Goal: Task Accomplishment & Management: Use online tool/utility

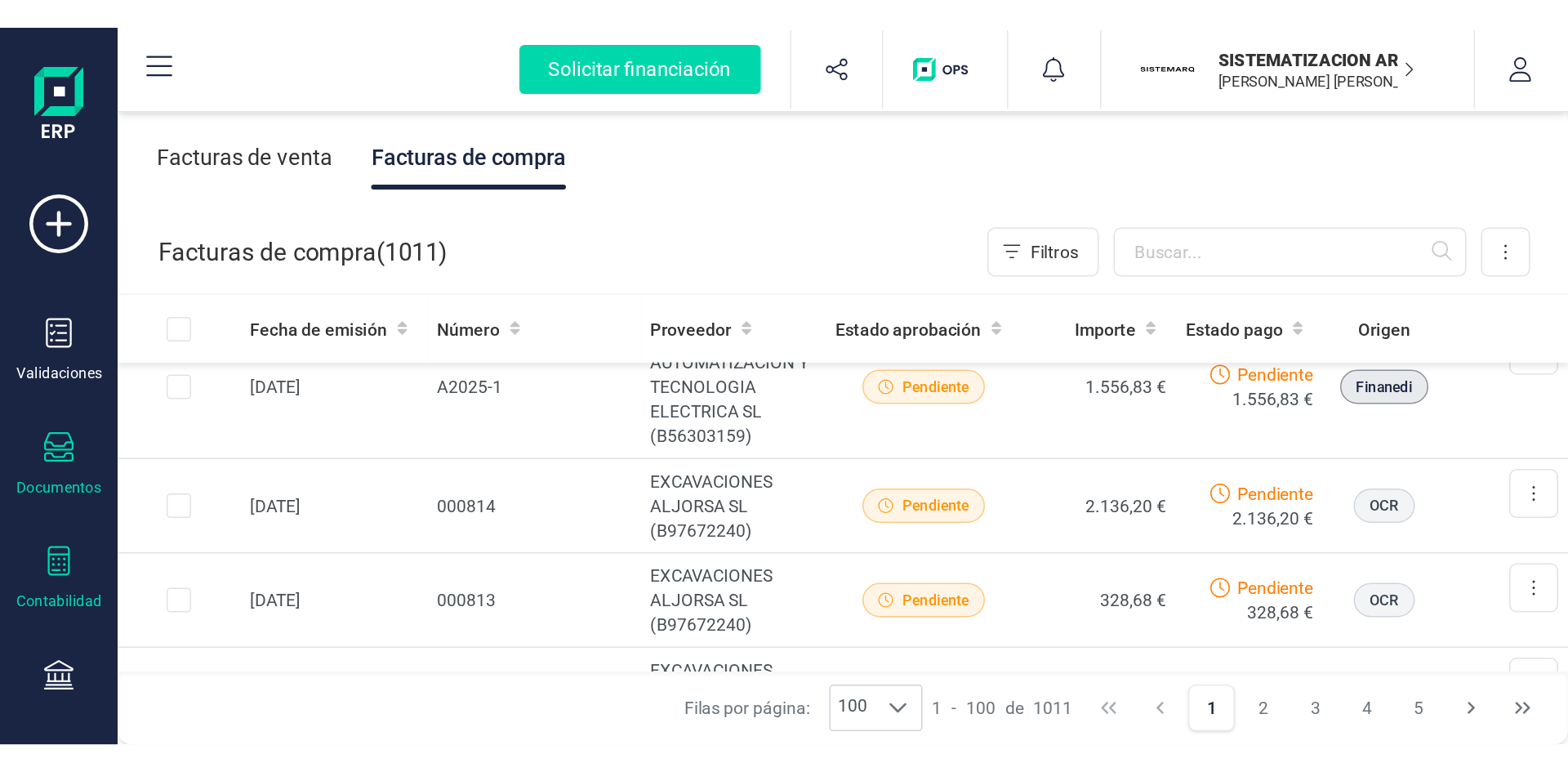
scroll to position [334, 0]
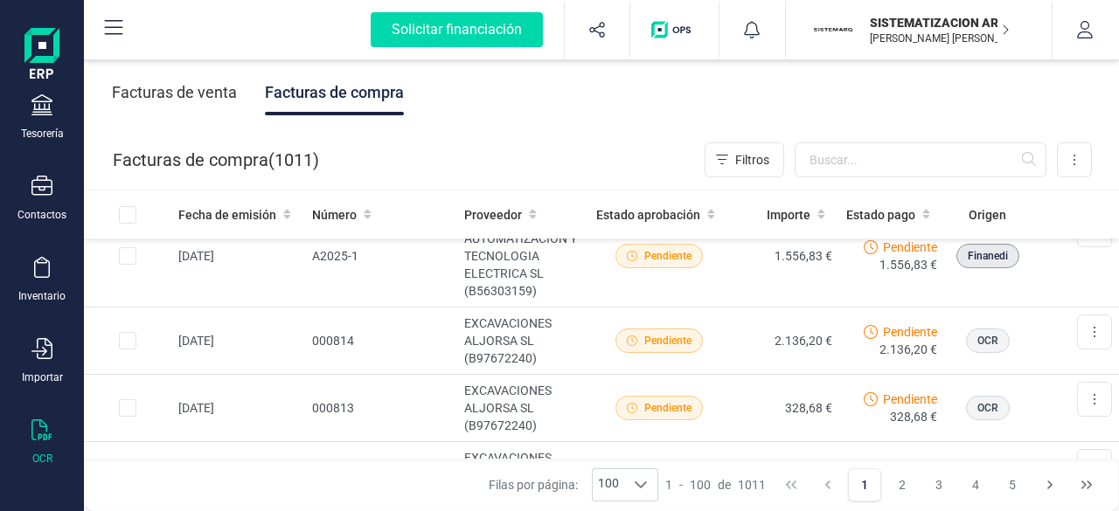
click at [46, 441] on div at bounding box center [41, 432] width 21 height 25
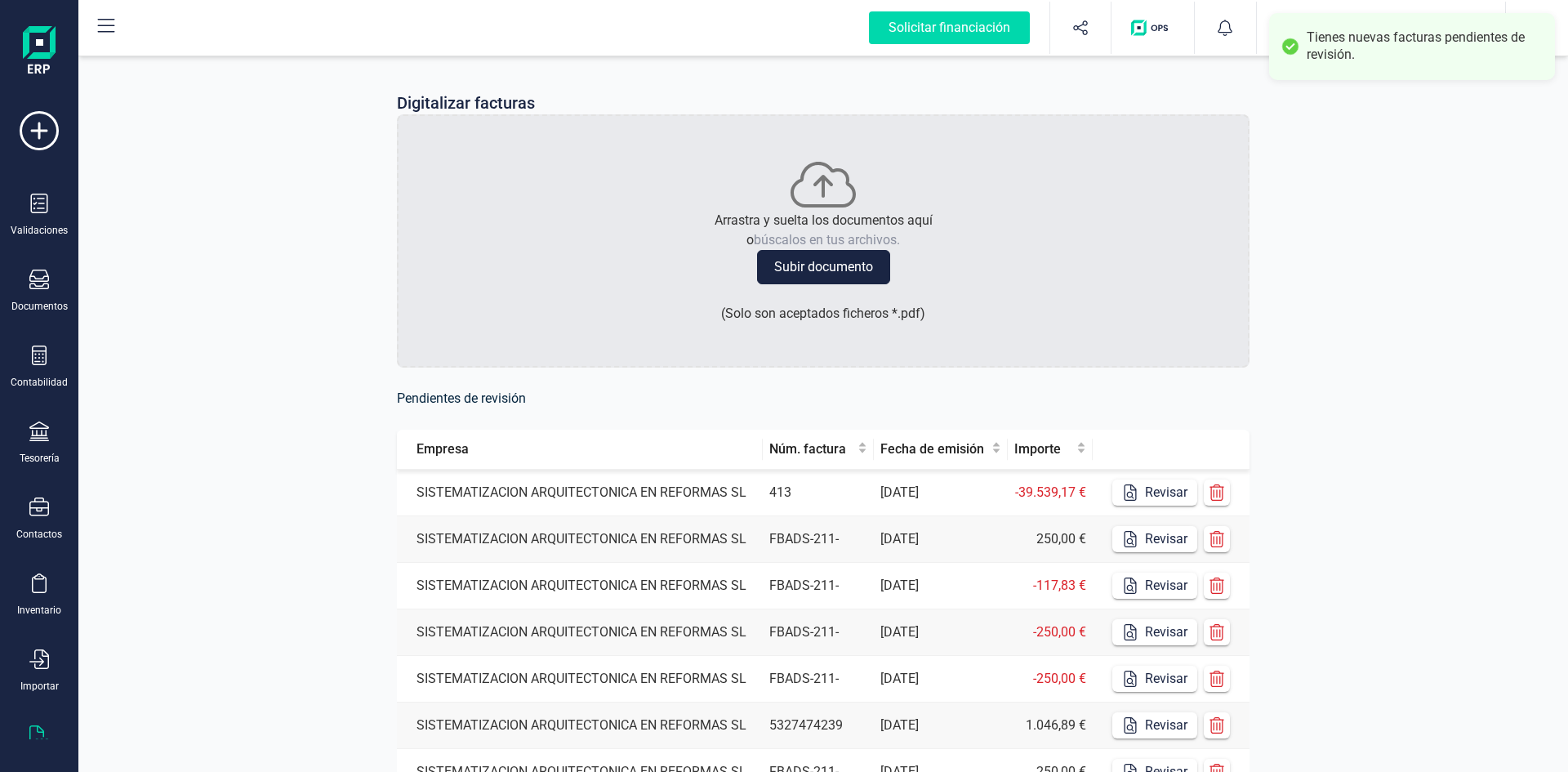
click at [812, 478] on td "413" at bounding box center [818, 493] width 111 height 47
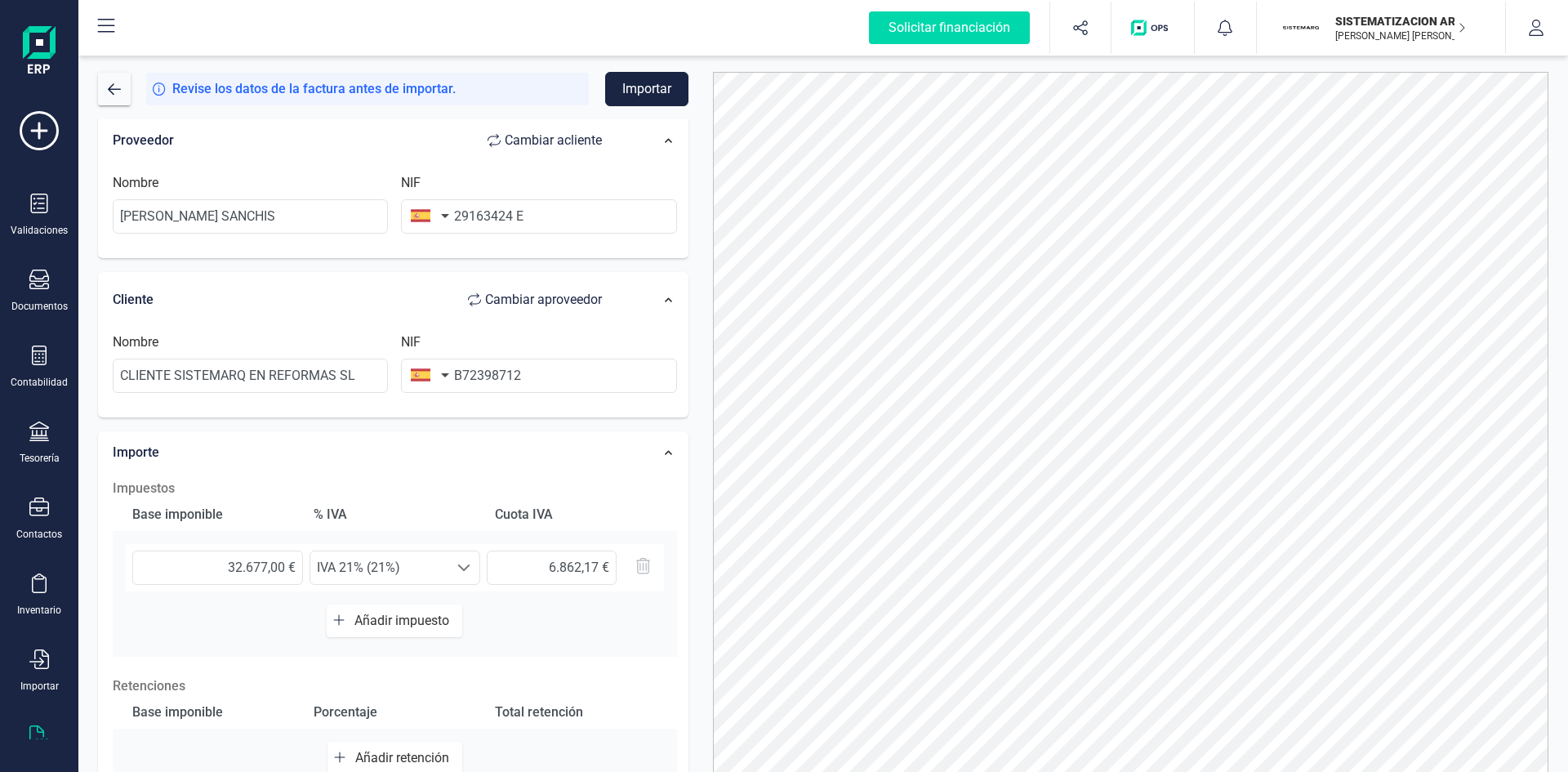
scroll to position [182, 0]
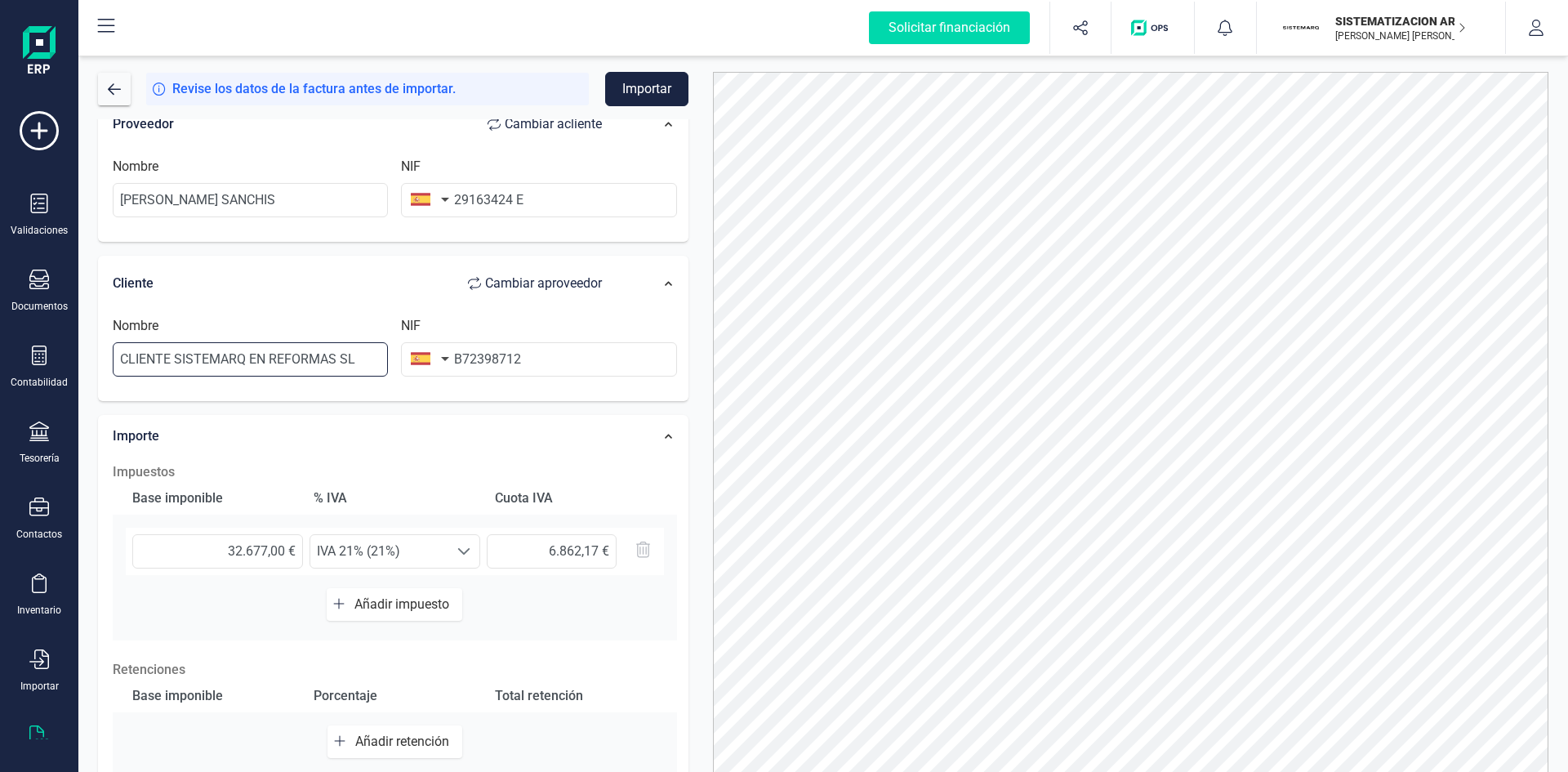
drag, startPoint x: 377, startPoint y: 360, endPoint x: 0, endPoint y: 427, distance: 382.9
click at [0, 427] on div "Solicitar financiación Importaciones completadas 0 / 0 SISTEMATIZACION ARQUITEC…" at bounding box center [784, 386] width 1568 height 772
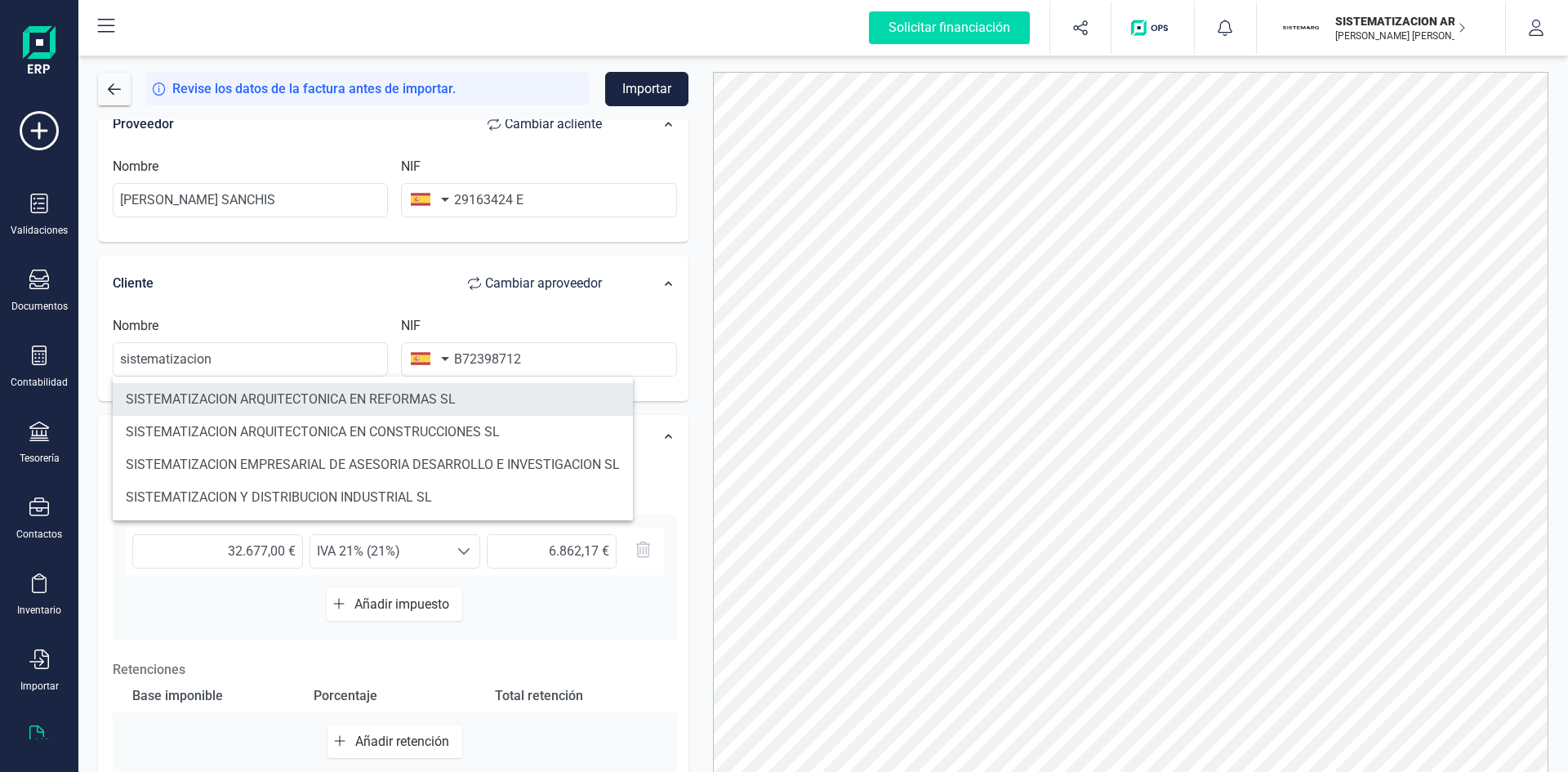
scroll to position [0, 0]
click at [197, 414] on li "SISTEMATIZACION ARQUITECTONICA EN REFORMAS SL" at bounding box center [373, 399] width 520 height 33
type input "SISTEMATIZACION ARQUITECTONICA EN REFORMAS SL"
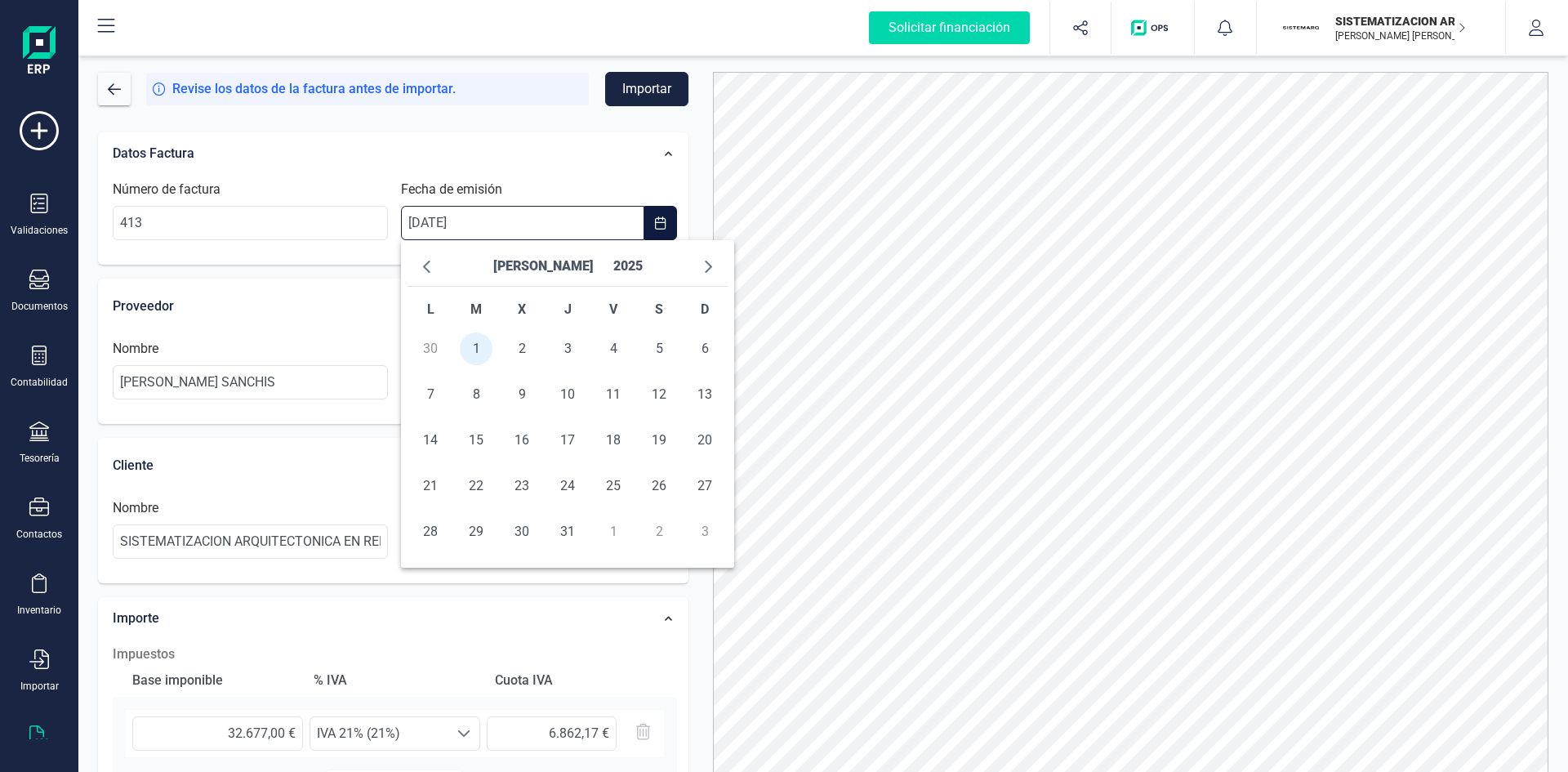
click at [421, 224] on input "[DATE]" at bounding box center [522, 222] width 243 height 35
click at [438, 382] on span "7" at bounding box center [430, 394] width 33 height 33
type input "[DATE]"
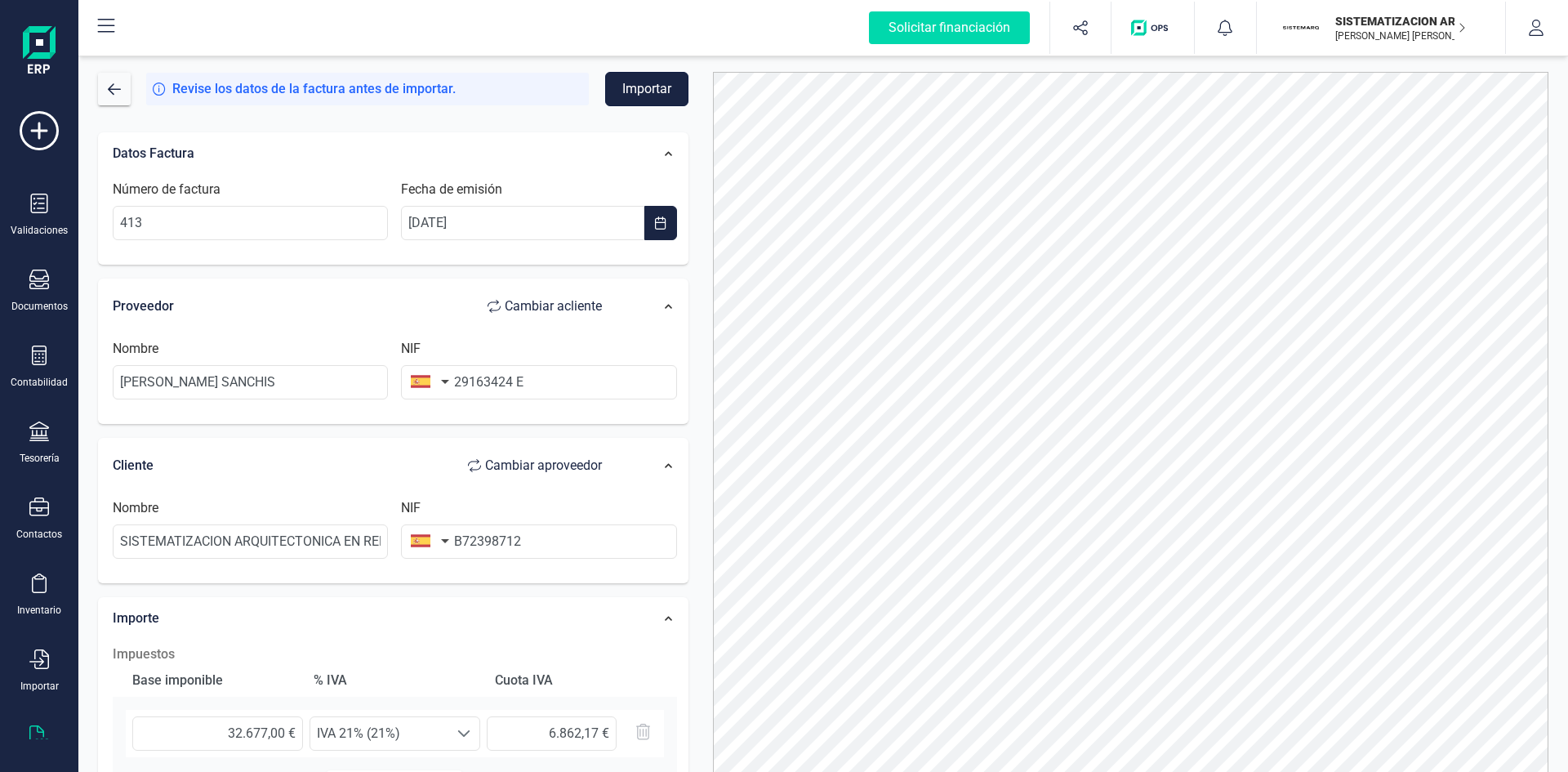
click at [653, 93] on button "Importar" at bounding box center [647, 89] width 83 height 35
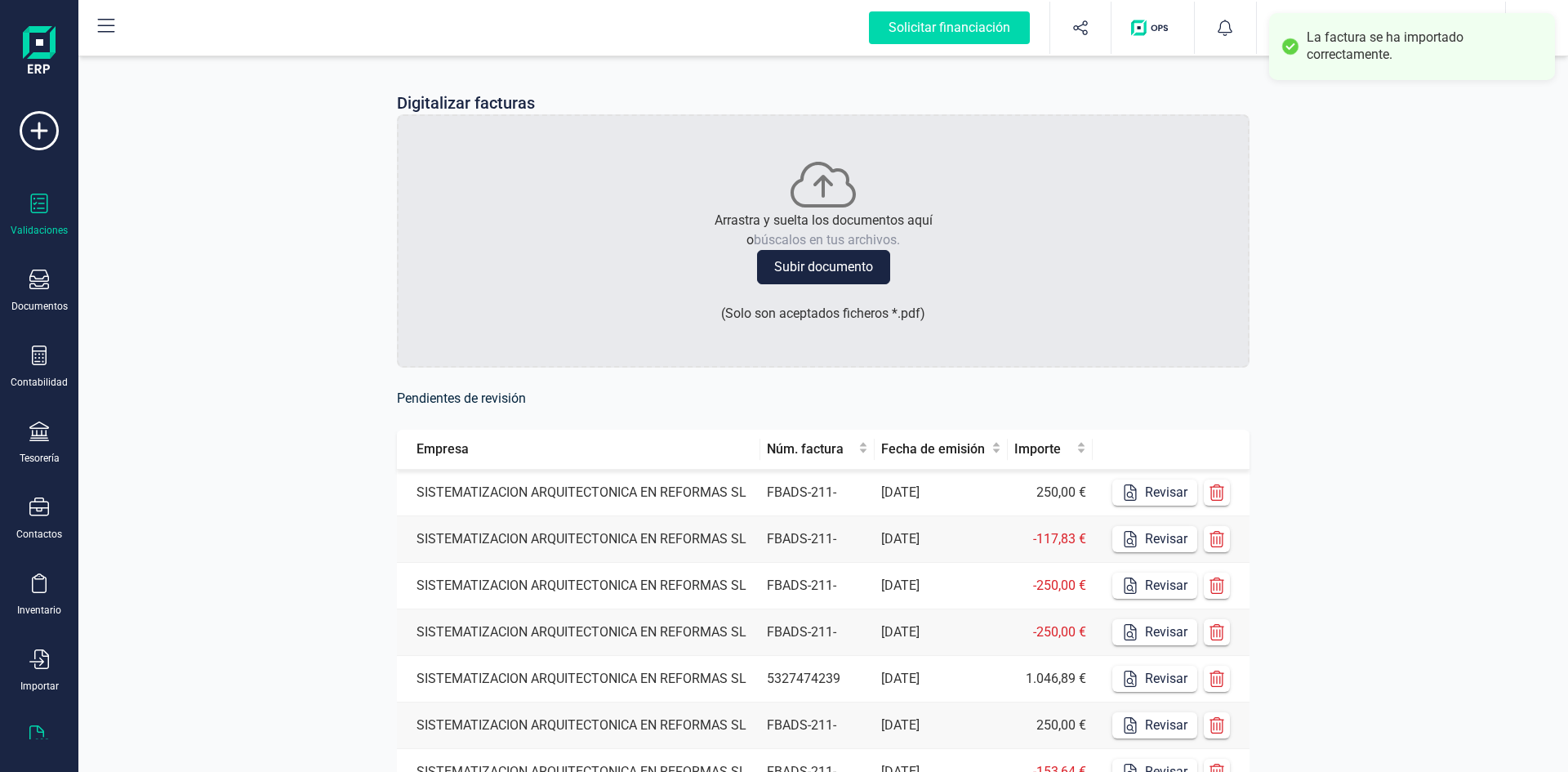
click at [27, 222] on div "Validaciones" at bounding box center [39, 215] width 65 height 43
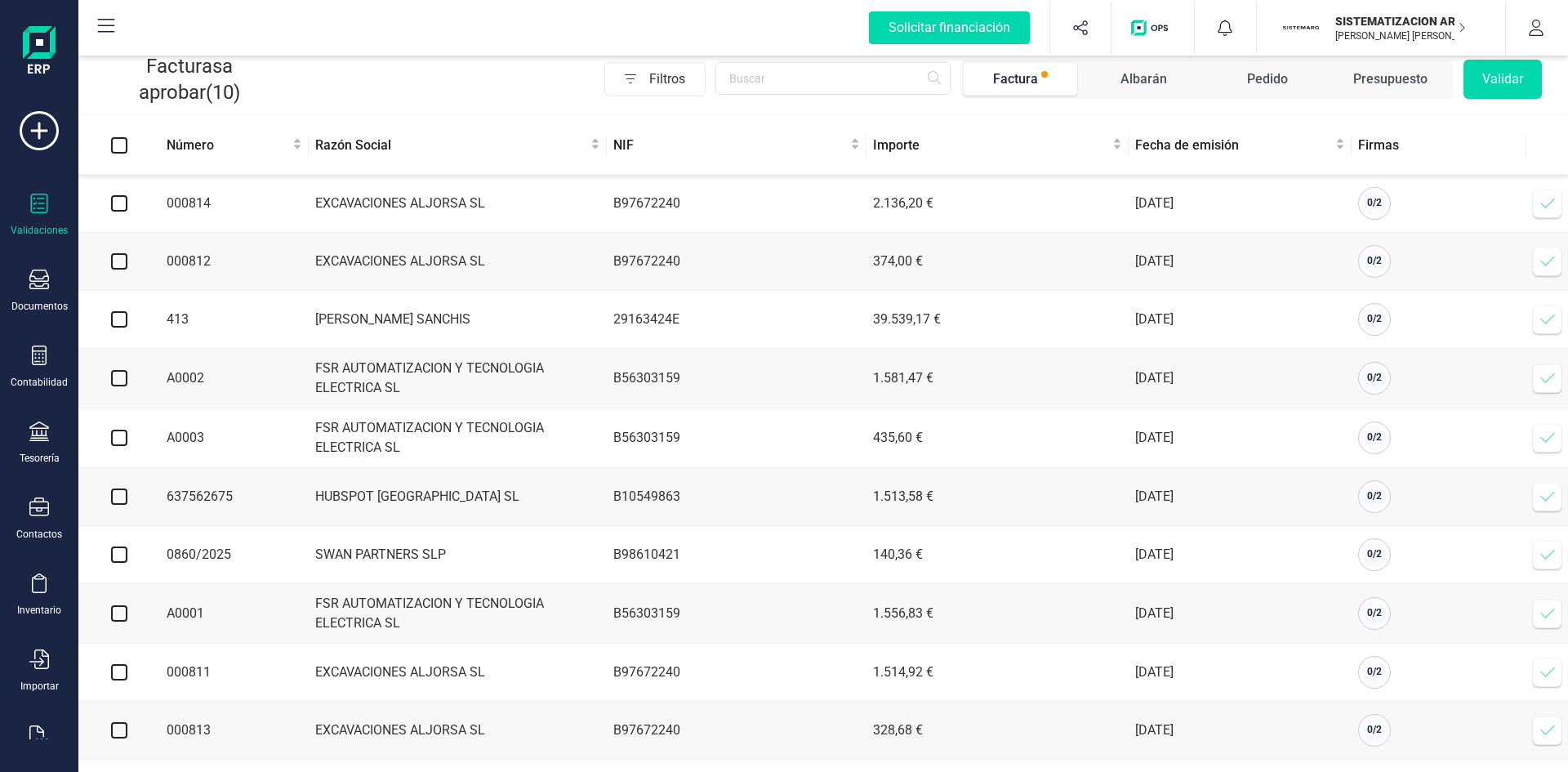
scroll to position [78, 0]
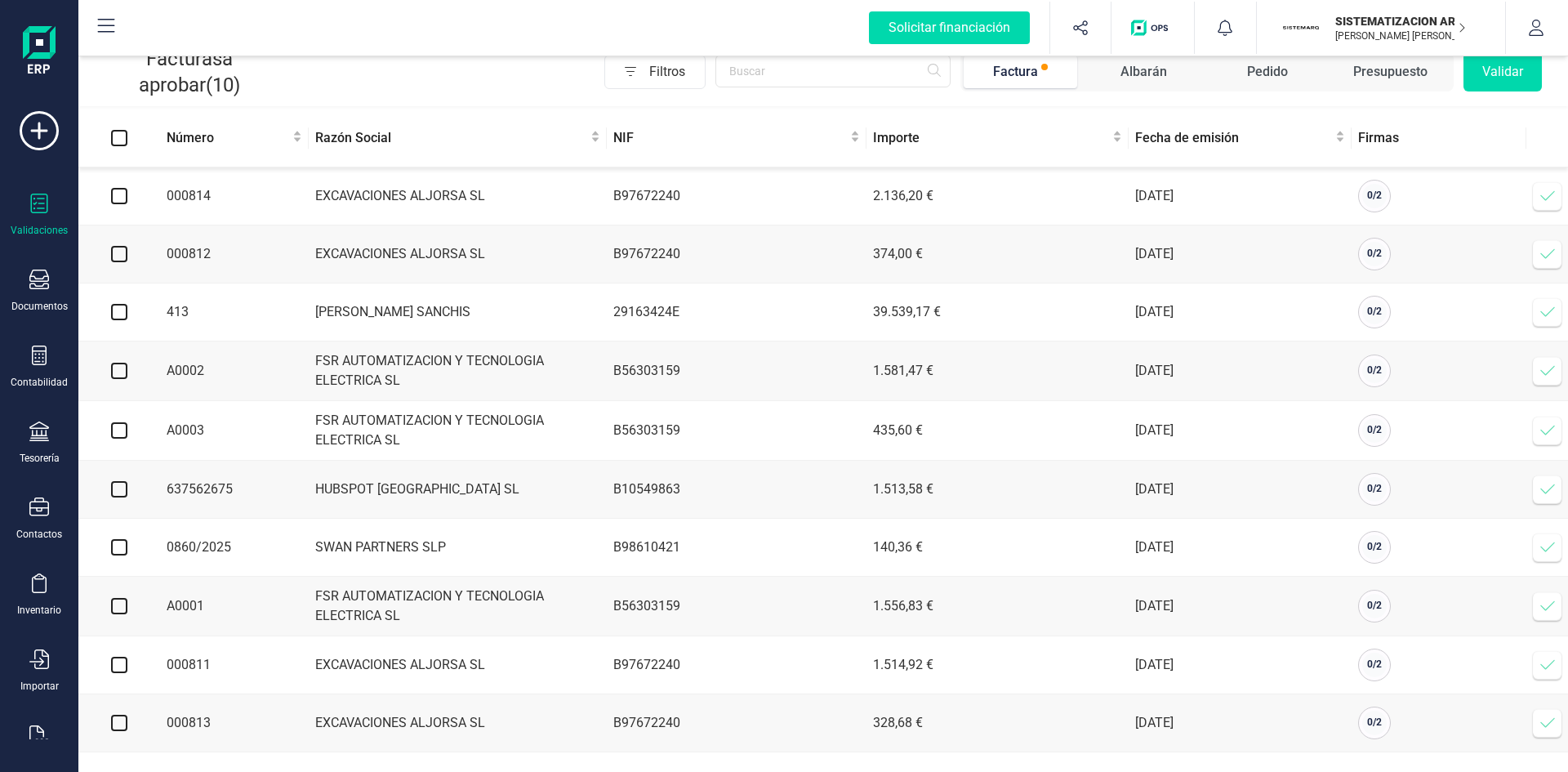
click at [124, 304] on input "checkbox" at bounding box center [119, 311] width 16 height 16
checkbox input "true"
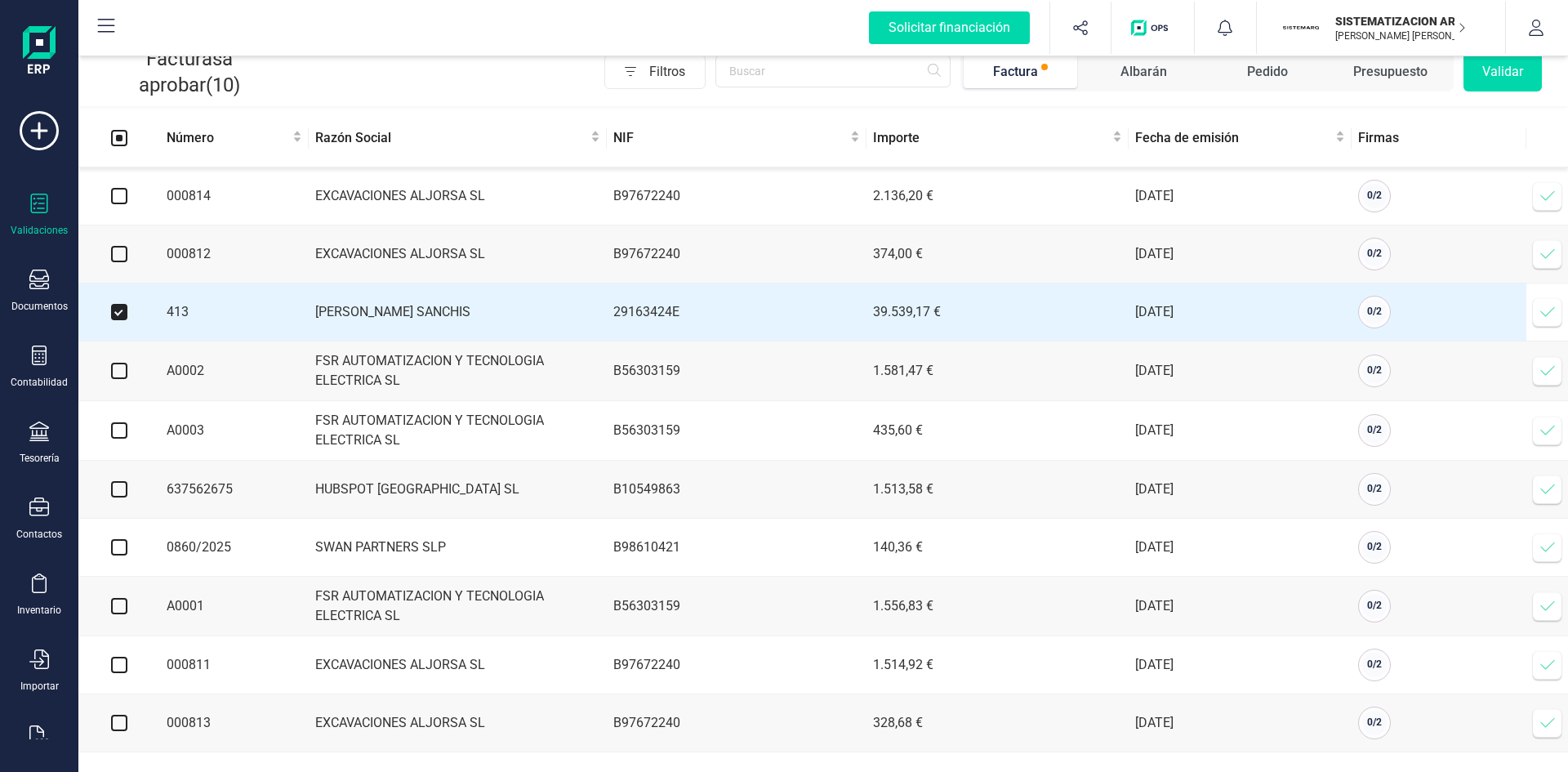
click at [1045, 82] on button "Validar" at bounding box center [1504, 72] width 78 height 39
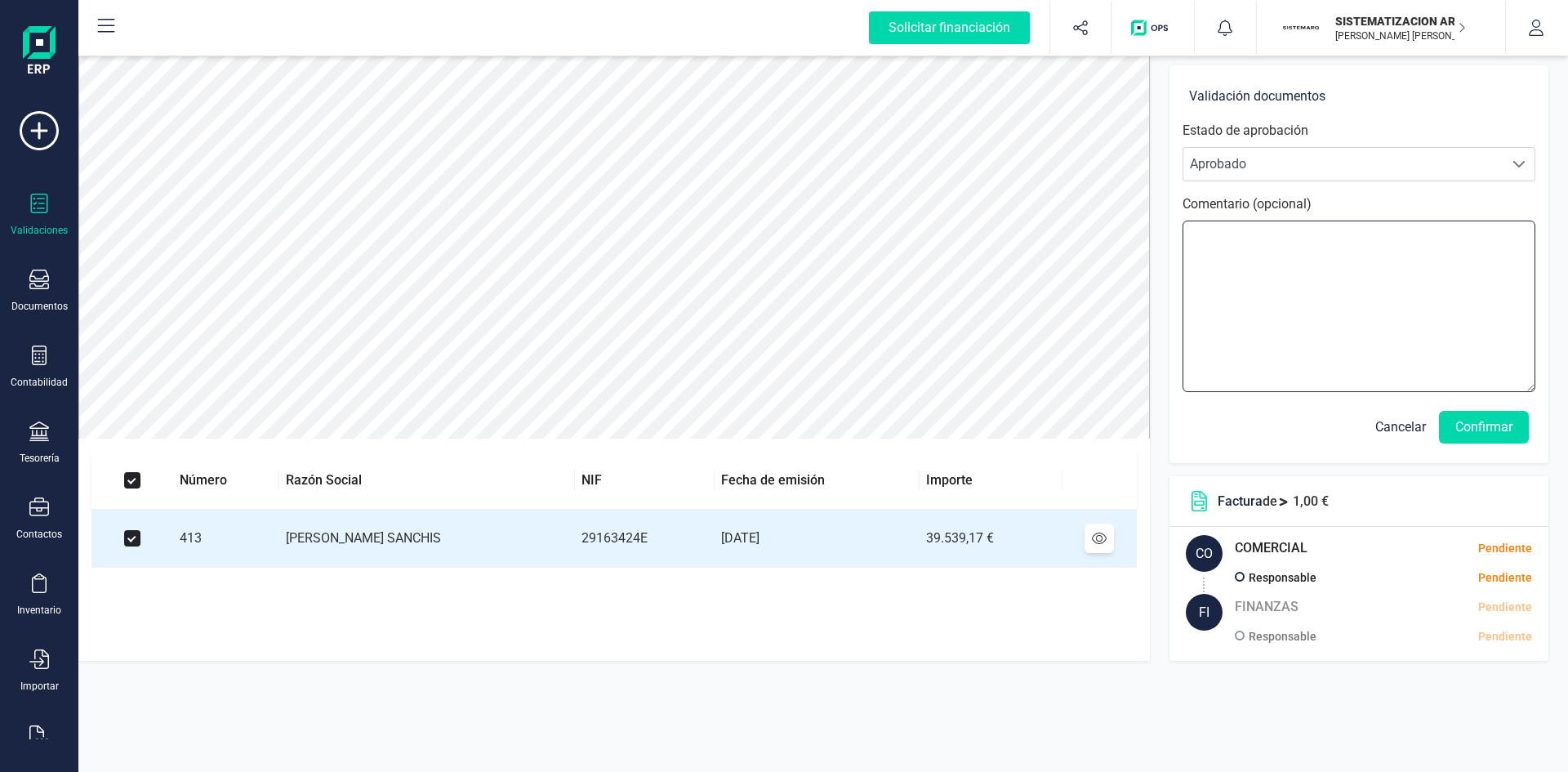
click at [1045, 250] on textarea at bounding box center [1360, 307] width 353 height 172
type textarea "P"
click at [1045, 432] on button "Confirmar" at bounding box center [1484, 427] width 90 height 33
click at [1045, 433] on button "Confirmar" at bounding box center [1484, 427] width 90 height 33
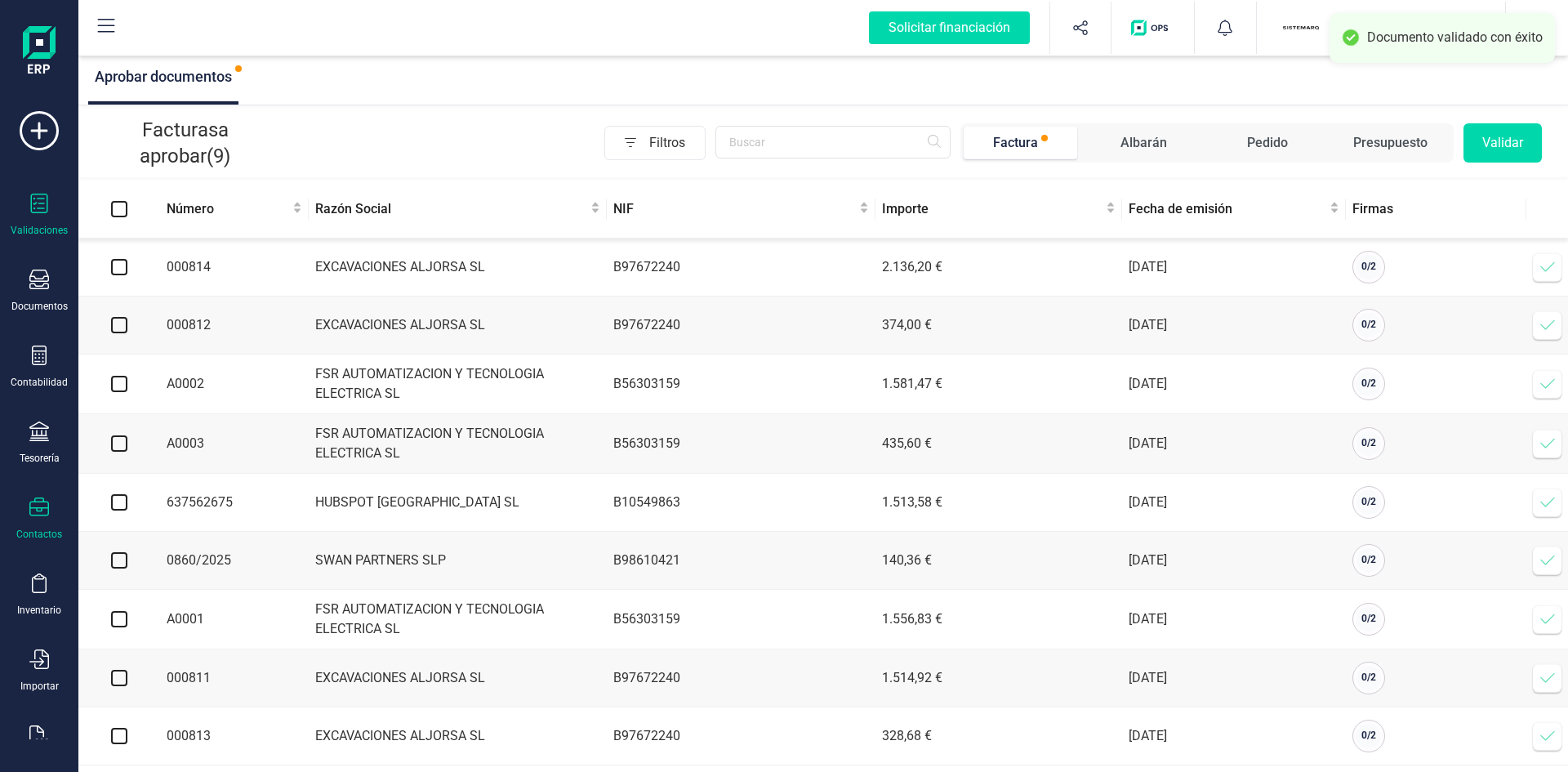
click at [9, 478] on div "Contactos" at bounding box center [39, 519] width 65 height 43
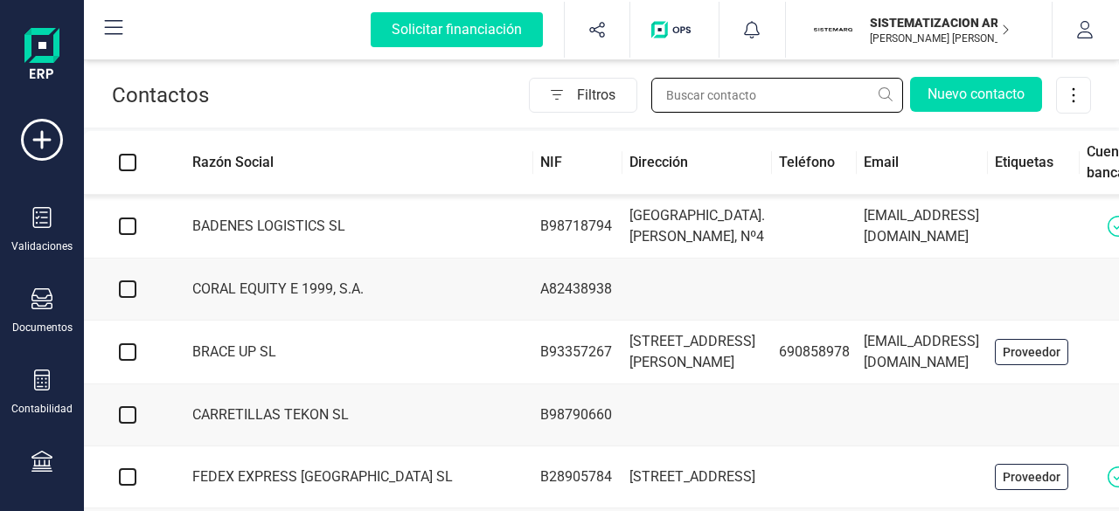
click at [737, 109] on input "text" at bounding box center [777, 95] width 252 height 35
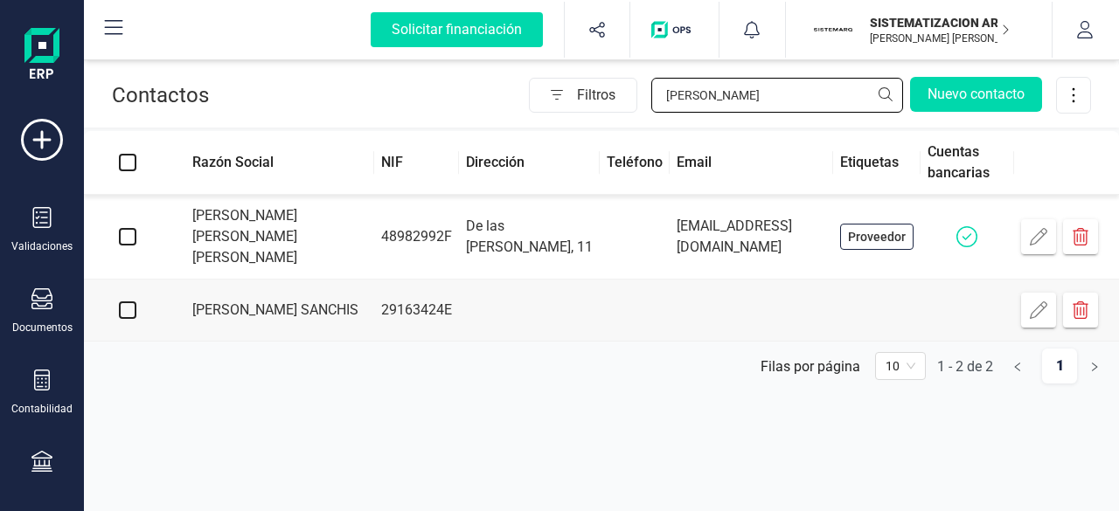
type input "[PERSON_NAME]"
click at [513, 284] on td at bounding box center [529, 311] width 141 height 62
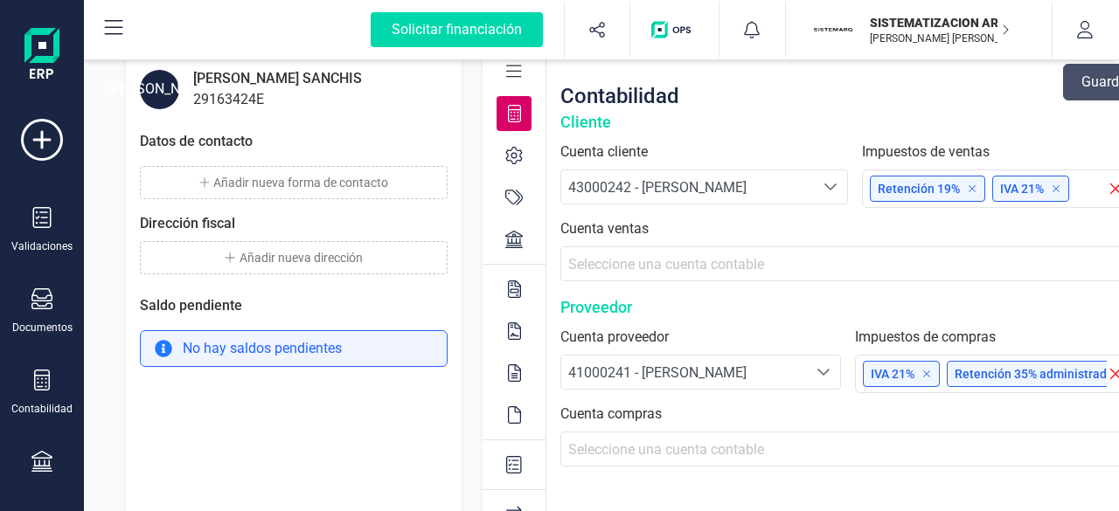
scroll to position [108, 0]
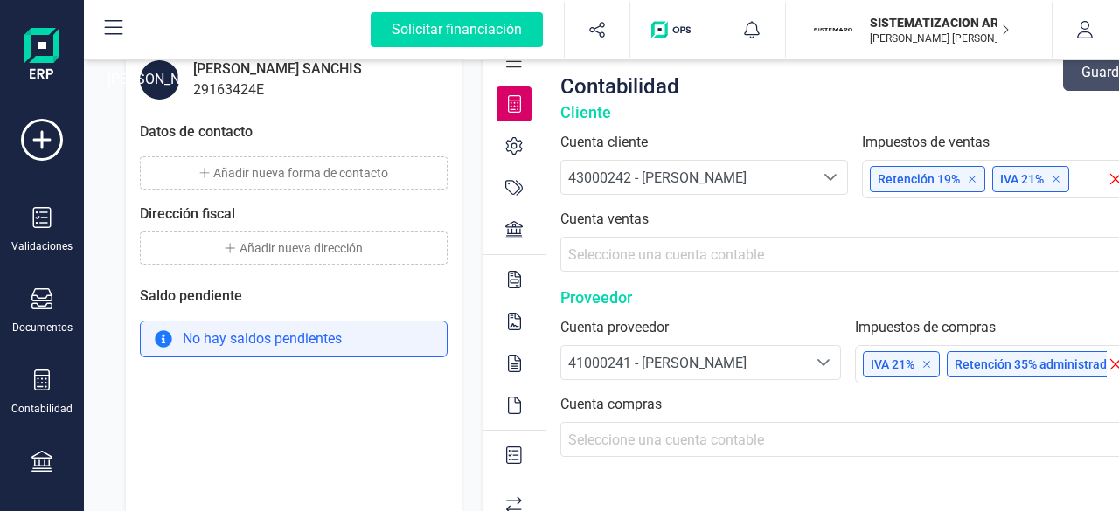
click at [513, 242] on div at bounding box center [514, 229] width 35 height 35
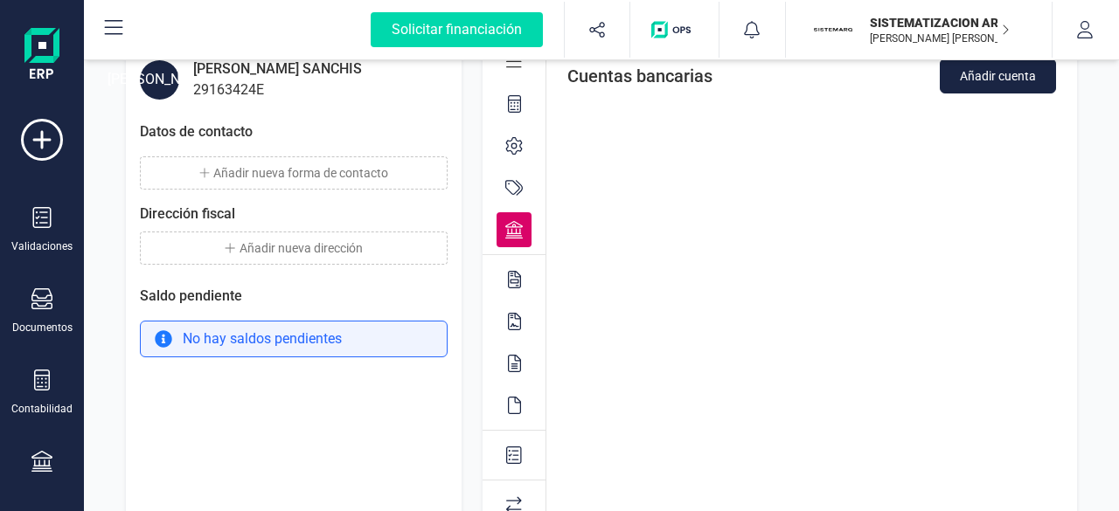
scroll to position [0, 0]
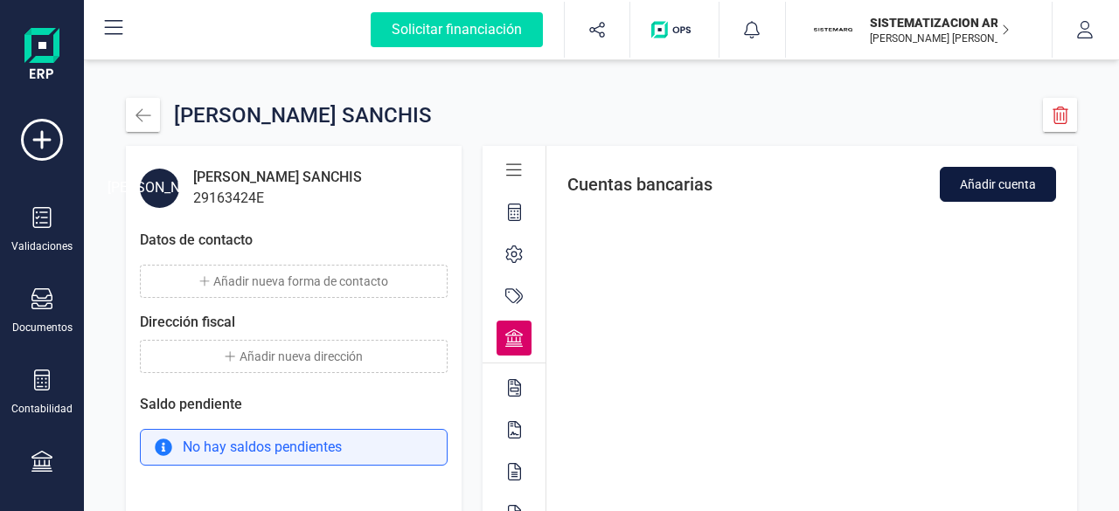
click at [1021, 183] on span "Añadir cuenta" at bounding box center [998, 184] width 76 height 17
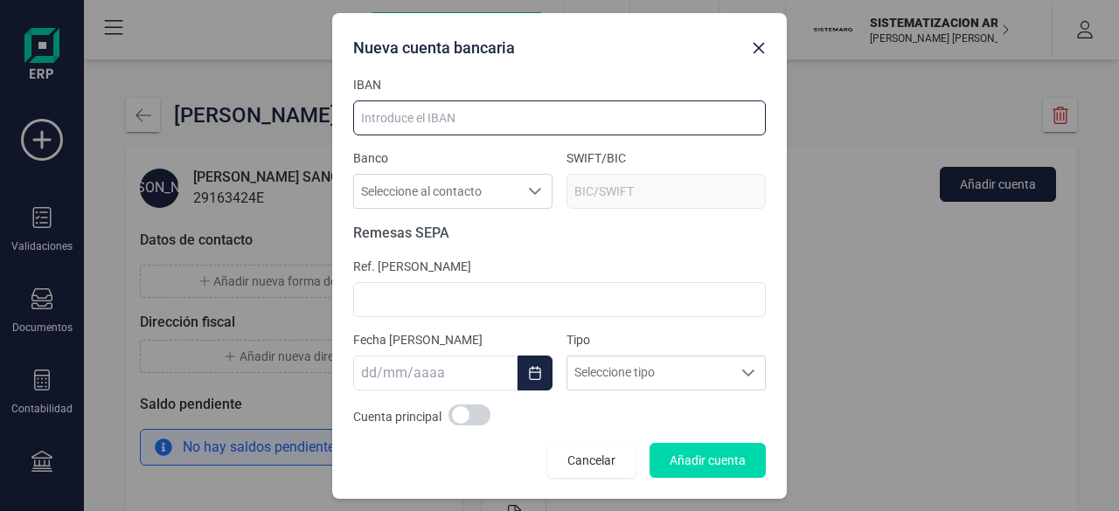
click at [434, 121] on input at bounding box center [559, 118] width 413 height 35
paste input "ES45-2100-2302-1101-0037-2054"
click at [514, 113] on input "ES45-2100-2302-1101-0037-2054" at bounding box center [559, 118] width 413 height 35
click at [483, 119] on input "ES45-2100-2302-1101-00372054" at bounding box center [559, 118] width 413 height 35
click at [455, 118] on input "ES45-2100-2302-110100372054" at bounding box center [559, 118] width 413 height 35
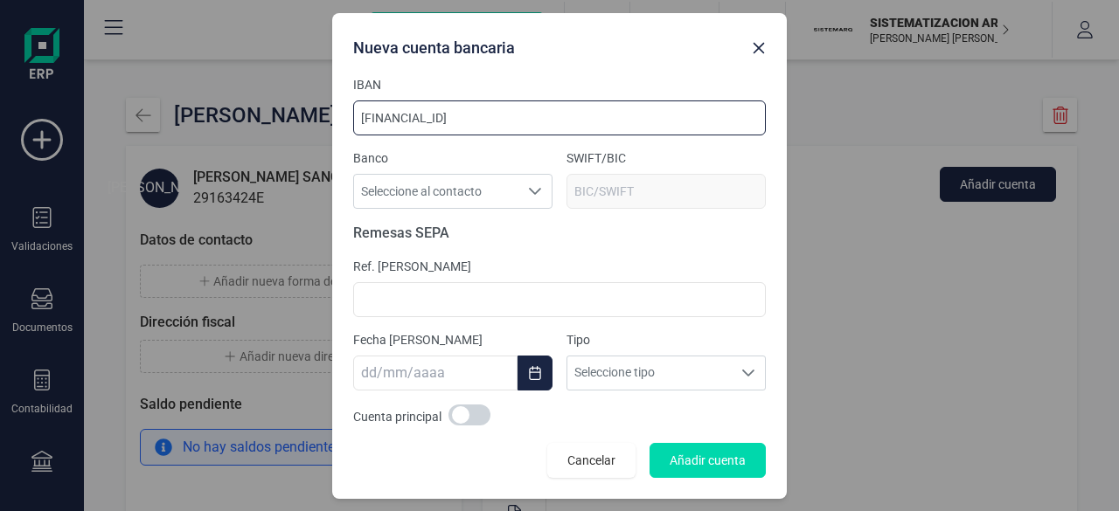
click at [425, 117] on input "ES45-2100-2302110100372054" at bounding box center [559, 118] width 413 height 35
click at [393, 116] on input "ES45-21002302110100372054" at bounding box center [559, 118] width 413 height 35
type input "ES4521002302110100372054"
type input "CAIXESBB"
type input "ES4521002302110100372054"
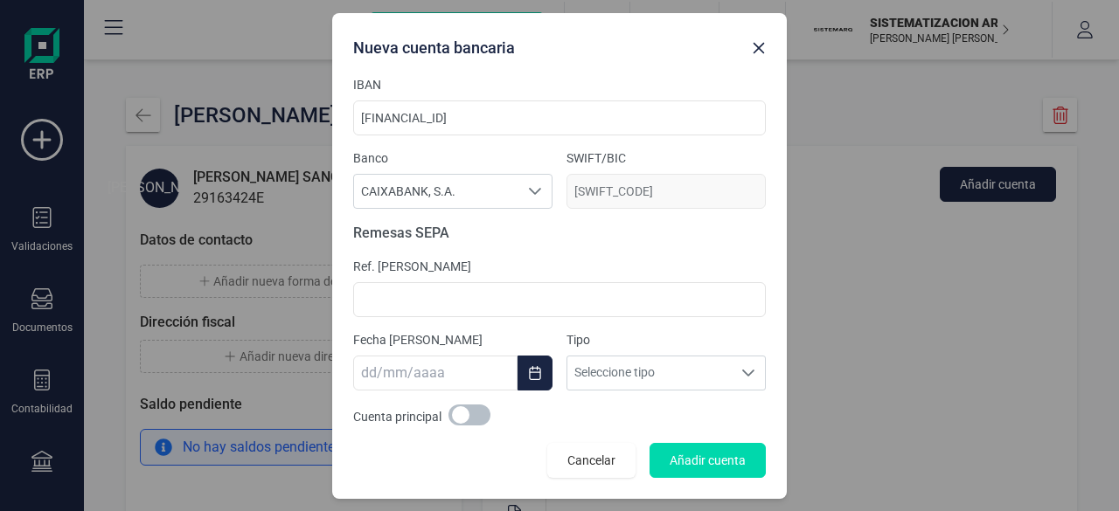
click at [466, 410] on span at bounding box center [469, 415] width 42 height 21
click at [698, 458] on span "Añadir cuenta" at bounding box center [708, 460] width 76 height 17
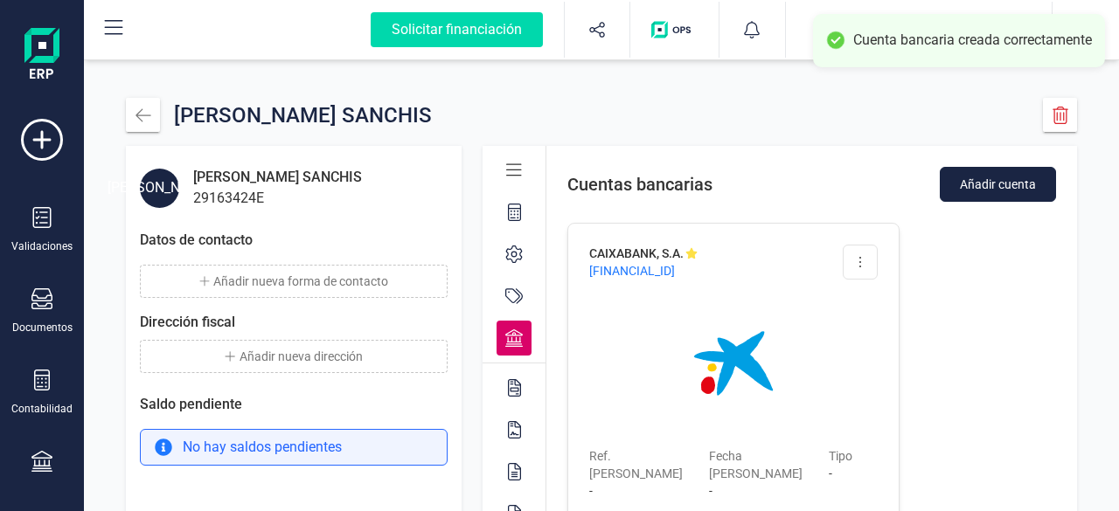
scroll to position [210, 0]
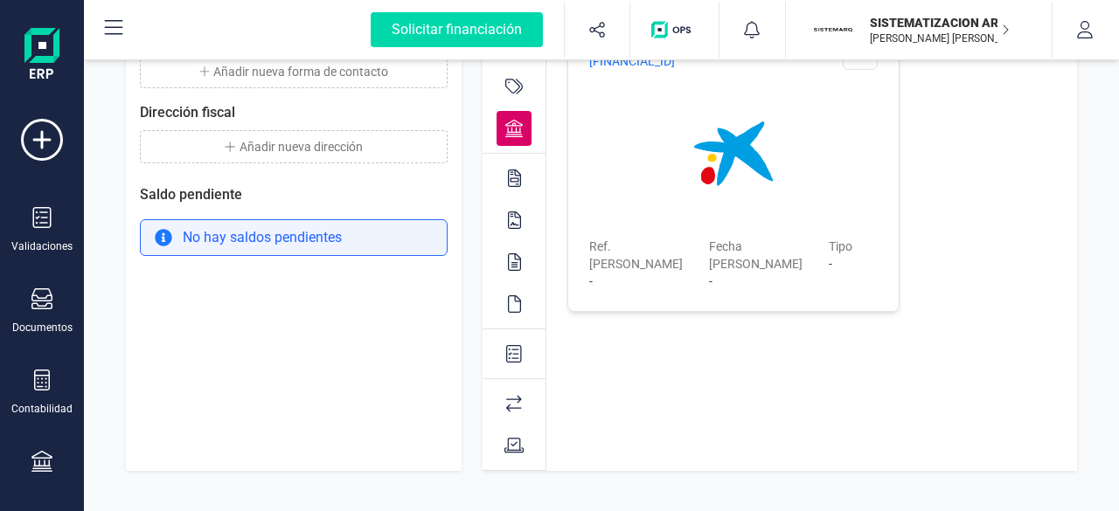
click at [772, 446] on div "Cuentas bancarias Añadir cuenta CAIXABANK, S.A. ES45 2100 2302 1101 0037 2054 E…" at bounding box center [811, 203] width 531 height 535
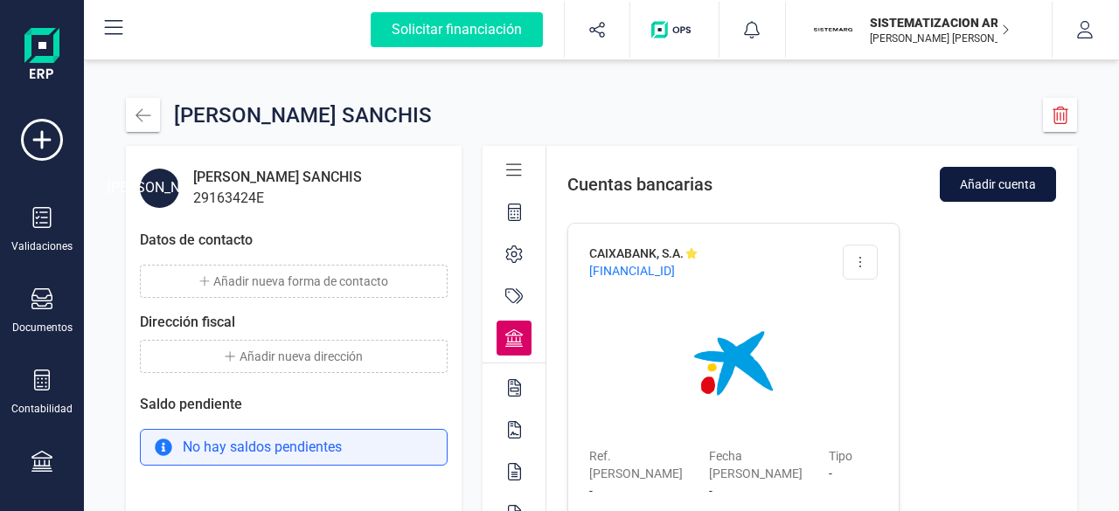
click at [1011, 186] on span "Añadir cuenta" at bounding box center [998, 184] width 76 height 17
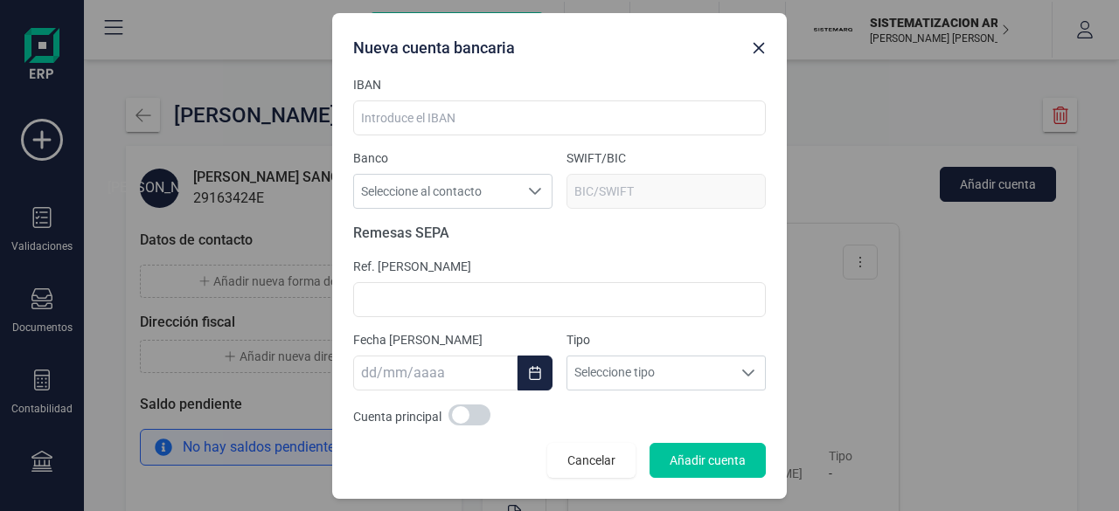
click at [706, 448] on button "Añadir cuenta" at bounding box center [708, 460] width 116 height 35
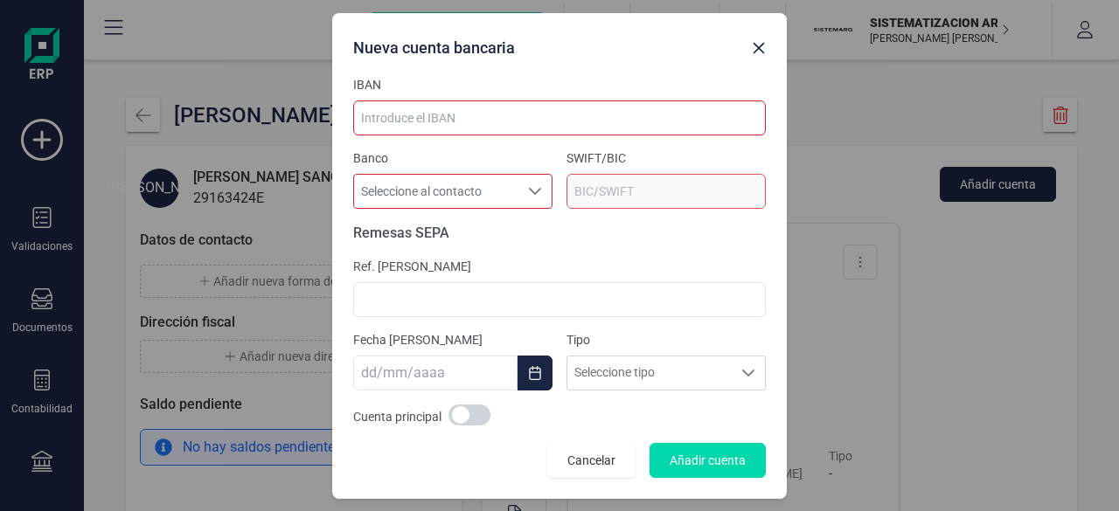
click at [979, 309] on div "Nueva cuenta bancaria IBAN Banco Seleccione al contacto Seleccione al contacto …" at bounding box center [559, 255] width 1119 height 511
click at [754, 57] on button "button" at bounding box center [759, 48] width 28 height 28
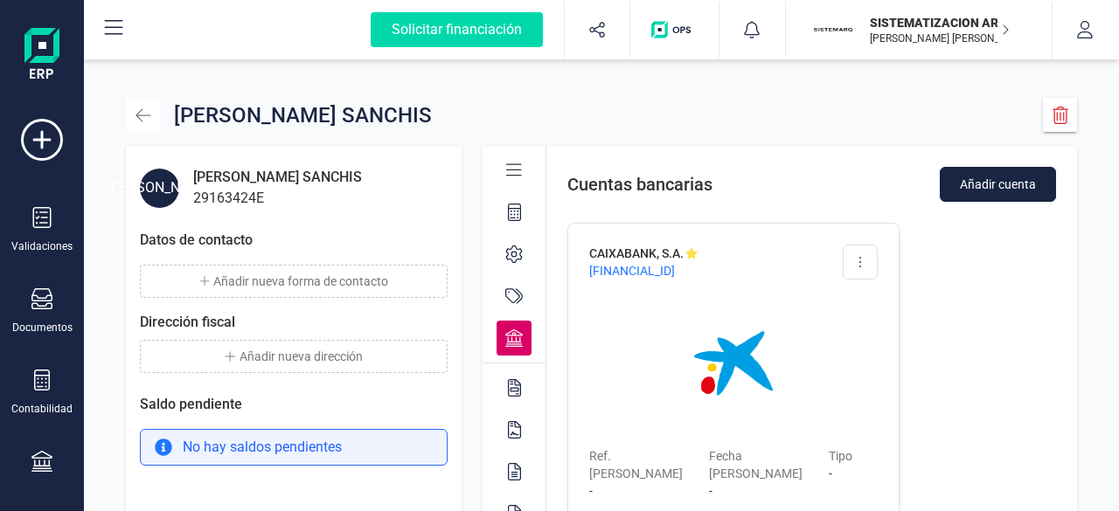
click at [152, 116] on button "button" at bounding box center [143, 115] width 34 height 34
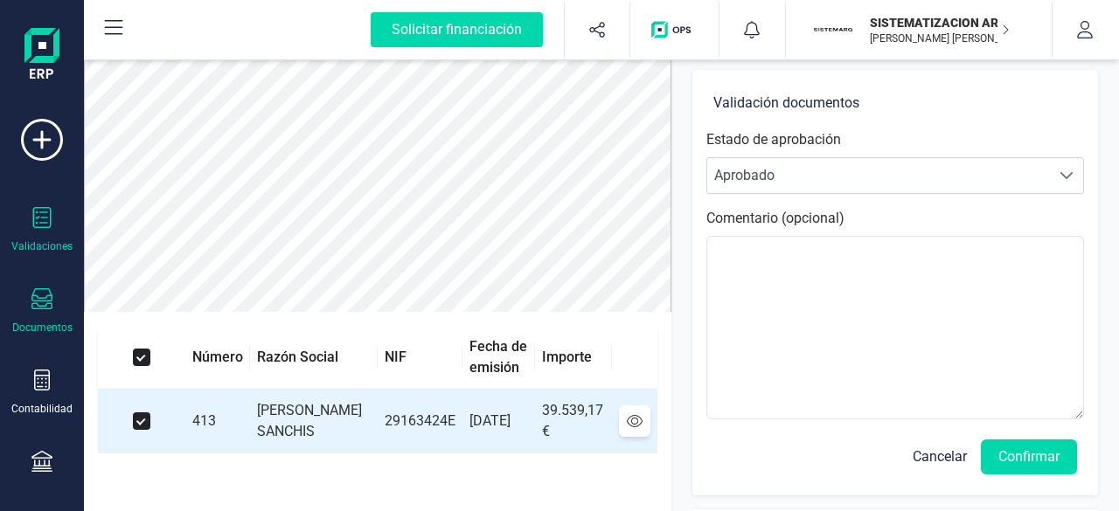
click at [42, 330] on div "Documentos" at bounding box center [42, 328] width 60 height 14
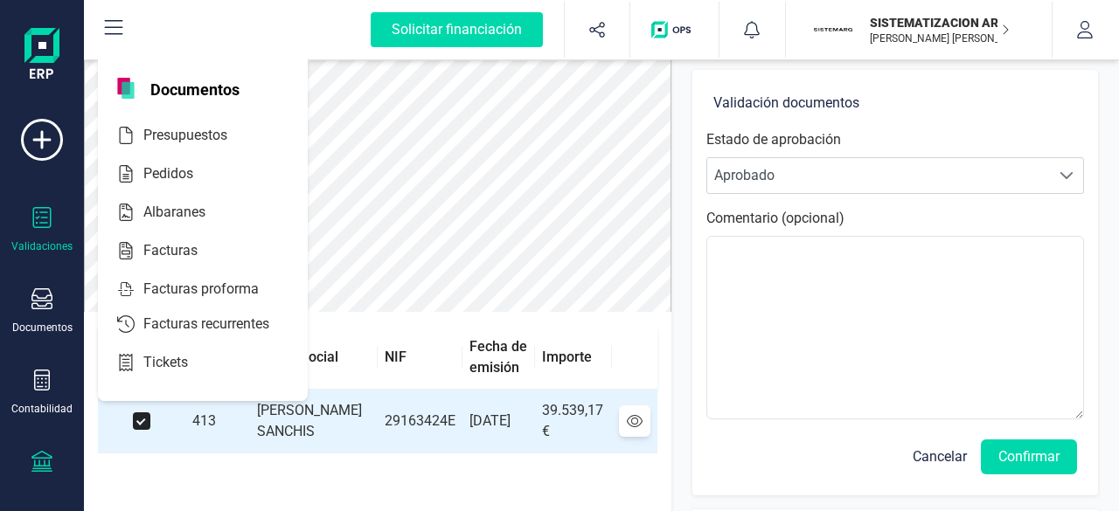
click at [44, 469] on icon at bounding box center [41, 461] width 21 height 21
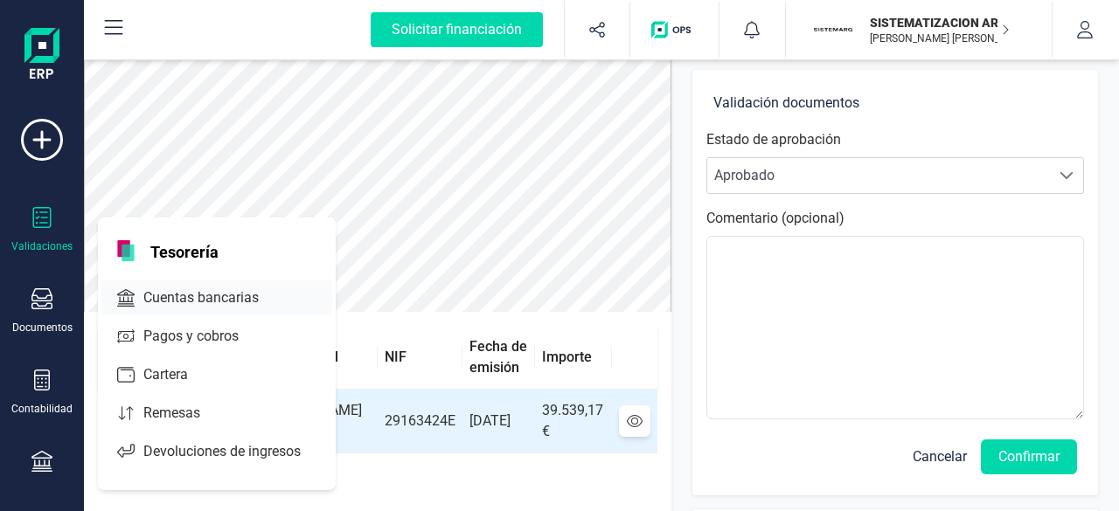
click at [250, 295] on span "Cuentas bancarias" at bounding box center [213, 298] width 154 height 21
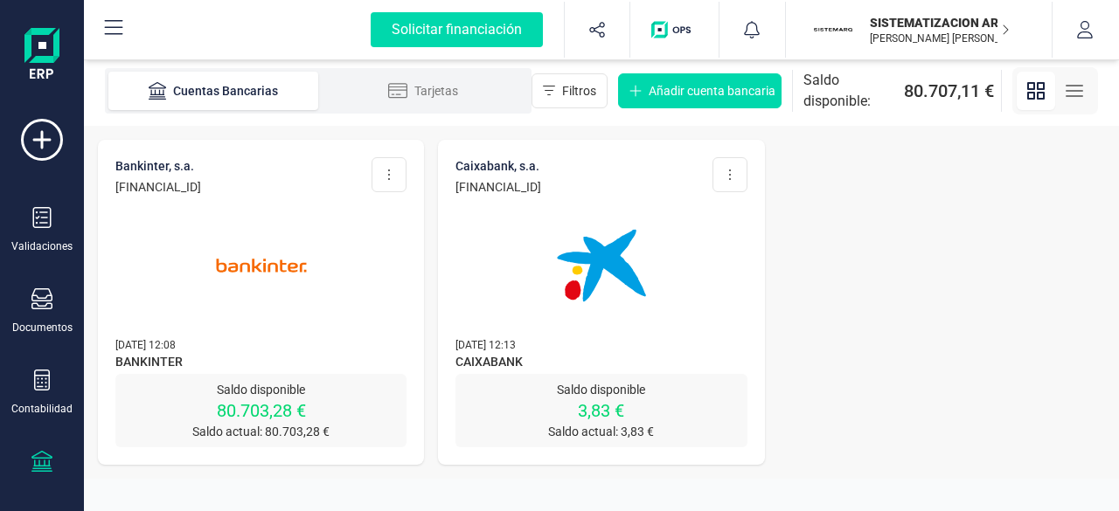
click at [318, 260] on img at bounding box center [261, 265] width 147 height 147
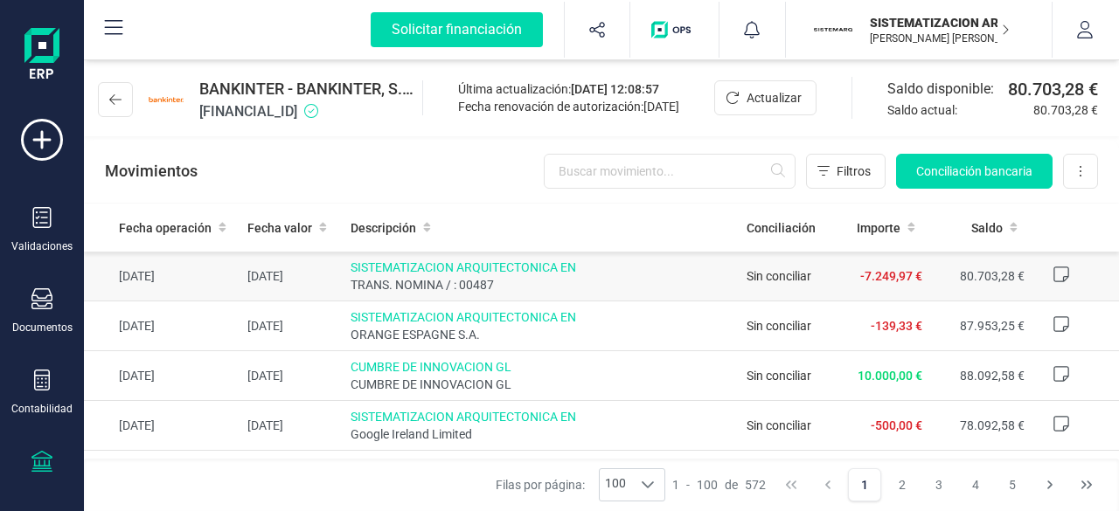
click at [652, 285] on span "TRANS. NOMINA / : 00487" at bounding box center [542, 284] width 382 height 17
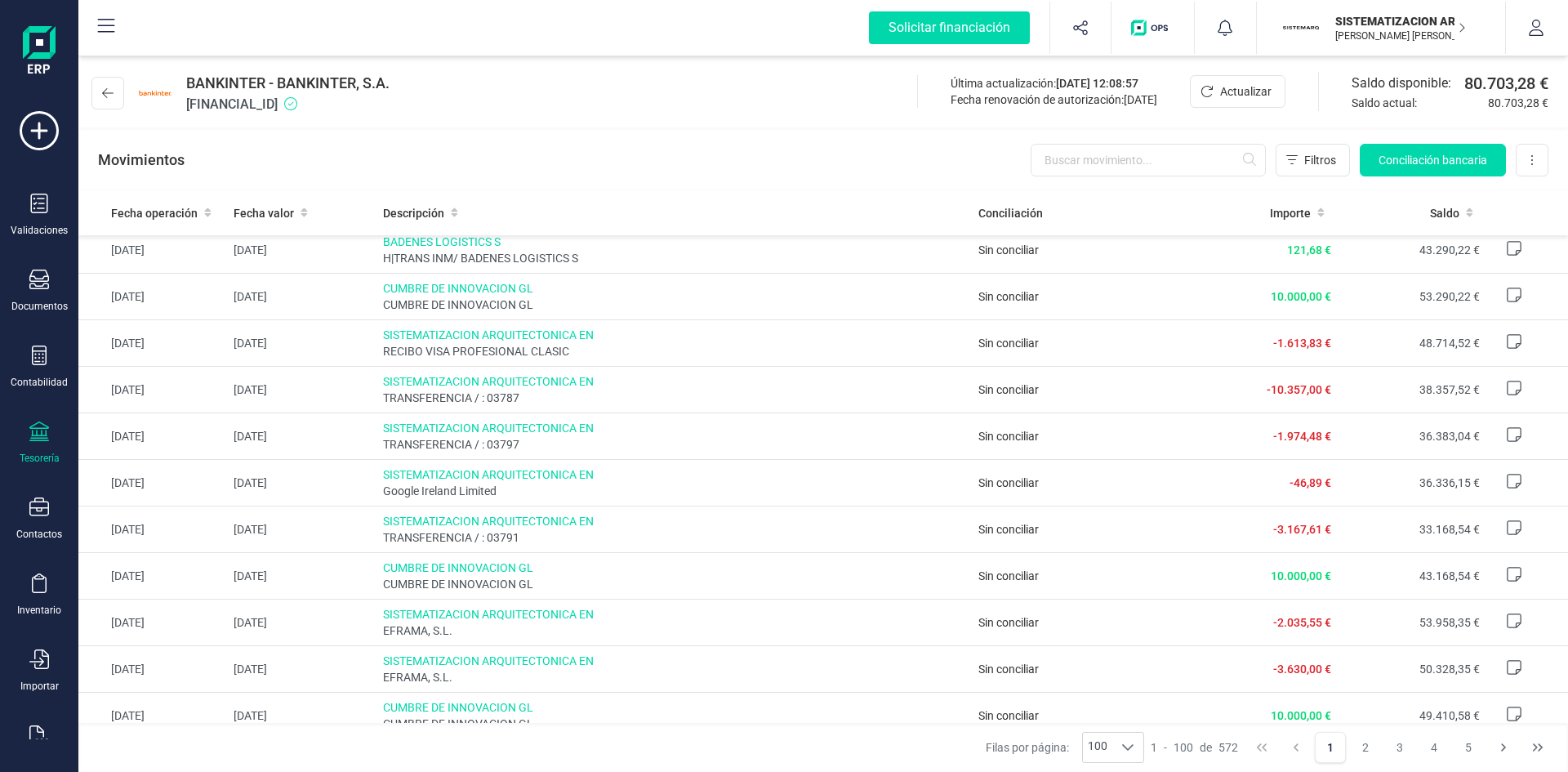
scroll to position [754, 0]
click at [1045, 169] on input "text" at bounding box center [1148, 160] width 235 height 33
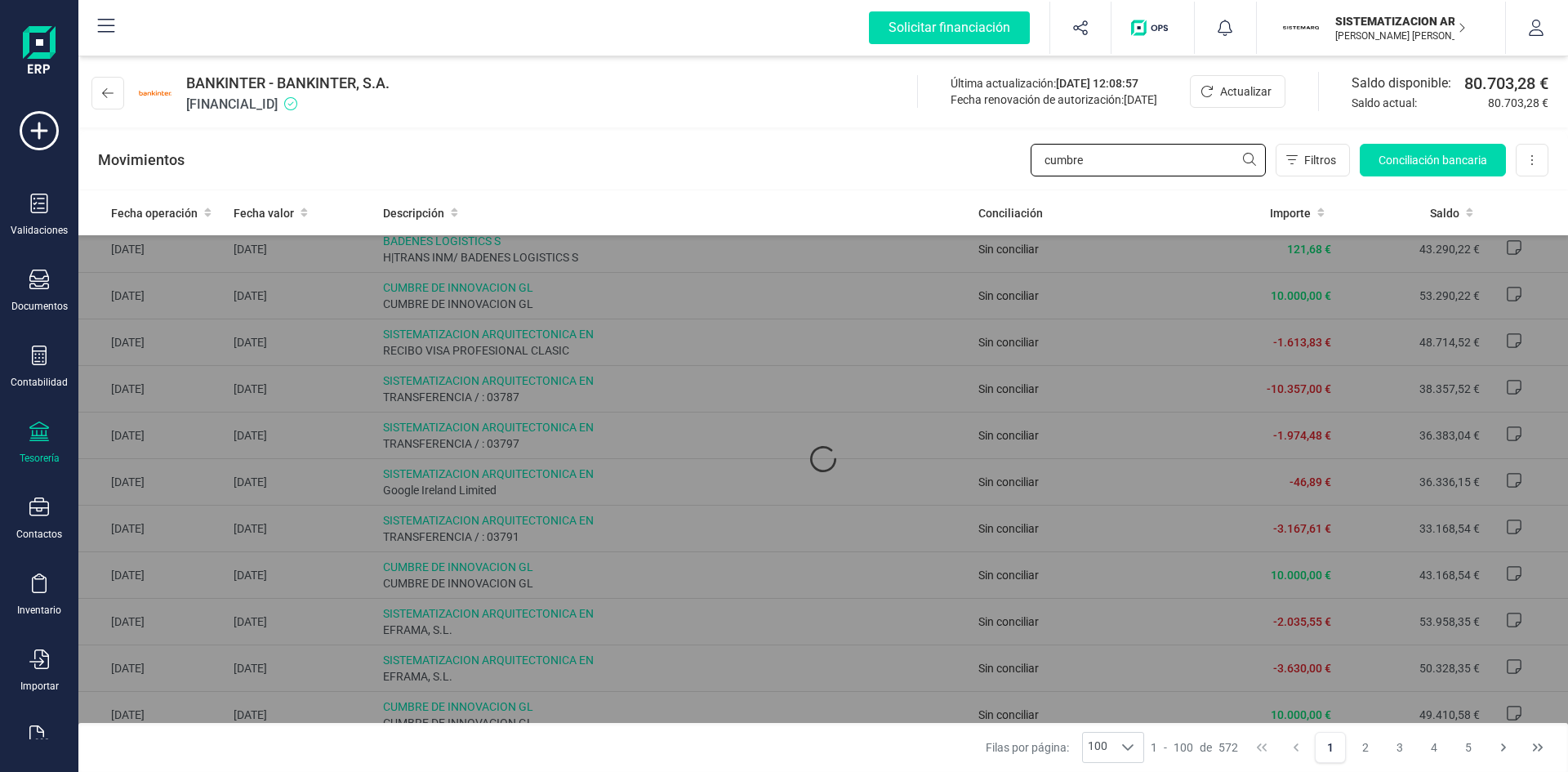
scroll to position [0, 0]
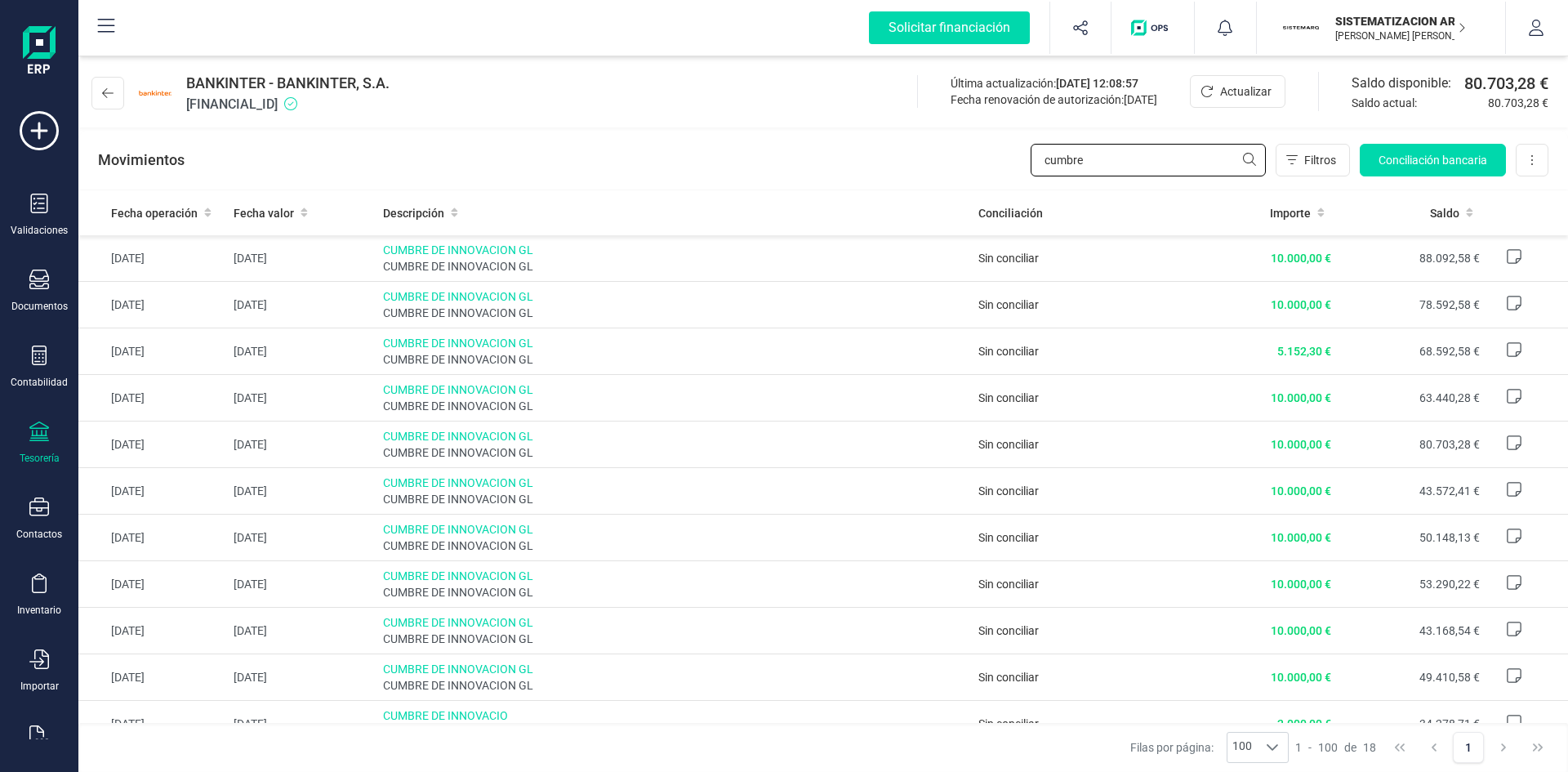
type input "cumbre"
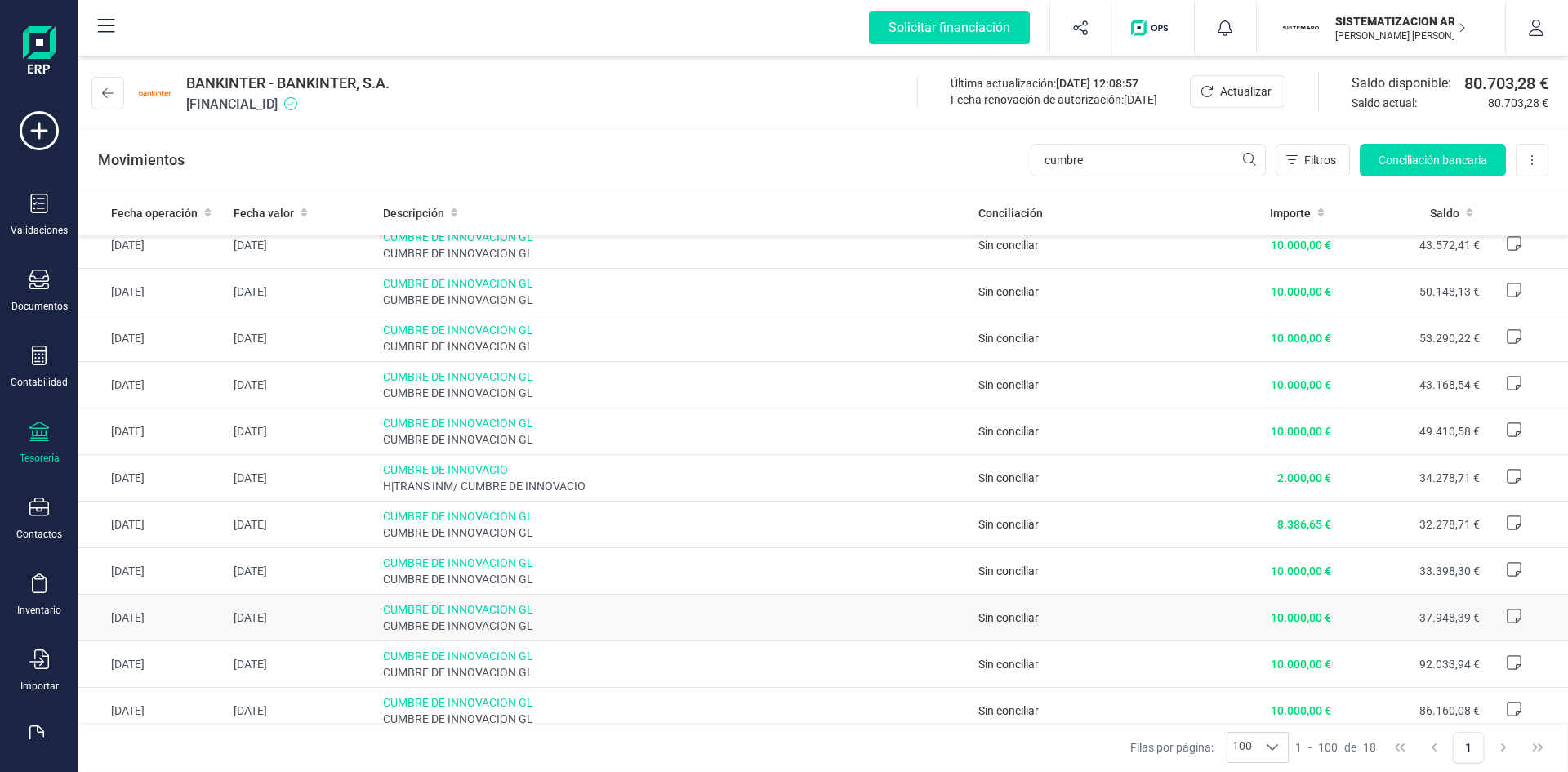
scroll to position [347, 0]
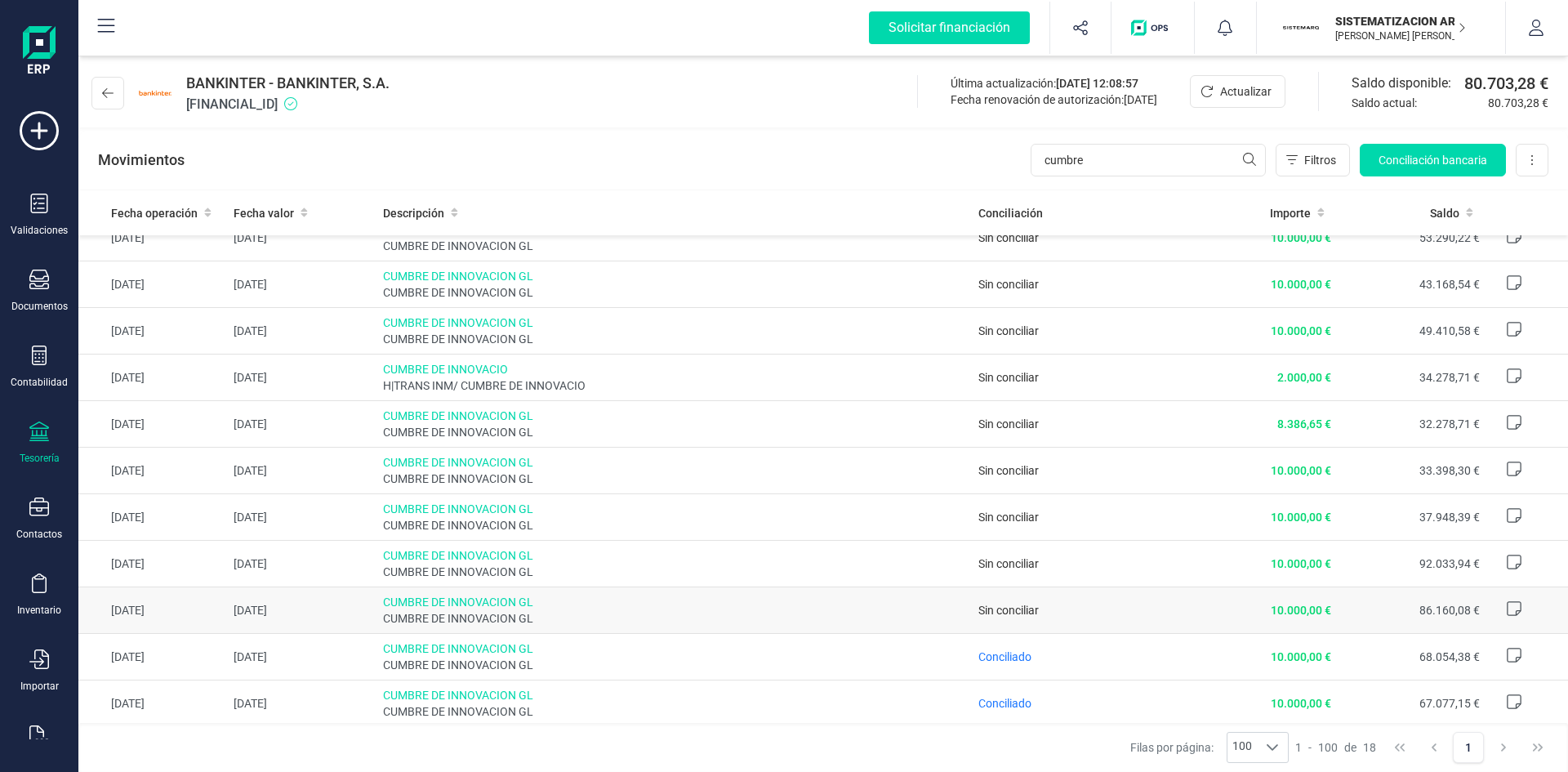
click at [1045, 478] on td "Sin conciliar" at bounding box center [1080, 611] width 217 height 47
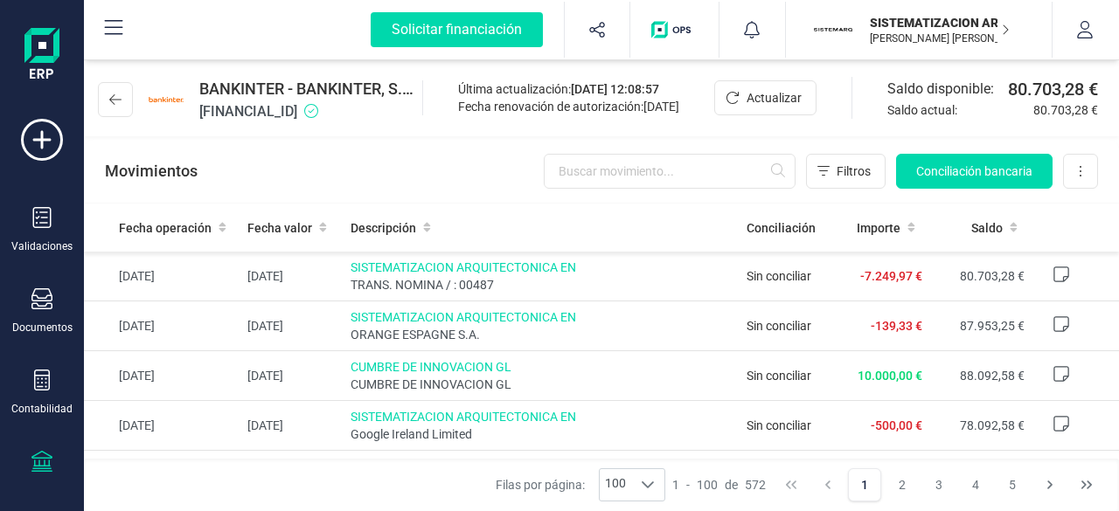
click at [38, 282] on div "Validaciones Documentos Documentos Presupuestos Pedidos Albaranes Facturas Fact…" at bounding box center [42, 478] width 70 height 718
click at [49, 311] on div at bounding box center [41, 300] width 21 height 25
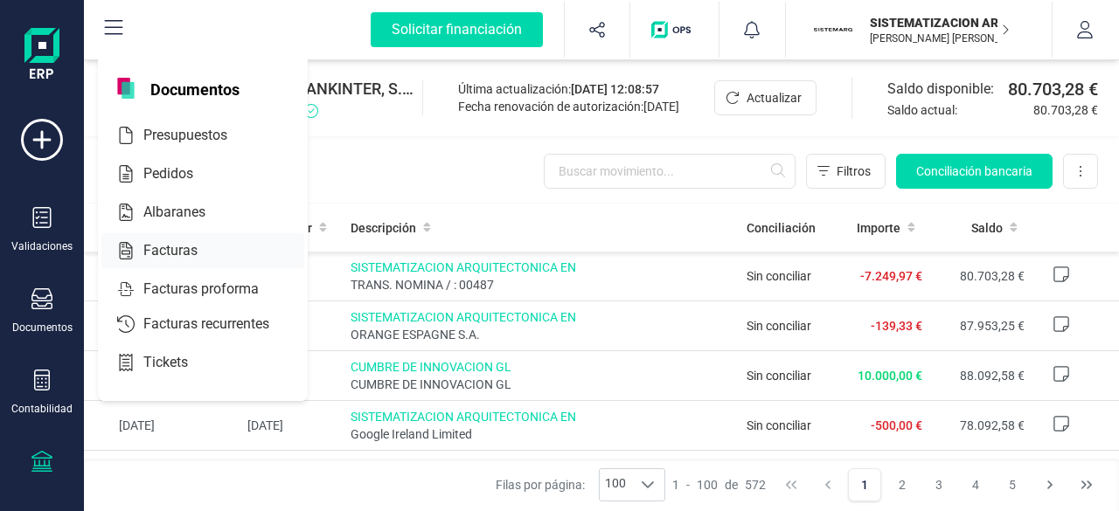
click at [182, 259] on span "Facturas" at bounding box center [182, 250] width 93 height 21
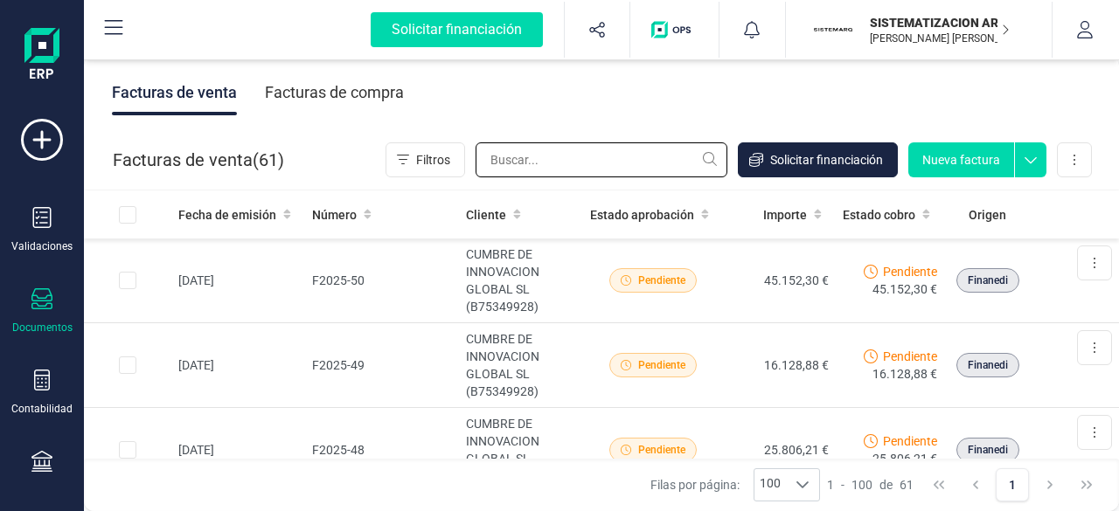
click at [591, 156] on input "text" at bounding box center [602, 159] width 252 height 35
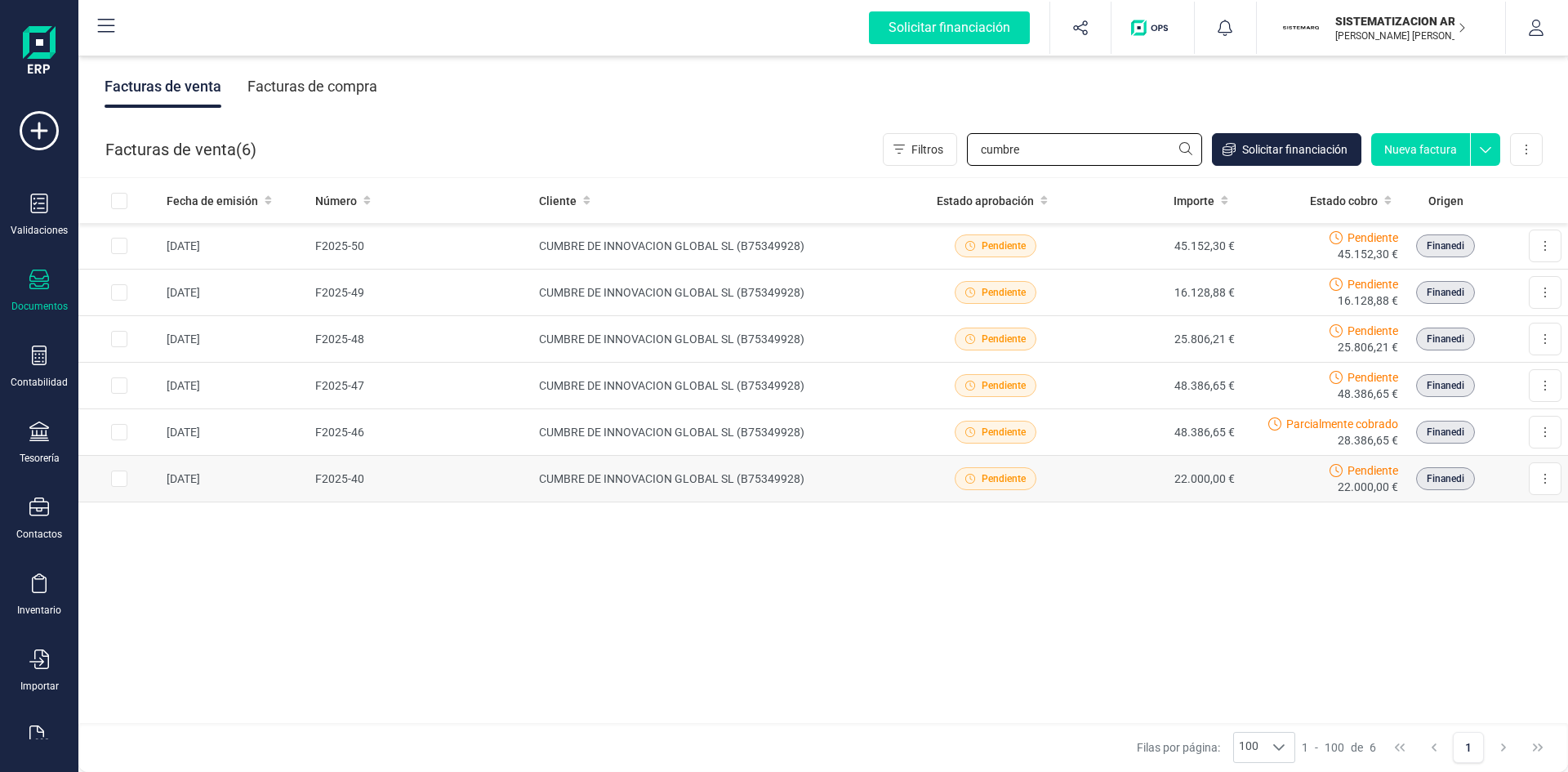
type input "cumbre"
click at [879, 478] on td "CUMBRE DE INNOVACION GLOBAL SL (B75349928)" at bounding box center [723, 479] width 381 height 47
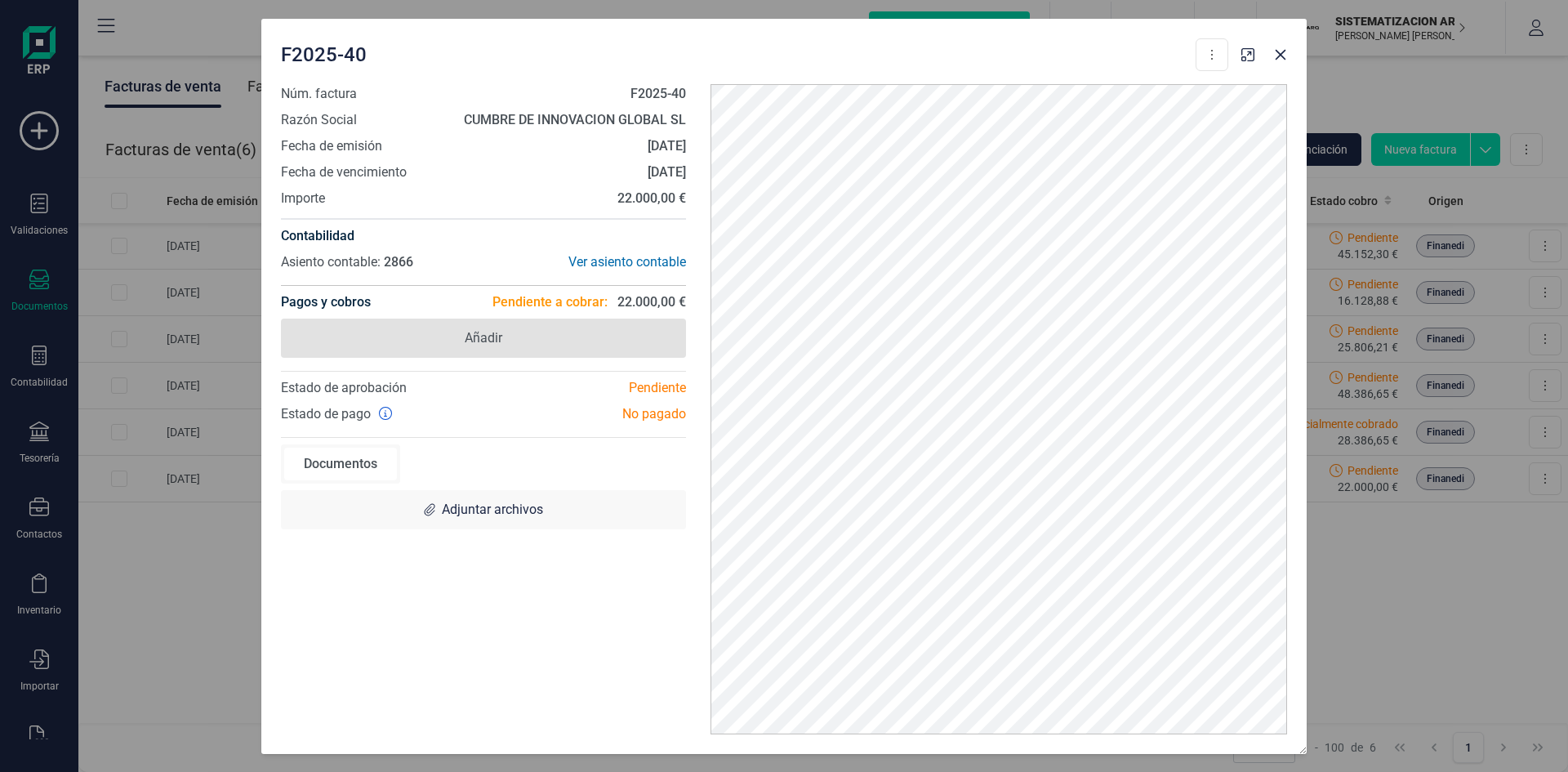
click at [506, 333] on span "Añadir" at bounding box center [484, 338] width 406 height 39
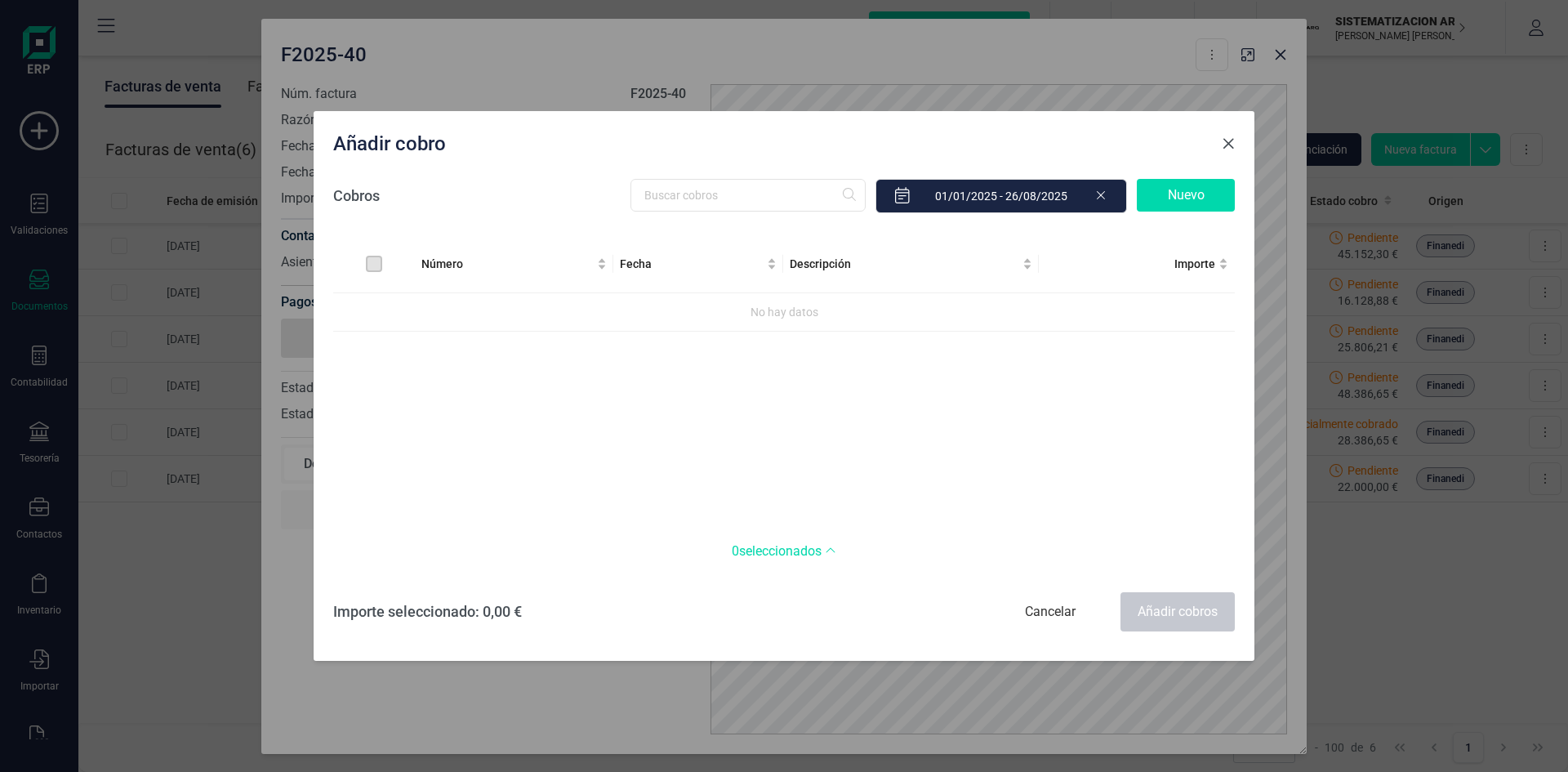
click at [506, 333] on div "Número Fecha Descripción Importe No hay datos" at bounding box center [784, 379] width 902 height 288
click at [821, 389] on div "Número Fecha Descripción Importe No hay datos" at bounding box center [784, 379] width 902 height 288
click at [801, 478] on div "0 seleccionados Número Fecha Descripción Importe No hay datos" at bounding box center [784, 547] width 902 height 50
drag, startPoint x: 1097, startPoint y: 407, endPoint x: 925, endPoint y: 153, distance: 306.8
click at [925, 153] on div "Añadir cobro" at bounding box center [771, 140] width 889 height 33
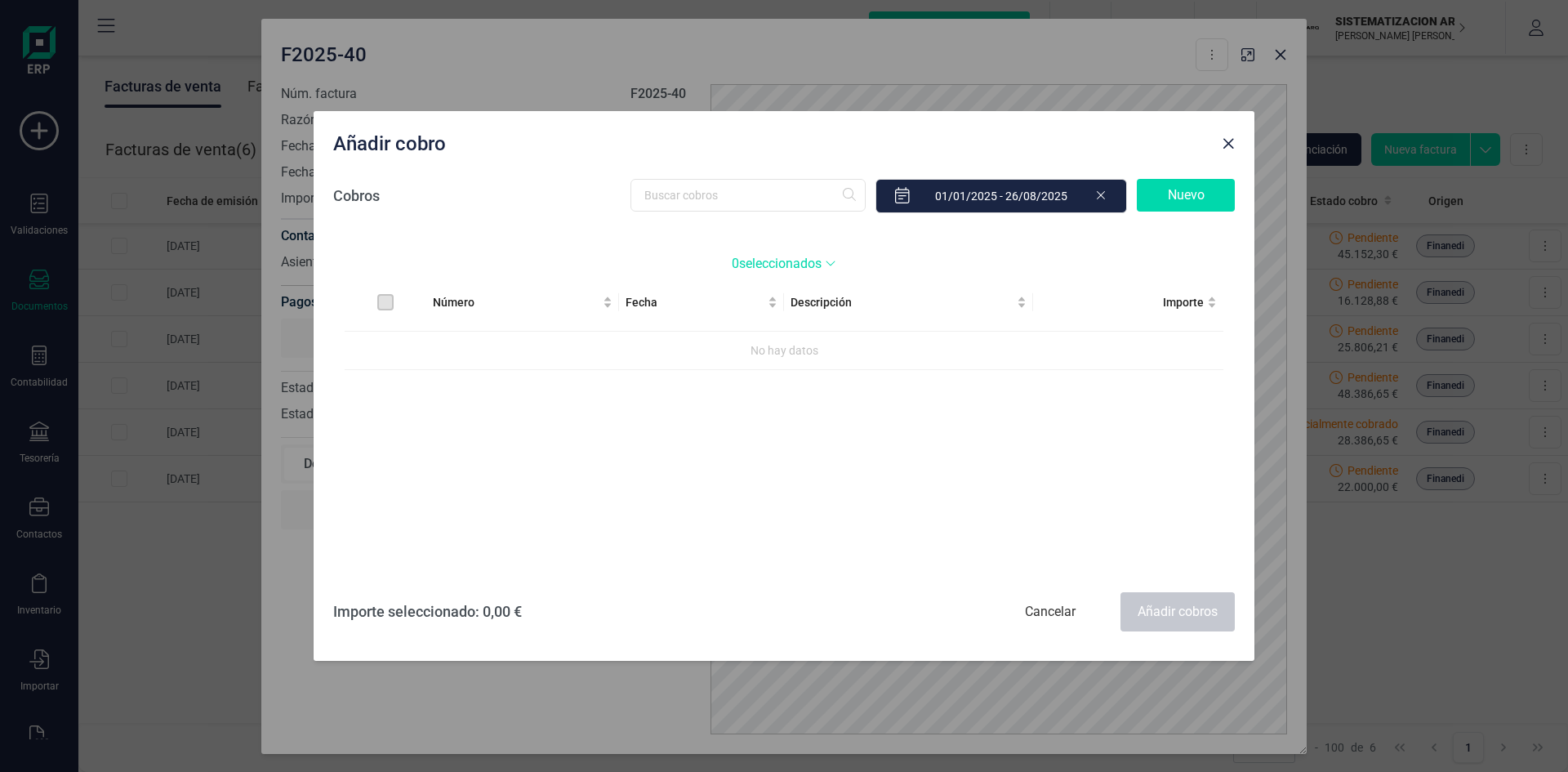
click at [1045, 159] on div "Añadir cobro" at bounding box center [784, 140] width 941 height 59
click at [1045, 146] on span "Close" at bounding box center [1229, 144] width 13 height 13
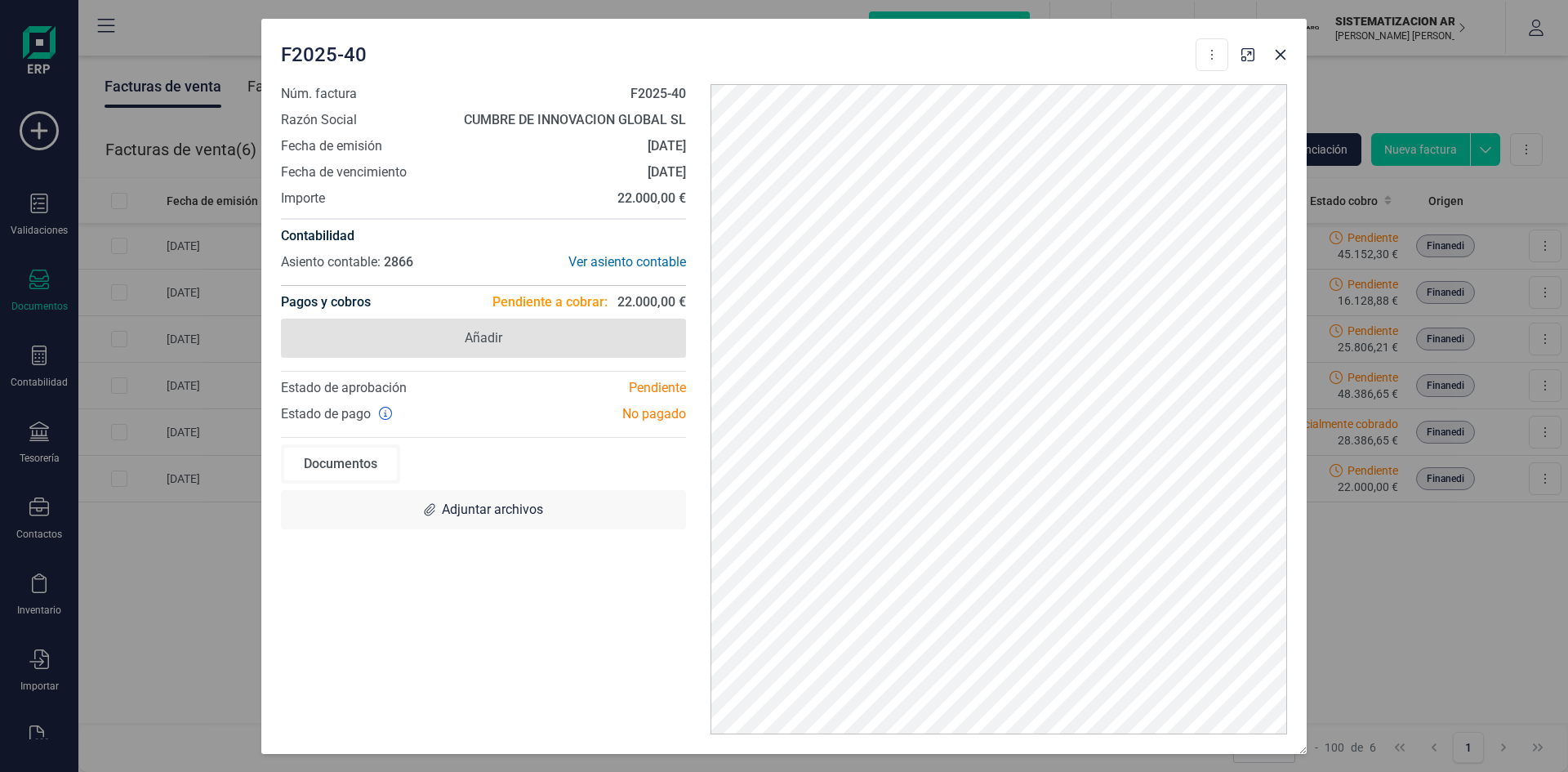
click at [490, 335] on span "Añadir" at bounding box center [483, 337] width 37 height 20
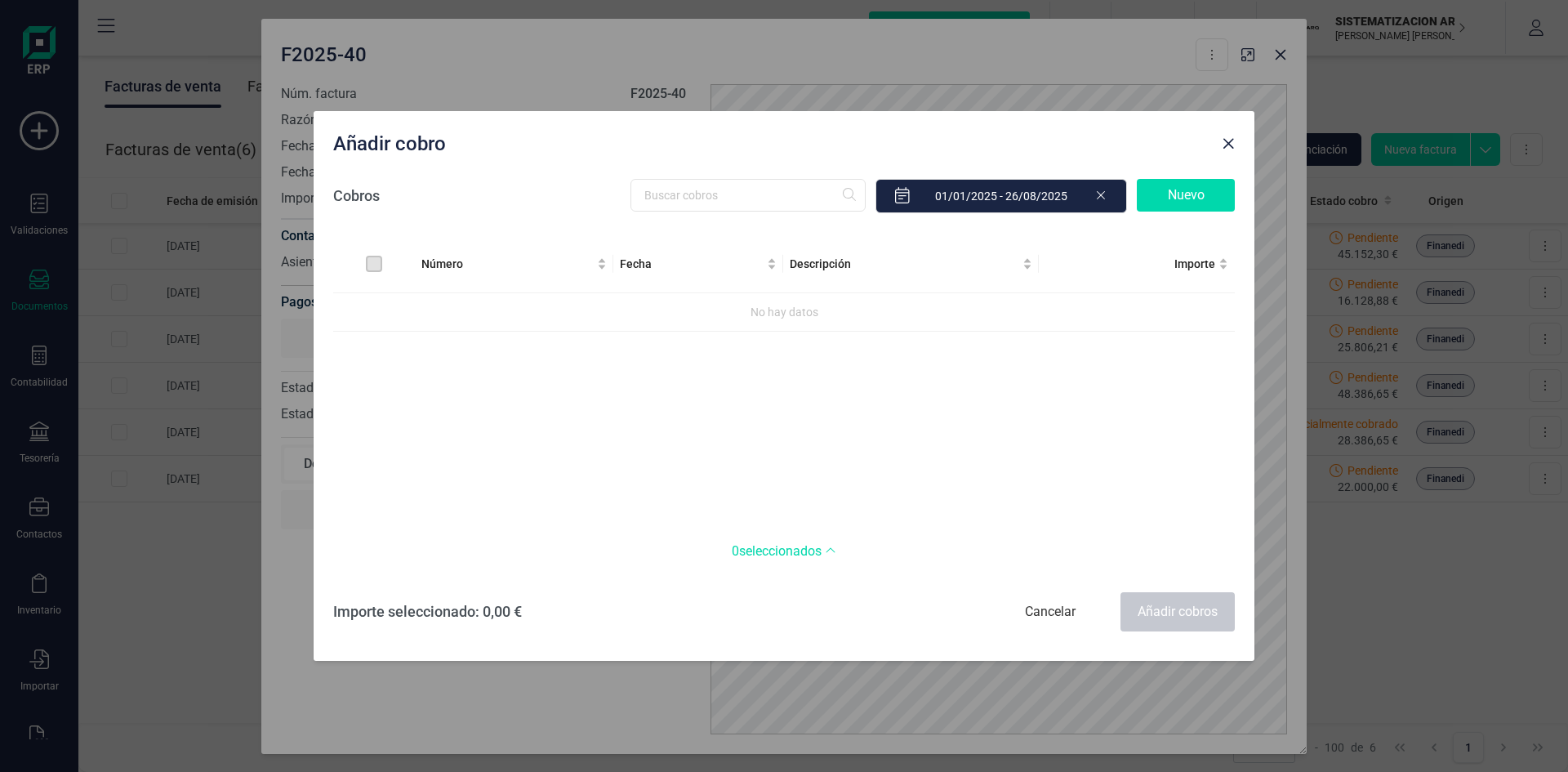
click at [1045, 478] on div "Añadir cobros" at bounding box center [1177, 612] width 114 height 39
click at [1021, 349] on div "Número Fecha Descripción Importe No hay datos" at bounding box center [784, 379] width 902 height 288
click at [1045, 151] on button "Close" at bounding box center [1229, 144] width 26 height 26
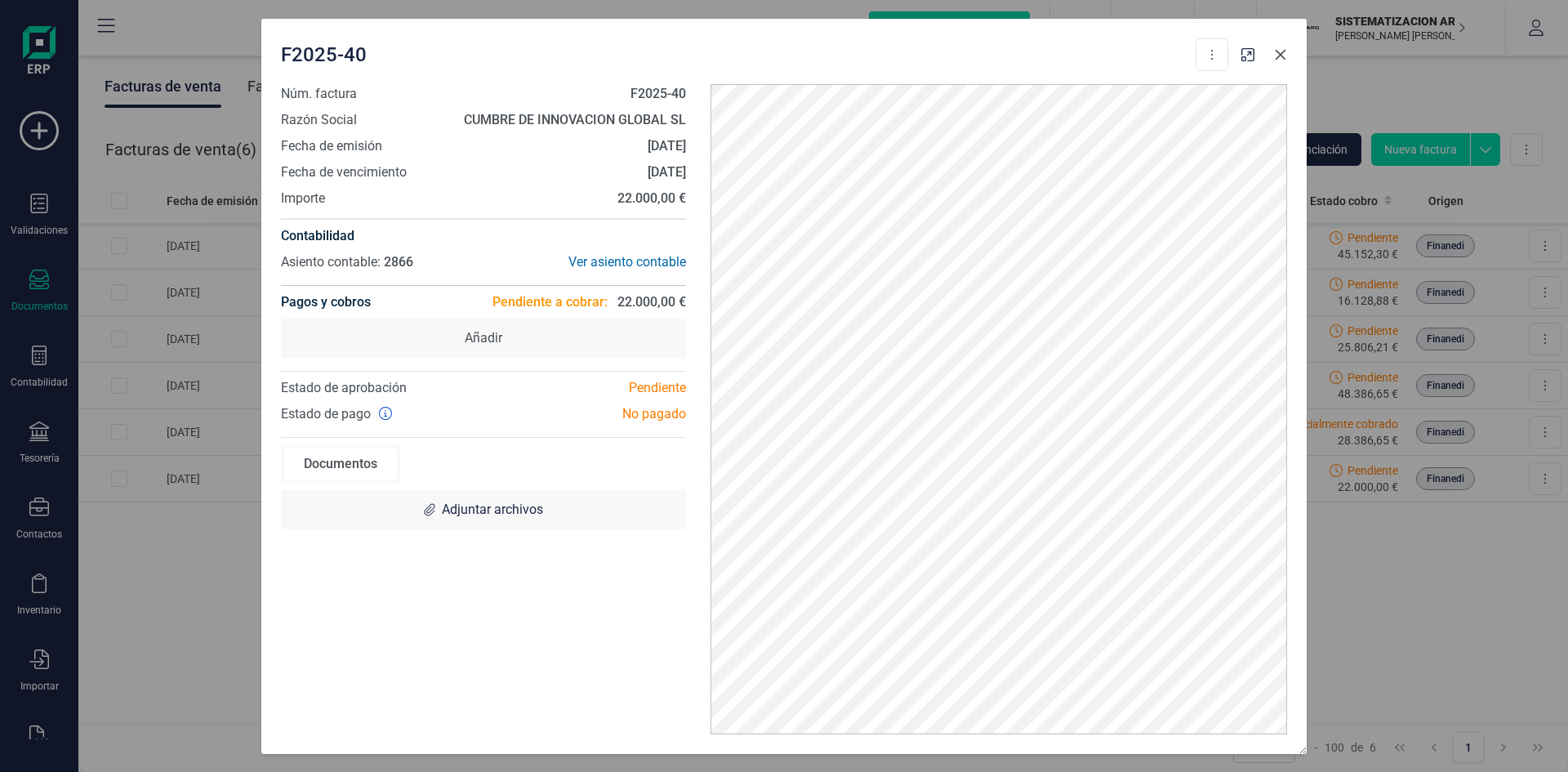
click at [1045, 60] on icon "button" at bounding box center [1281, 55] width 13 height 13
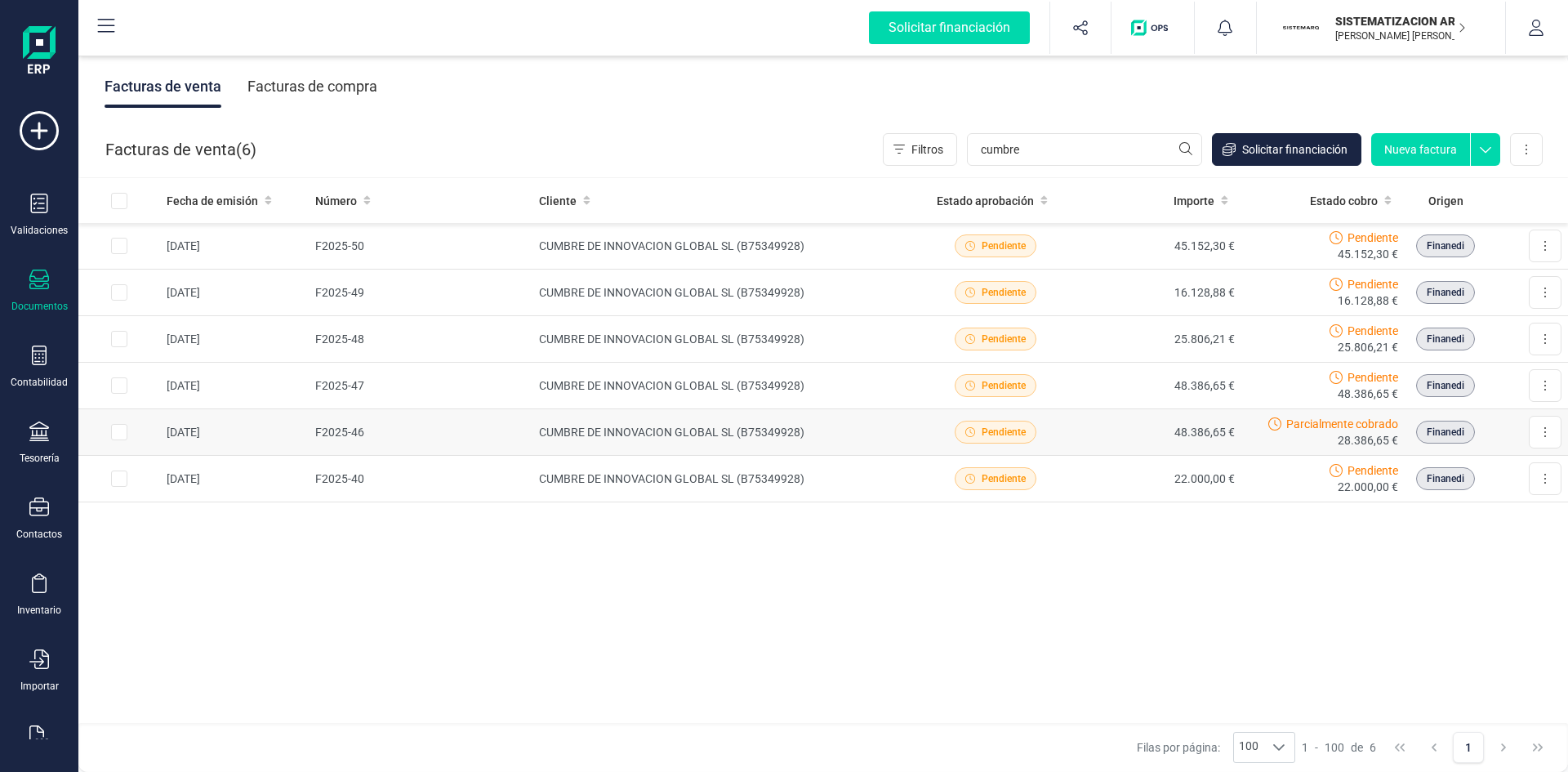
click at [1040, 423] on div "Pendiente" at bounding box center [996, 432] width 151 height 22
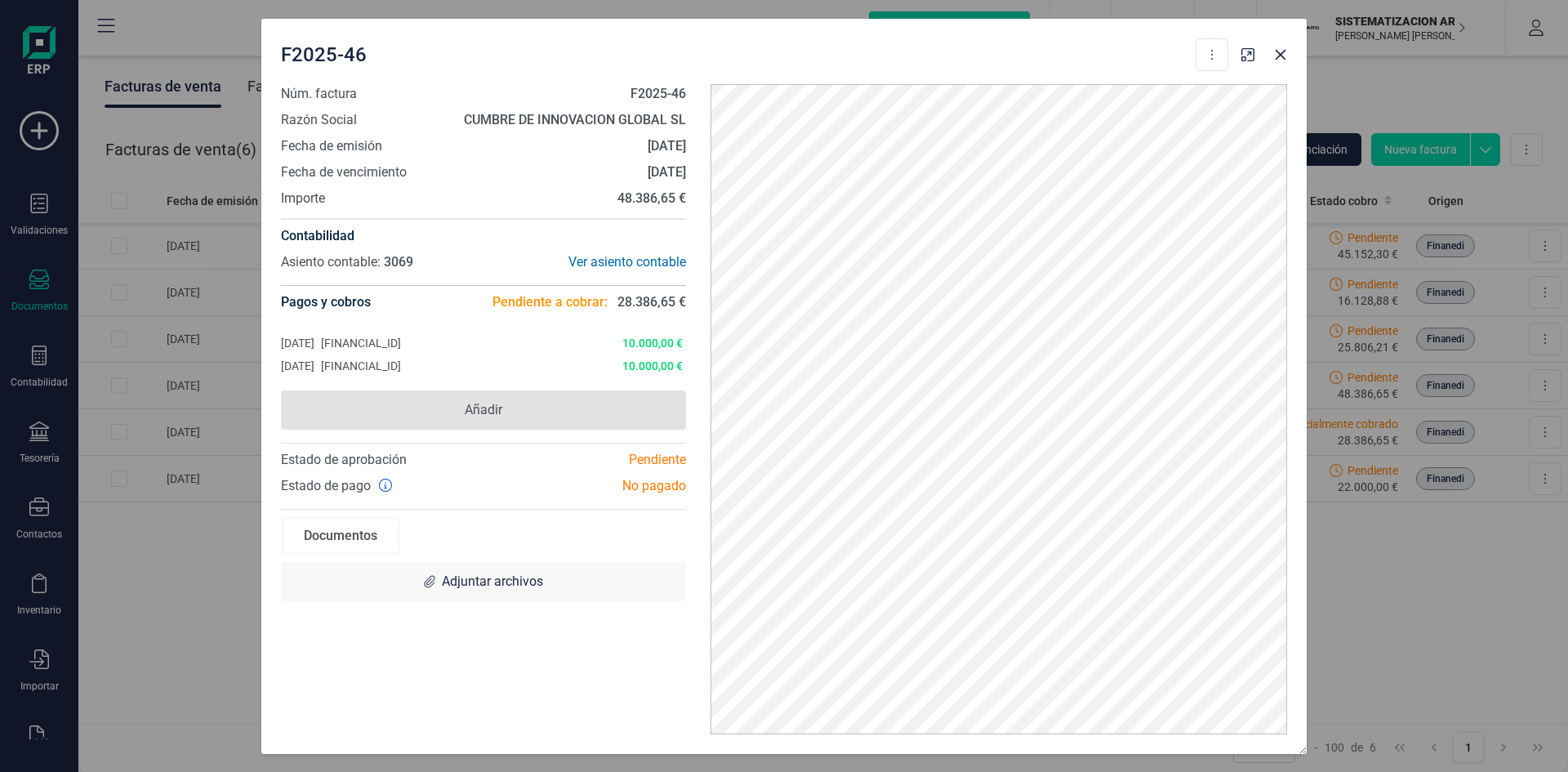
click at [584, 422] on span "Añadir" at bounding box center [484, 410] width 406 height 39
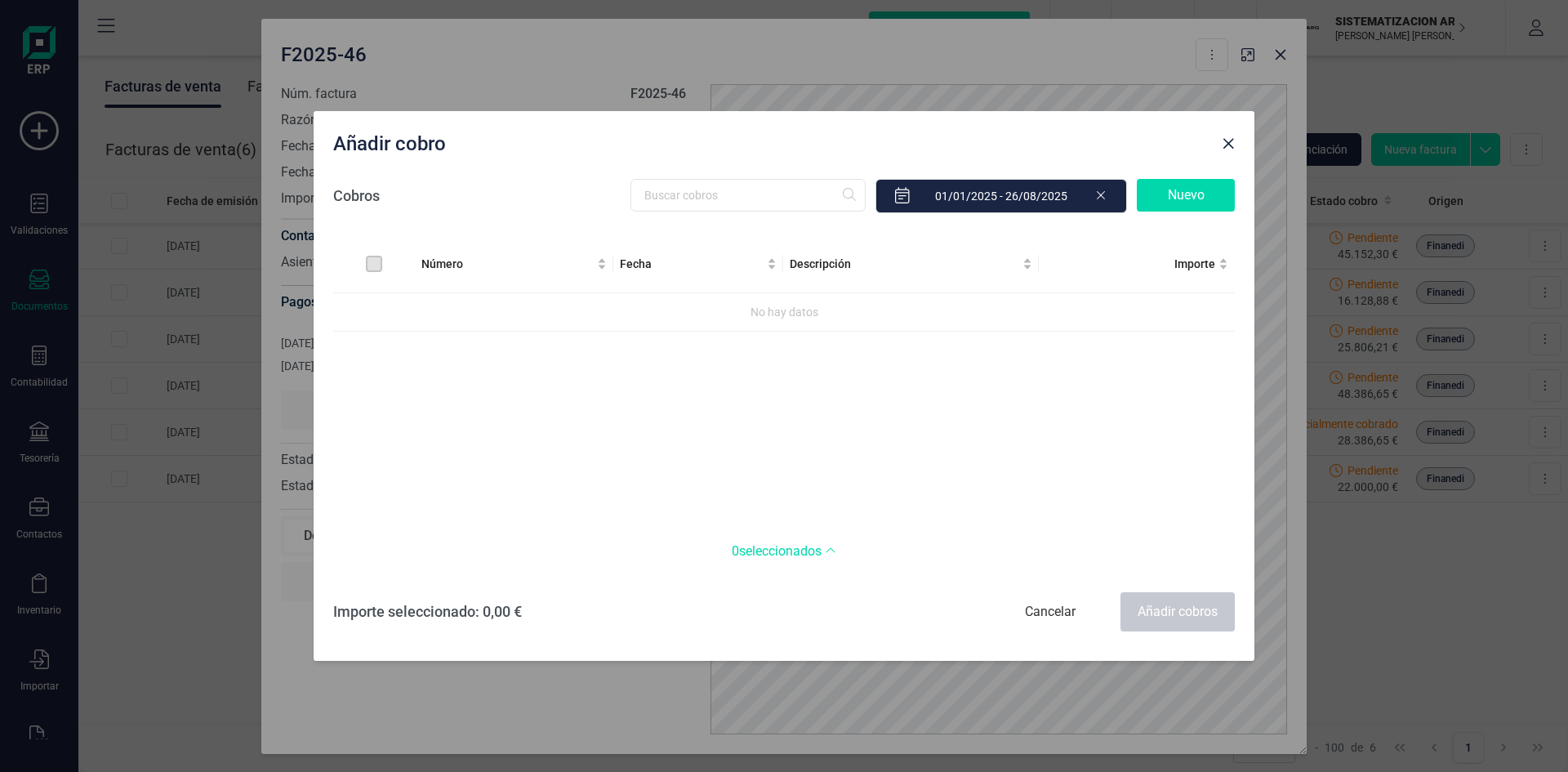
click at [792, 437] on div "Número Fecha Descripción Importe No hay datos" at bounding box center [784, 379] width 902 height 288
click at [1045, 137] on span "Close" at bounding box center [1229, 144] width 13 height 13
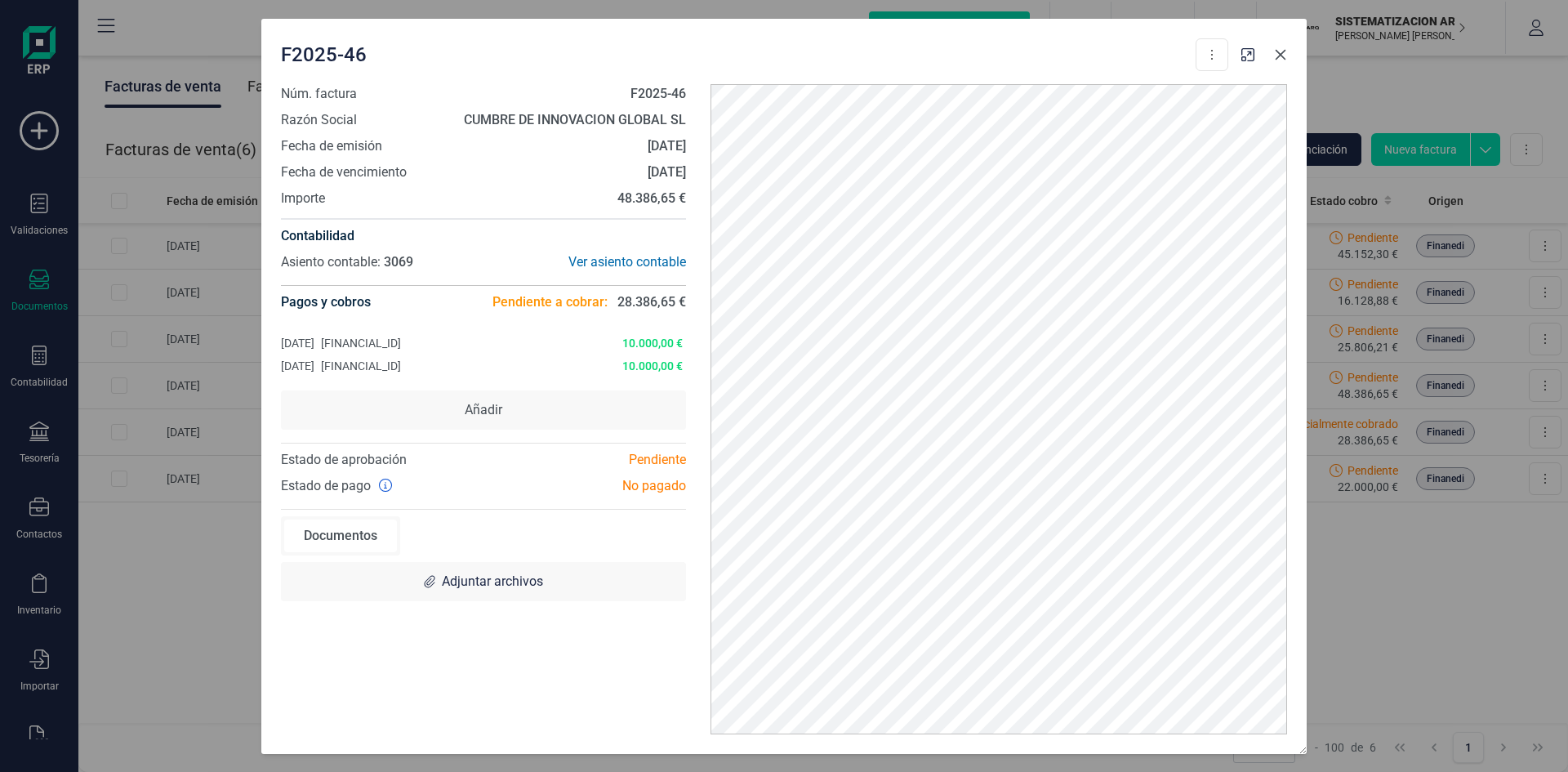
click at [1045, 59] on icon "button" at bounding box center [1281, 55] width 13 height 13
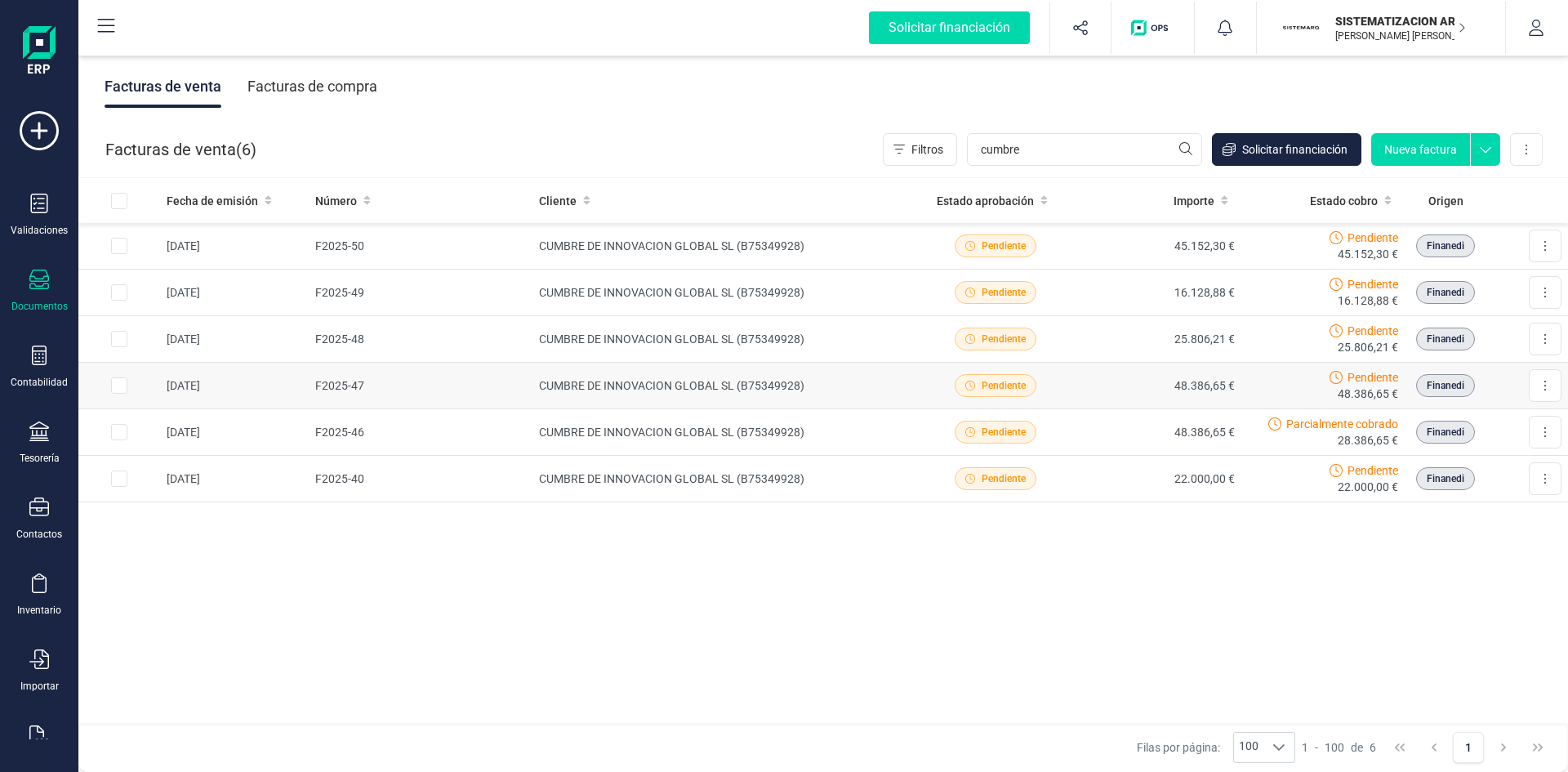
click at [1045, 385] on div "Pendiente" at bounding box center [996, 385] width 151 height 22
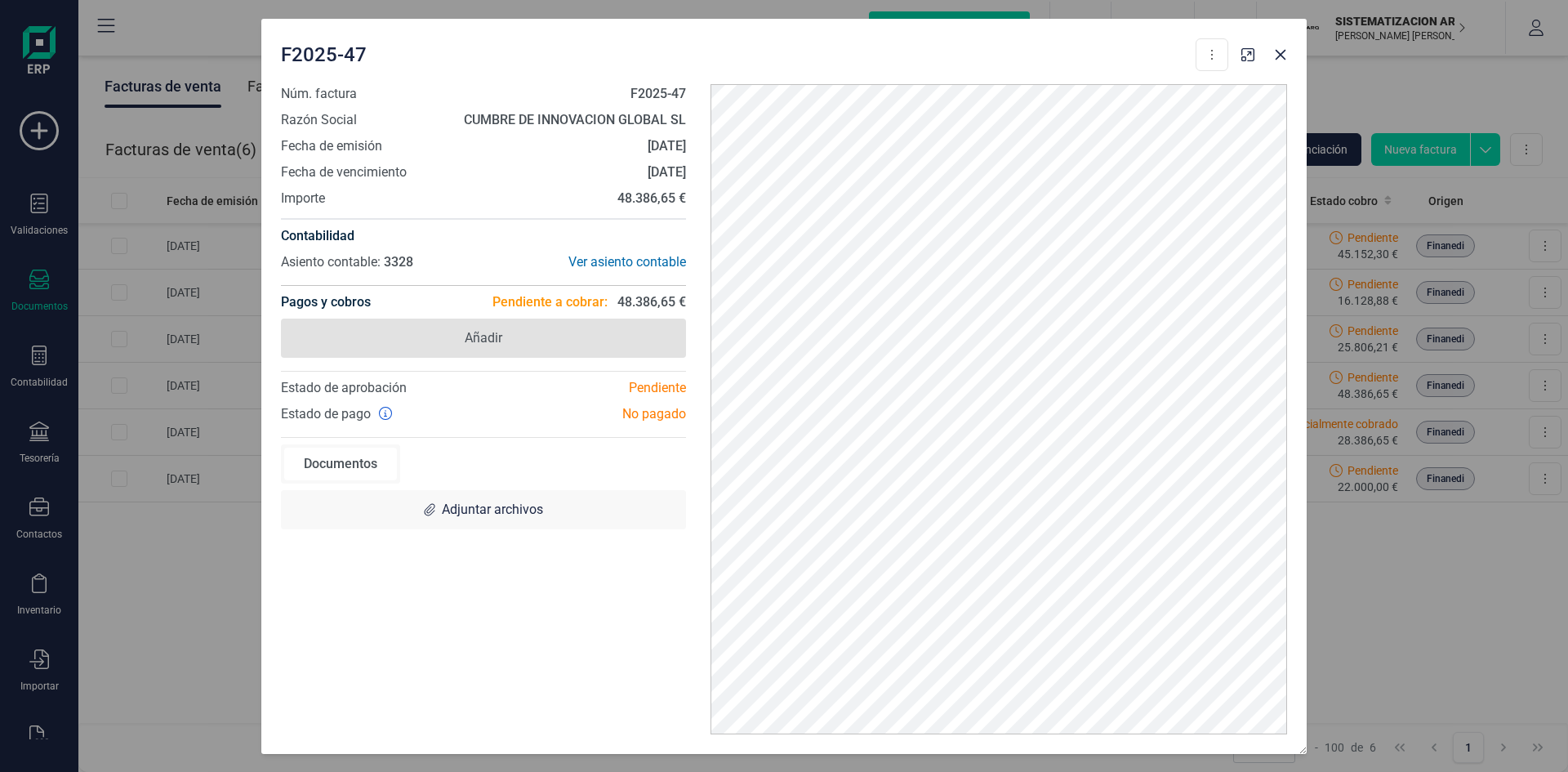
click at [533, 335] on span "Añadir" at bounding box center [484, 338] width 406 height 39
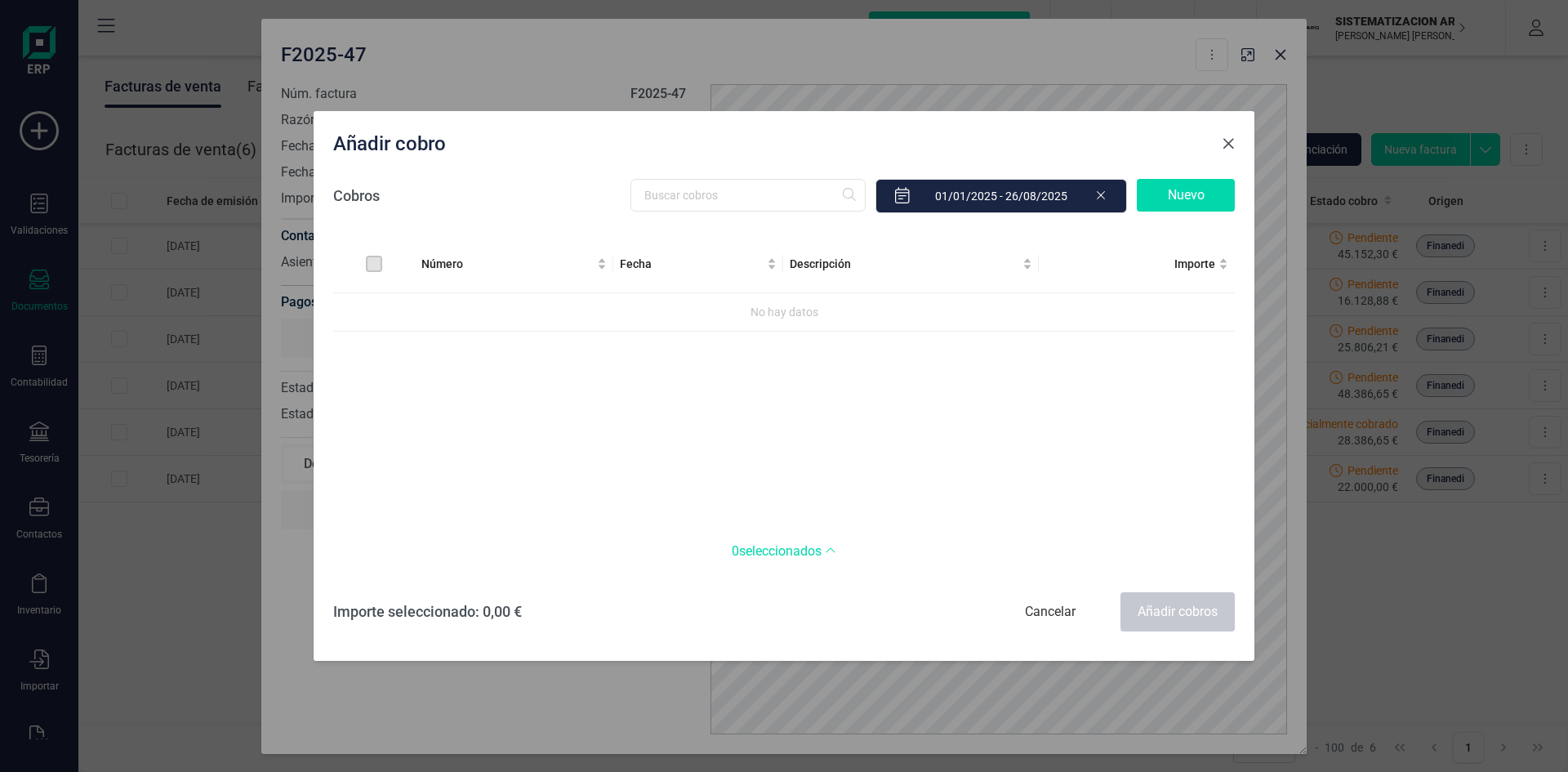
click at [1045, 148] on span "Close" at bounding box center [1229, 144] width 13 height 13
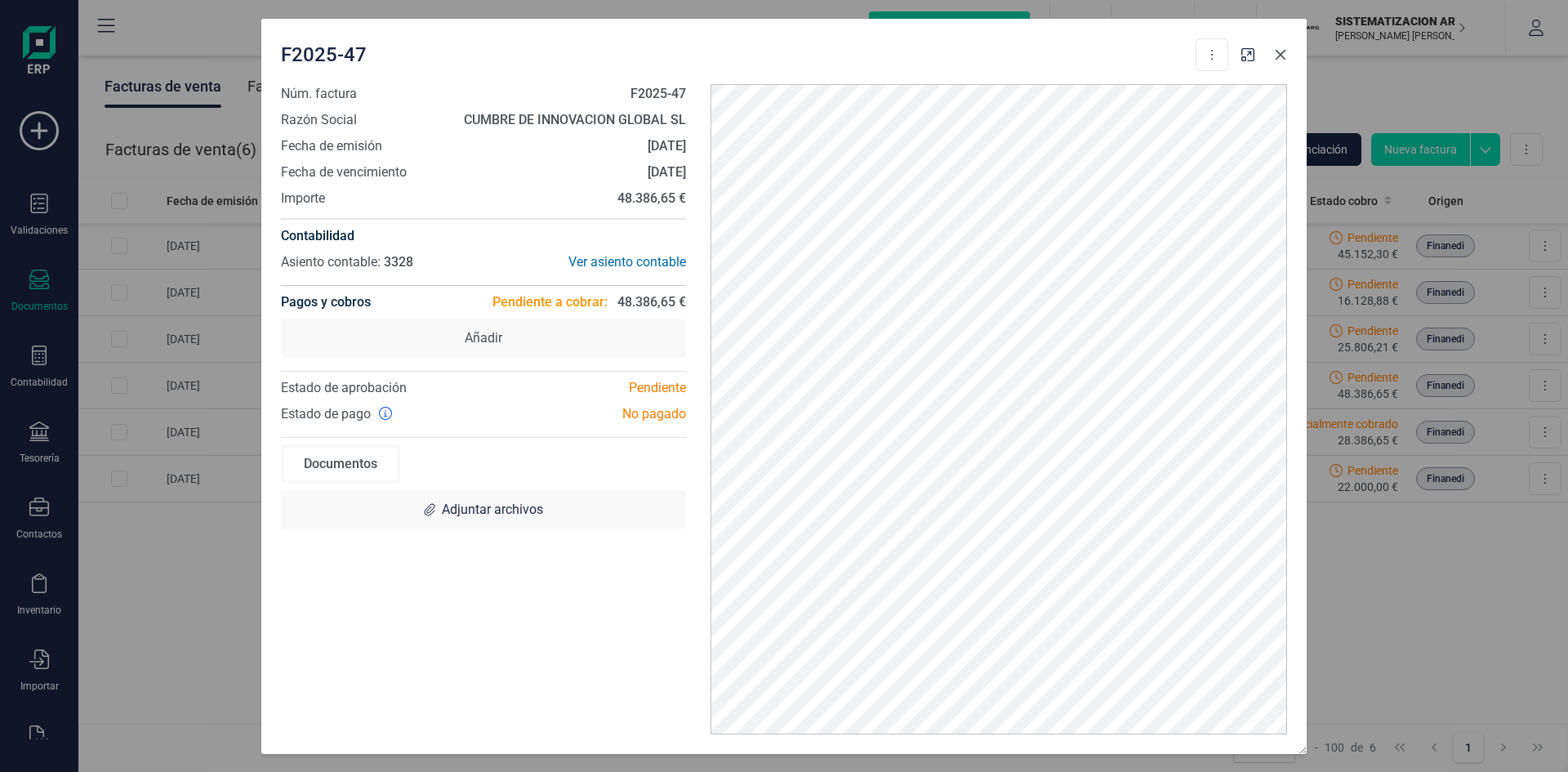
click at [1045, 56] on icon "button" at bounding box center [1281, 55] width 13 height 13
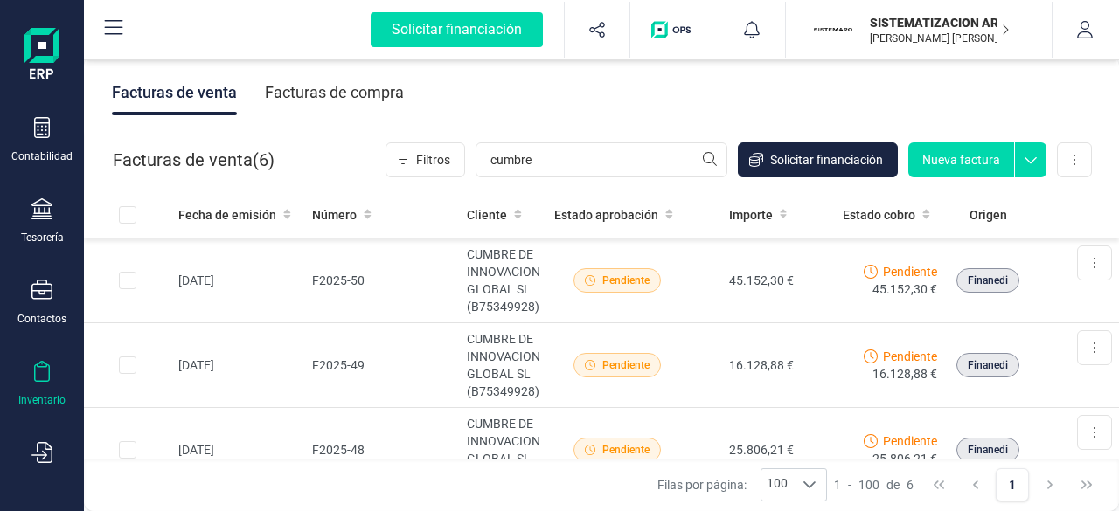
scroll to position [254, 0]
click at [38, 213] on icon at bounding box center [41, 208] width 21 height 21
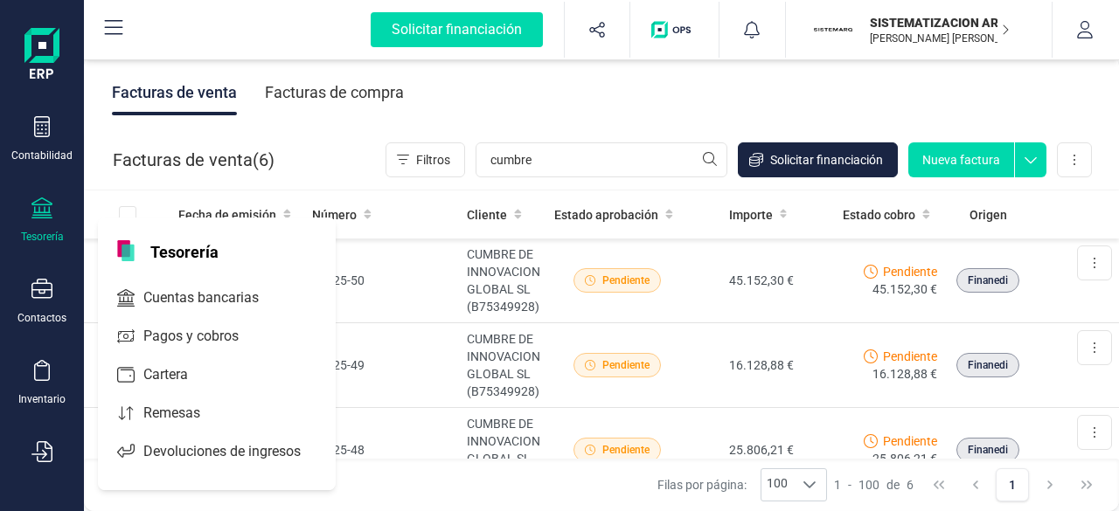
click at [37, 202] on icon at bounding box center [41, 208] width 21 height 21
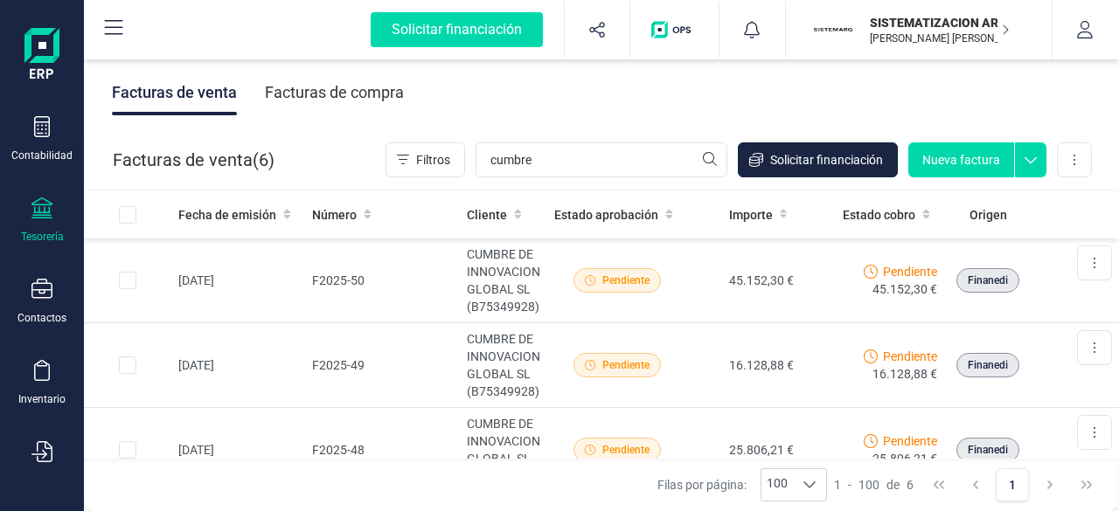
click at [24, 225] on div "Tesorería" at bounding box center [42, 221] width 70 height 46
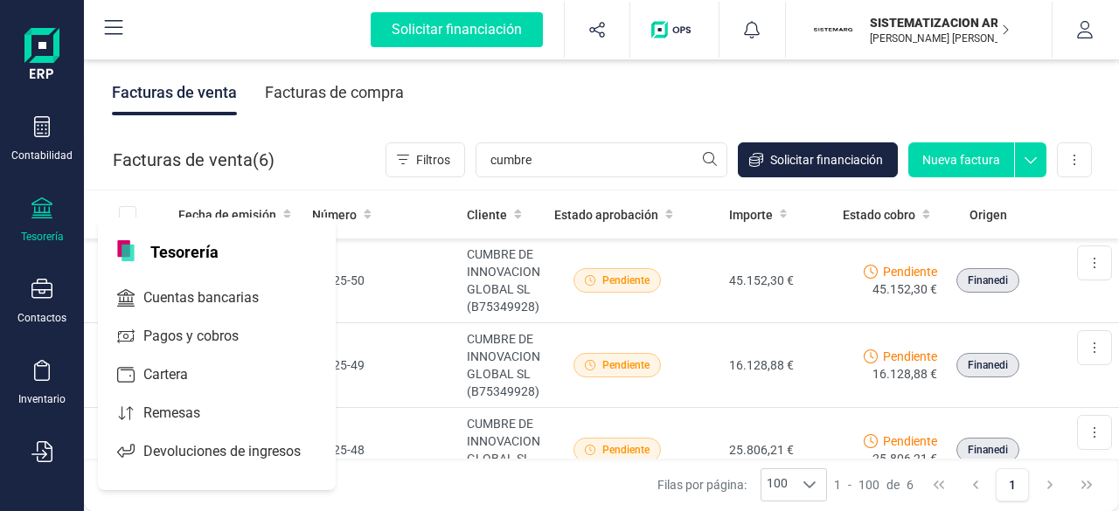
click at [38, 212] on icon at bounding box center [41, 208] width 21 height 21
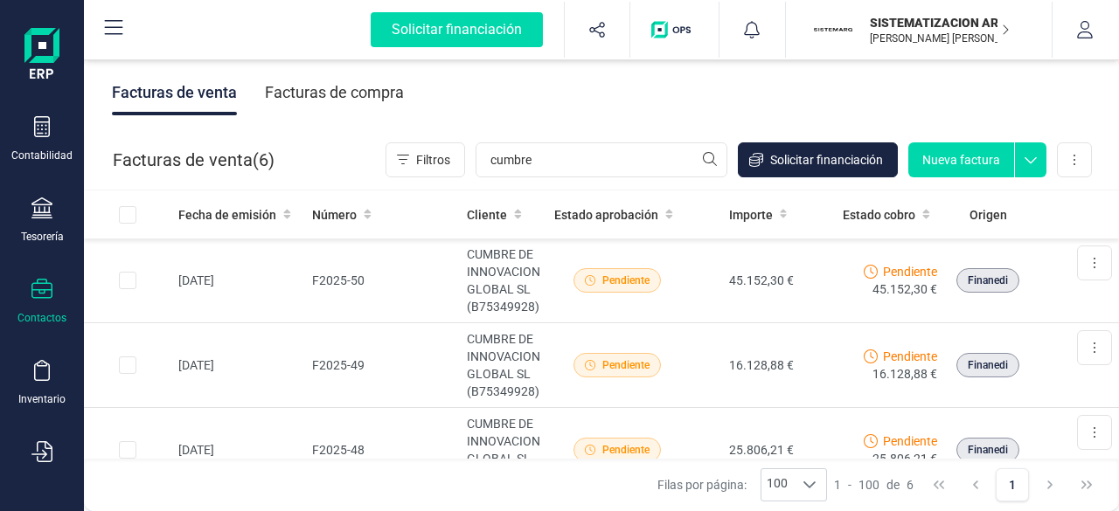
click at [42, 288] on icon at bounding box center [41, 289] width 21 height 21
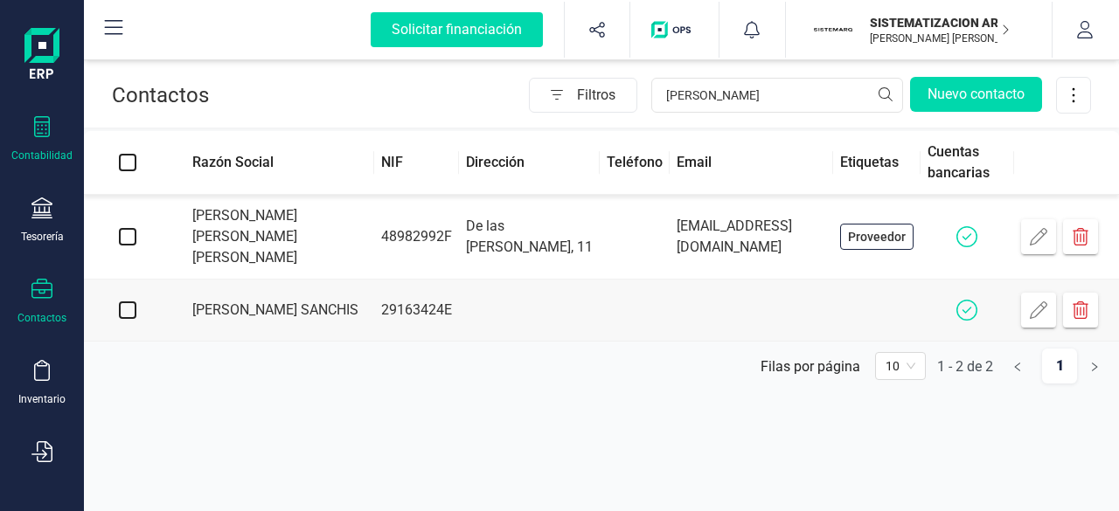
click at [38, 121] on icon at bounding box center [42, 126] width 16 height 21
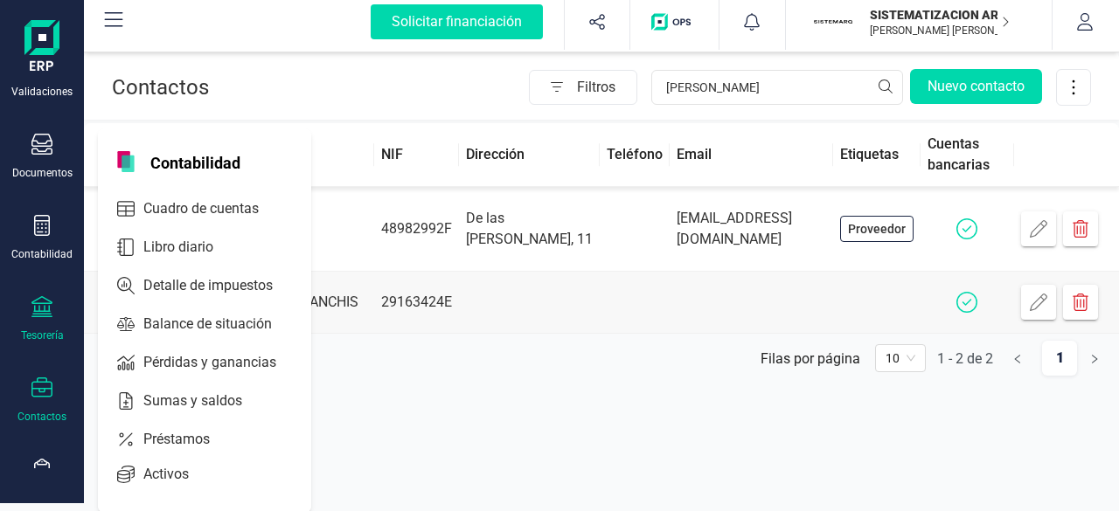
scroll to position [145, 0]
click at [40, 162] on div "Documentos" at bounding box center [42, 158] width 70 height 46
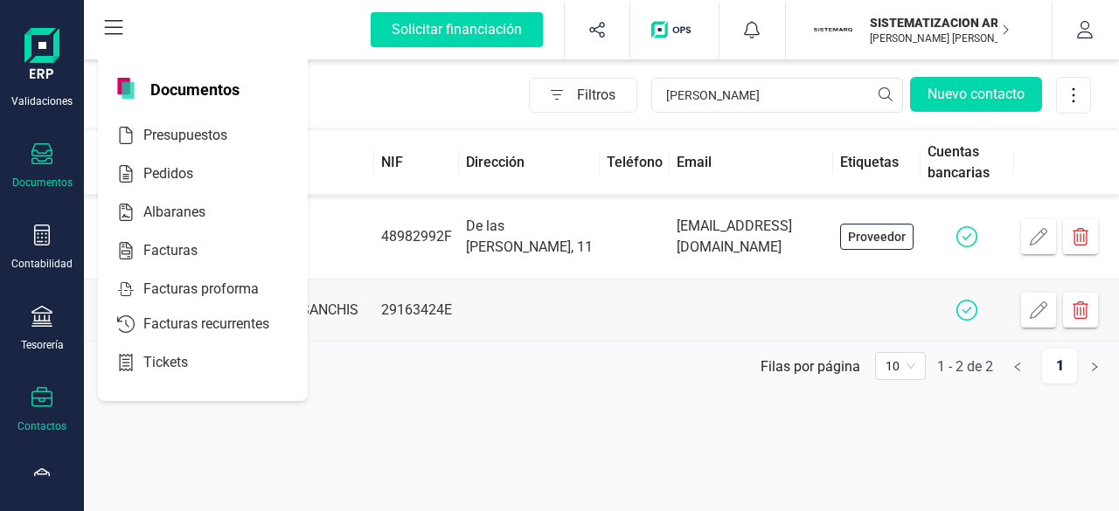
scroll to position [0, 0]
click at [47, 323] on icon at bounding box center [41, 316] width 21 height 21
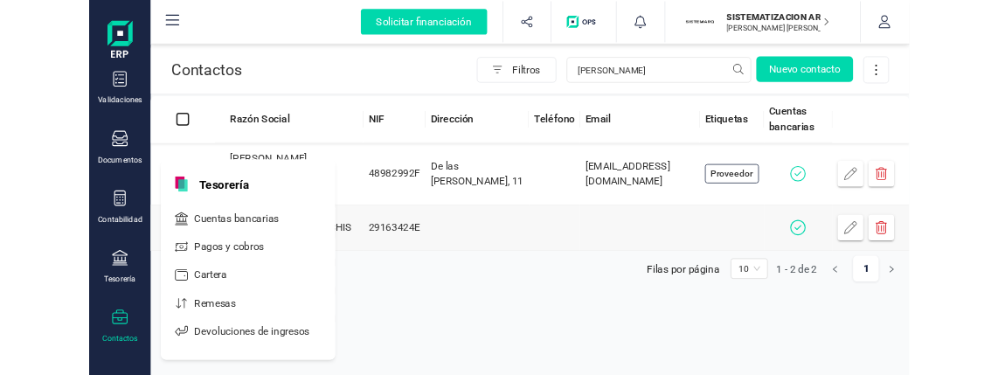
scroll to position [101, 0]
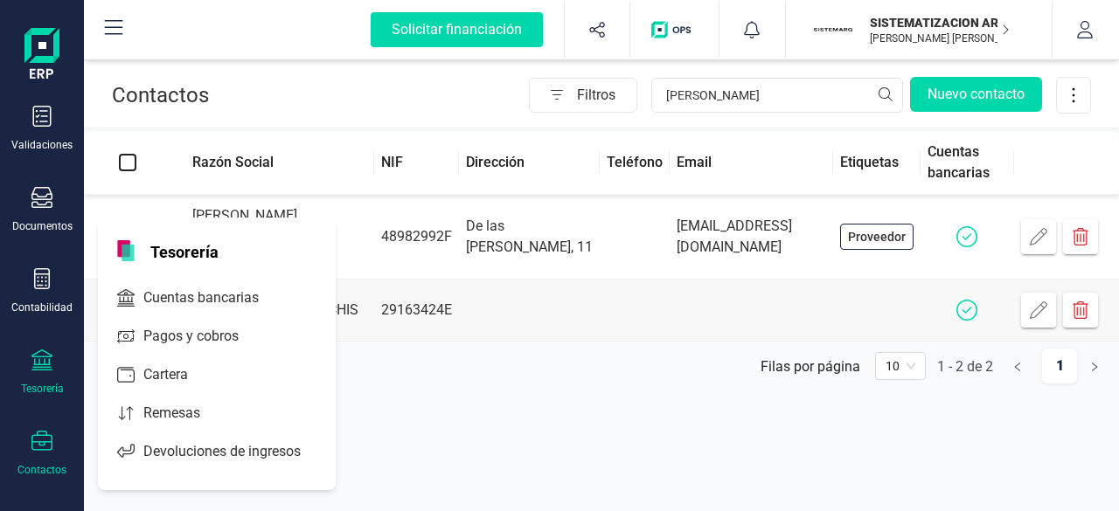
click at [39, 359] on icon at bounding box center [41, 360] width 21 height 21
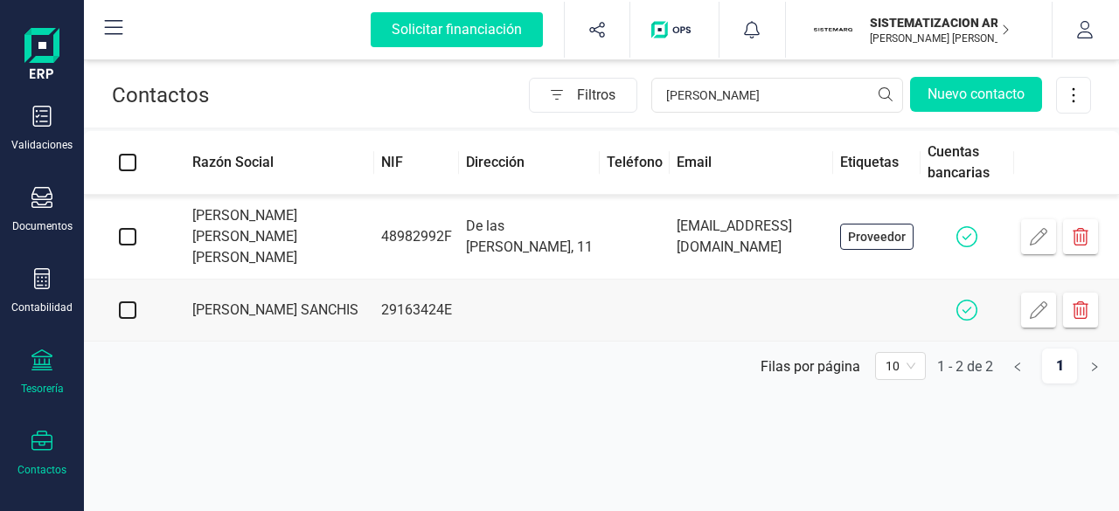
click at [40, 375] on div "Tesorería" at bounding box center [42, 373] width 70 height 46
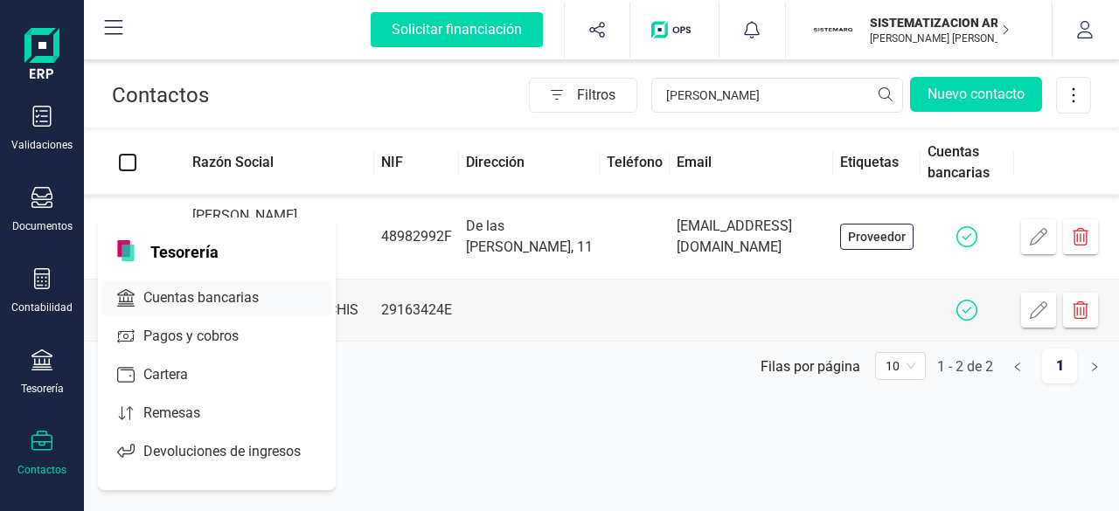
click at [166, 300] on span "Cuentas bancarias" at bounding box center [213, 298] width 154 height 21
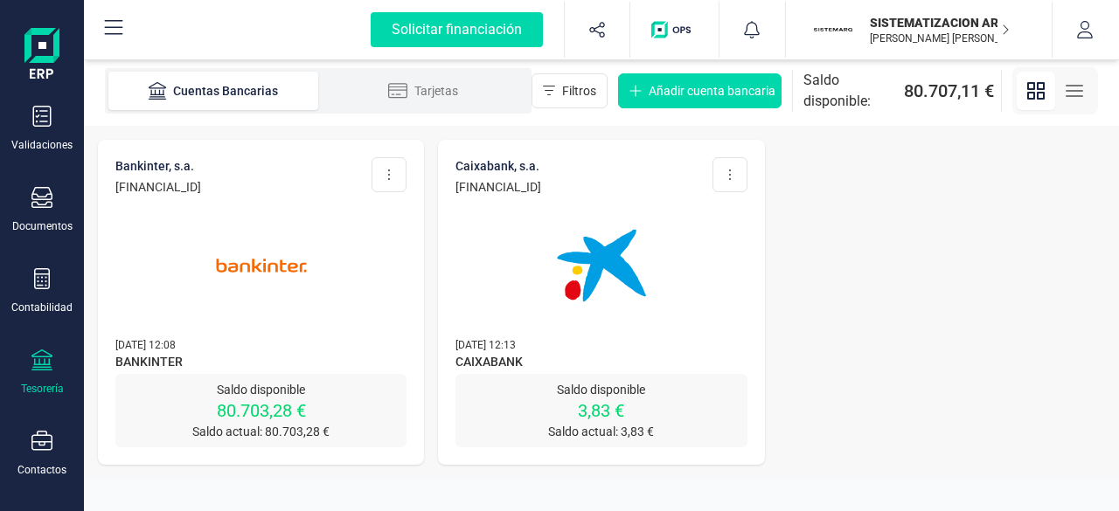
click at [281, 248] on img at bounding box center [261, 265] width 147 height 147
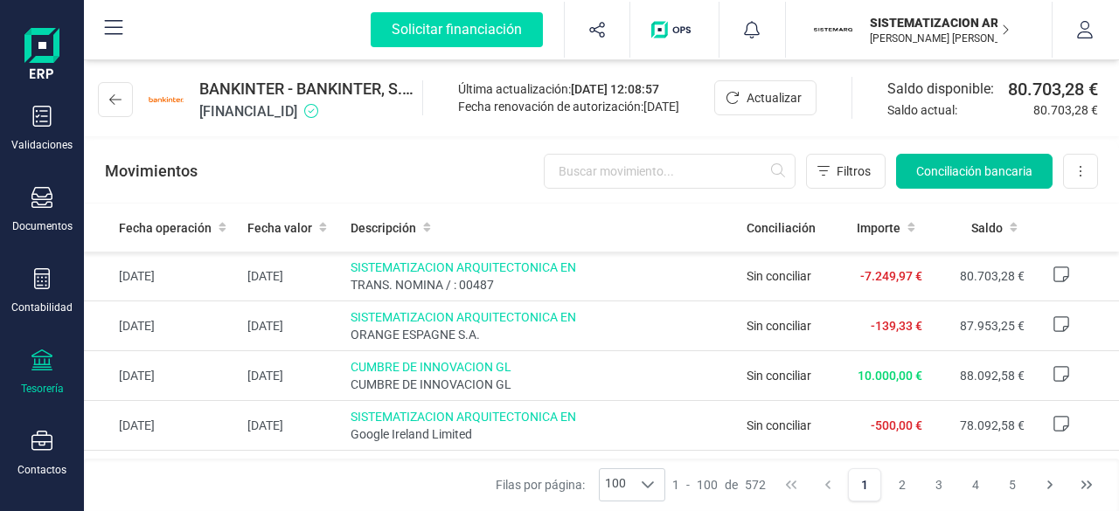
click at [984, 179] on span "Conciliación bancaria" at bounding box center [974, 171] width 116 height 17
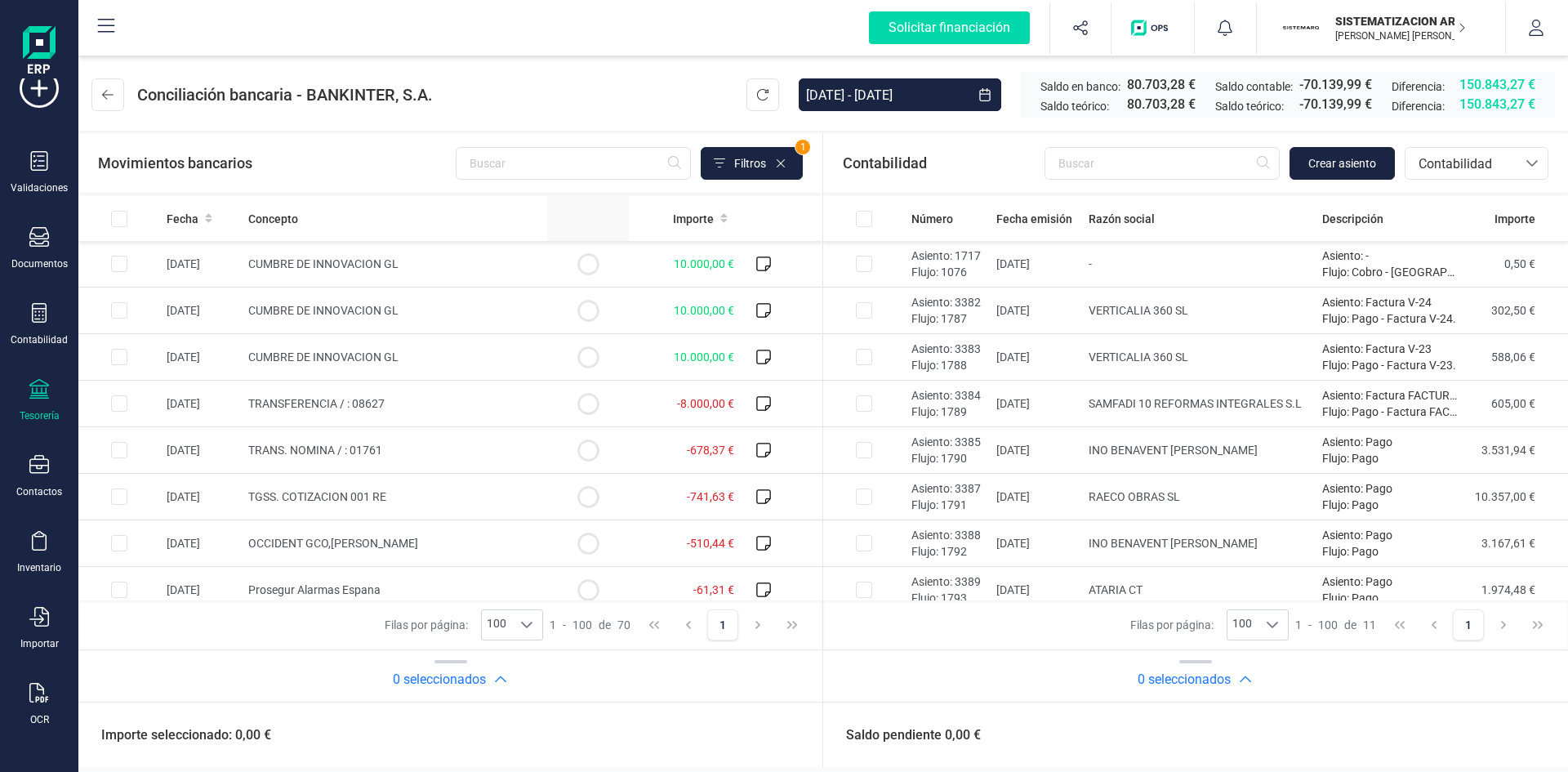
scroll to position [42, 0]
click at [507, 150] on input "text" at bounding box center [574, 163] width 235 height 33
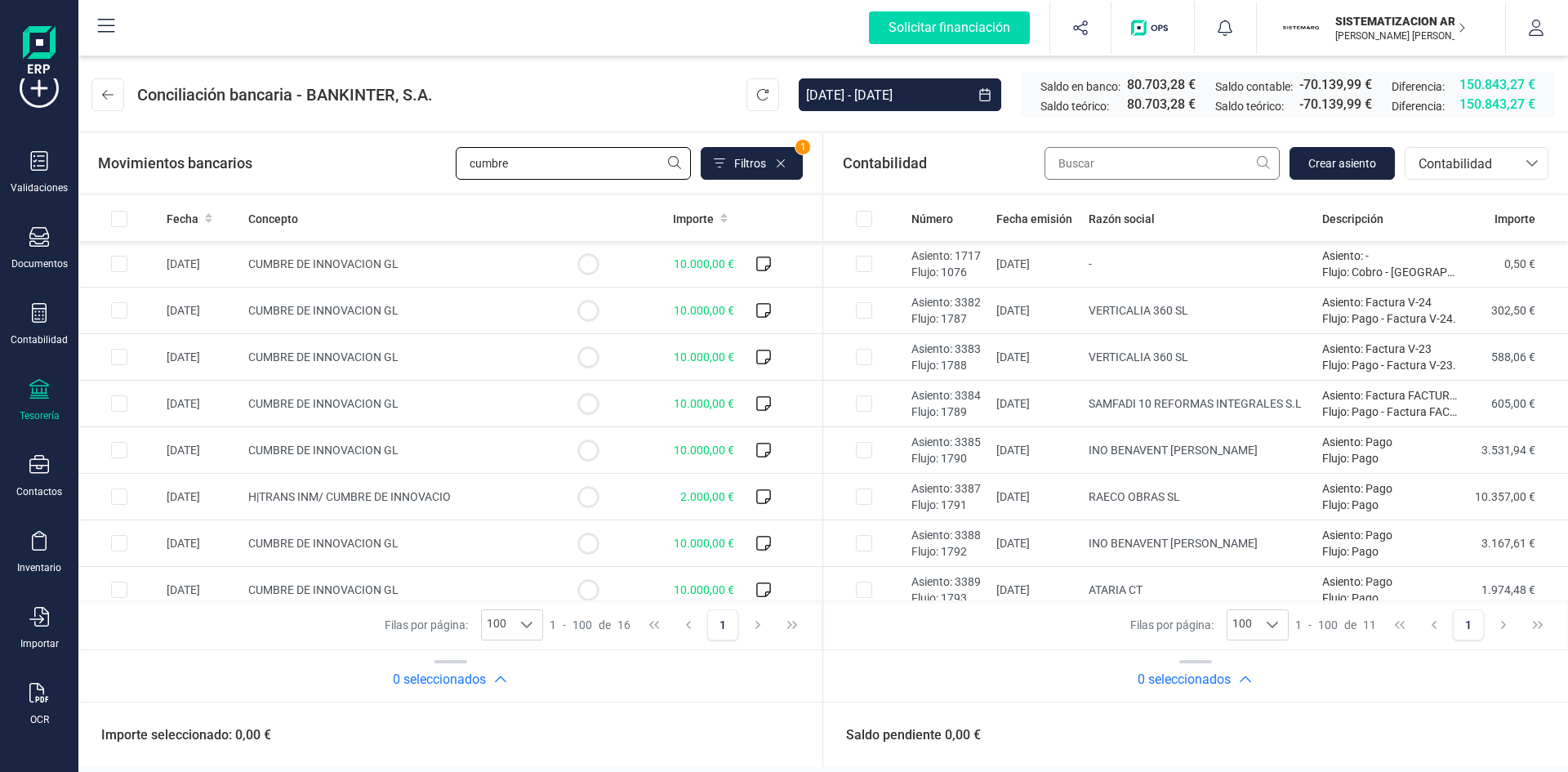
type input "cumbre"
click at [1045, 172] on input "text" at bounding box center [1162, 163] width 235 height 33
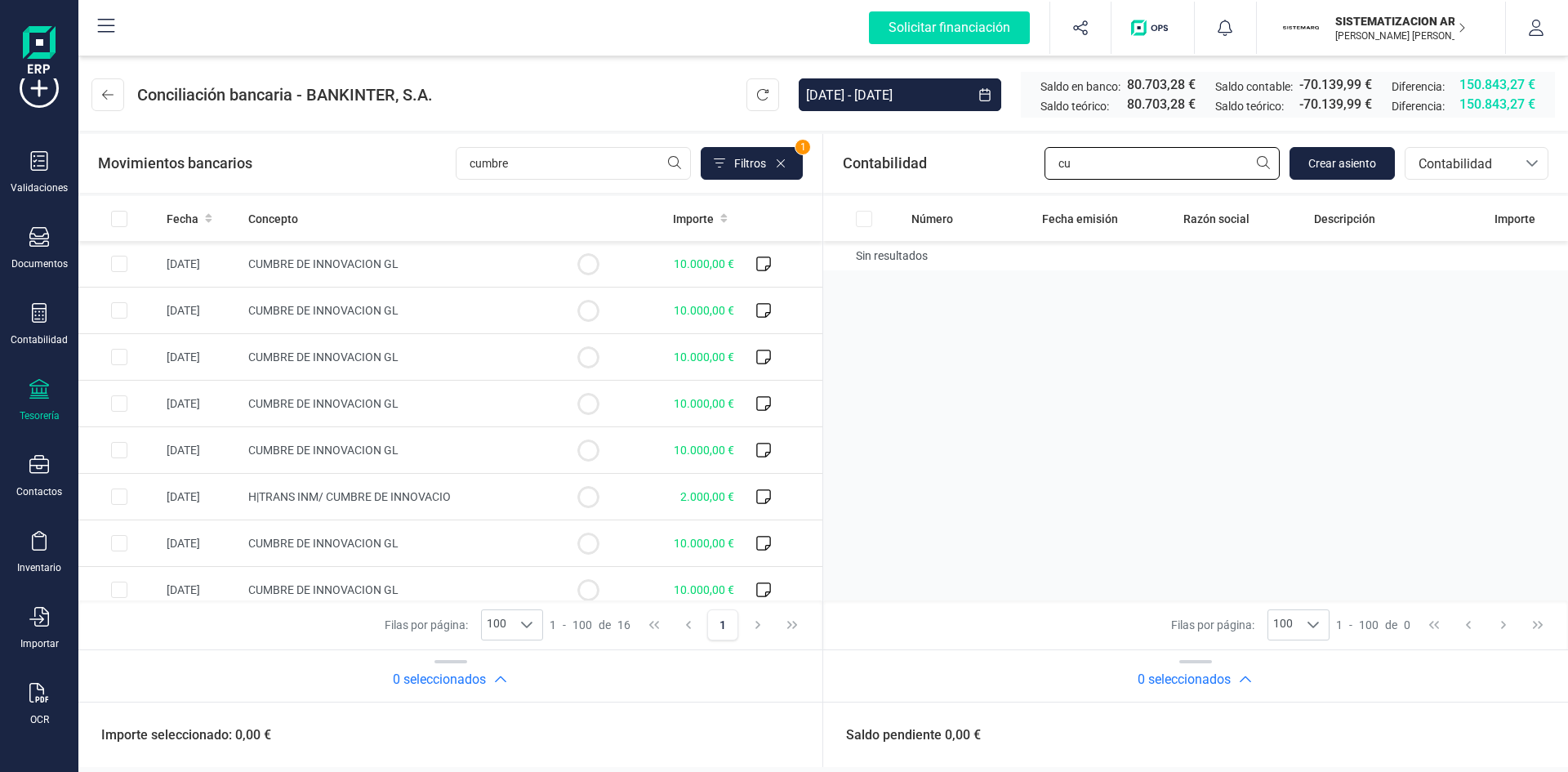
type input "c"
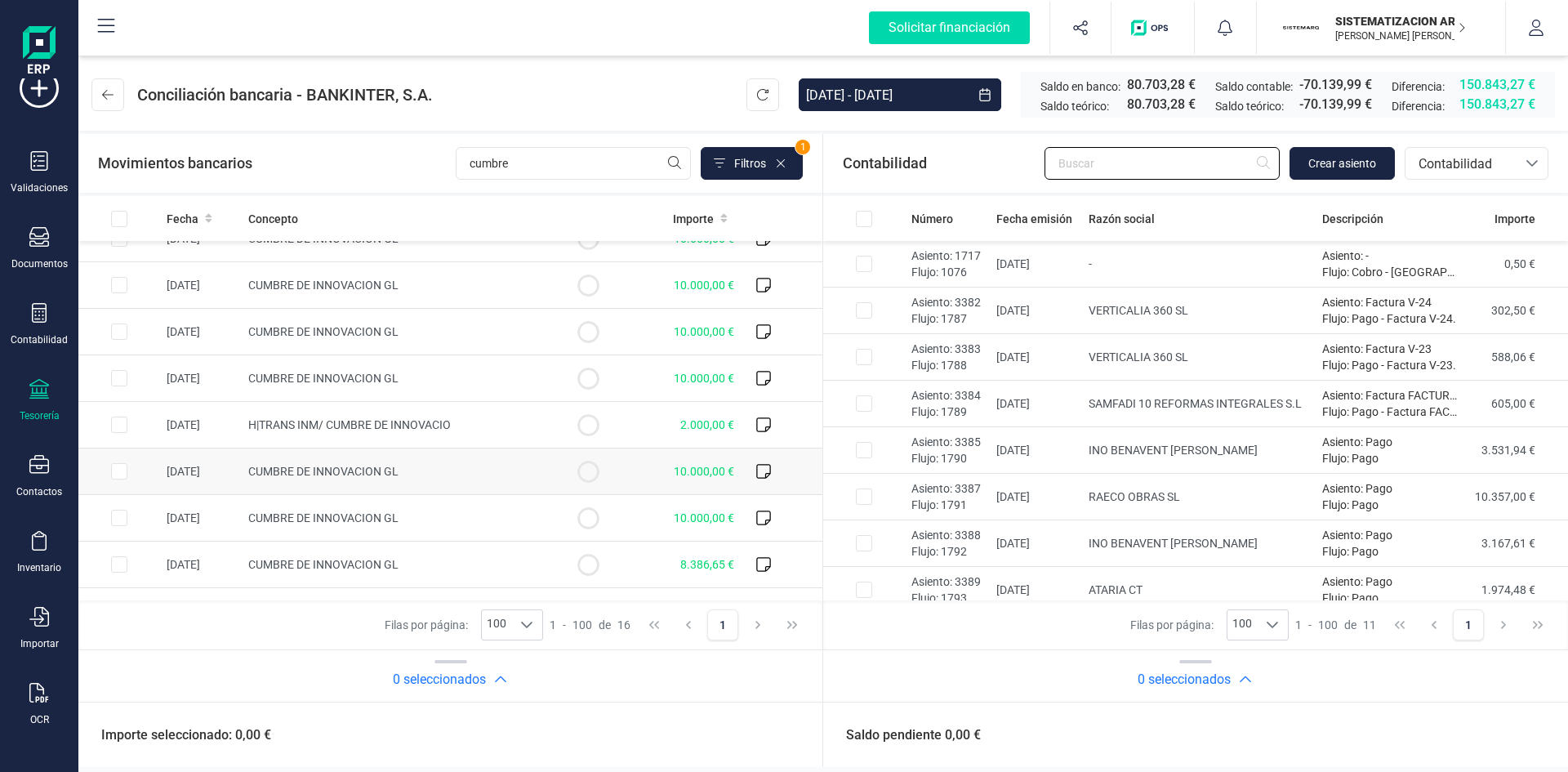
scroll to position [0, 0]
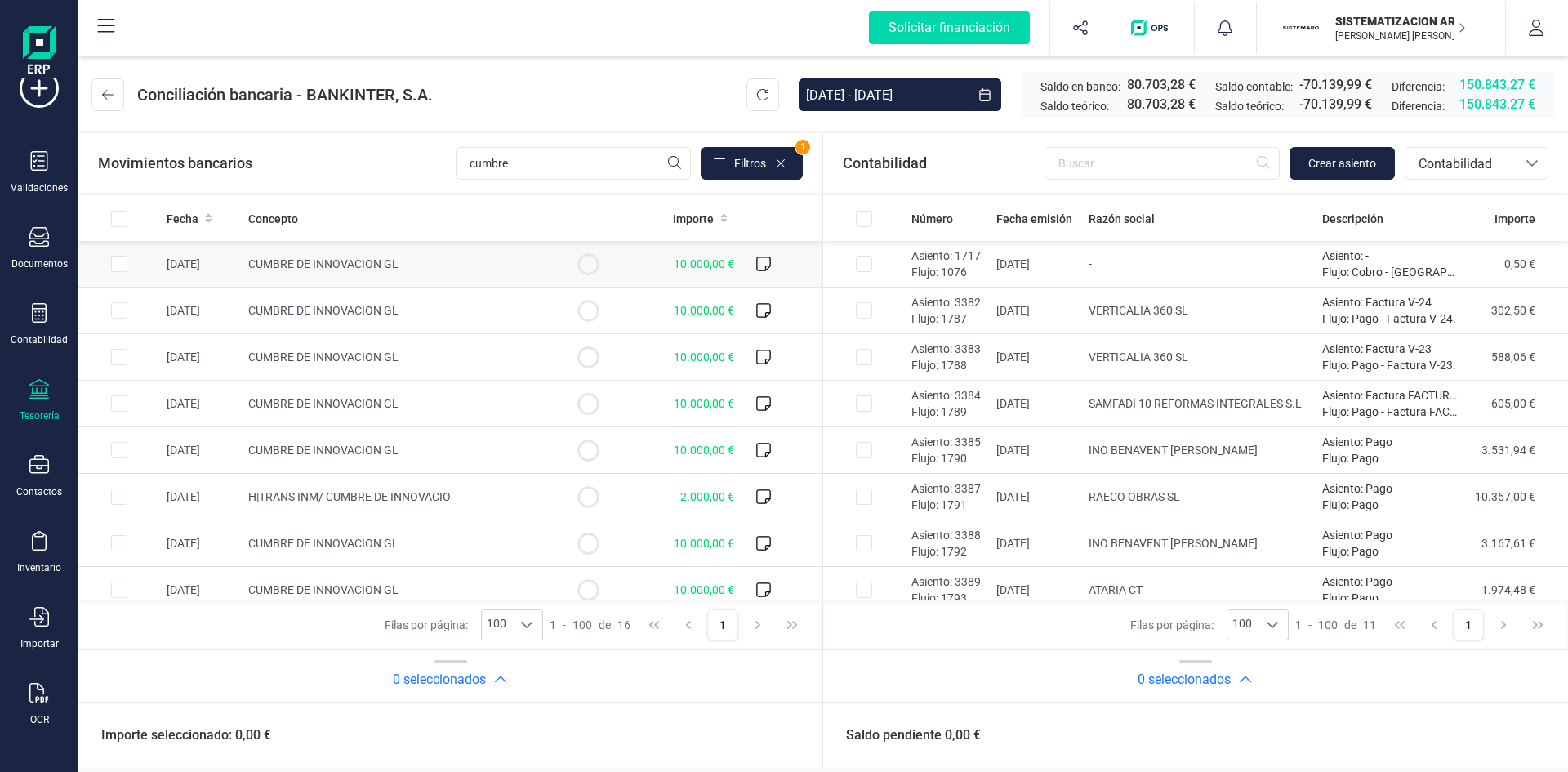
click at [113, 267] on input "Row Selected bd6d186a-826c-4a98-a9a3-05f086c7bf2d" at bounding box center [119, 264] width 16 height 16
checkbox input "true"
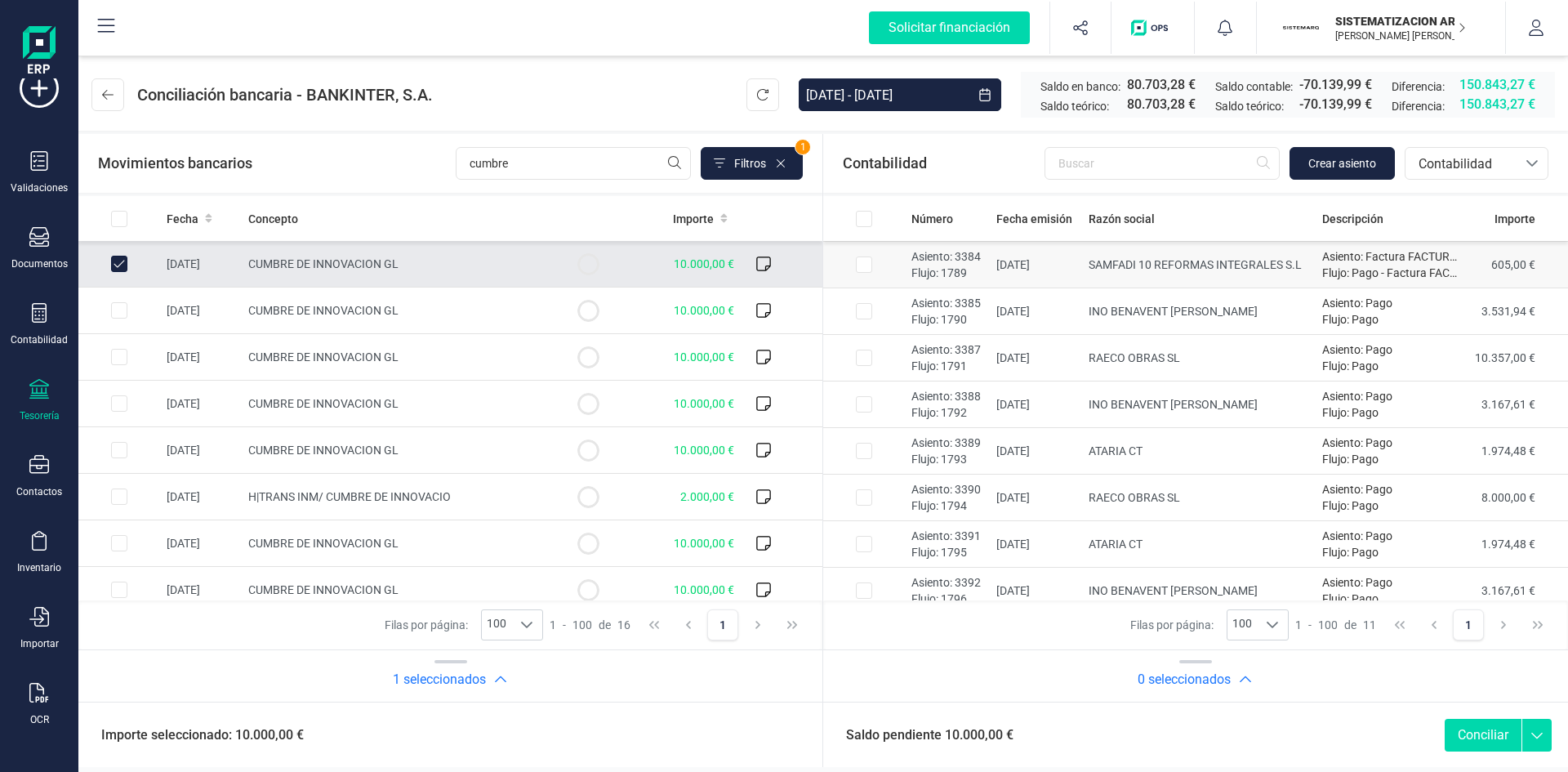
scroll to position [152, 0]
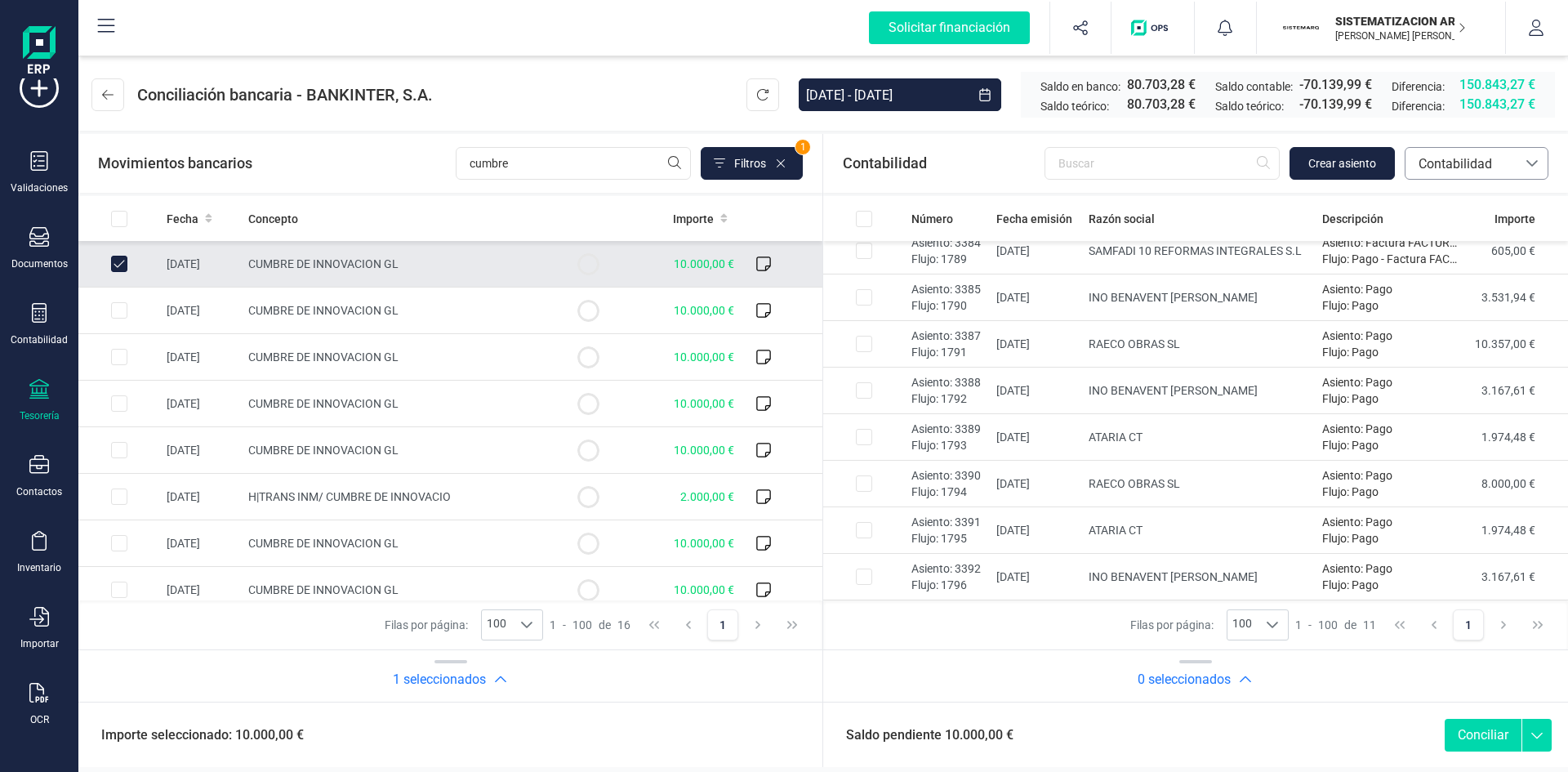
click at [1045, 177] on span "Contabilidad" at bounding box center [1461, 163] width 111 height 31
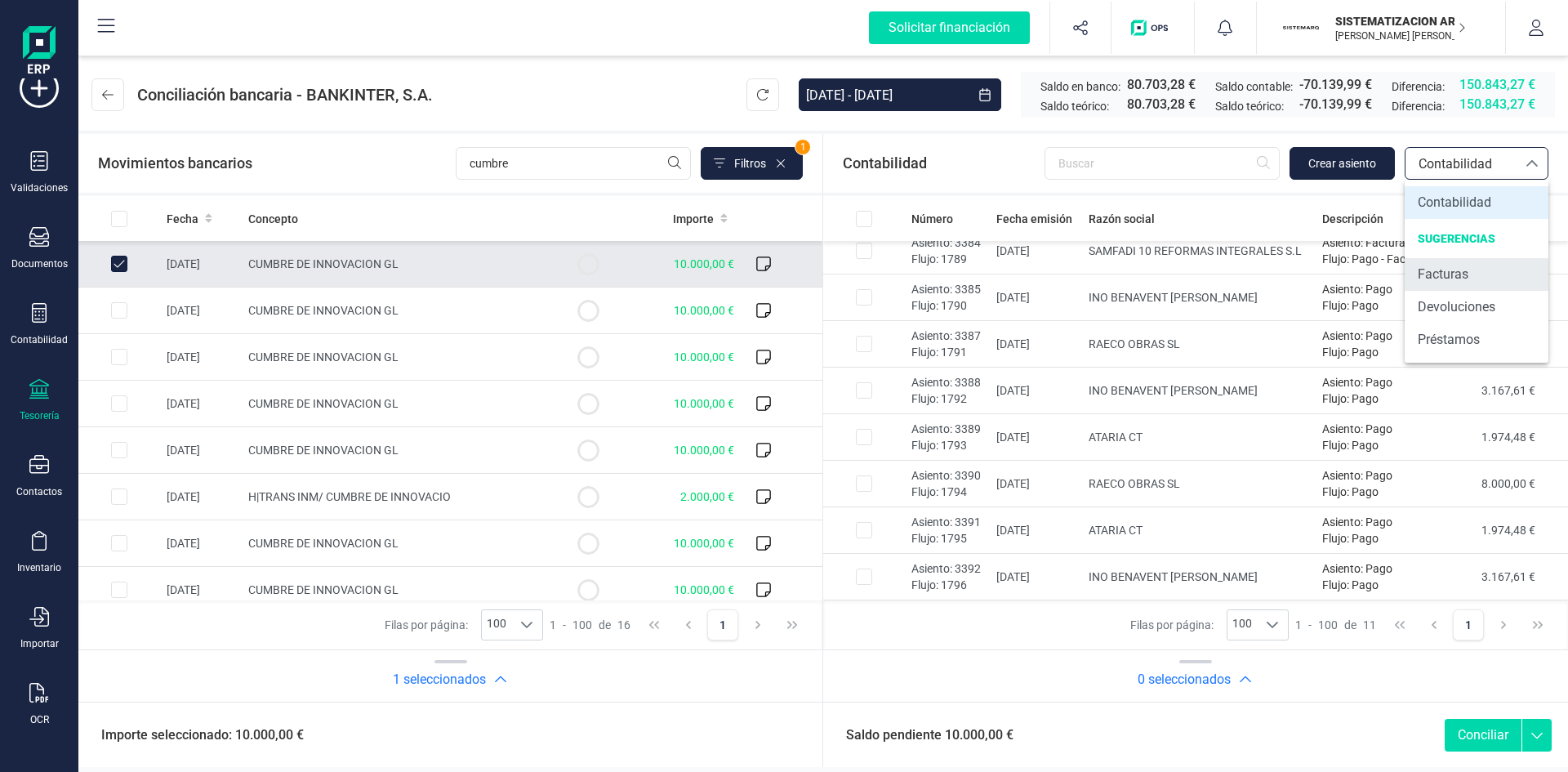
click at [1045, 273] on span "Facturas" at bounding box center [1444, 274] width 50 height 20
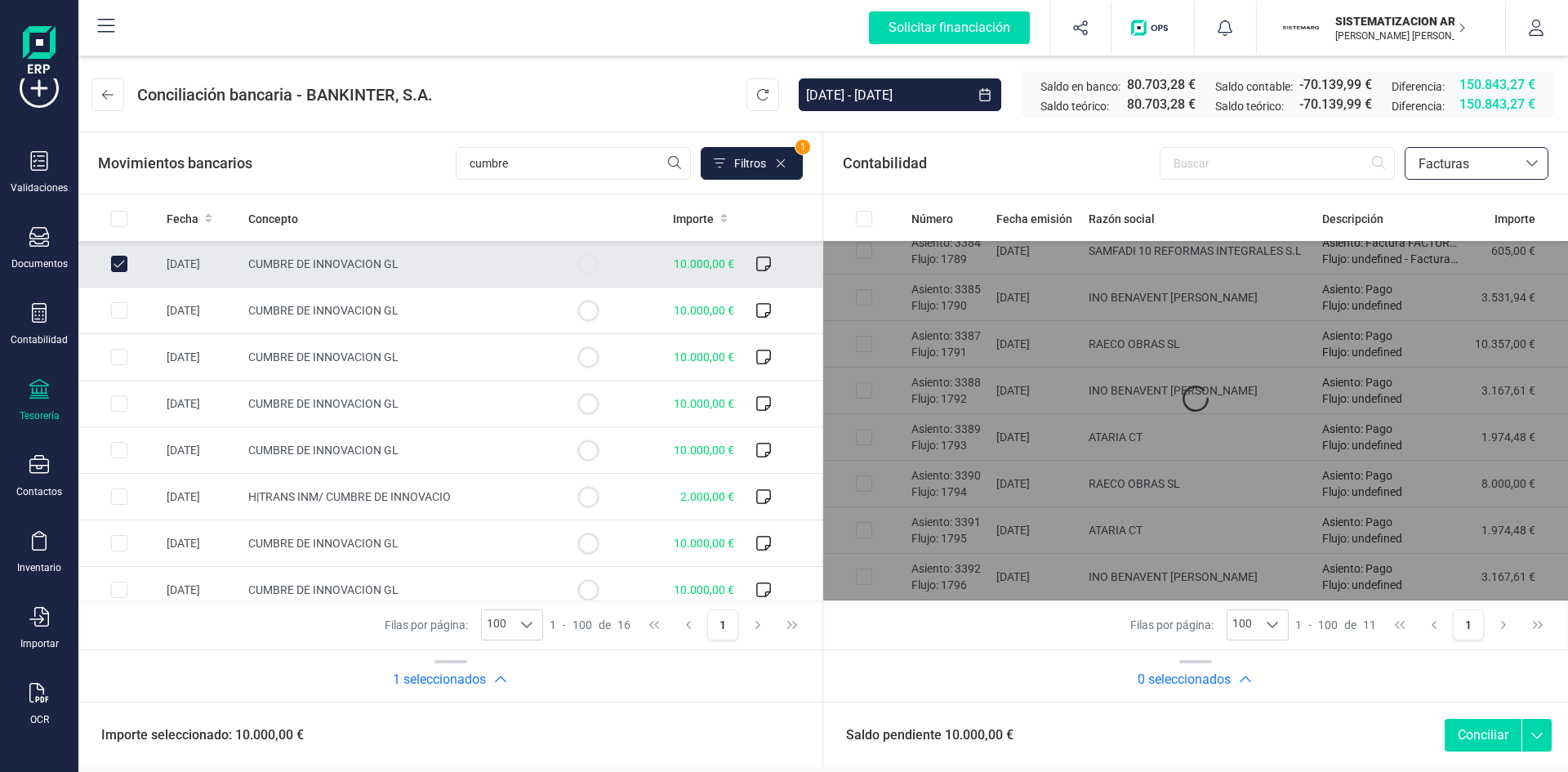
scroll to position [0, 0]
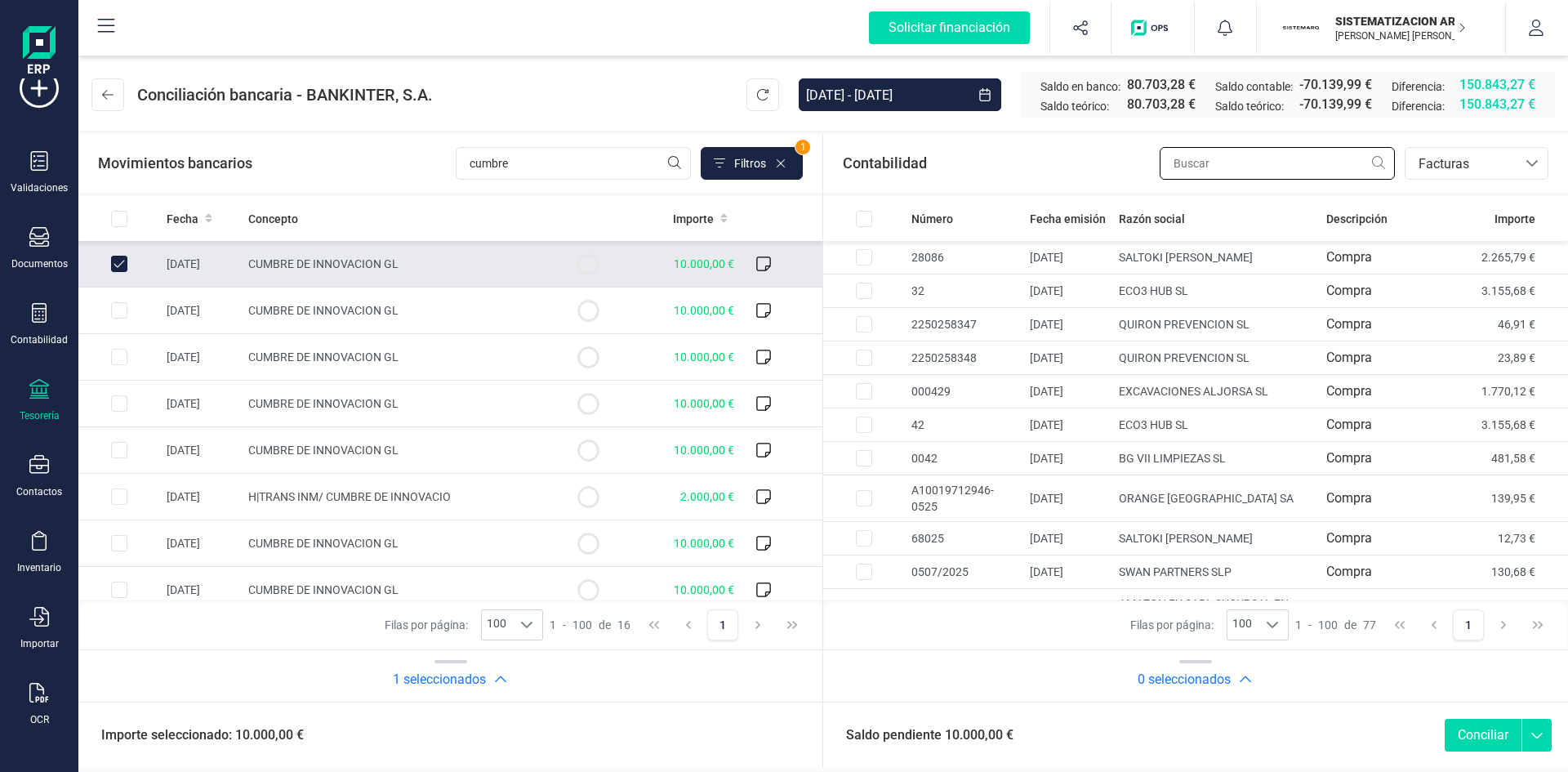
click at [1045, 163] on input "text" at bounding box center [1277, 163] width 235 height 33
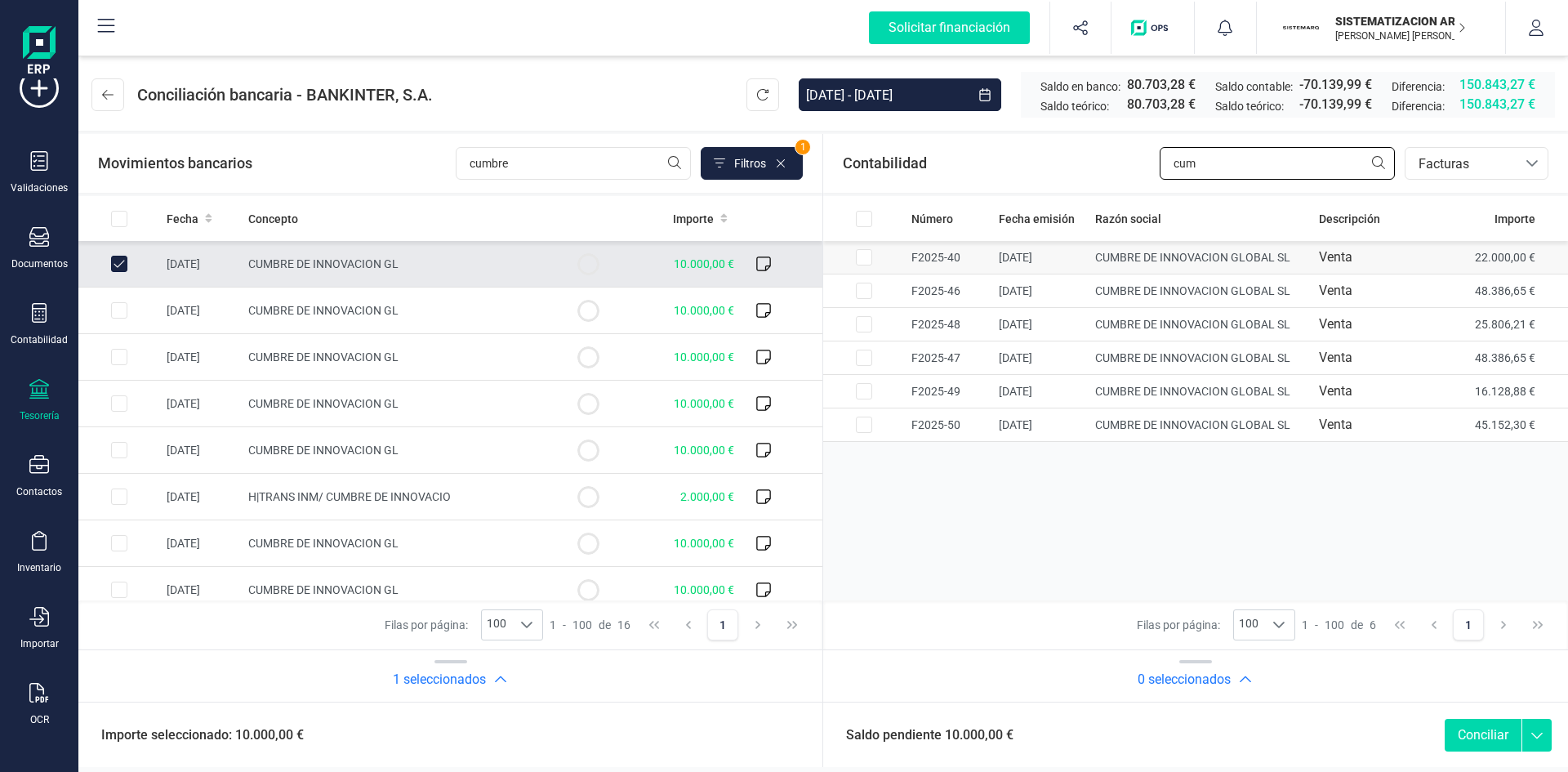
type input "cum"
click at [862, 251] on input "Row Selected c0f9e060-c6de-4080-a951-aee93053069a" at bounding box center [863, 257] width 16 height 16
checkbox input "true"
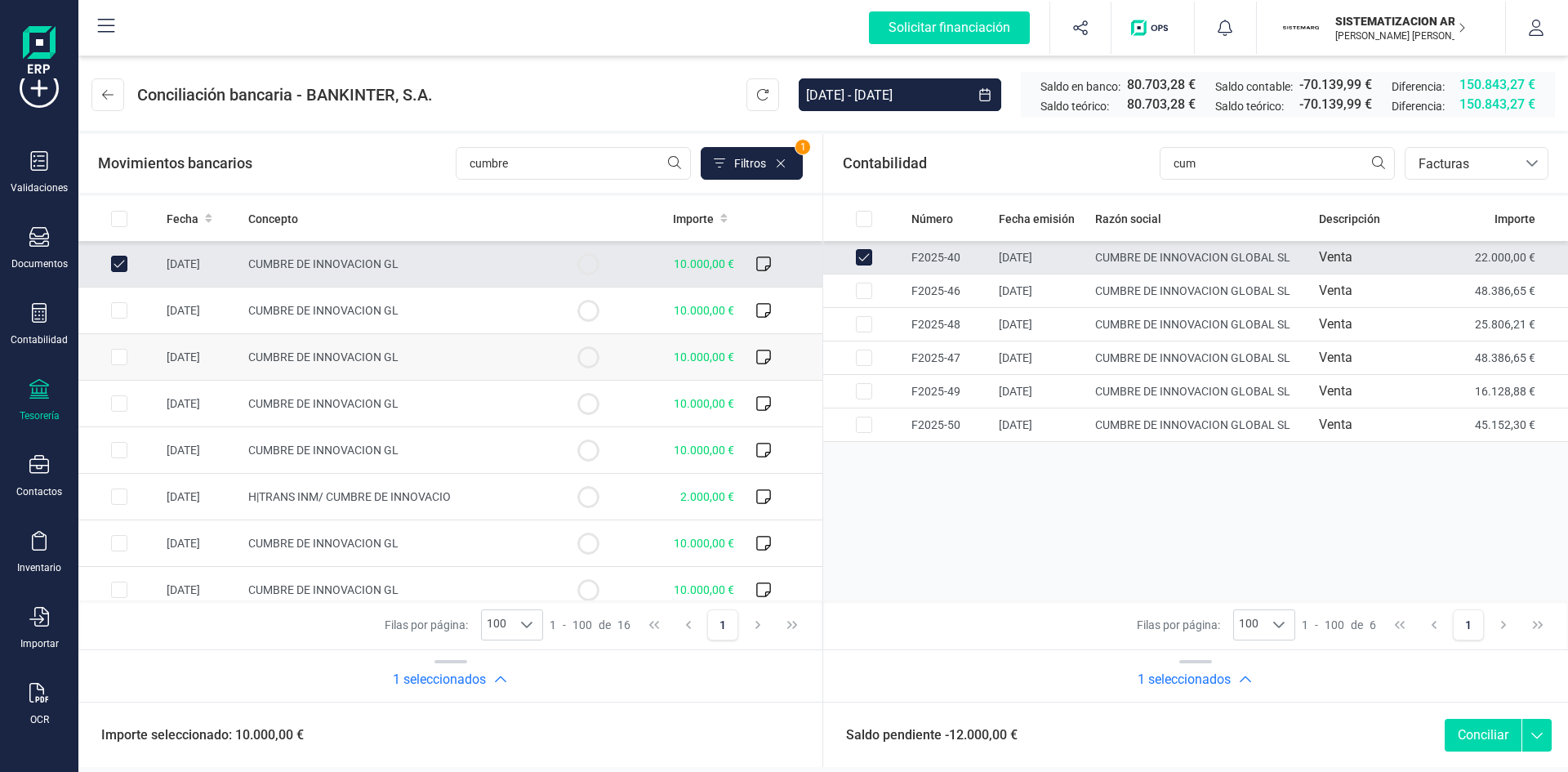
click at [125, 361] on input "Row Selected 6f4dfe88-adc1-4012-a289-0be2010ab8d4" at bounding box center [119, 356] width 16 height 16
checkbox input "true"
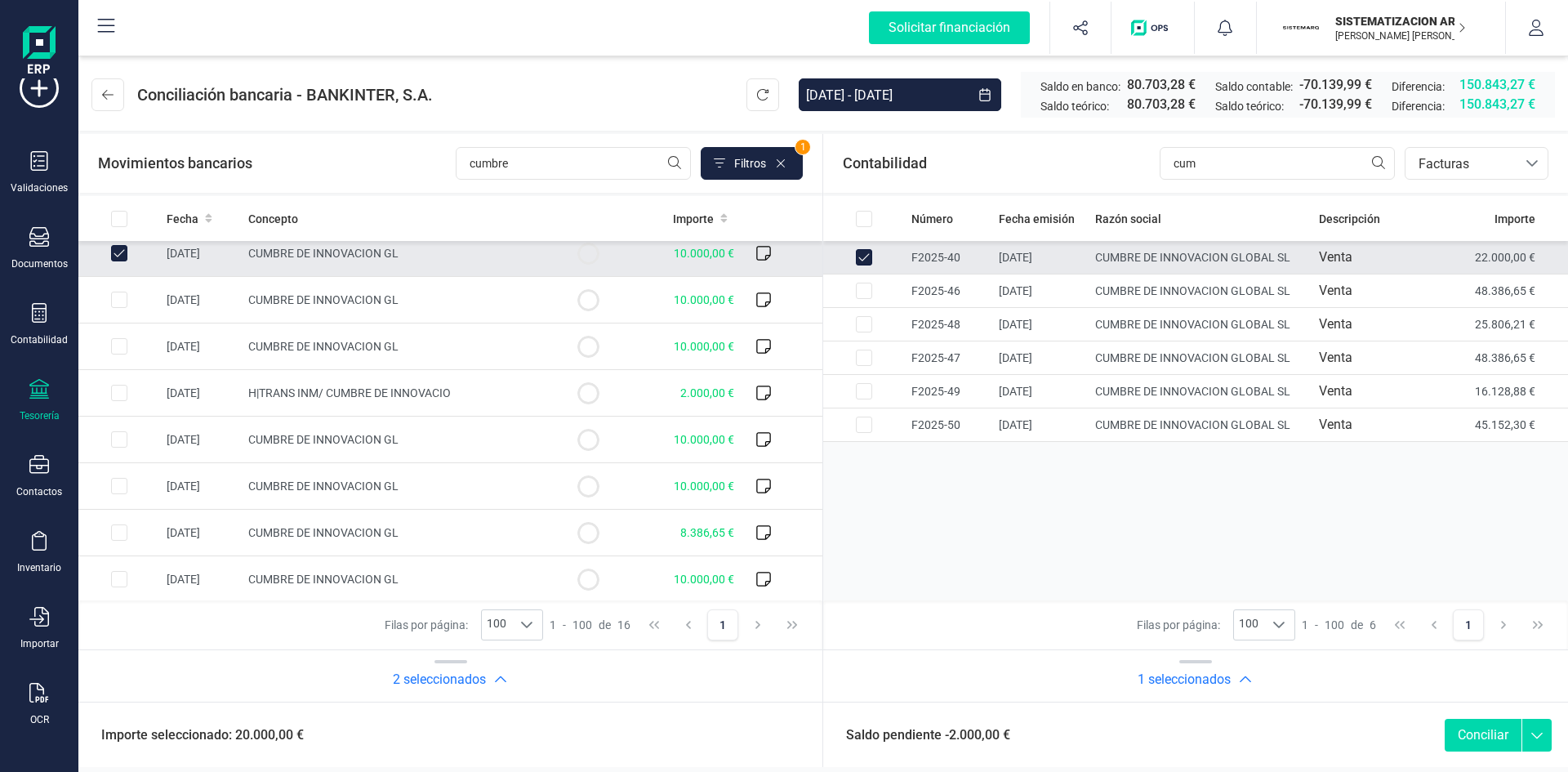
scroll to position [118, 0]
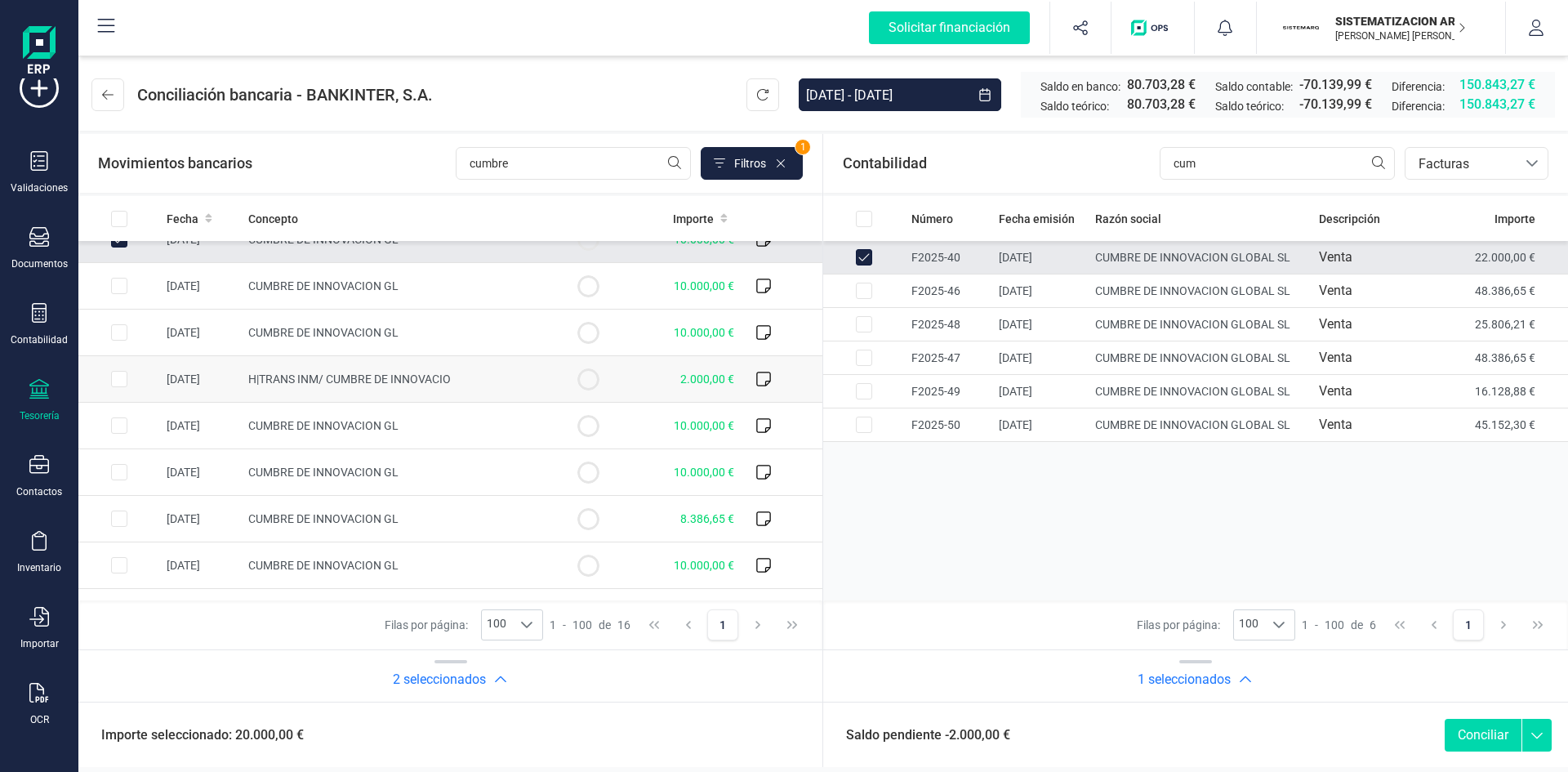
click at [107, 379] on td at bounding box center [119, 379] width 81 height 47
checkbox input "true"
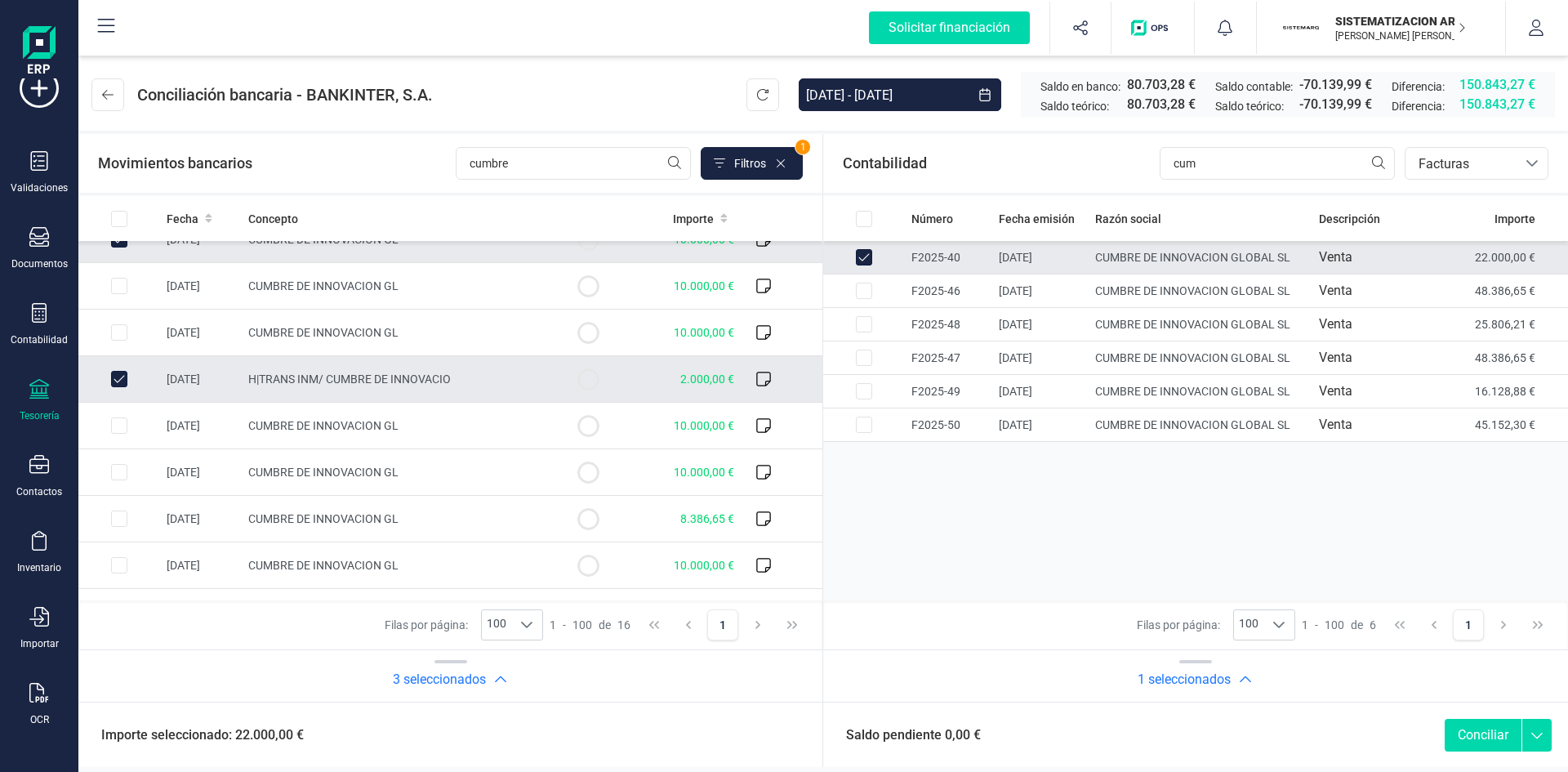
click at [1045, 478] on button "Conciliar" at bounding box center [1483, 735] width 77 height 33
checkbox input "false"
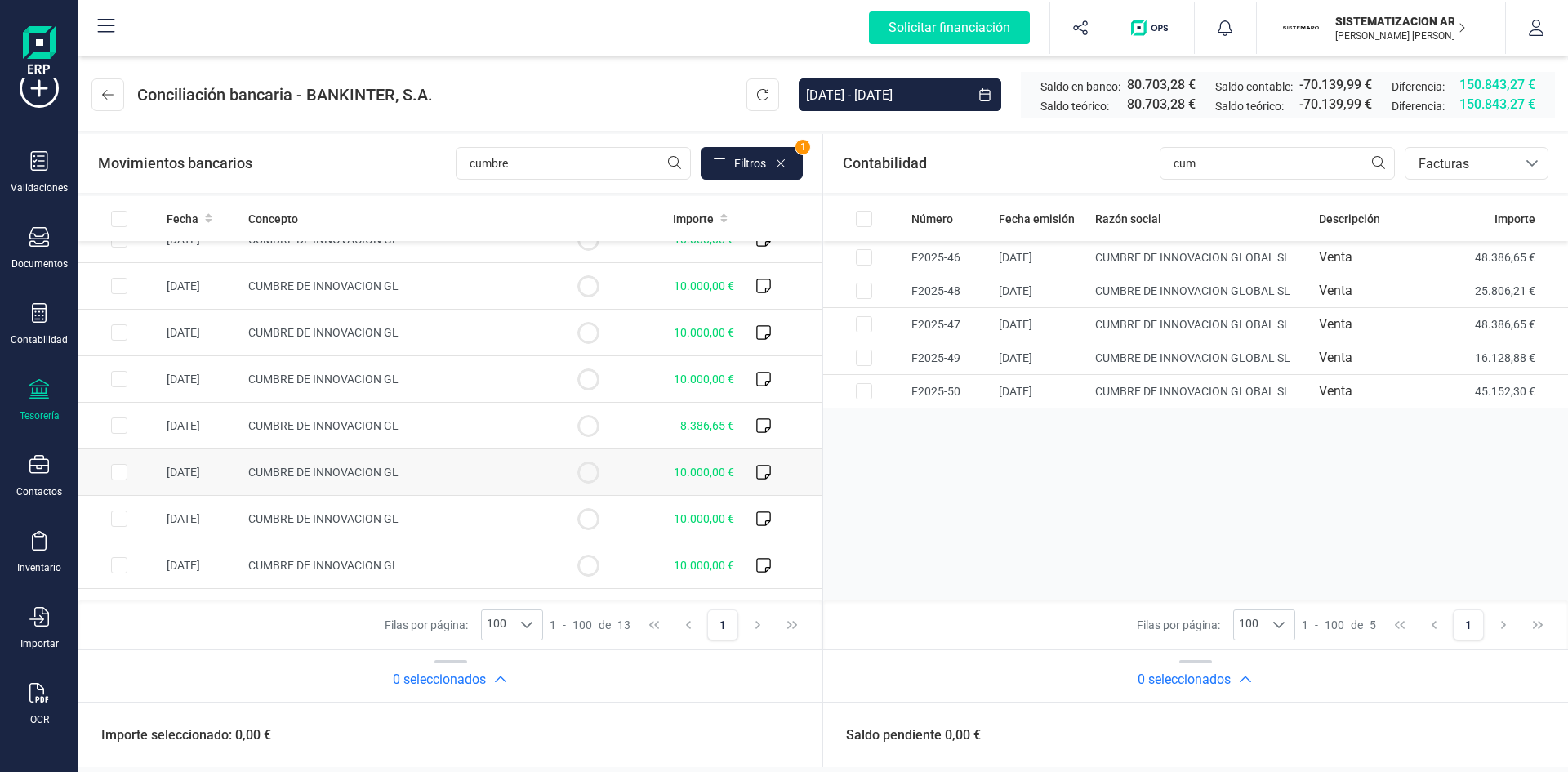
scroll to position [246, 0]
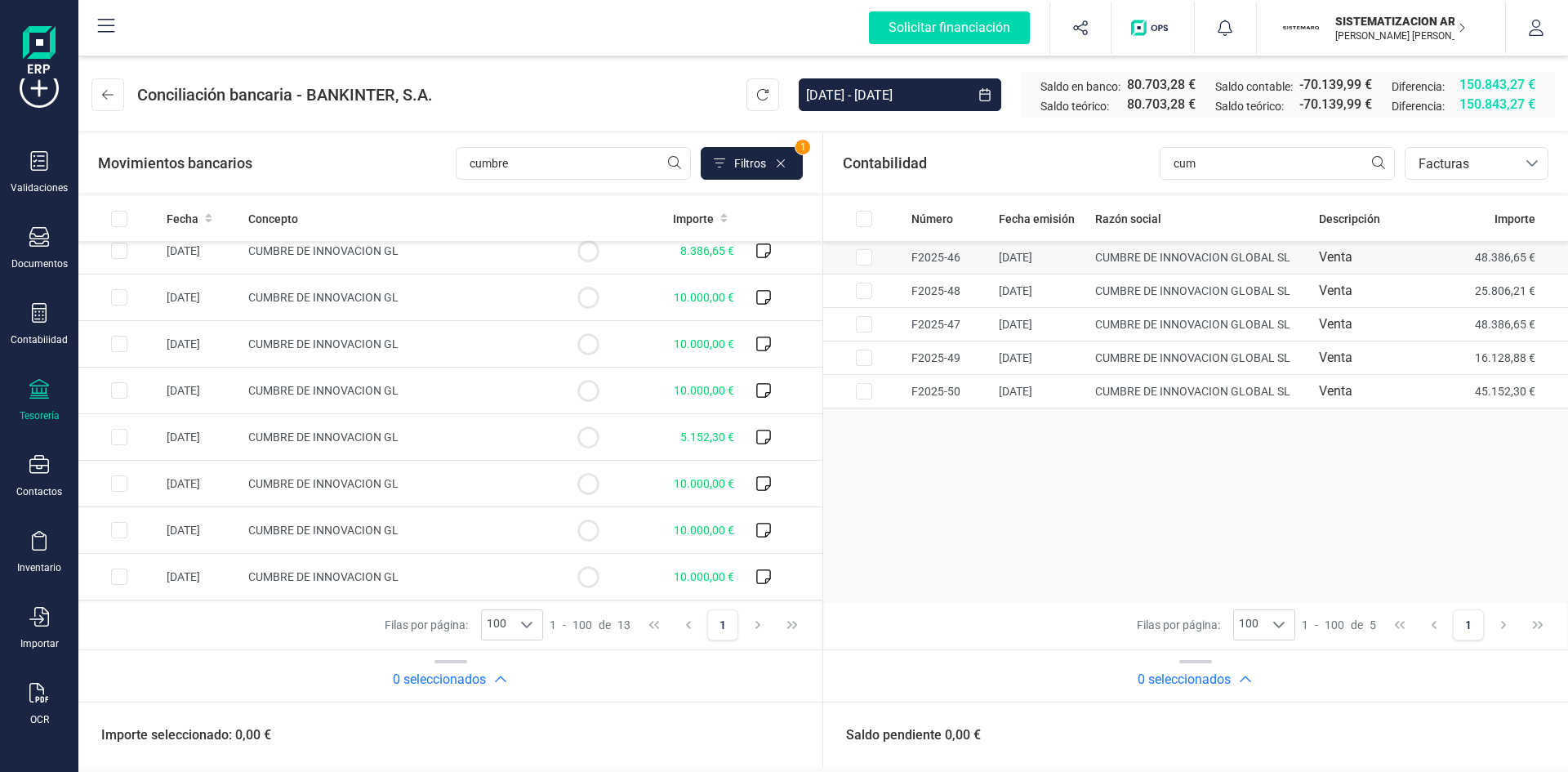
click at [867, 263] on input "Row Selected 3088ea6a-876f-4b9b-9543-cb821d61b4f5" at bounding box center [863, 257] width 16 height 16
checkbox input "true"
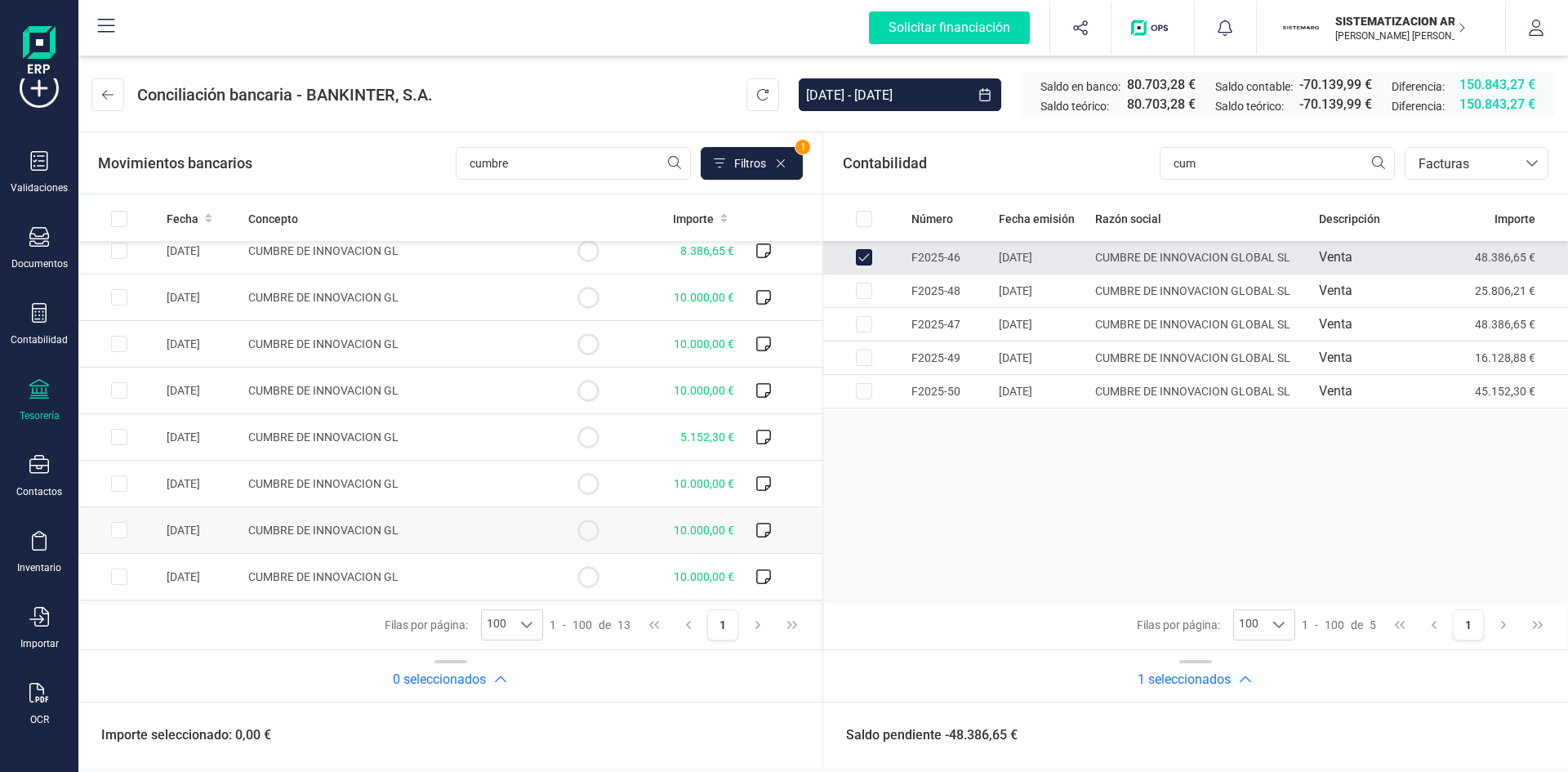
scroll to position [0, 0]
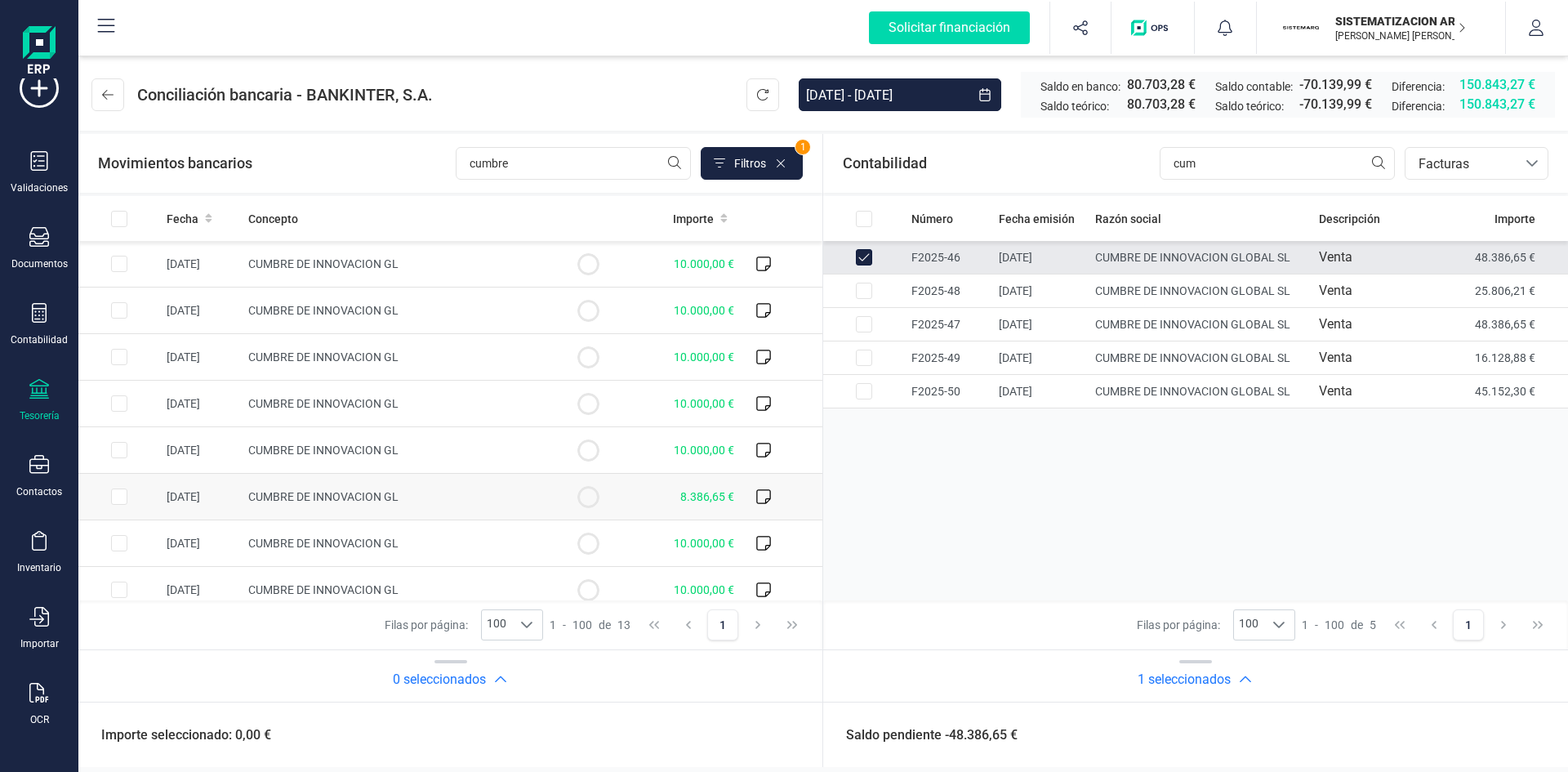
click at [121, 478] on input "Row Selected 9ff36820-6214-41ca-b66b-8ffa755f5c35" at bounding box center [119, 496] width 16 height 16
checkbox input "true"
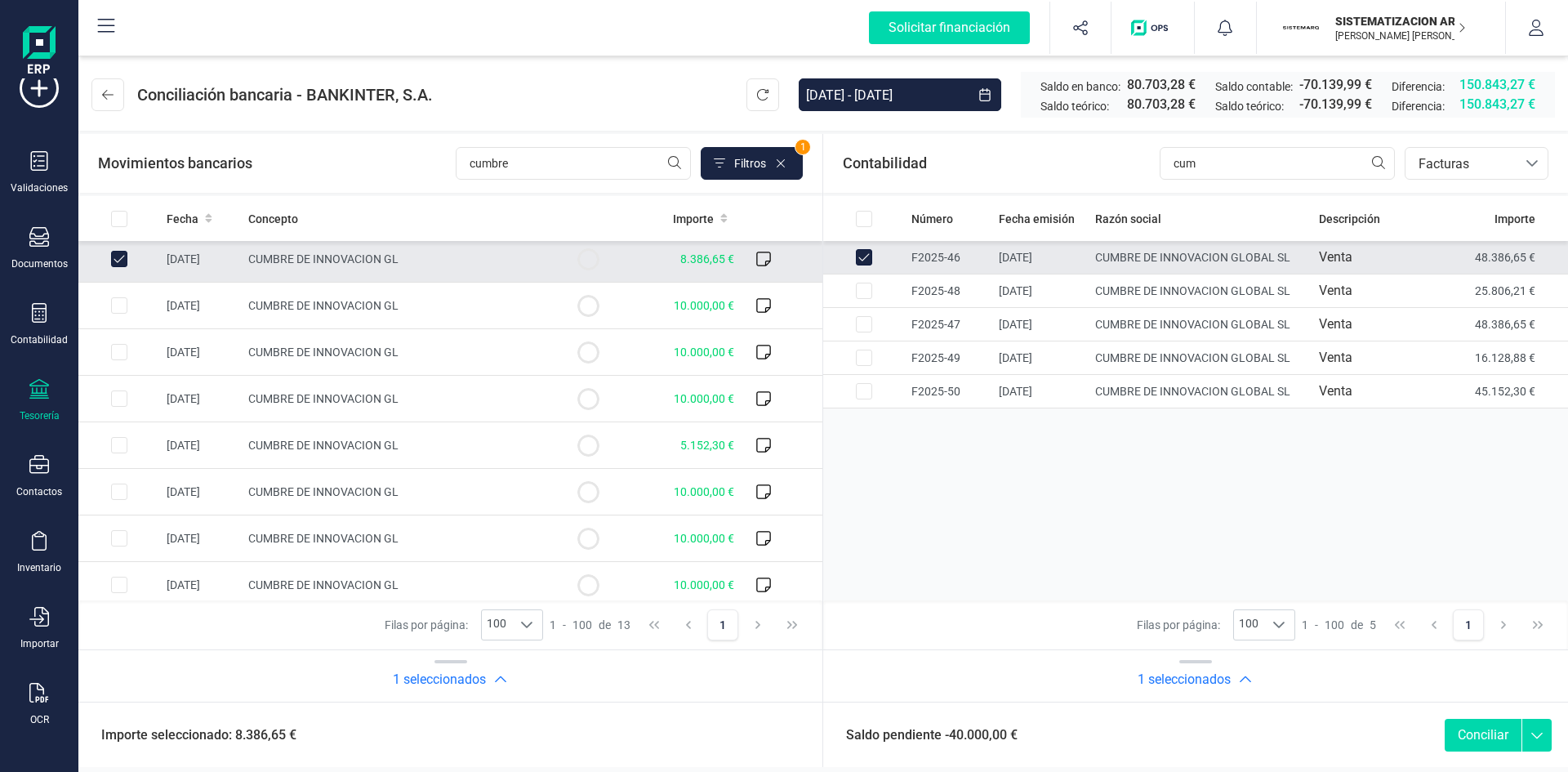
scroll to position [246, 0]
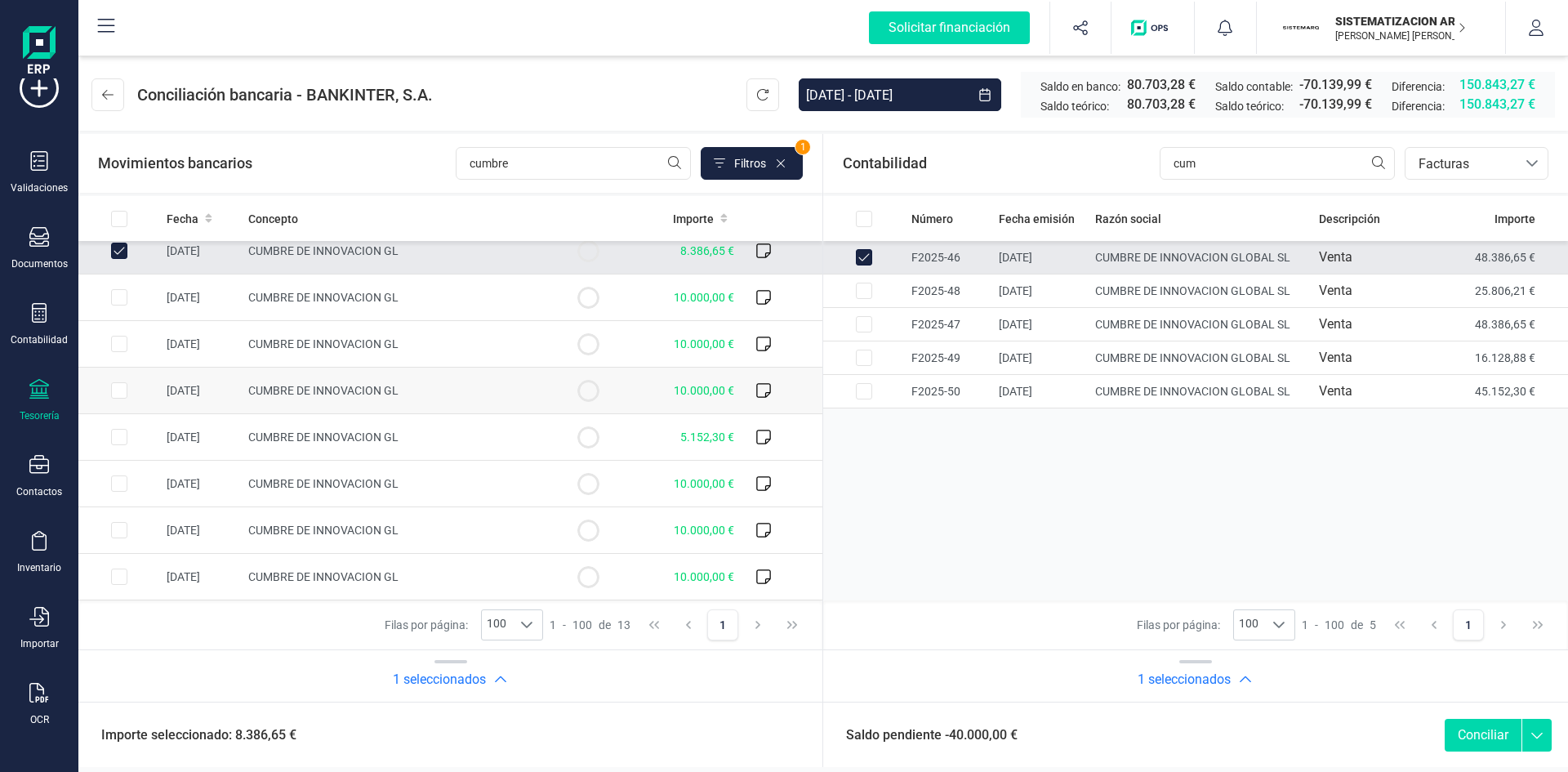
click at [116, 391] on input "Row Selected 8973393b-fef6-481b-a590-ab20d5983308" at bounding box center [119, 390] width 16 height 16
checkbox input "true"
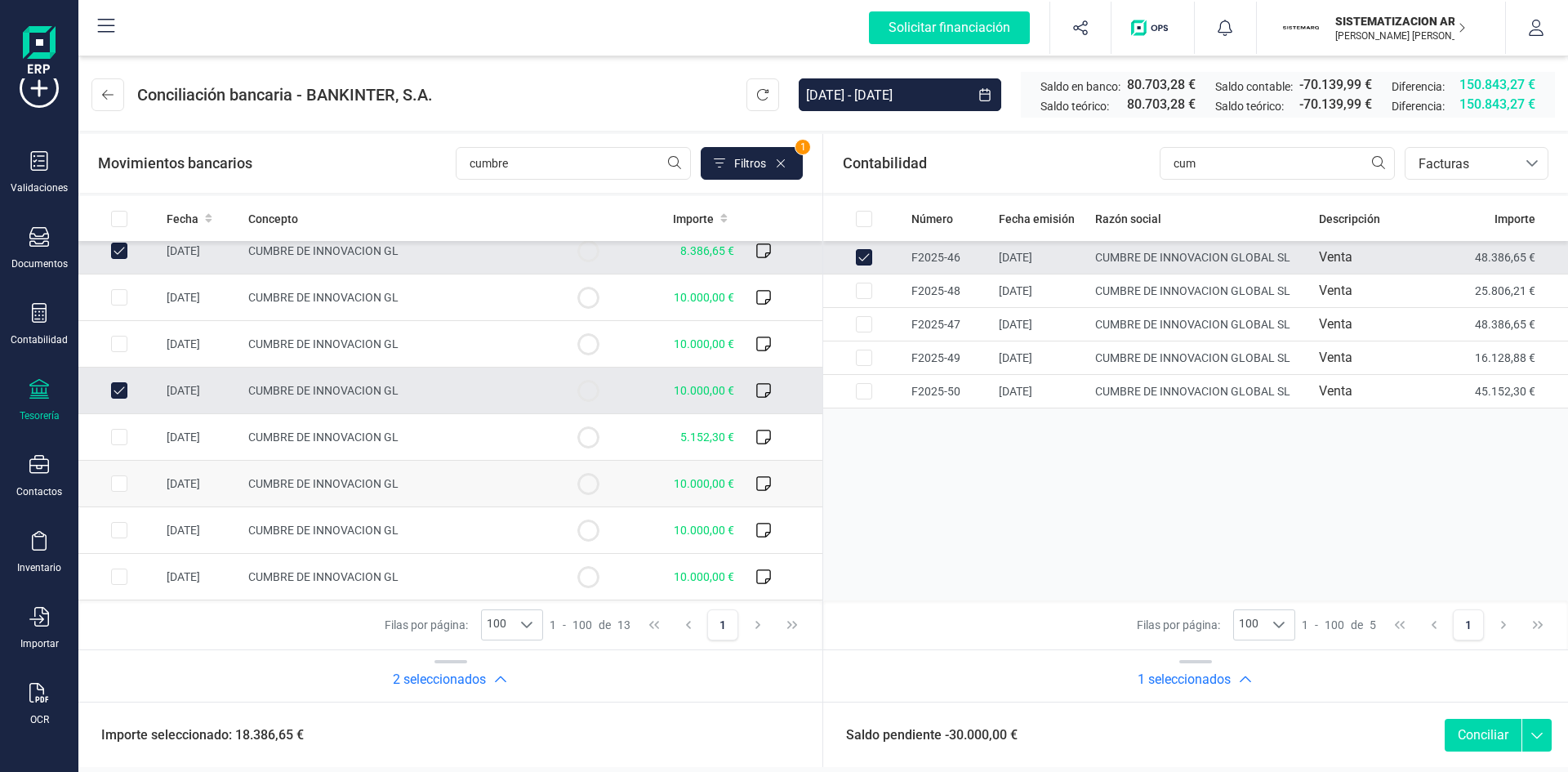
click at [126, 478] on input "Row Selected 46365090-8b9c-4a39-8a0a-ceb5a600e457" at bounding box center [119, 483] width 16 height 16
checkbox input "true"
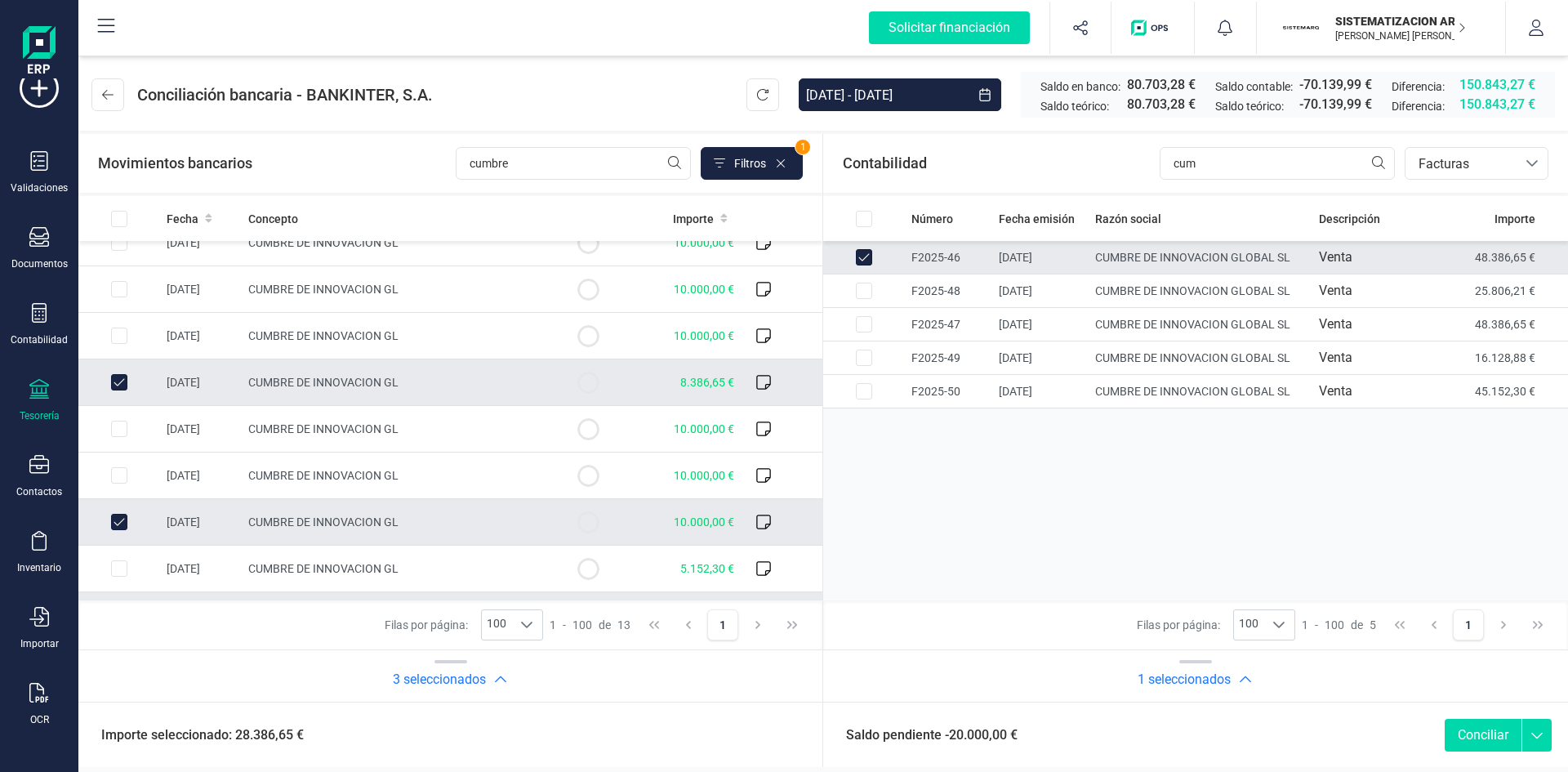
scroll to position [114, 0]
click at [114, 331] on input "Row Selected 56e471ec-896e-43b3-a368-85ad70130f43" at bounding box center [119, 336] width 16 height 16
checkbox input "true"
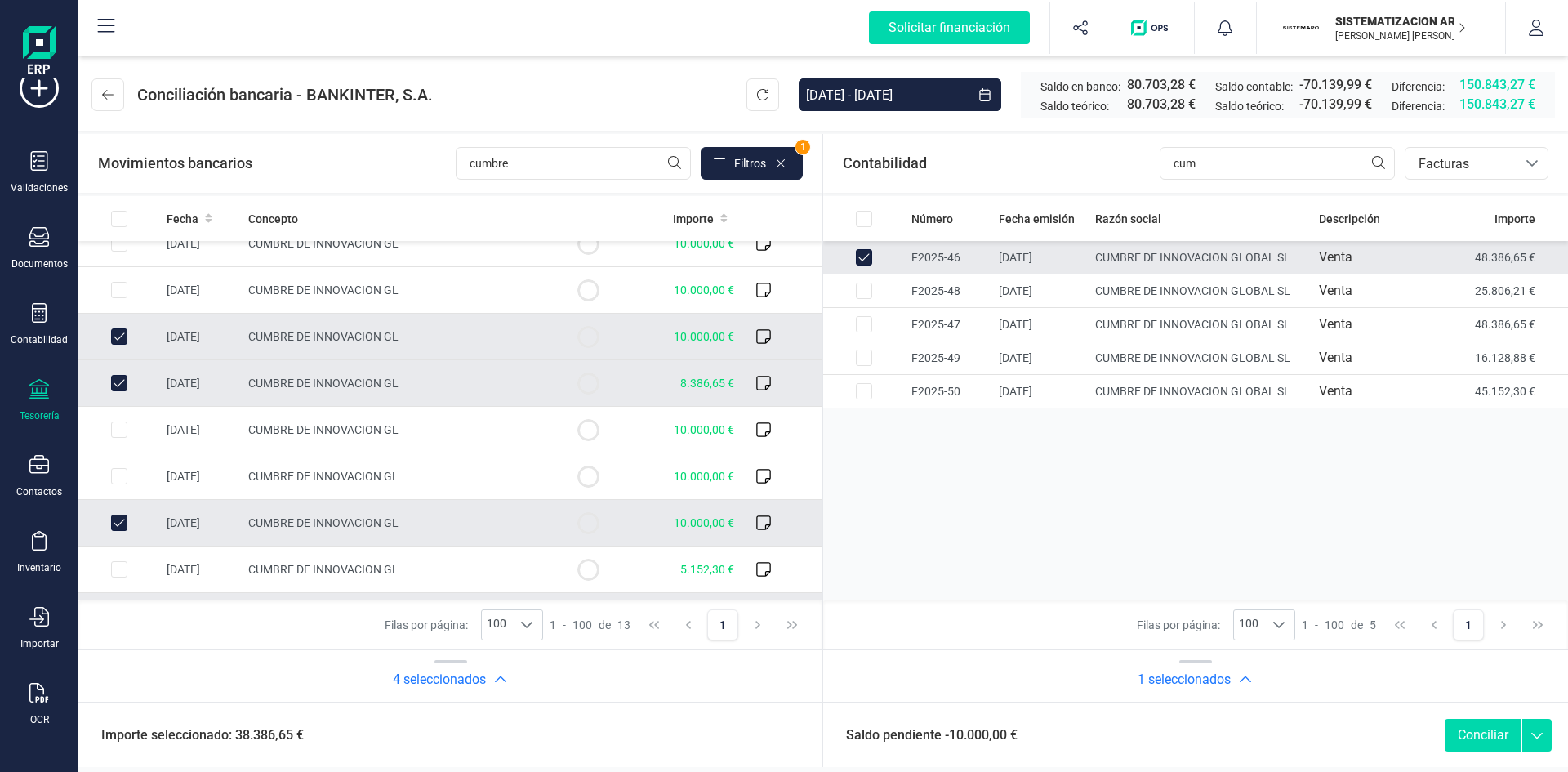
scroll to position [0, 0]
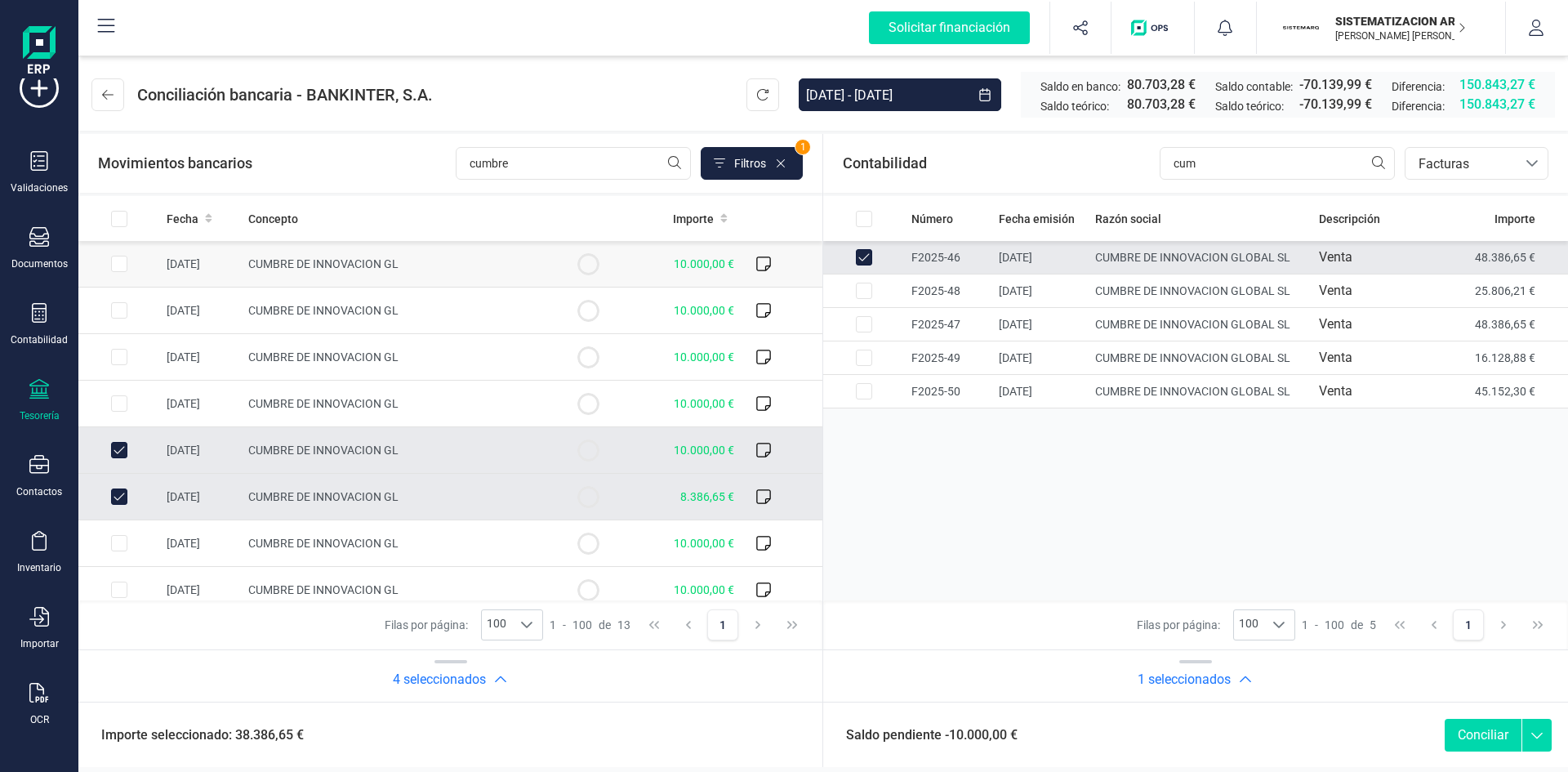
click at [121, 261] on input "Row Selected ef6aa6f1-4072-4483-995c-0ad5903f50ef" at bounding box center [119, 264] width 16 height 16
checkbox input "true"
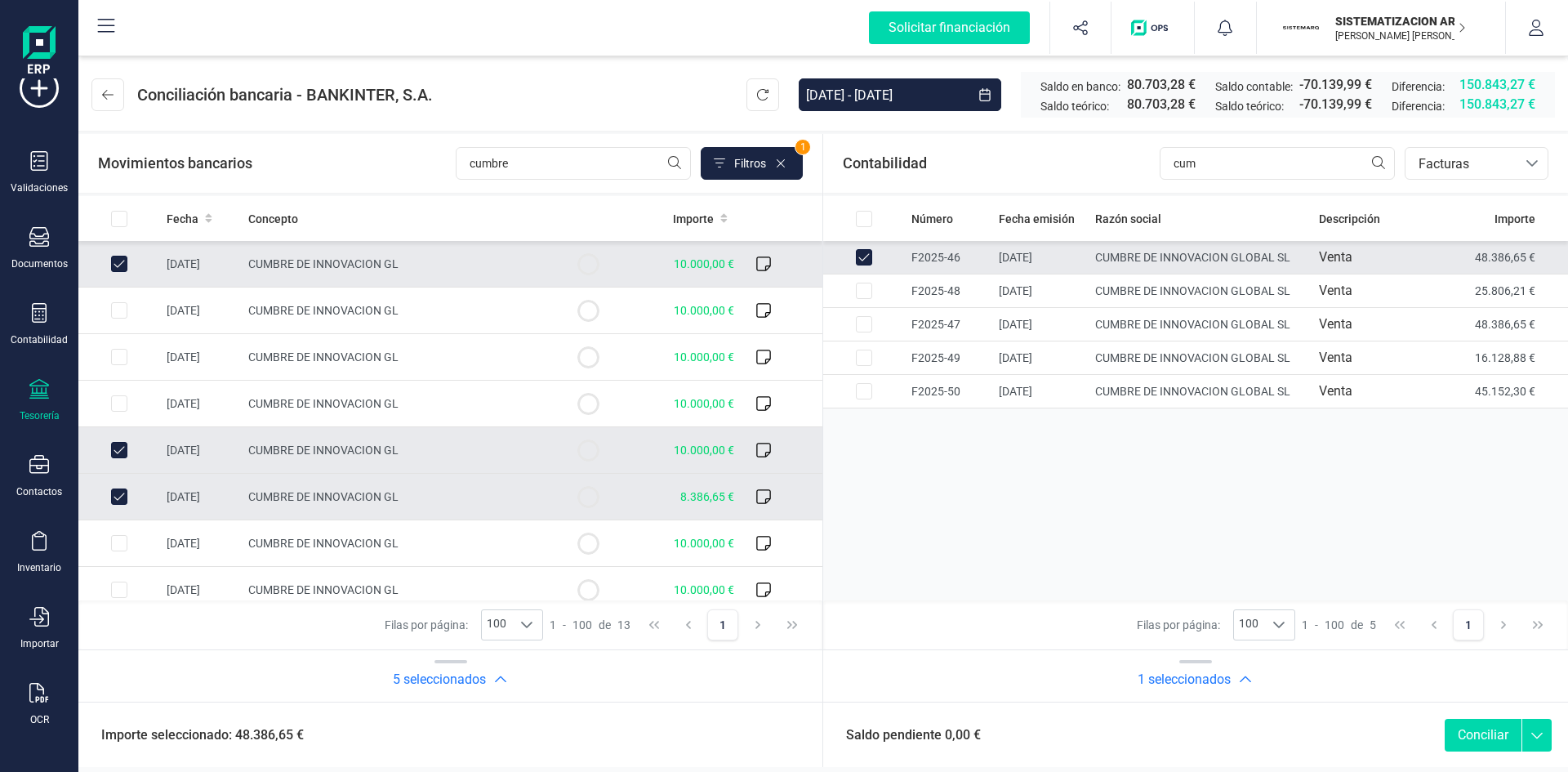
click at [1045, 478] on button "Conciliar" at bounding box center [1483, 735] width 77 height 33
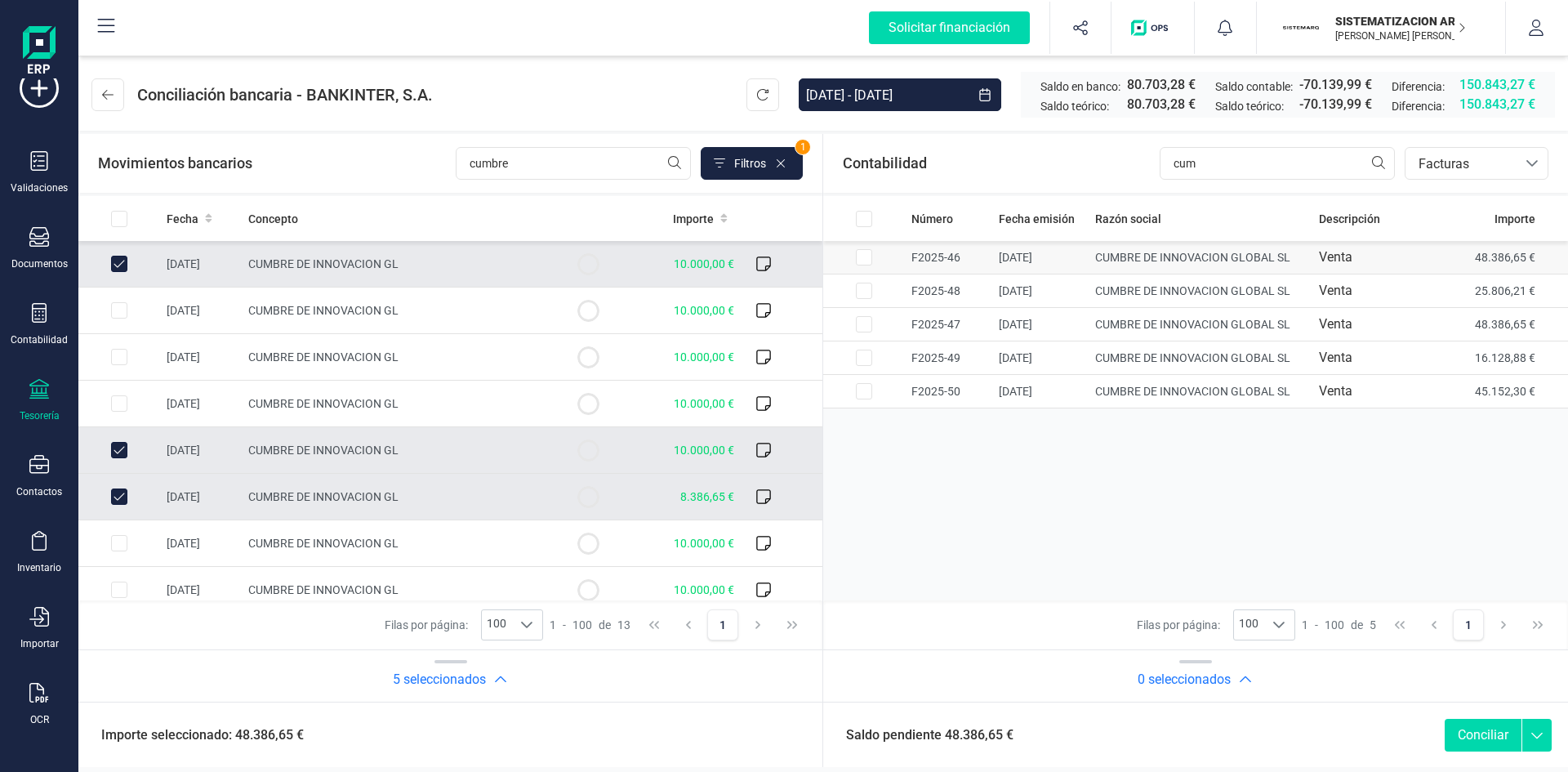
click at [870, 256] on input "Row Selected 3088ea6a-876f-4b9b-9543-cb821d61b4f5" at bounding box center [863, 257] width 16 height 16
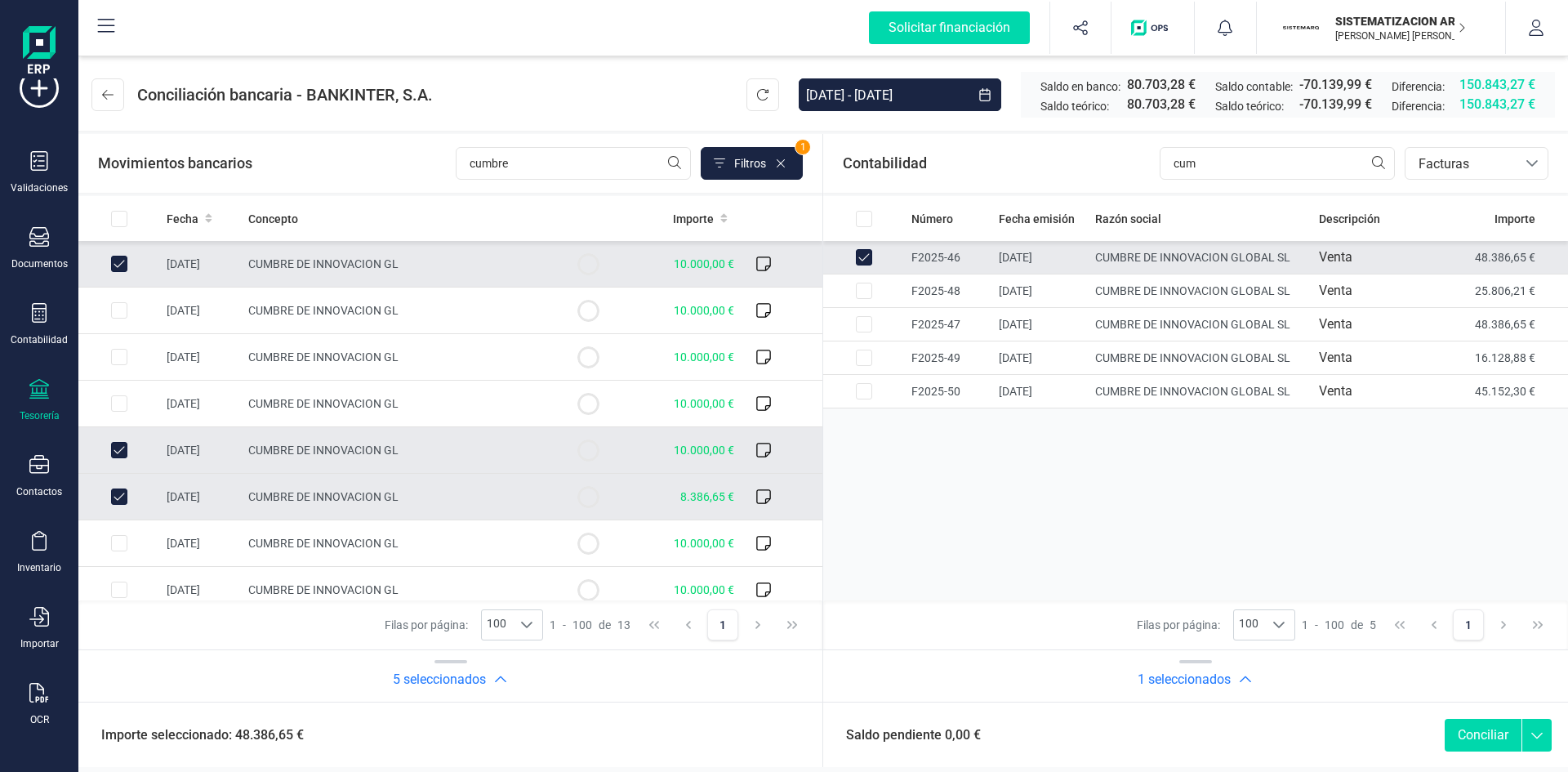
click at [1045, 478] on button "Conciliar" at bounding box center [1483, 735] width 77 height 33
checkbox input "false"
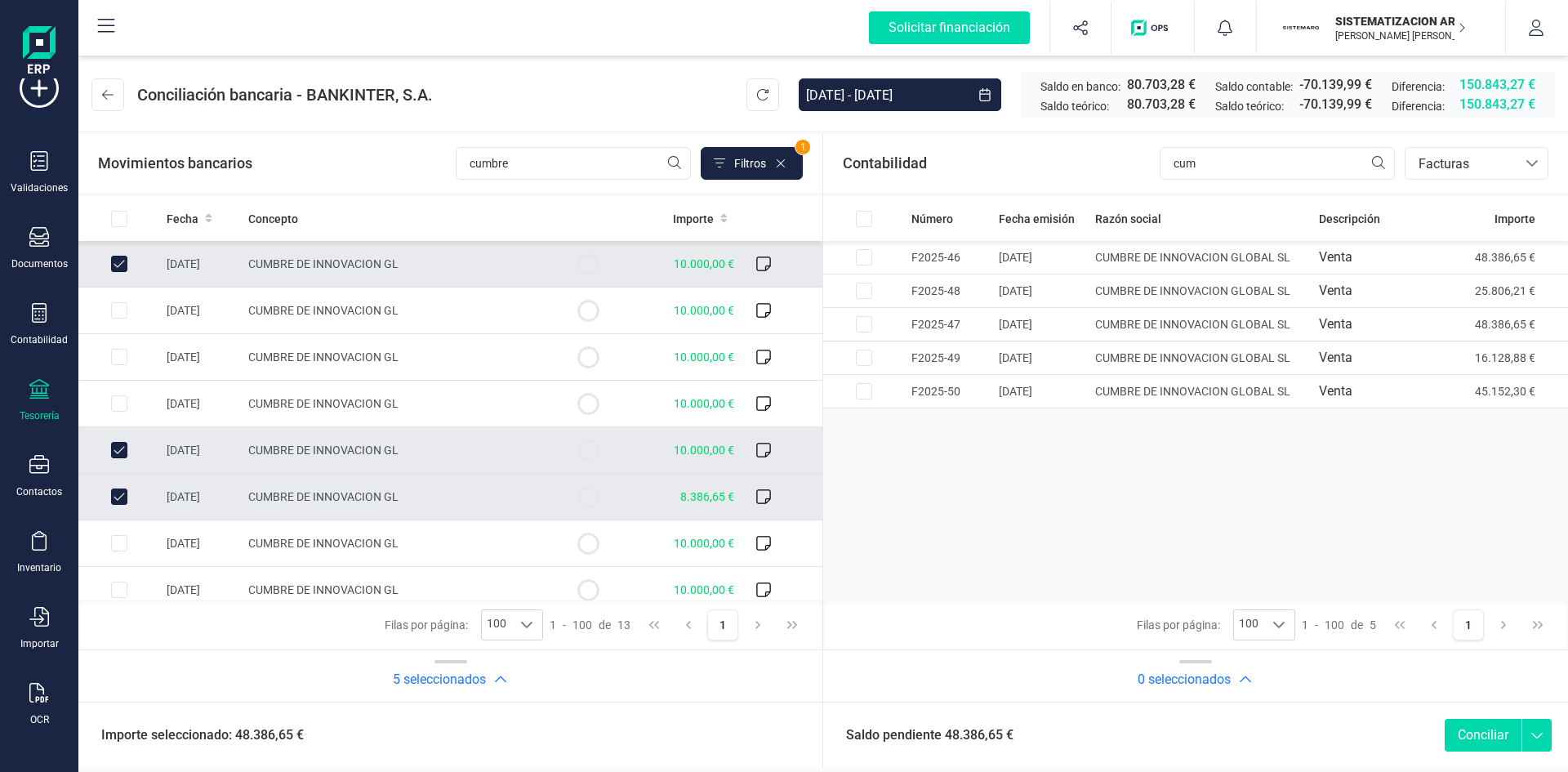
click at [822, 478] on div "Número Fecha emisión Razón social Descripción Importe F2025-46 03/07/2025 CUMBR…" at bounding box center [450, 398] width 744 height 405
click at [640, 450] on td "10.000,00 €" at bounding box center [685, 450] width 112 height 47
checkbox input "false"
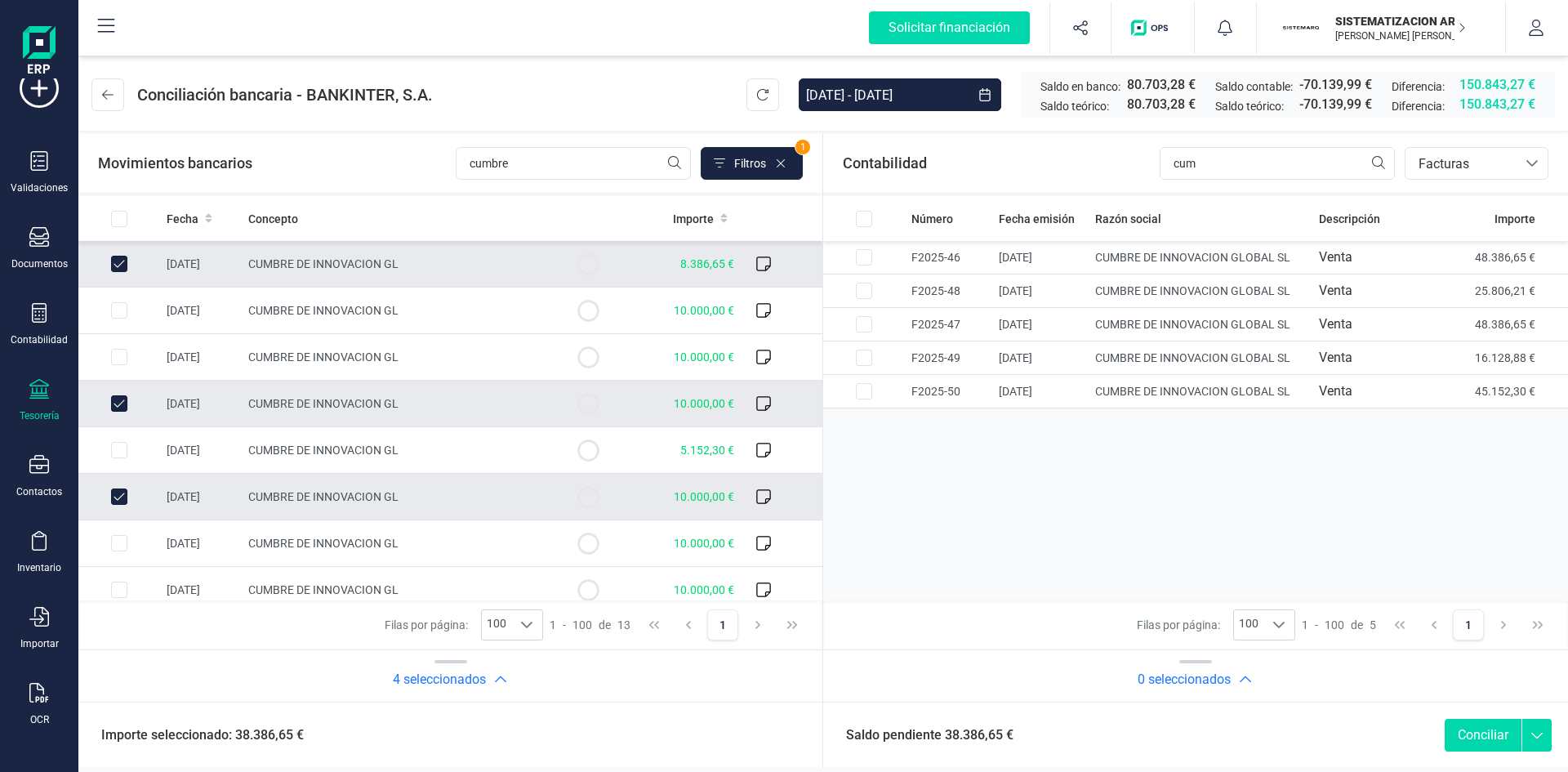
scroll to position [234, 0]
click at [399, 382] on td "CUMBRE DE INNOVACION GL" at bounding box center [394, 403] width 306 height 47
checkbox input "false"
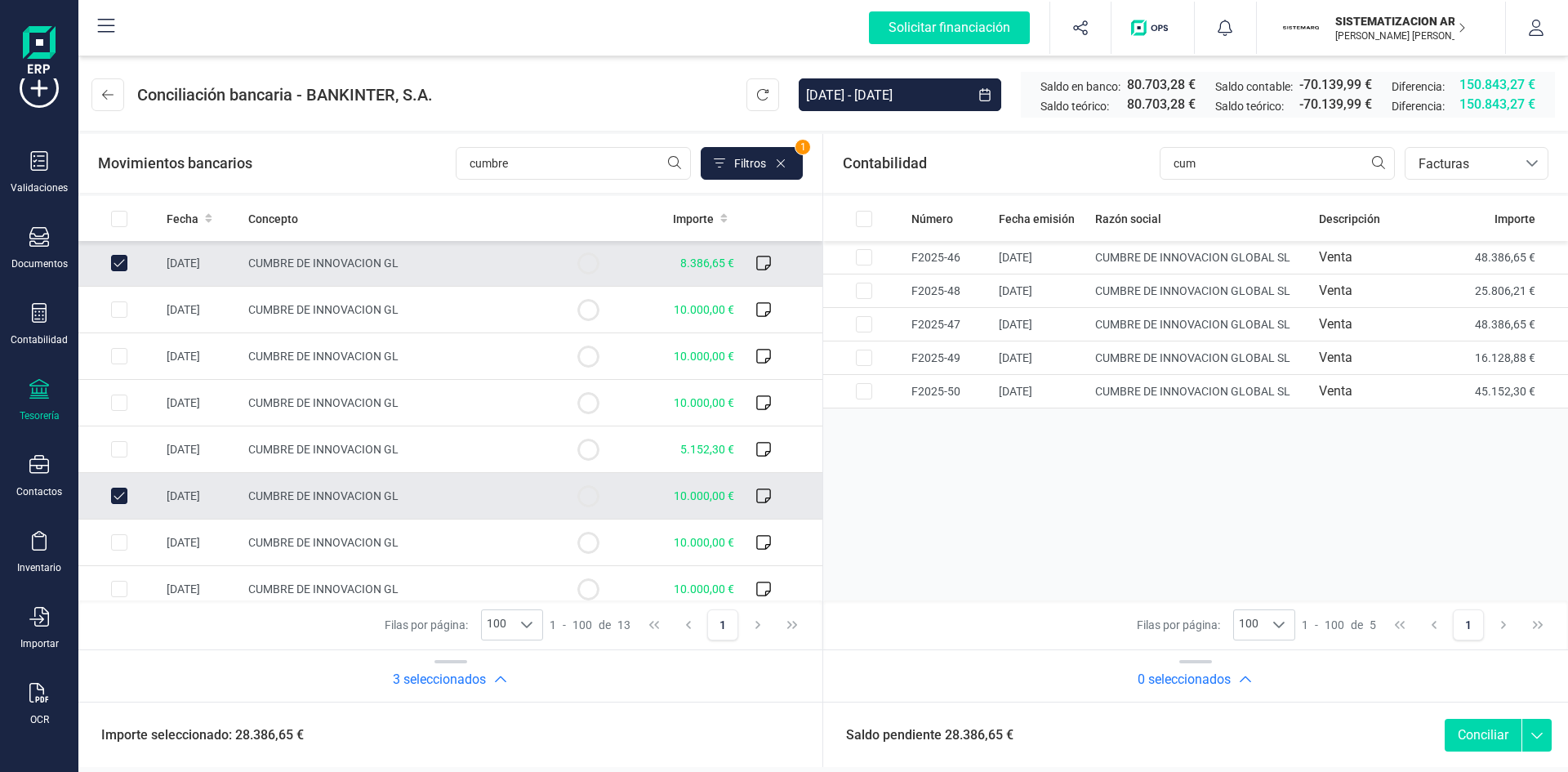
click at [258, 478] on td "CUMBRE DE INNOVACION GL" at bounding box center [394, 496] width 306 height 47
checkbox input "false"
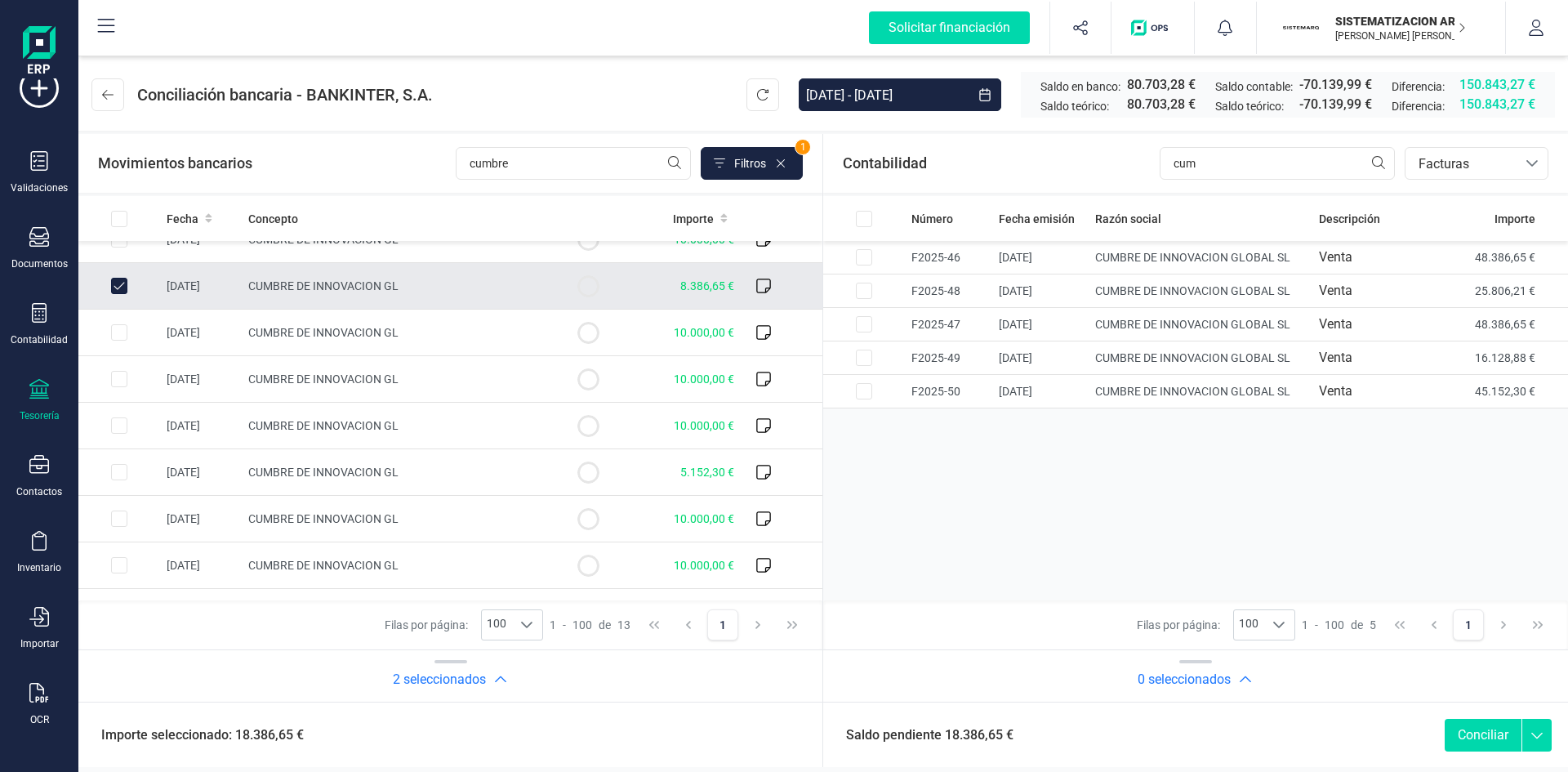
scroll to position [246, 0]
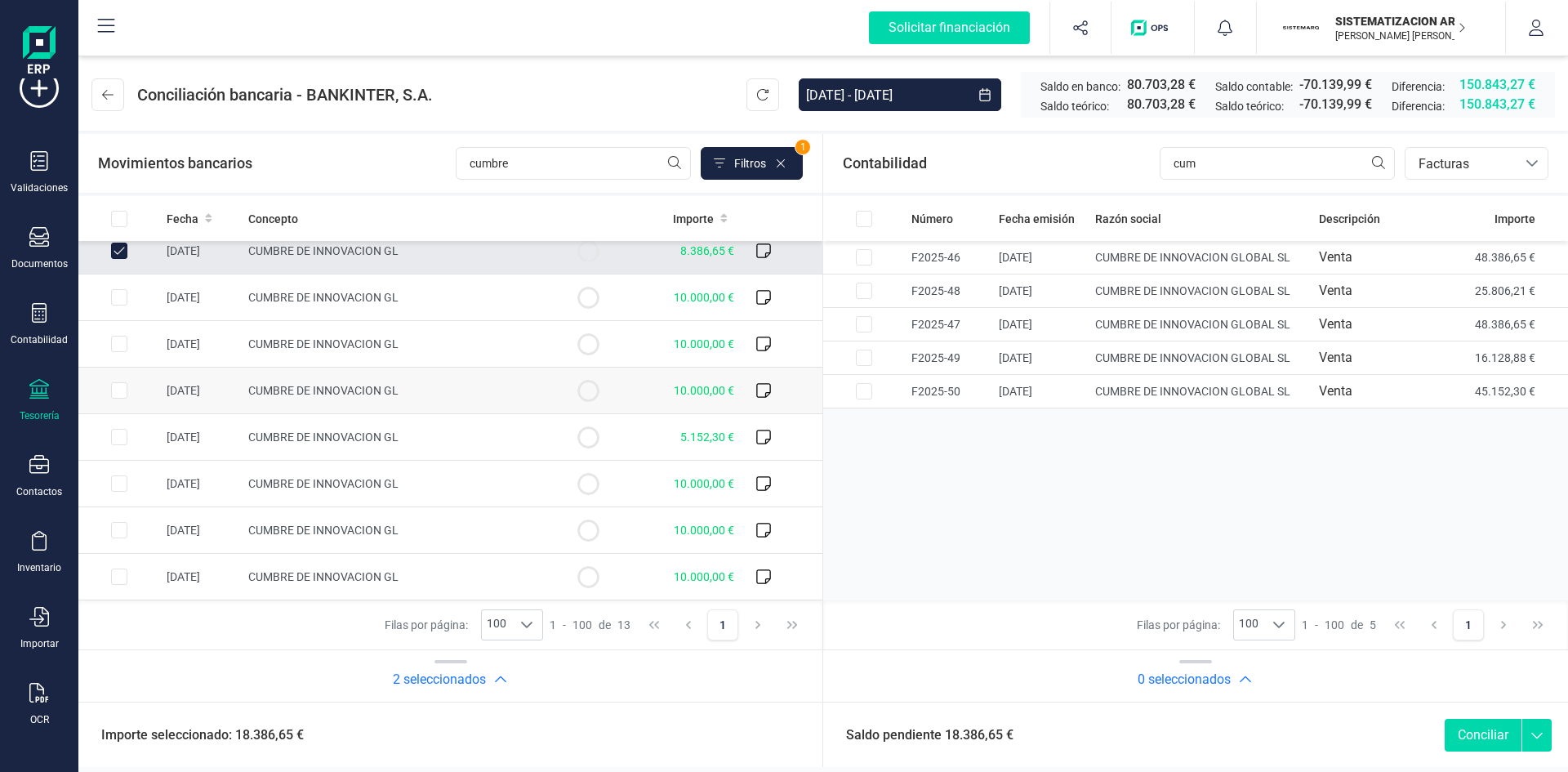
click at [255, 396] on span "CUMBRE DE INNOVACION GL" at bounding box center [323, 391] width 150 height 13
checkbox input "true"
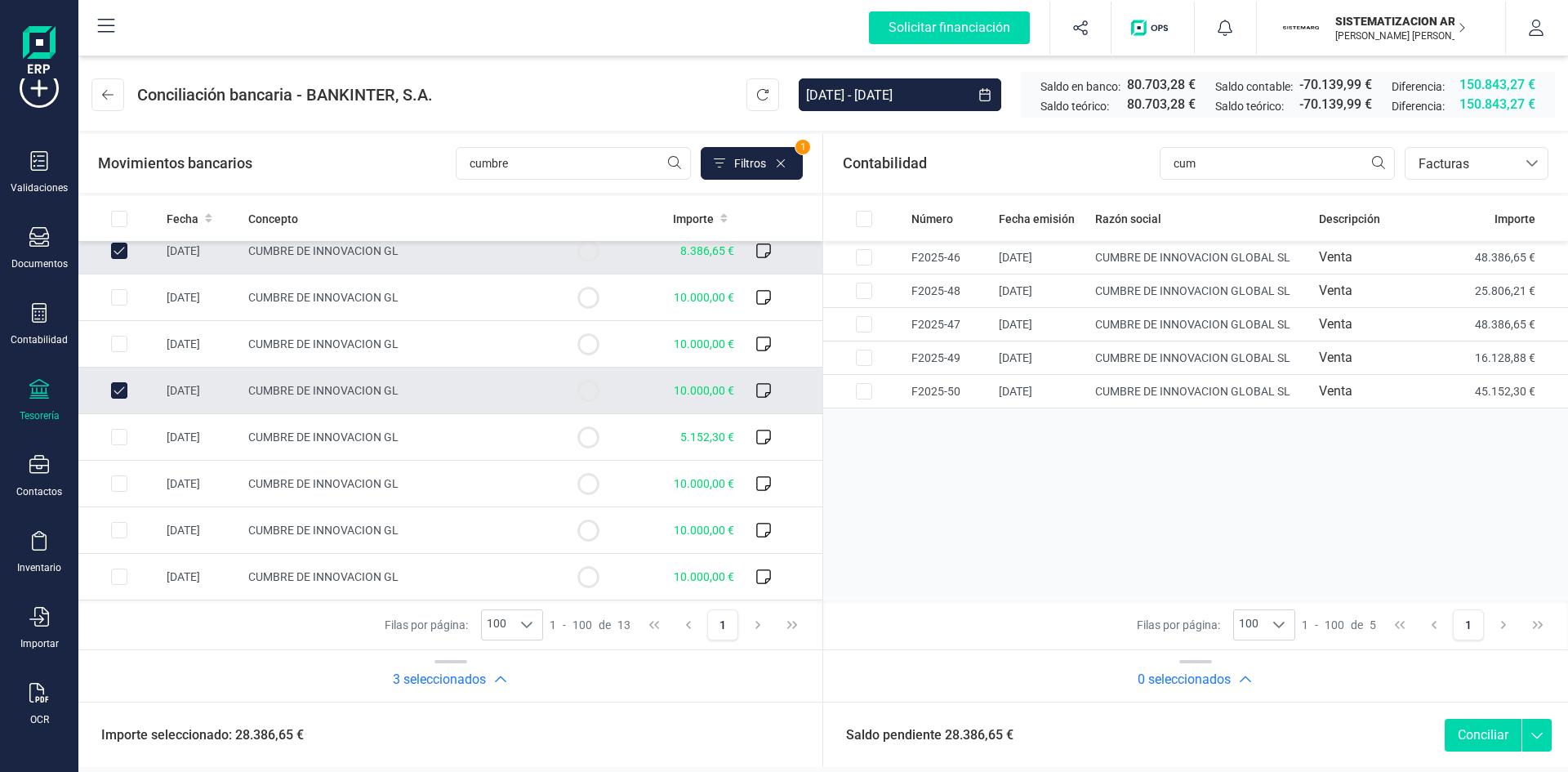
click at [1045, 478] on div "Saldo pendiente 28.386,65 € Conciliar" at bounding box center [1195, 735] width 745 height 65
click at [1045, 478] on button "Conciliar" at bounding box center [1483, 735] width 77 height 33
click at [861, 257] on input "Row Selected 3088ea6a-876f-4b9b-9543-cb821d61b4f5" at bounding box center [863, 257] width 16 height 16
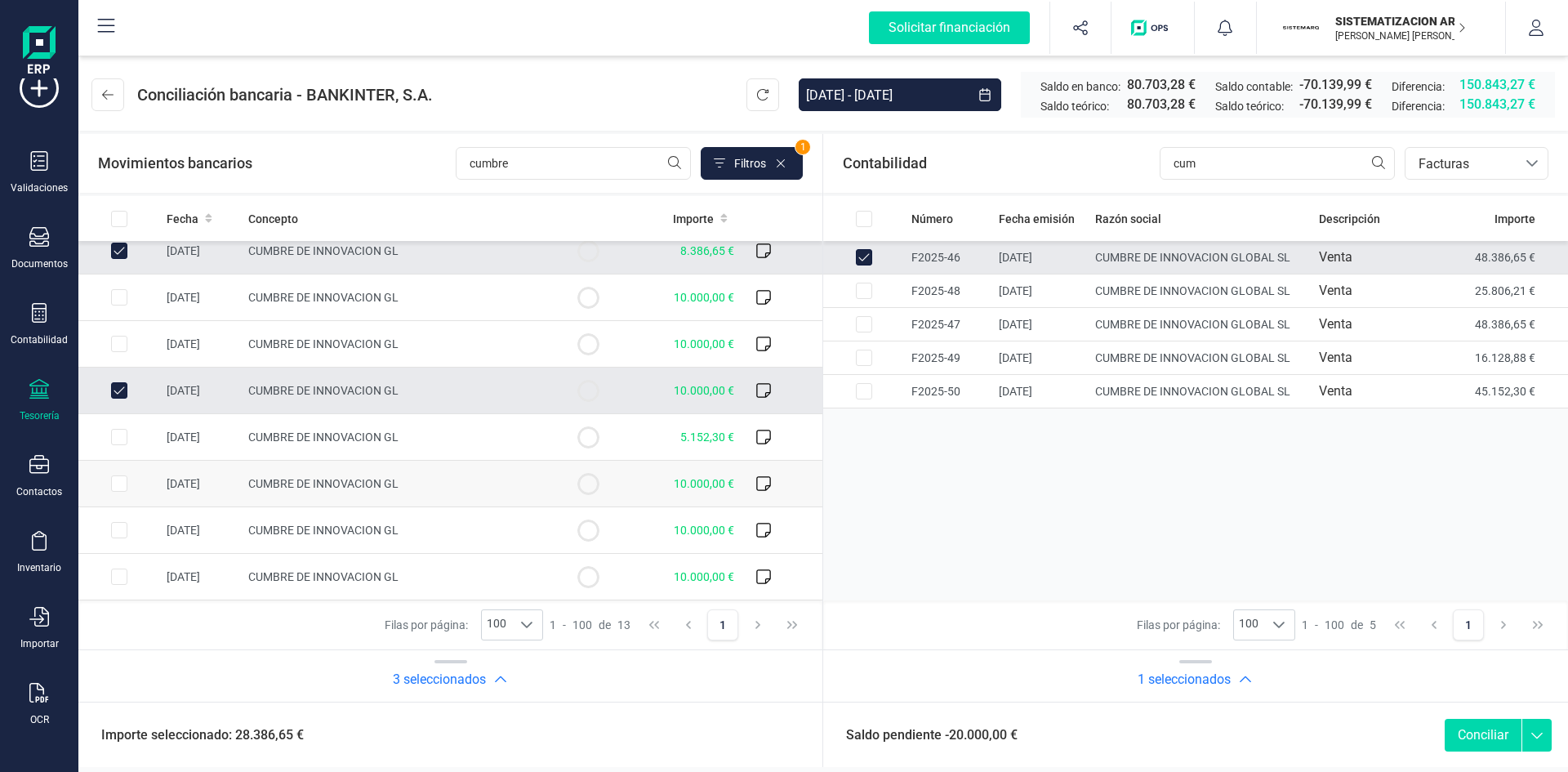
scroll to position [0, 0]
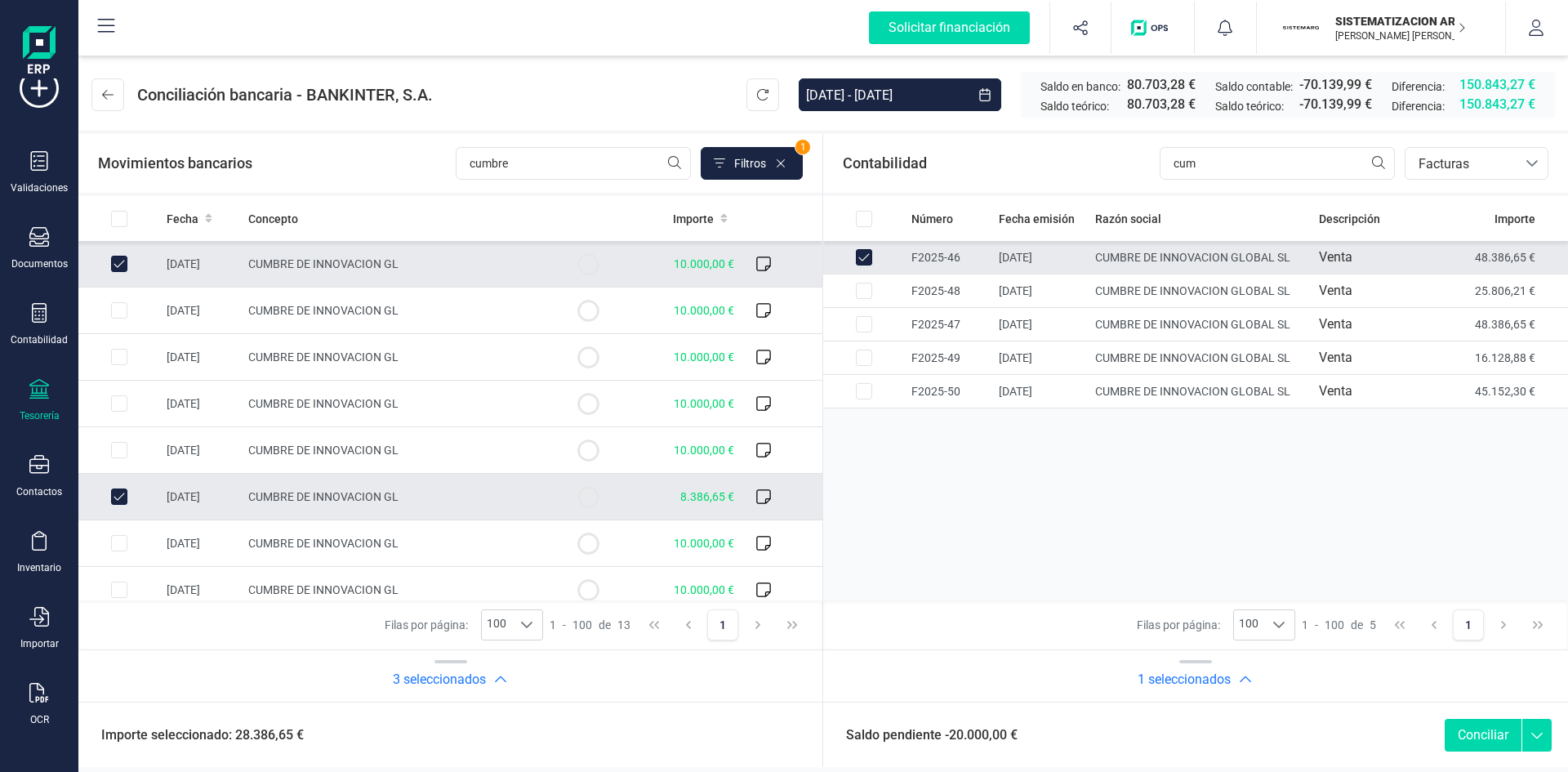
click at [1045, 478] on button "Conciliar" at bounding box center [1483, 735] width 77 height 33
checkbox input "false"
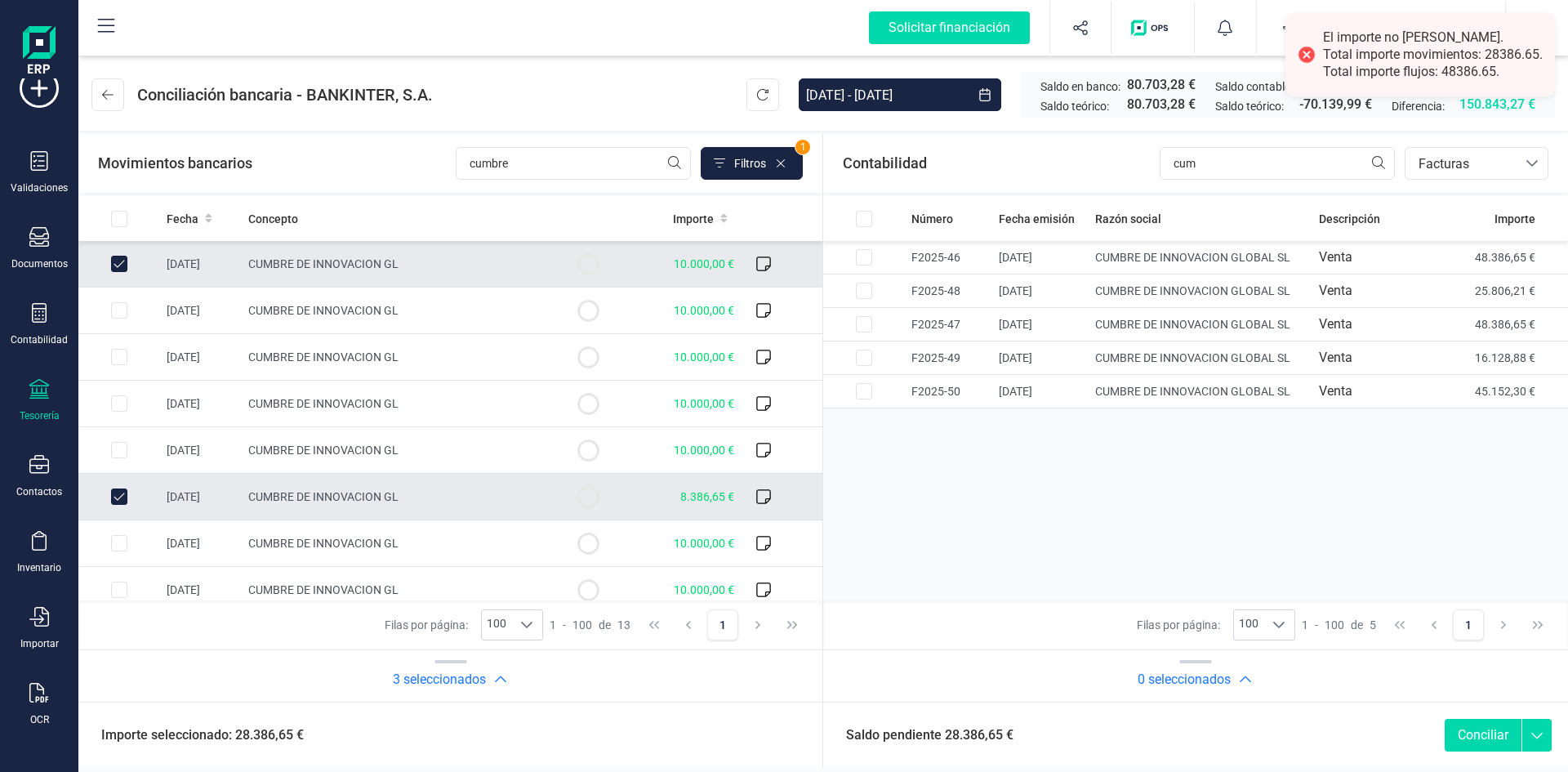
scroll to position [246, 0]
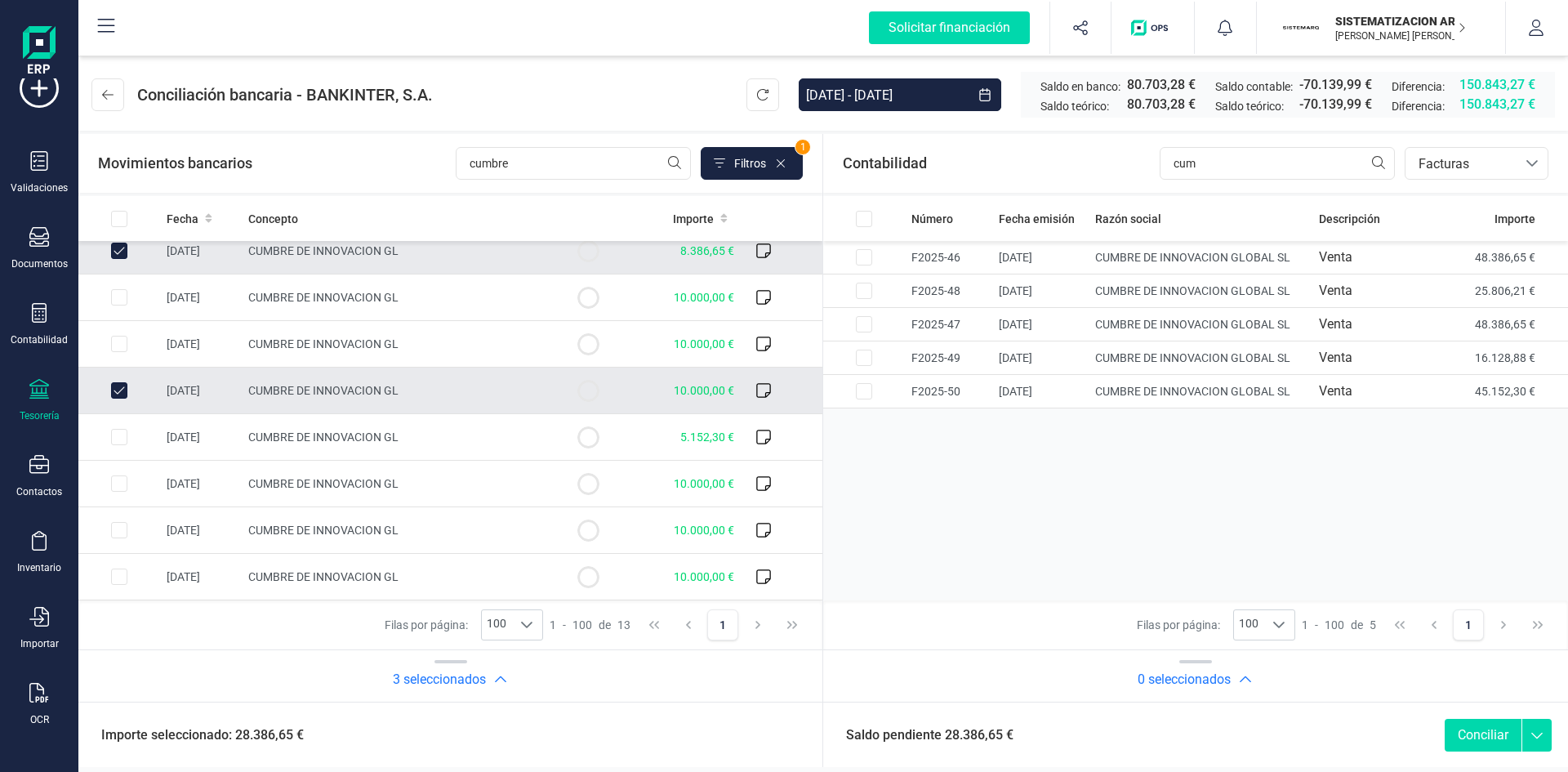
click at [119, 478] on input "Row Selected 46365090-8b9c-4a39-8a0a-ceb5a600e457" at bounding box center [119, 483] width 16 height 16
checkbox input "true"
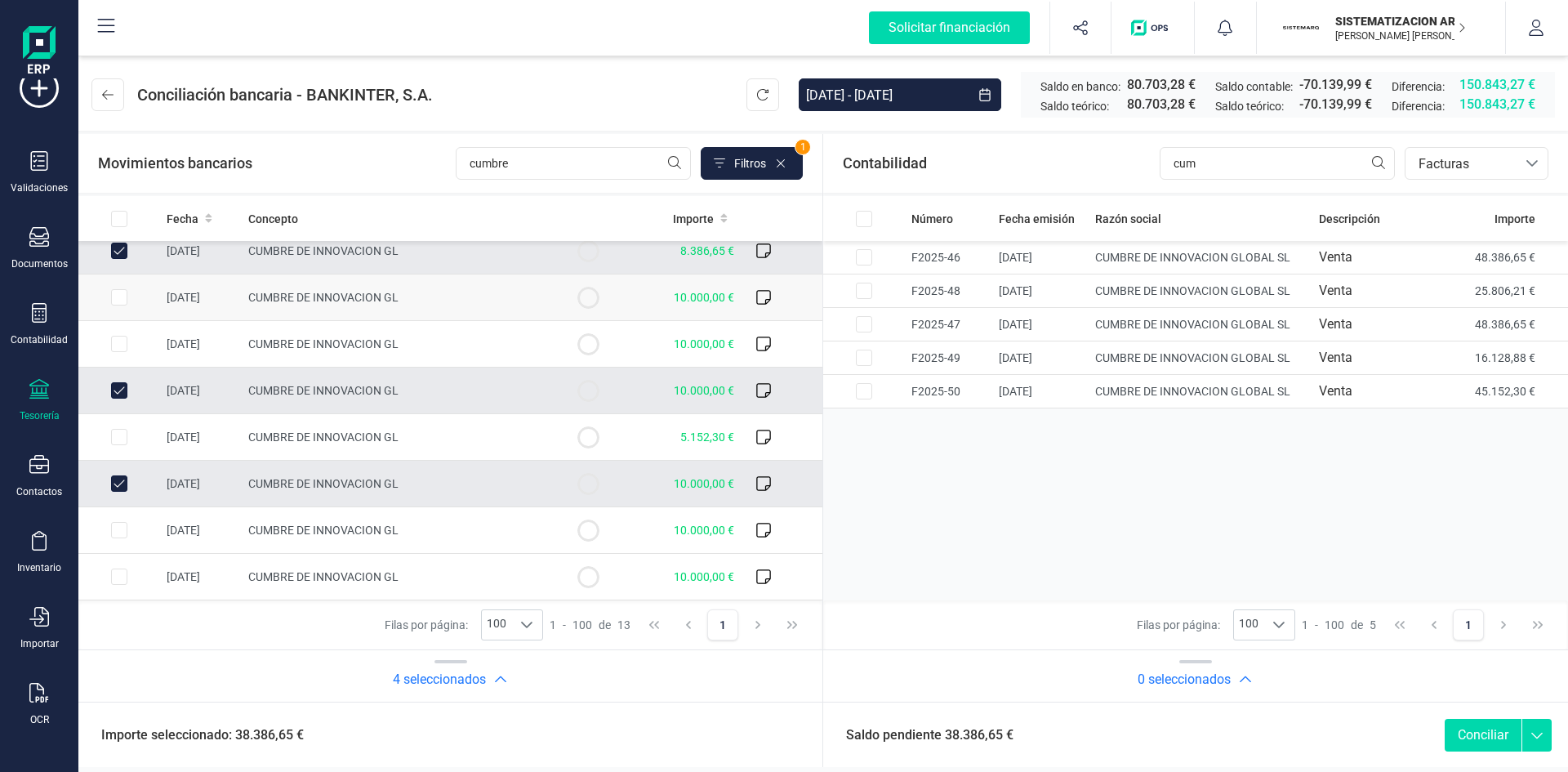
click at [117, 301] on input "Row Selected 7c7af9bf-6c73-4f93-aabe-9ffc50cf736e" at bounding box center [119, 296] width 16 height 16
checkbox input "true"
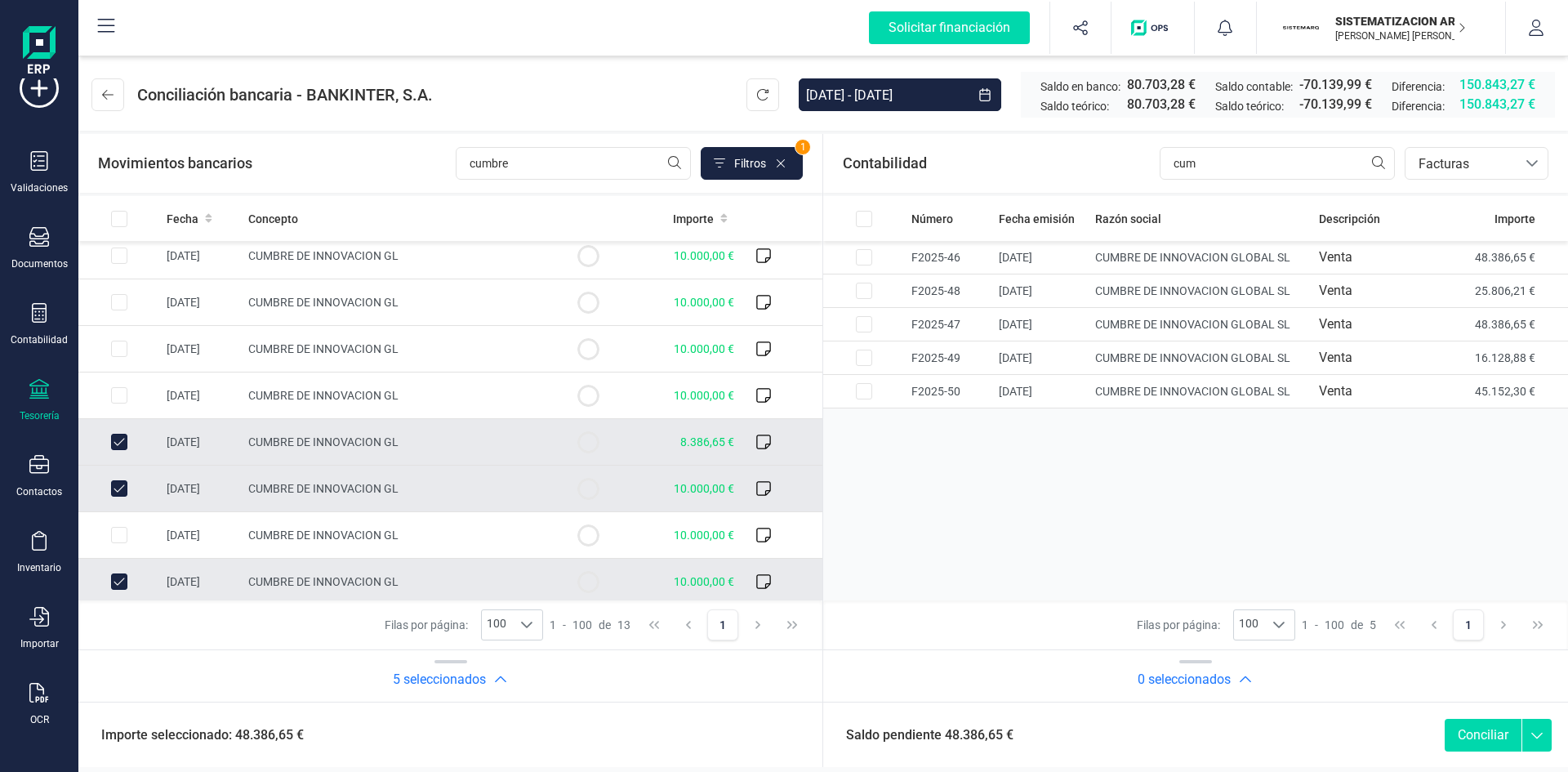
scroll to position [54, 0]
click at [114, 397] on input "Row Selected 56e471ec-896e-43b3-a368-85ad70130f43" at bounding box center [119, 395] width 16 height 16
checkbox input "true"
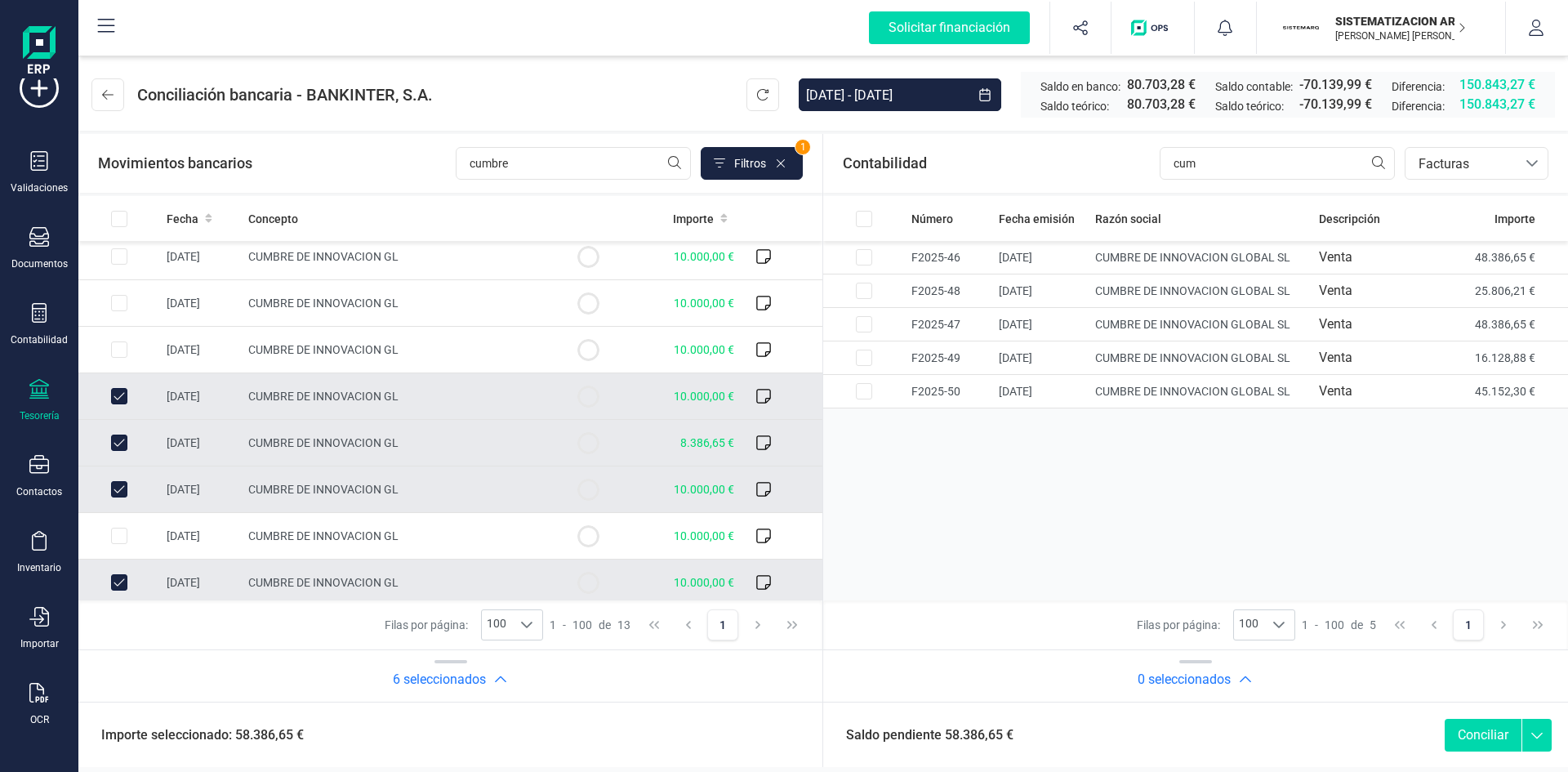
scroll to position [0, 0]
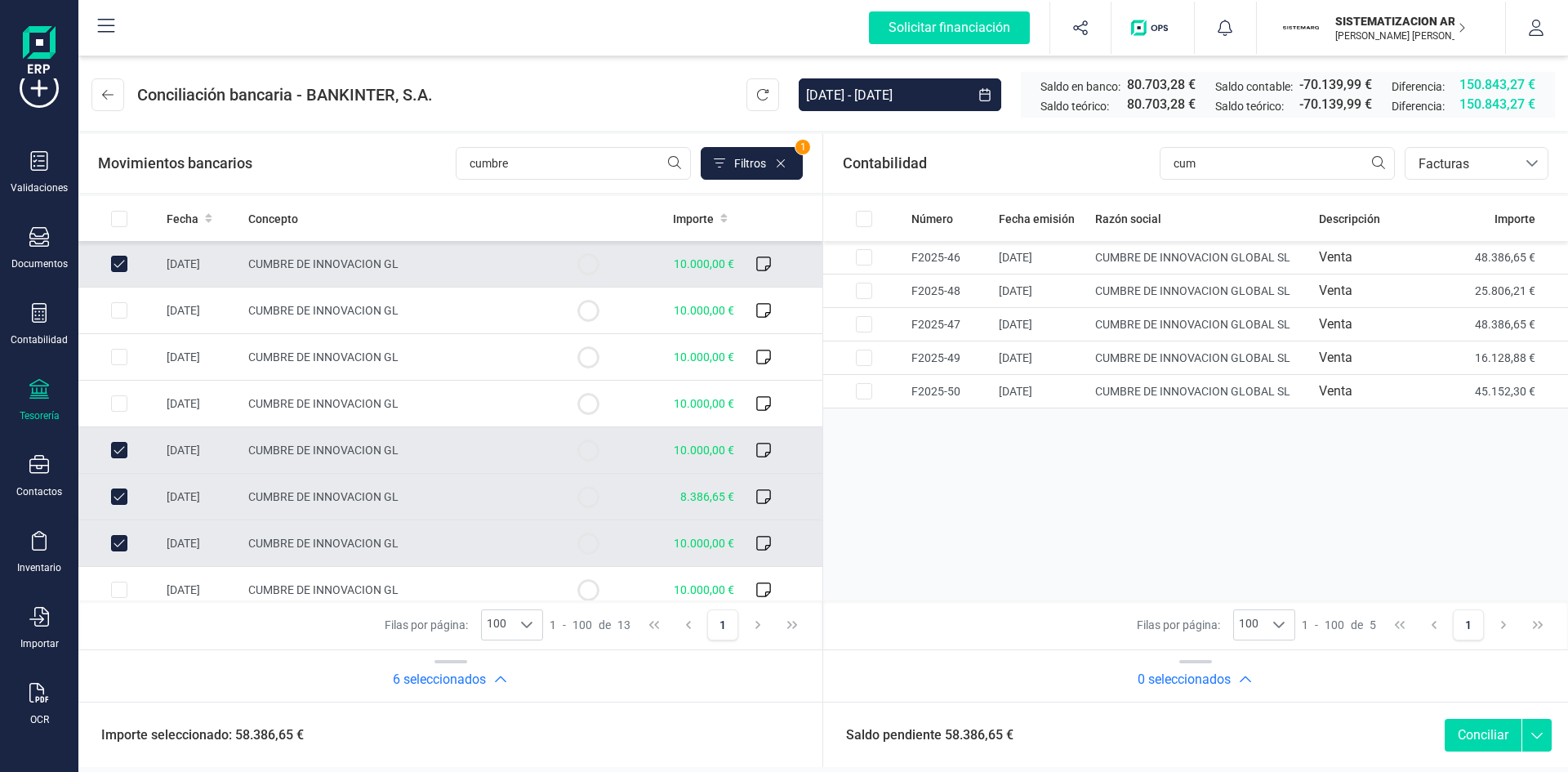
click at [126, 255] on td at bounding box center [119, 264] width 81 height 47
checkbox input "false"
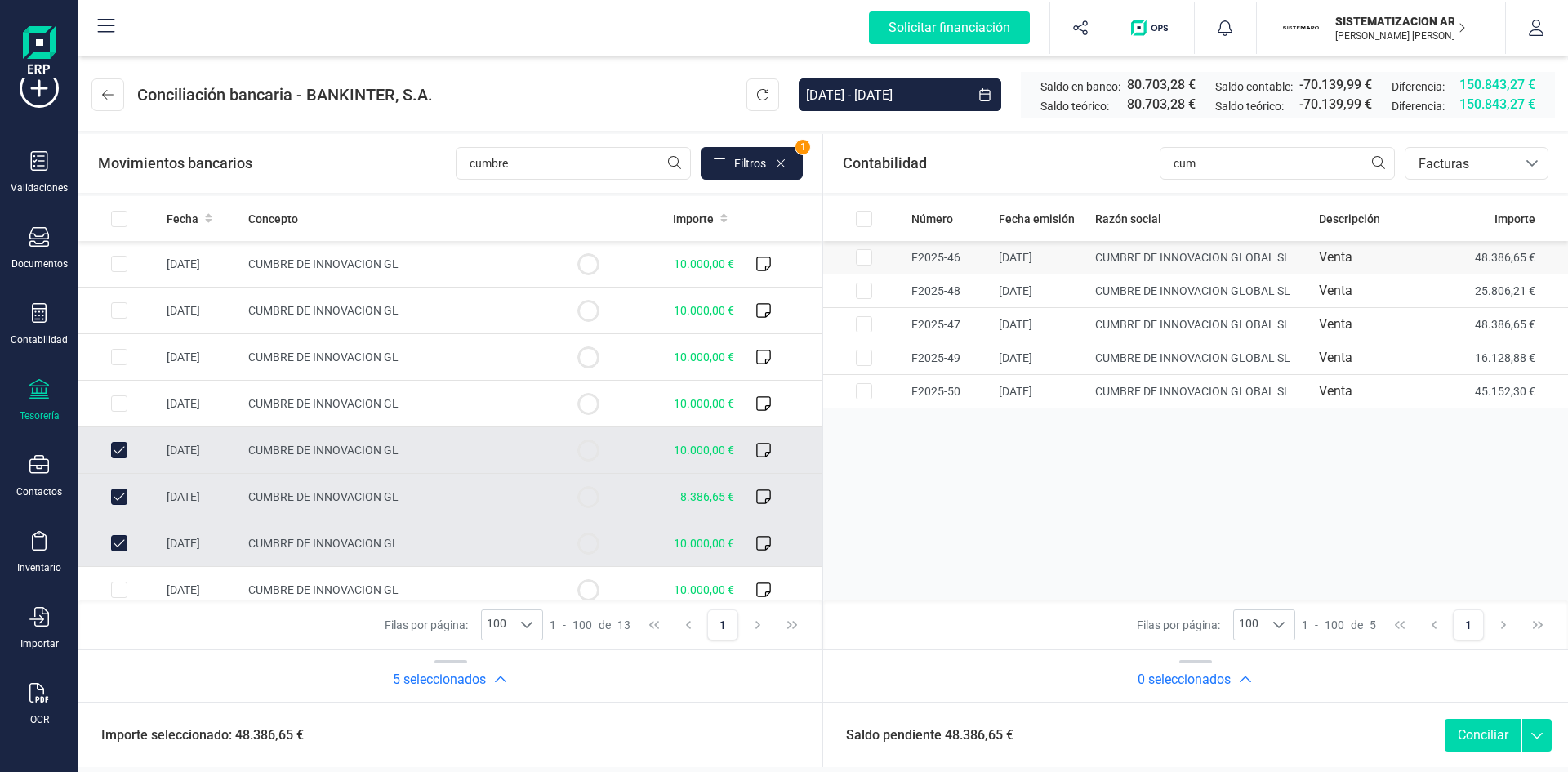
click at [867, 256] on input "Row Selected 3088ea6a-876f-4b9b-9543-cb821d61b4f5" at bounding box center [863, 257] width 16 height 16
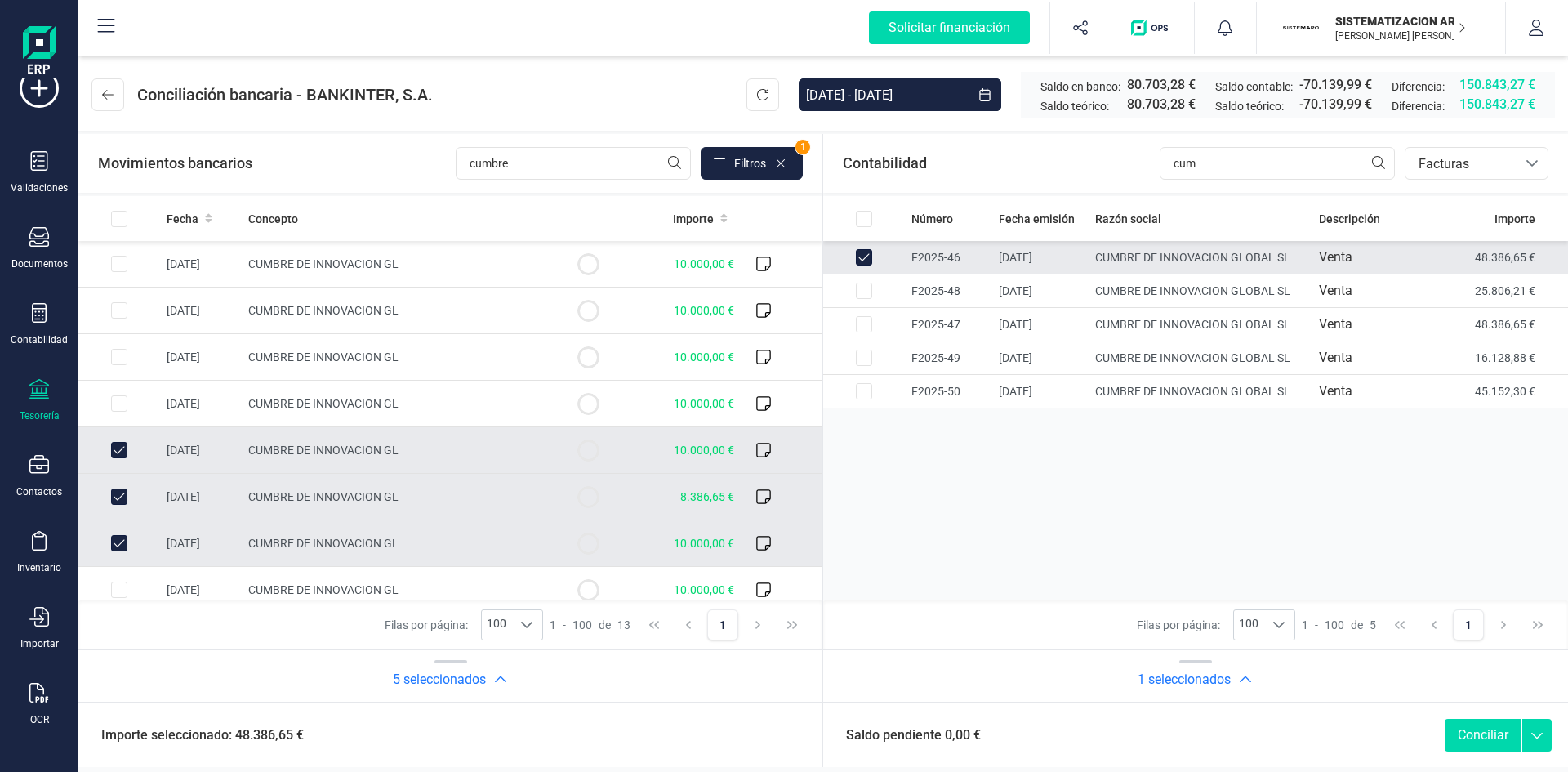
click at [1045, 478] on button "Conciliar" at bounding box center [1483, 735] width 77 height 33
checkbox input "false"
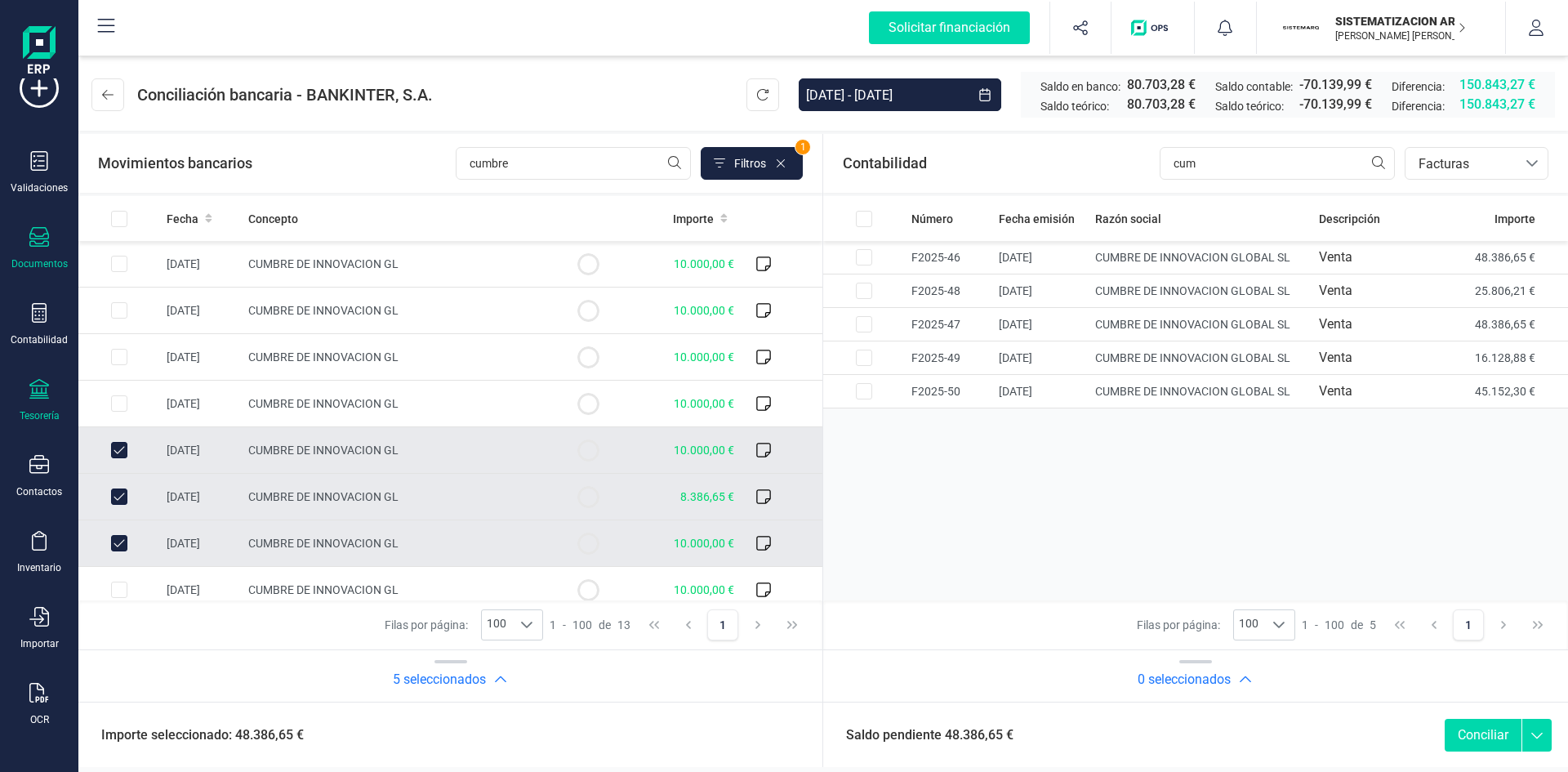
click at [37, 245] on icon at bounding box center [38, 236] width 20 height 20
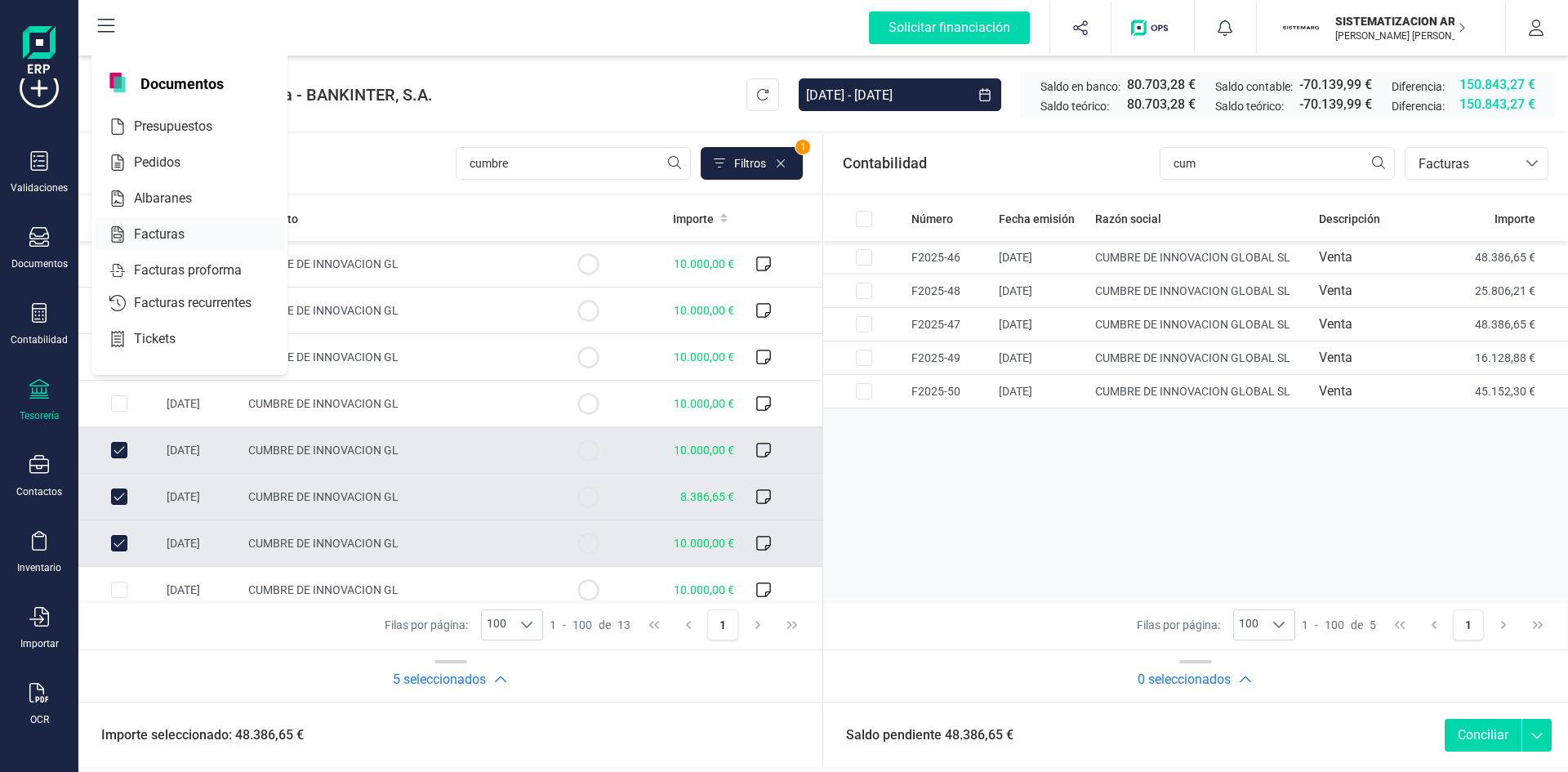
click at [178, 238] on span "Facturas" at bounding box center [170, 234] width 87 height 20
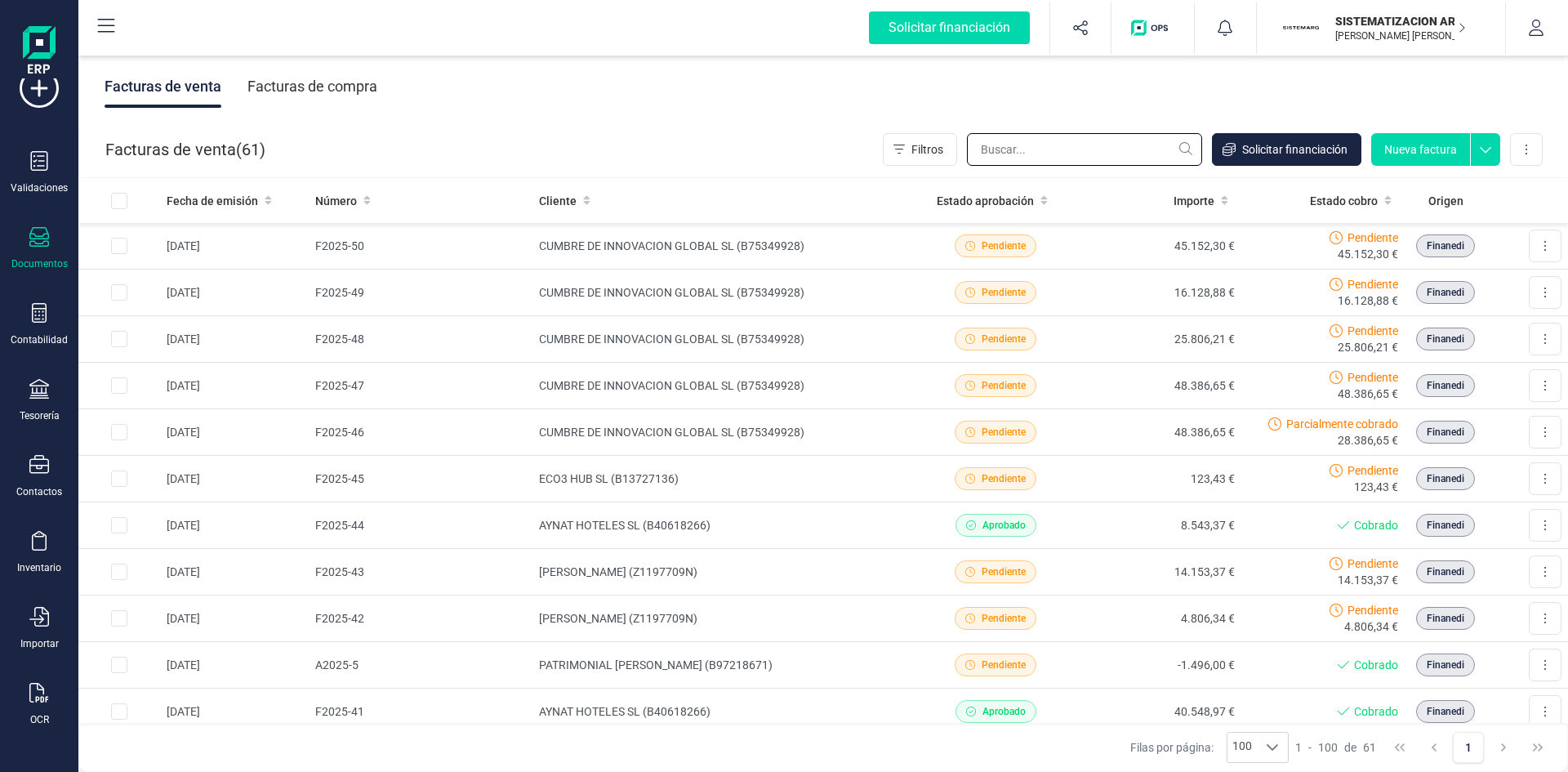
click at [984, 156] on input "text" at bounding box center [1085, 149] width 235 height 33
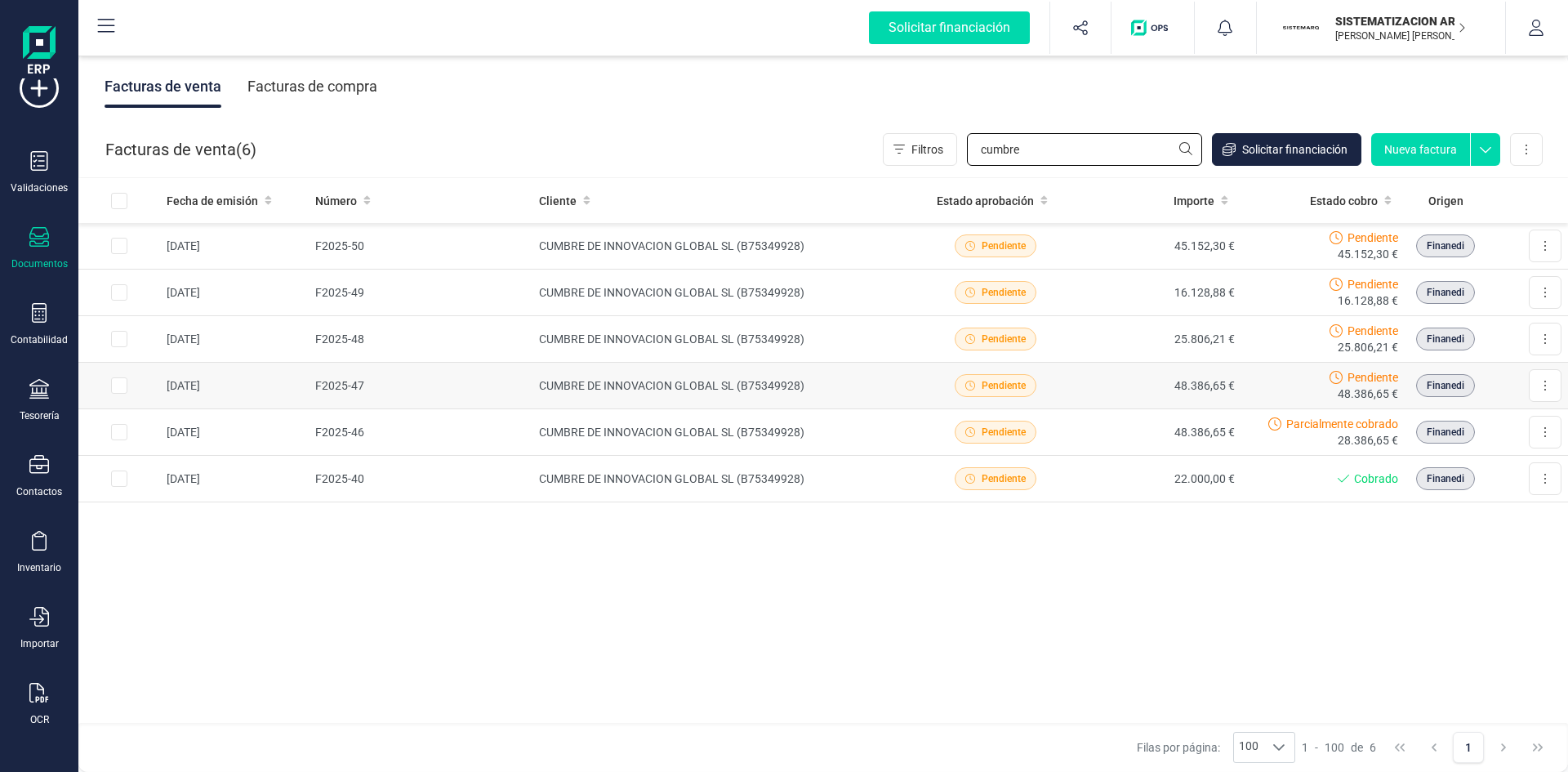
type input "cumbre"
click at [1045, 385] on td "Pendiente 48.386,65 €" at bounding box center [1323, 386] width 164 height 47
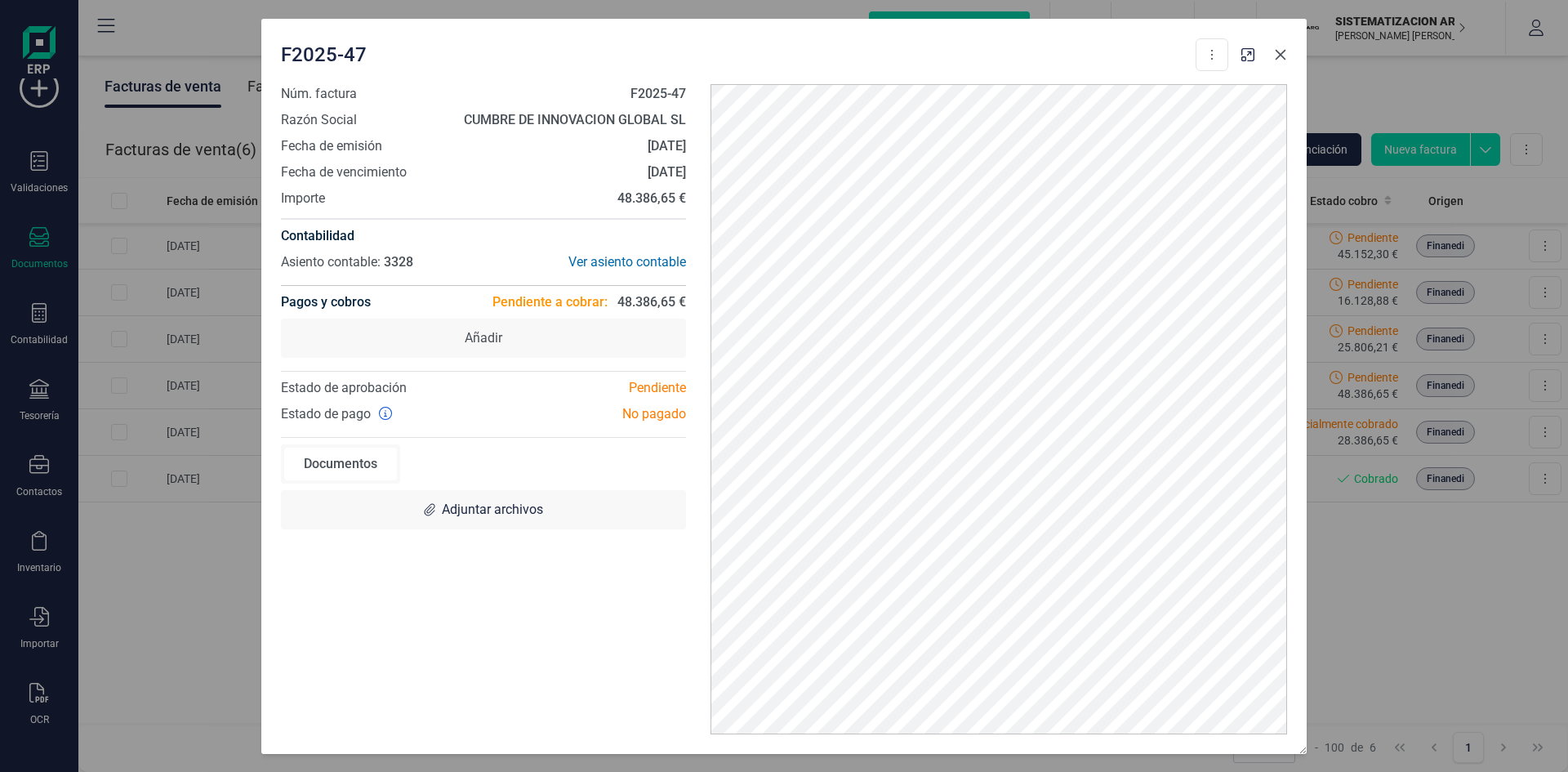
click at [1045, 54] on icon "button" at bounding box center [1280, 53] width 10 height 10
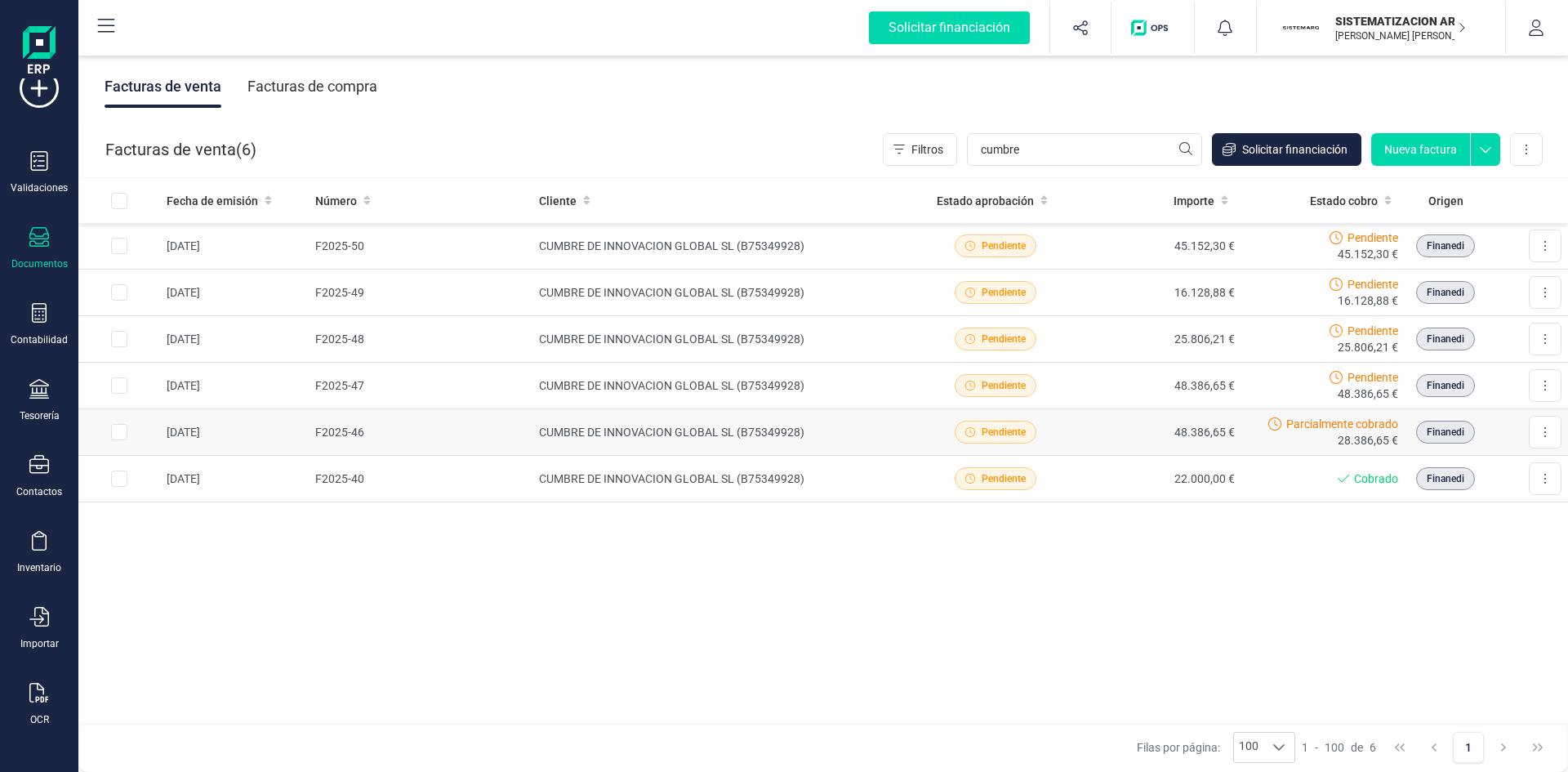
click at [1042, 439] on div "Pendiente" at bounding box center [996, 432] width 151 height 22
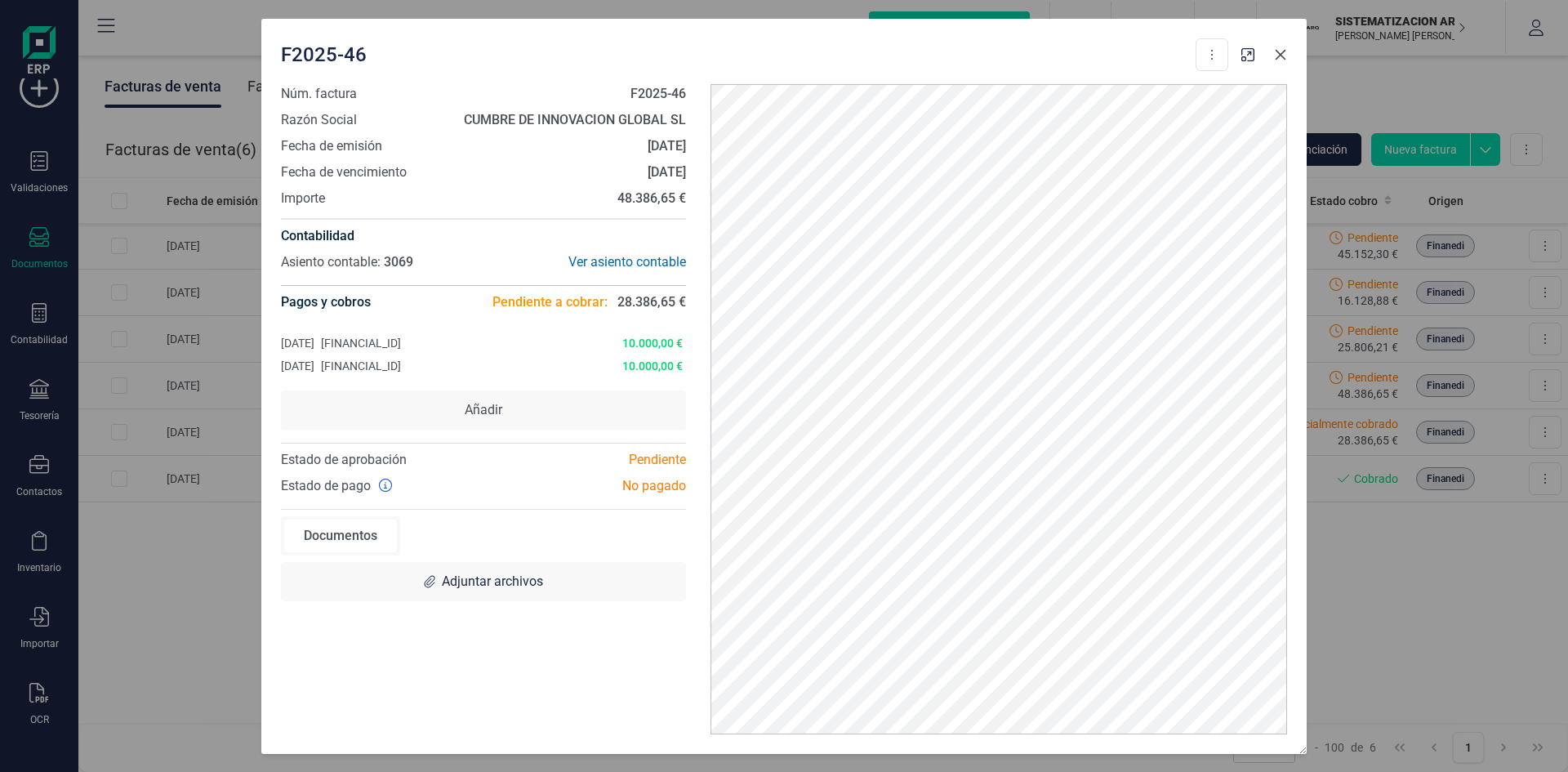
click at [1045, 56] on icon "button" at bounding box center [1281, 55] width 13 height 13
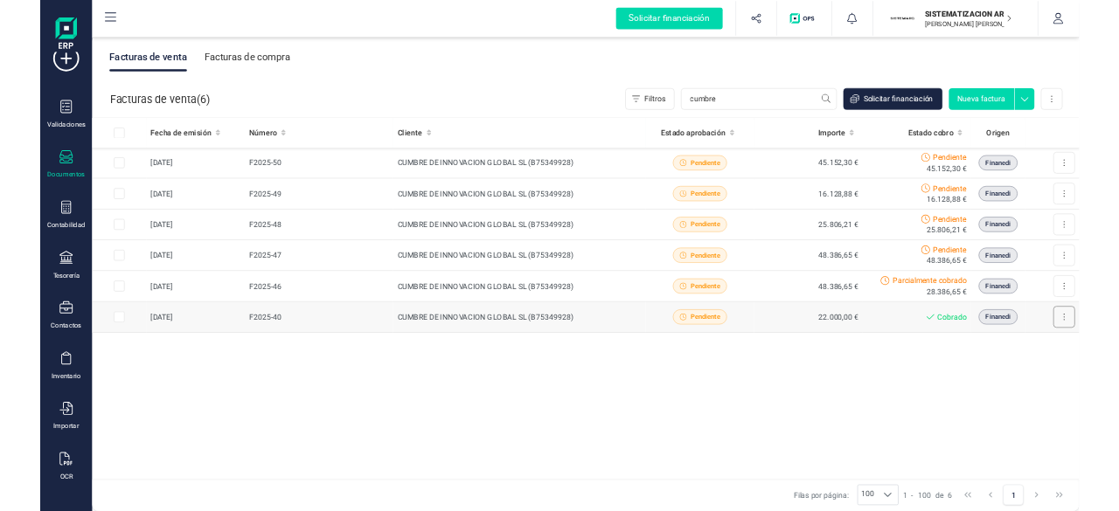
scroll to position [45, 0]
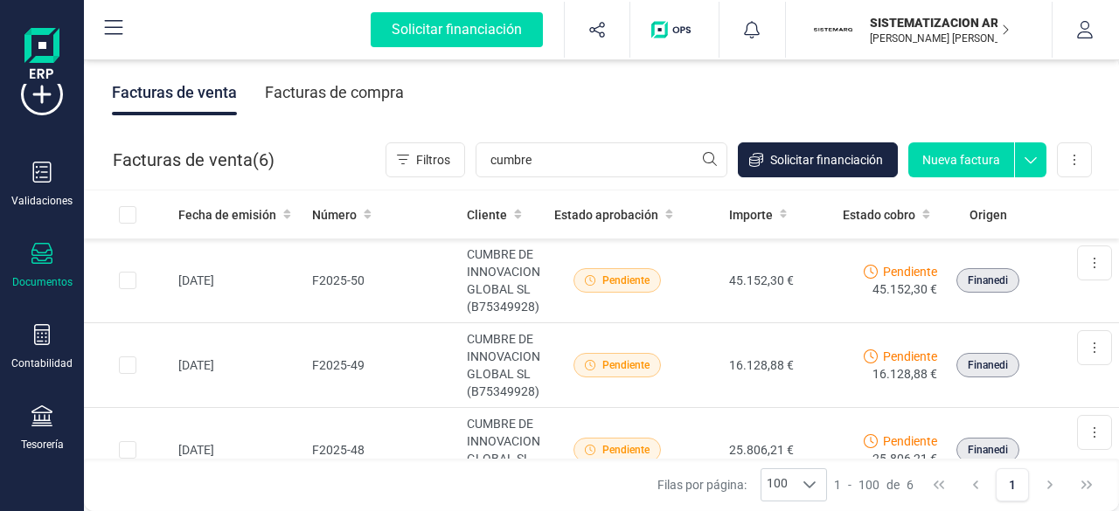
click at [352, 85] on div "Facturas de compra" at bounding box center [334, 92] width 139 height 45
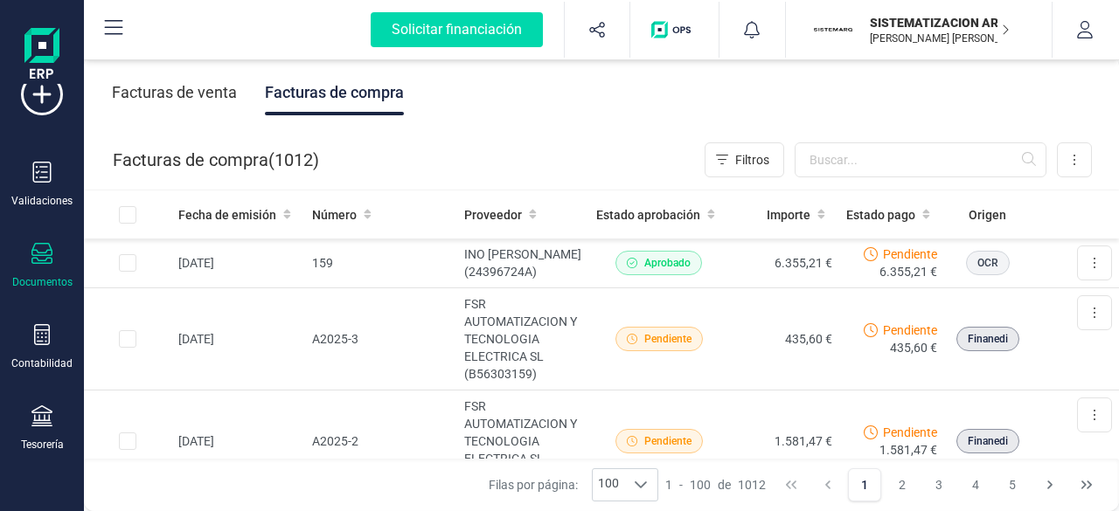
click at [877, 141] on div "Facturas de compra ( 1012 ) Filtros Importar Carga masiva (Excel) Factura elect…" at bounding box center [602, 159] width 1035 height 59
click at [867, 153] on input "text" at bounding box center [921, 159] width 252 height 35
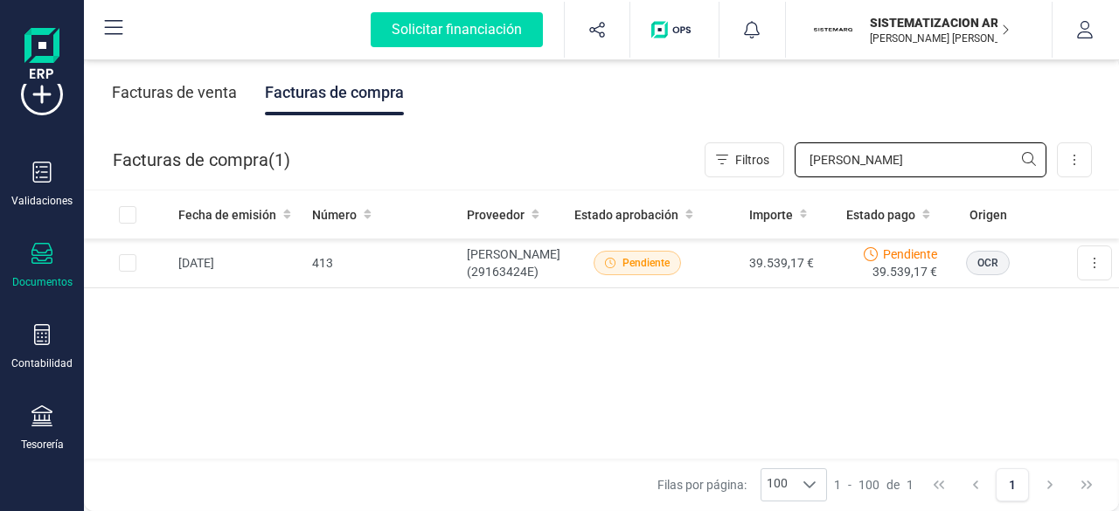
click at [864, 155] on input "javier" at bounding box center [921, 159] width 252 height 35
type input "j"
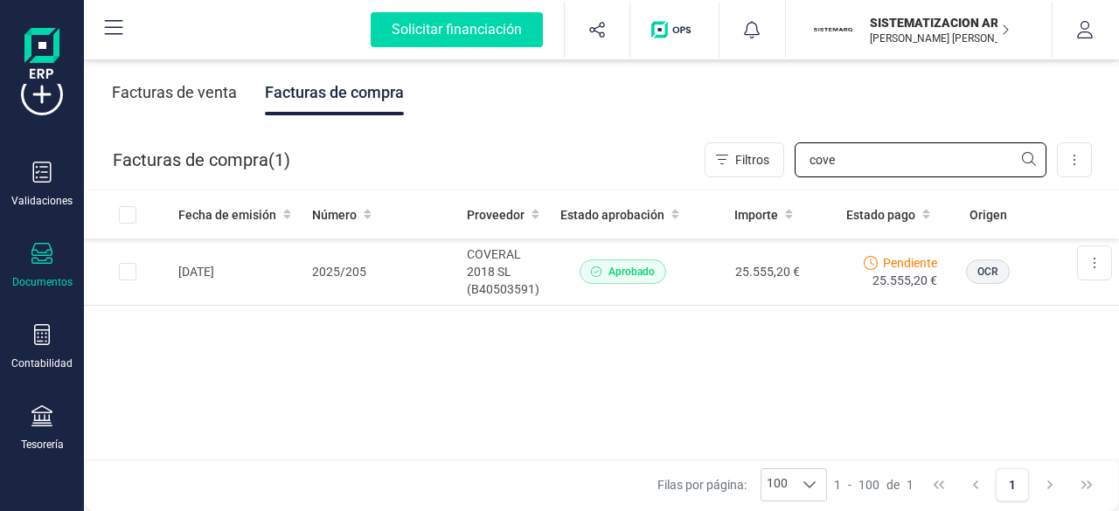
type input "cove"
click at [56, 435] on div "Tesorería" at bounding box center [42, 429] width 70 height 46
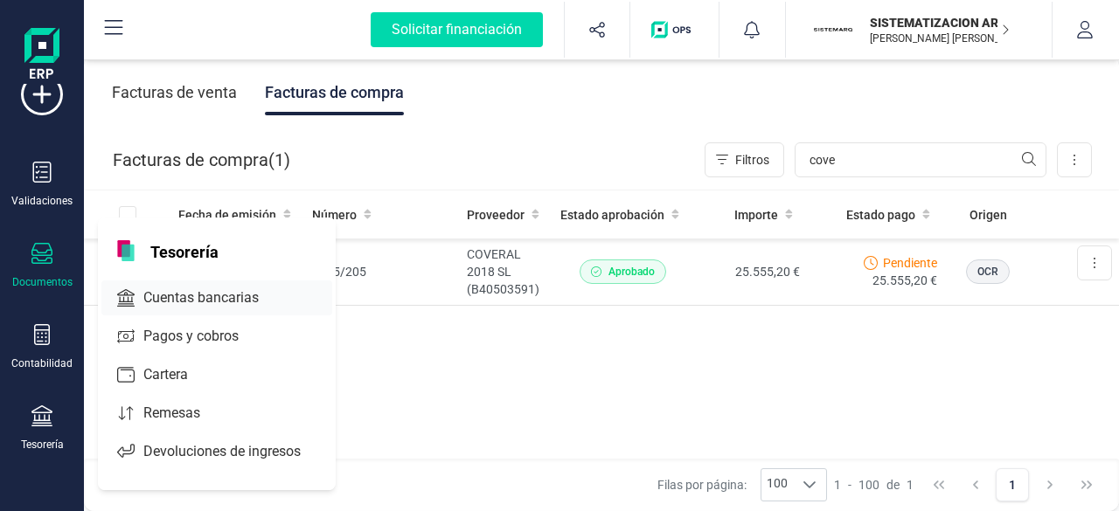
click at [159, 302] on span "Cuentas bancarias" at bounding box center [213, 298] width 154 height 21
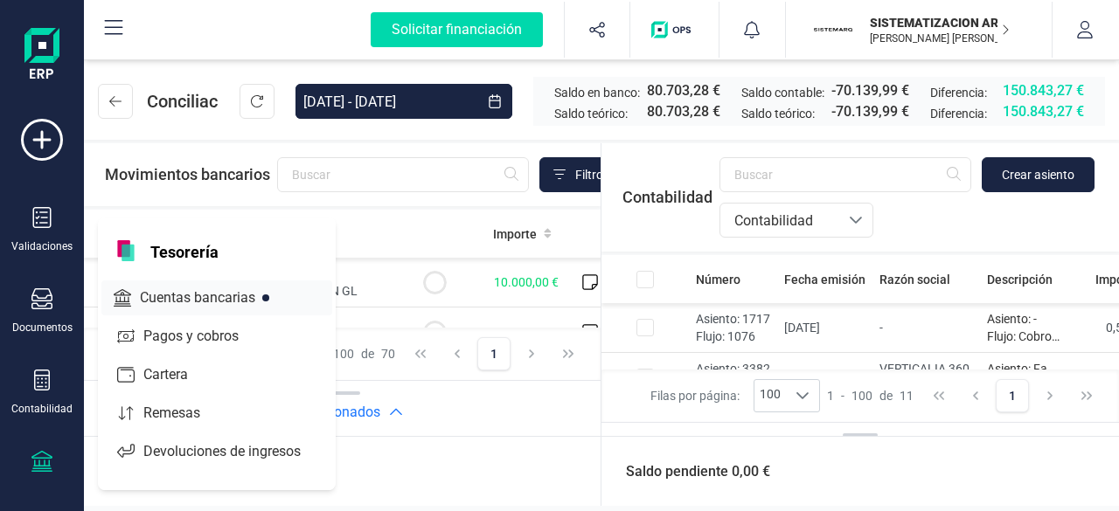
click at [166, 304] on span "Cuentas bancarias" at bounding box center [210, 298] width 154 height 21
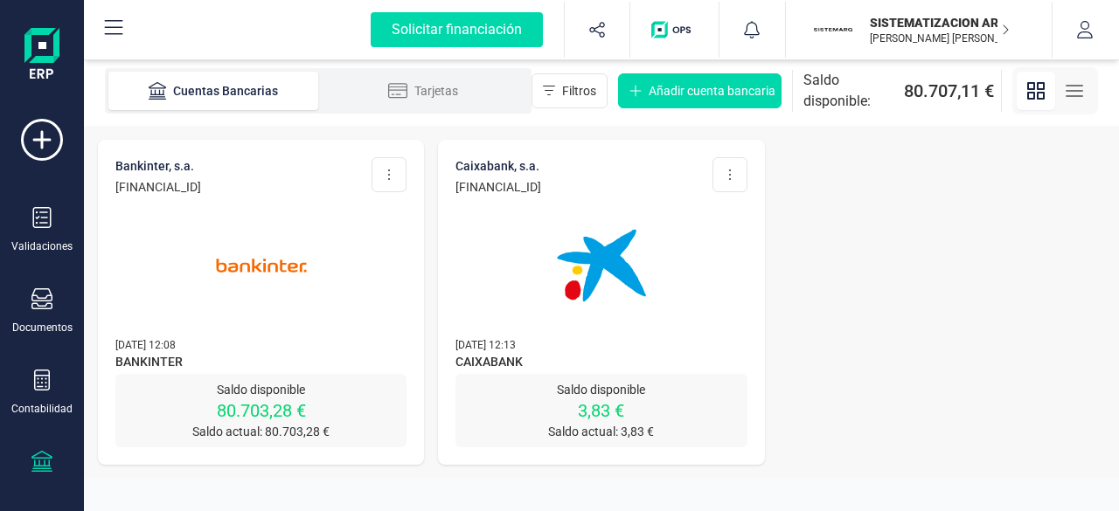
click at [306, 263] on img at bounding box center [261, 265] width 147 height 147
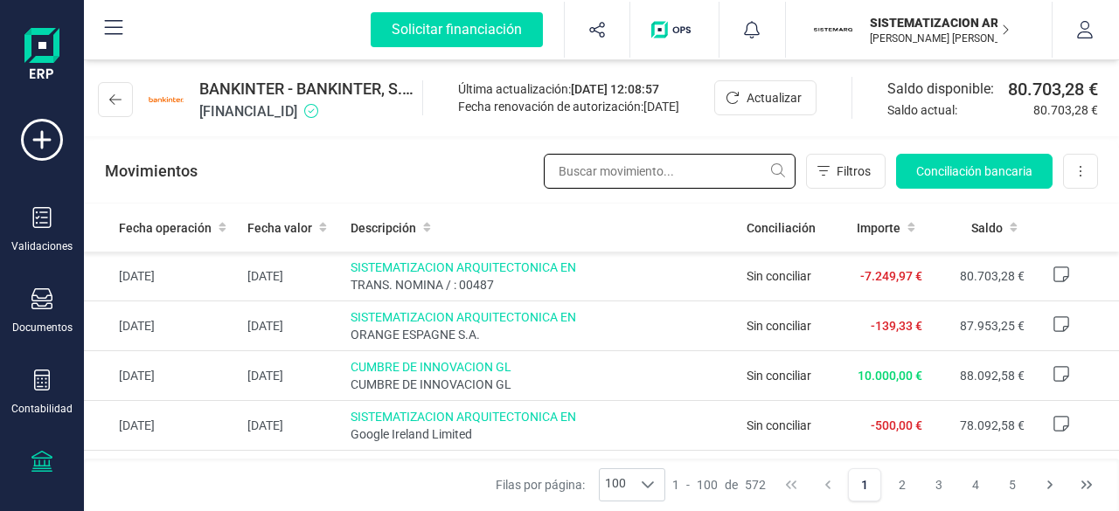
click at [643, 177] on input "text" at bounding box center [670, 171] width 252 height 35
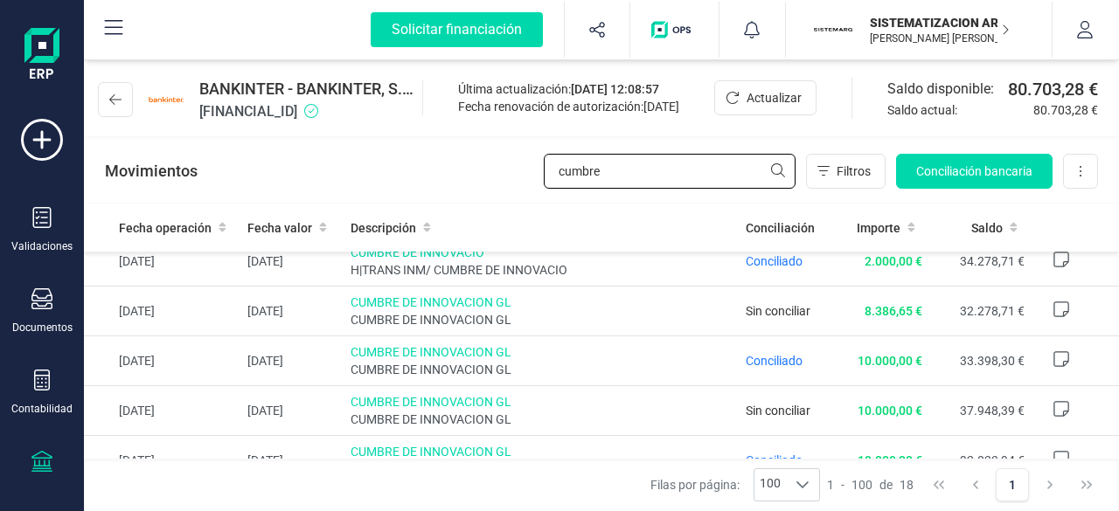
scroll to position [679, 0]
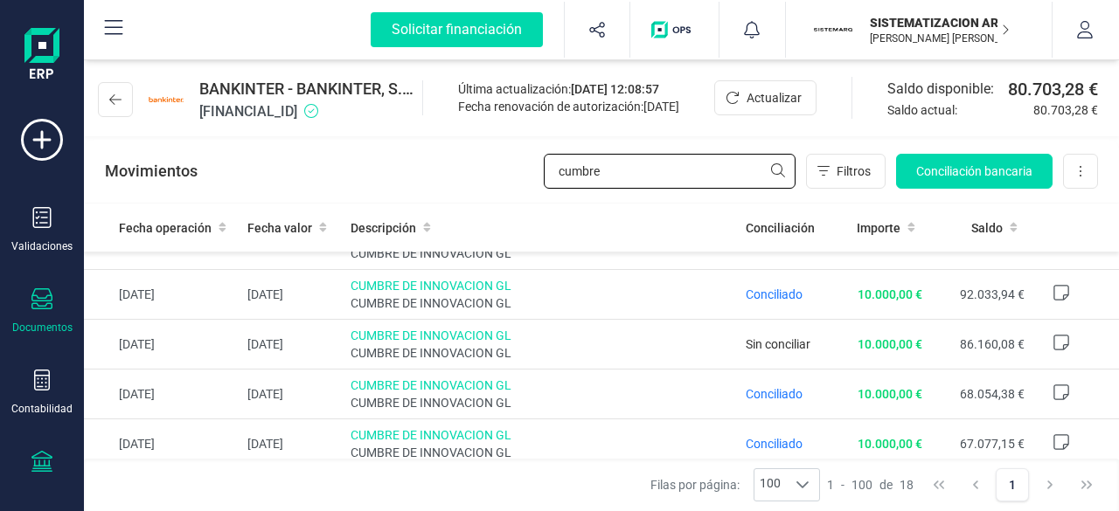
type input "cumbre"
click at [31, 300] on icon at bounding box center [41, 298] width 21 height 21
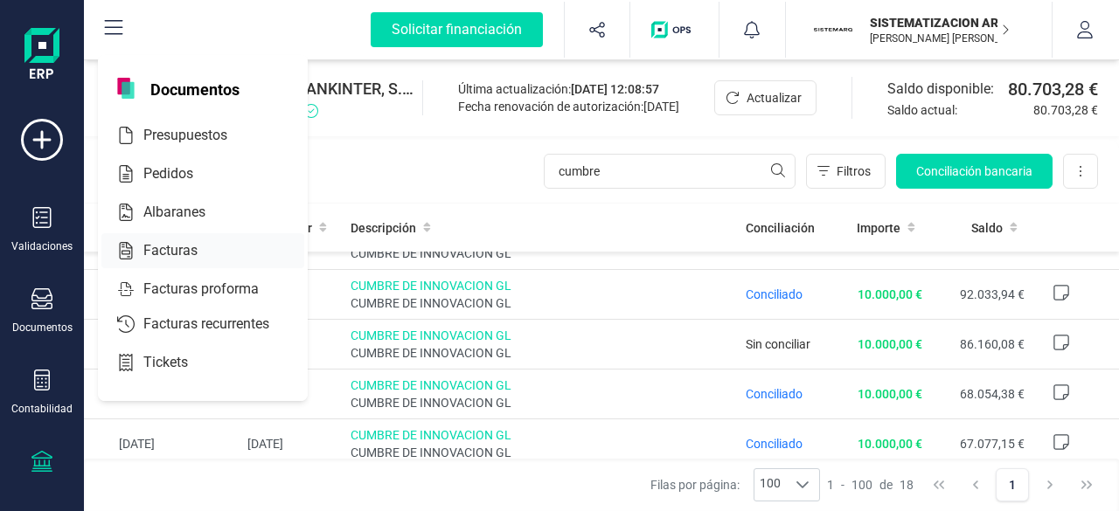
click at [175, 247] on span "Facturas" at bounding box center [182, 250] width 93 height 21
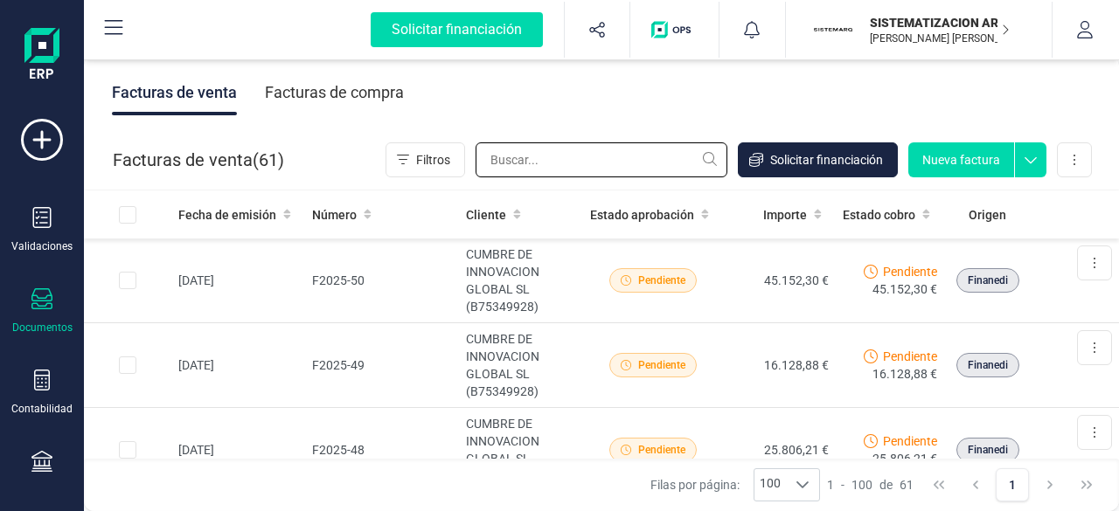
click at [572, 161] on input "text" at bounding box center [602, 159] width 252 height 35
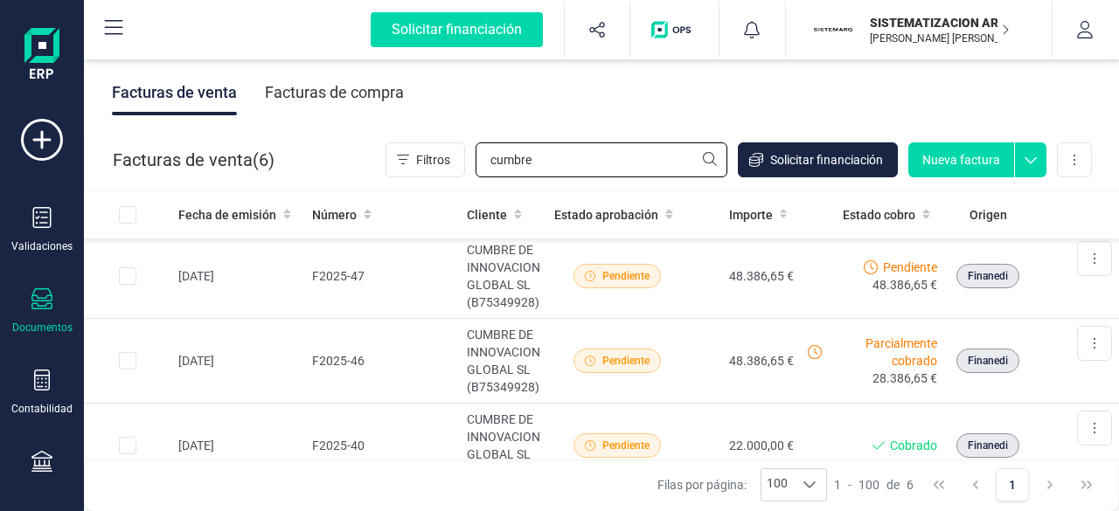
scroll to position [259, 0]
type input "cumbre"
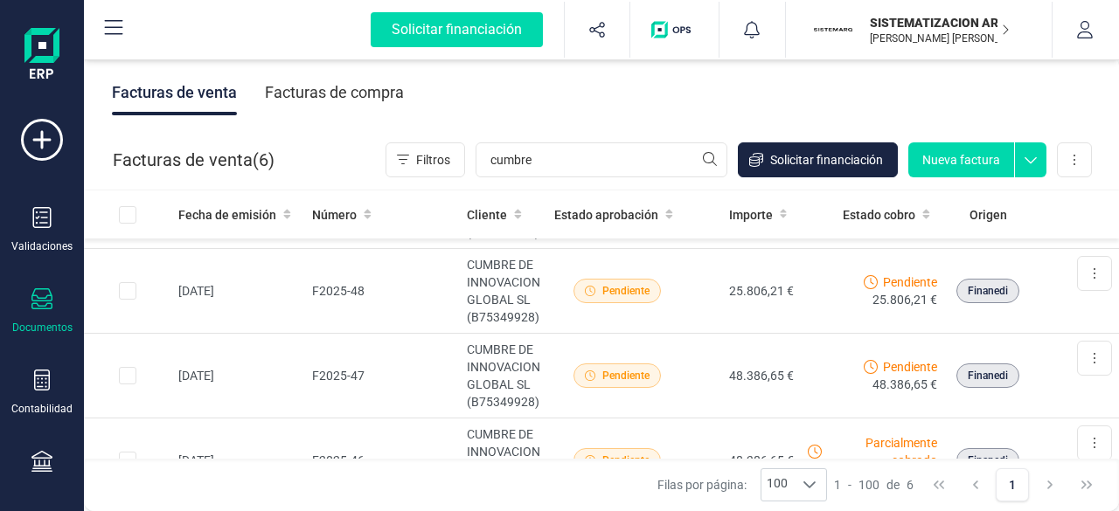
scroll to position [0, 0]
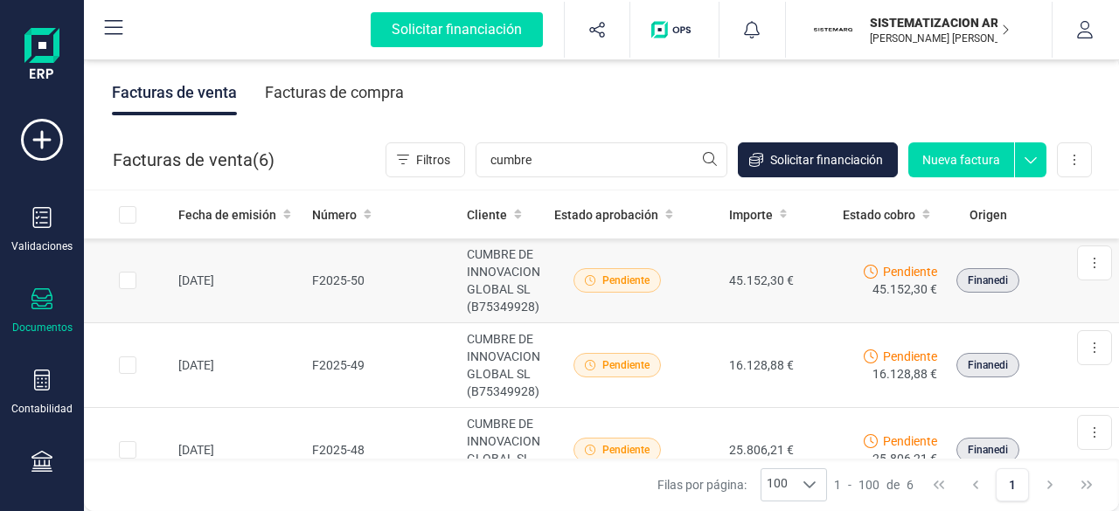
click at [513, 272] on td "CUMBRE DE INNOVACION GLOBAL SL (B75349928)" at bounding box center [503, 281] width 87 height 85
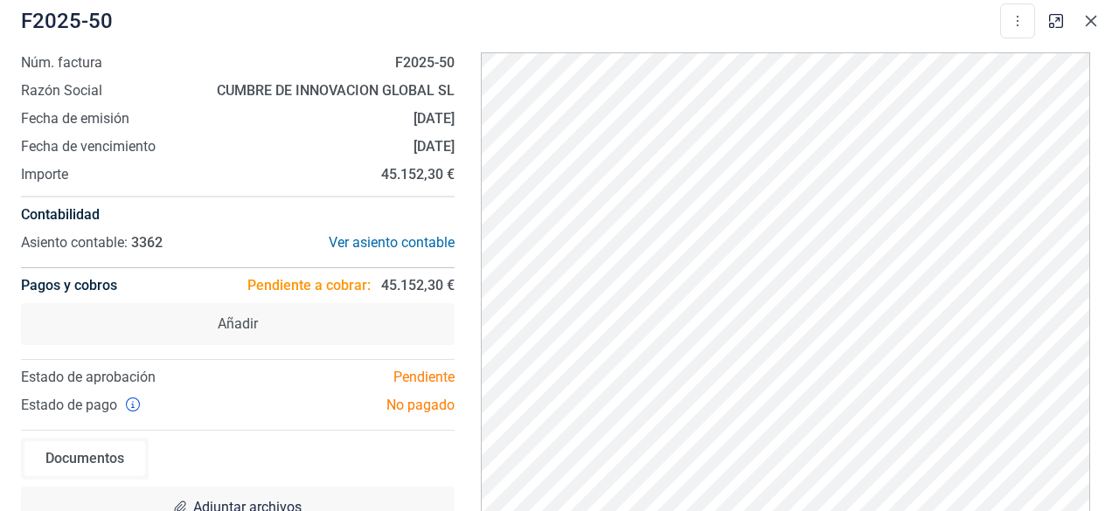
click at [1093, 25] on icon "button" at bounding box center [1091, 21] width 14 height 14
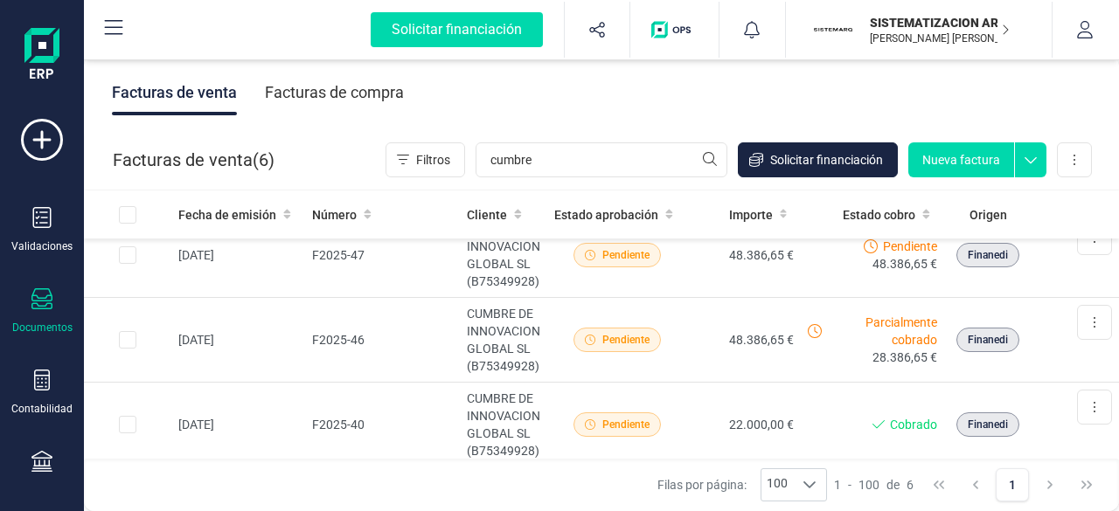
scroll to position [321, 0]
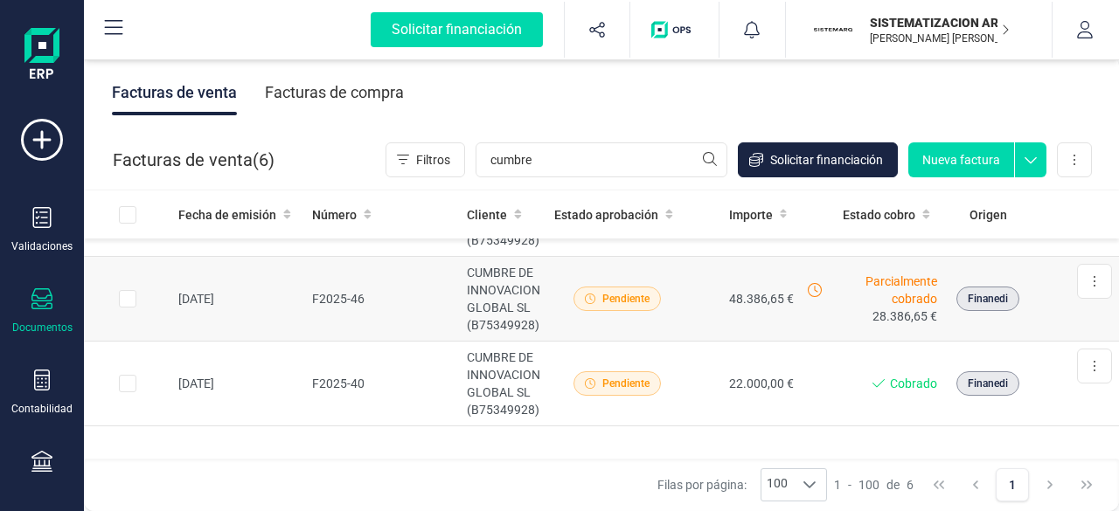
click at [716, 276] on td "48.386,65 €" at bounding box center [744, 299] width 114 height 85
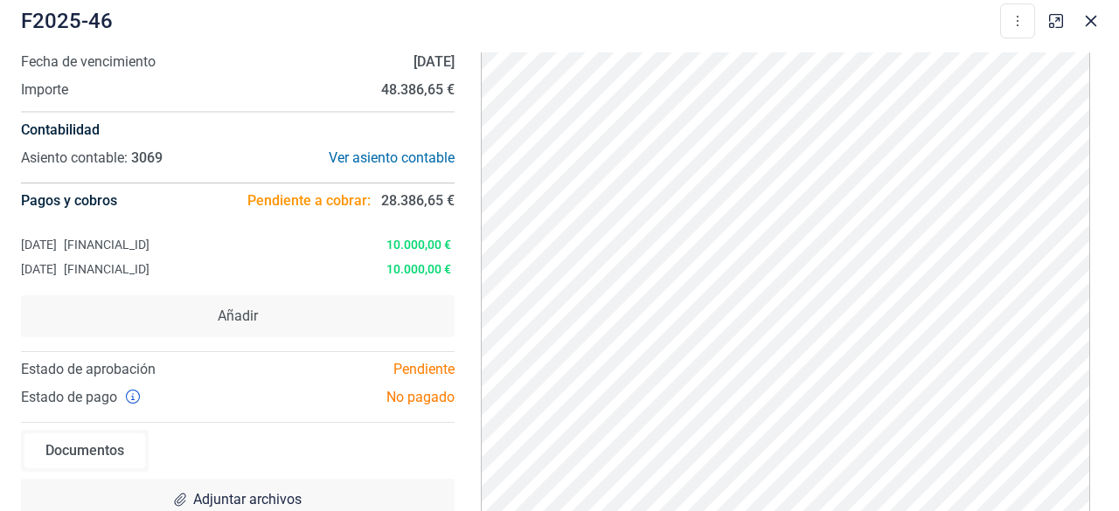
scroll to position [89, 0]
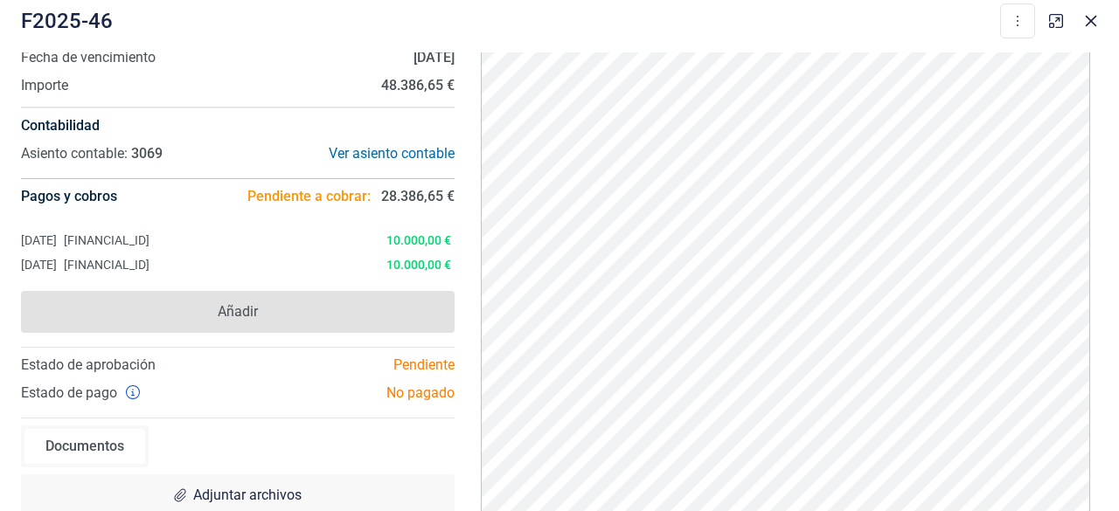
click at [266, 330] on span "Añadir" at bounding box center [238, 312] width 434 height 42
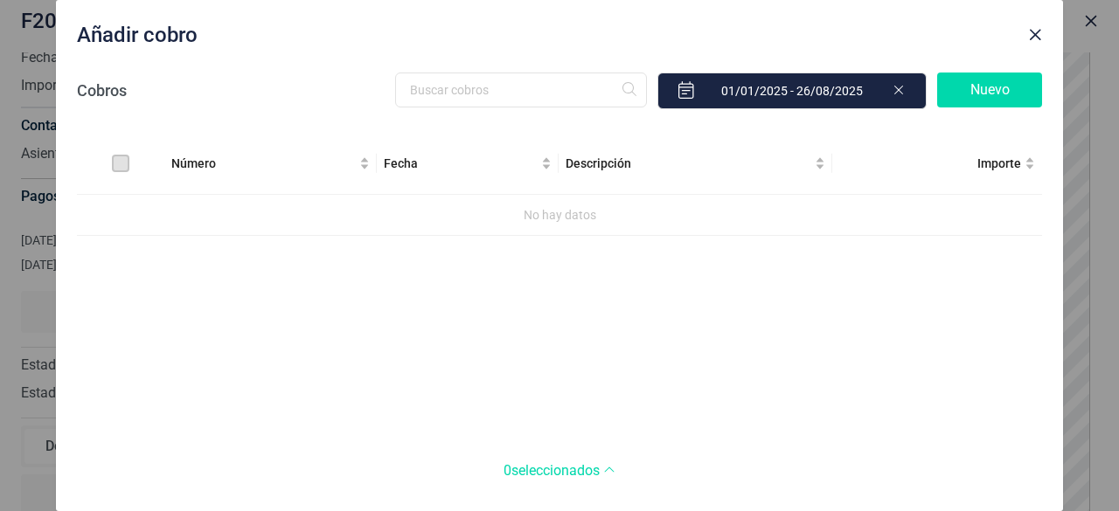
click at [416, 289] on div "Número Fecha Descripción Importe No hay datos" at bounding box center [559, 287] width 965 height 308
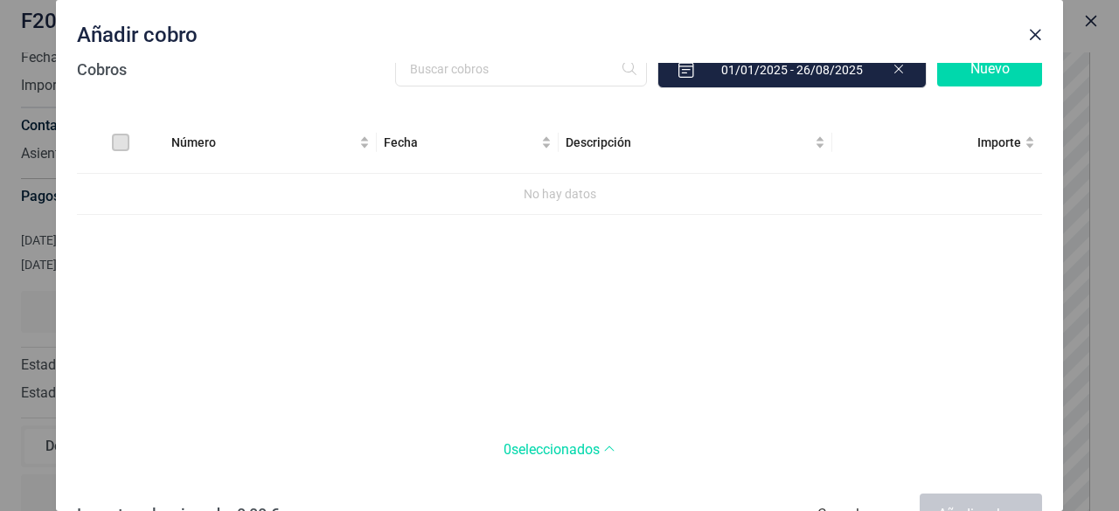
scroll to position [19, 0]
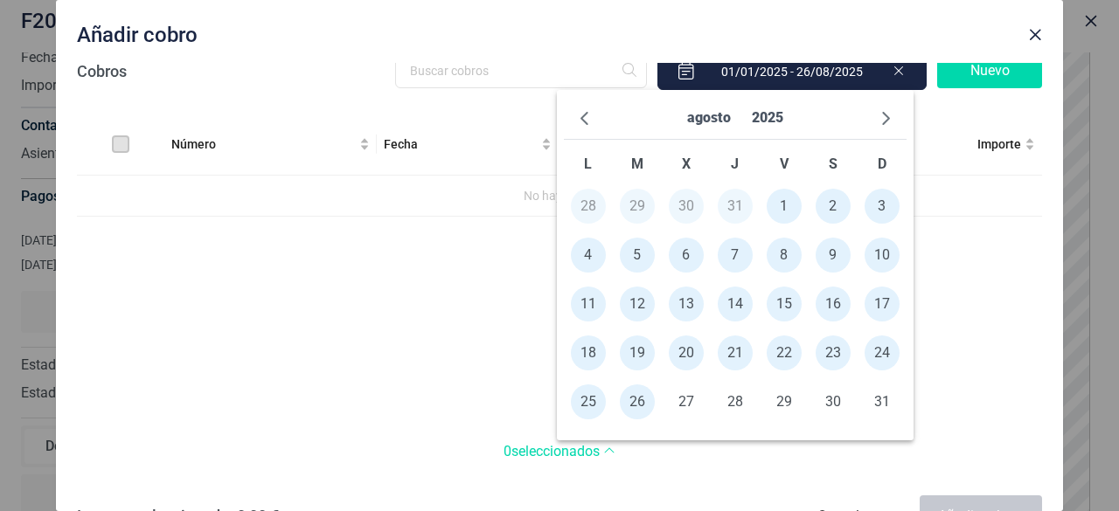
click at [894, 78] on input "text" at bounding box center [791, 71] width 269 height 37
click at [892, 74] on icon at bounding box center [899, 68] width 14 height 17
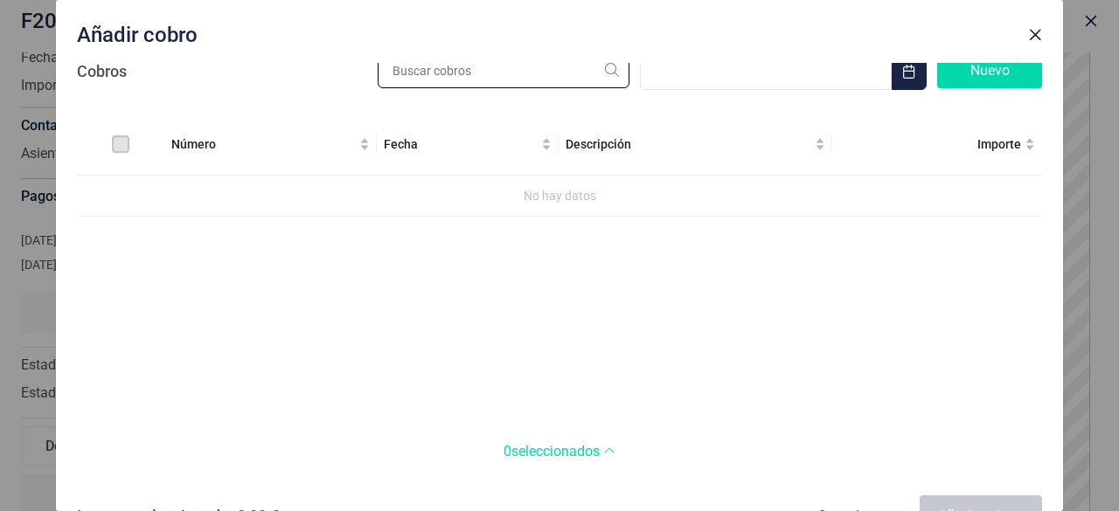
click at [485, 79] on input "text" at bounding box center [504, 70] width 252 height 35
type input "cumbre"
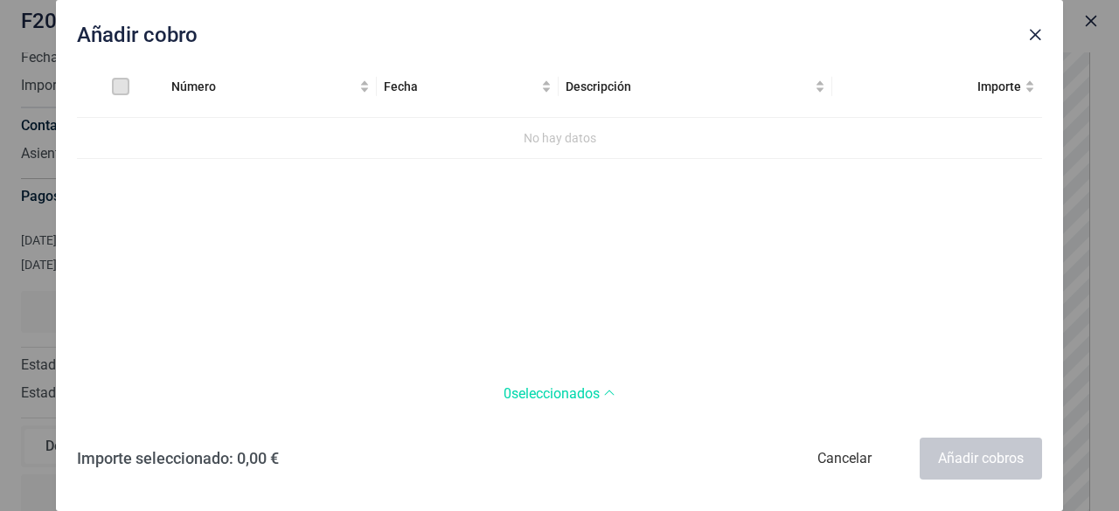
scroll to position [0, 0]
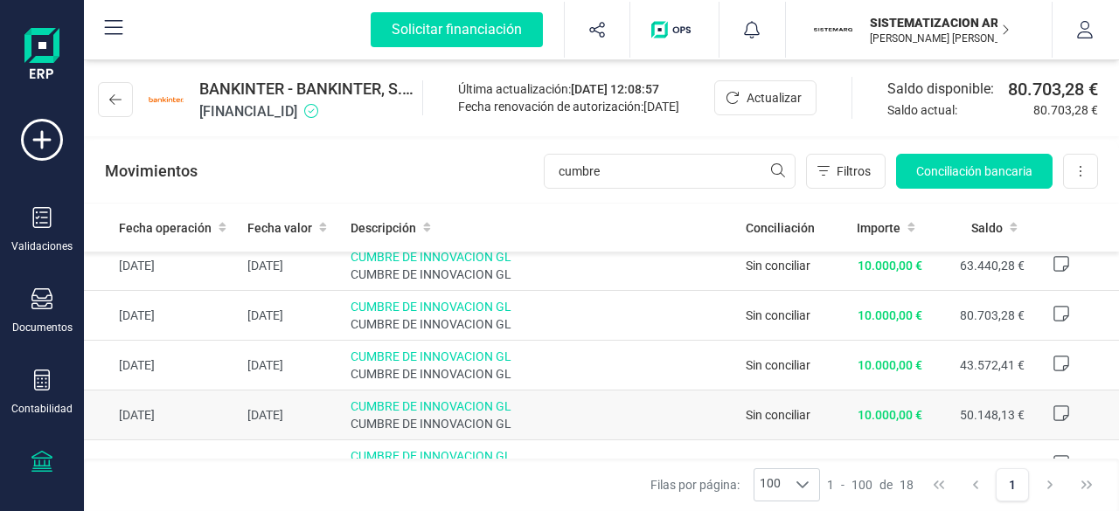
drag, startPoint x: 830, startPoint y: 410, endPoint x: 922, endPoint y: 392, distance: 93.6
click at [929, 392] on td "50.148,13 €" at bounding box center [980, 416] width 102 height 50
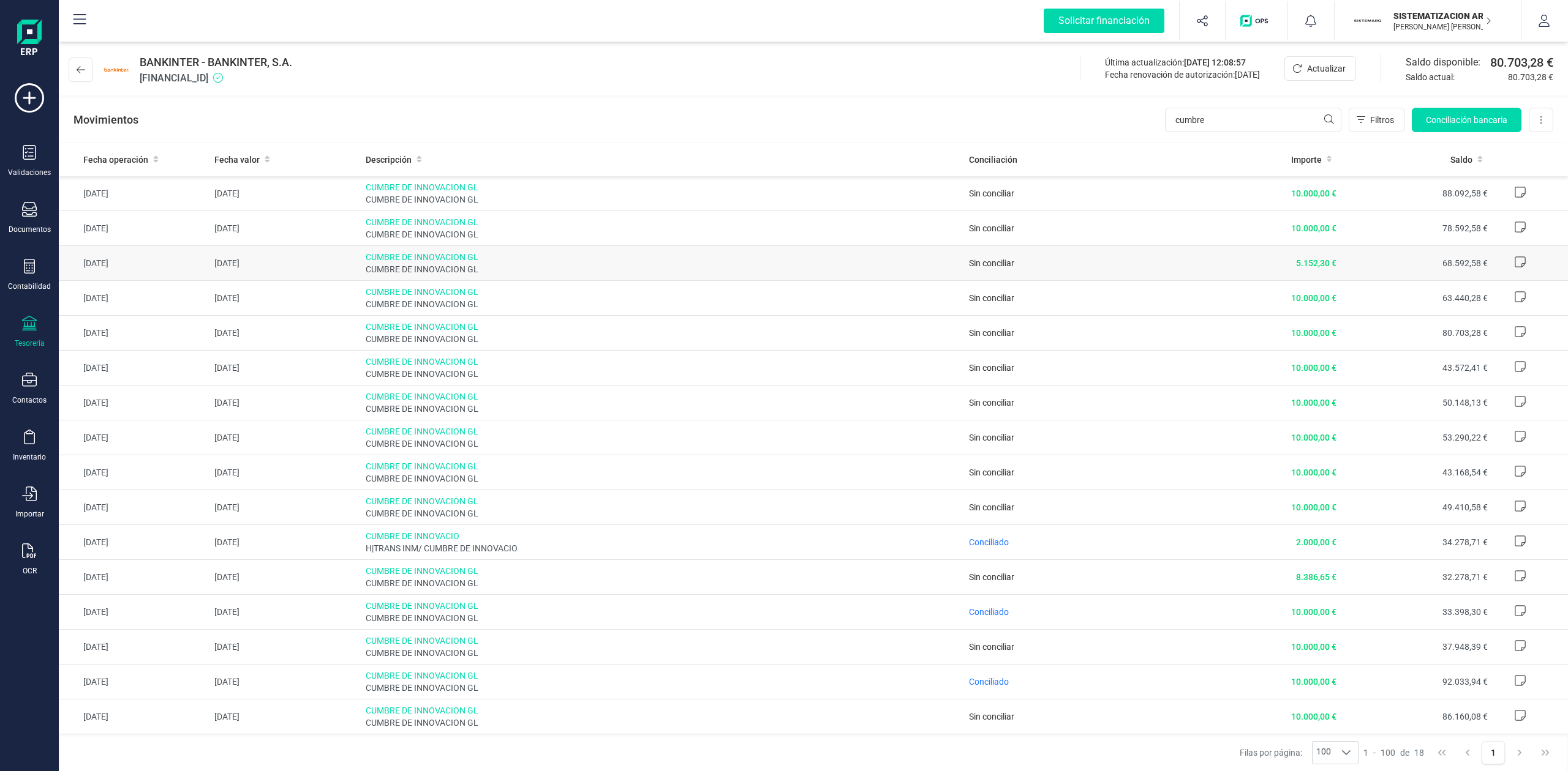
drag, startPoint x: 1143, startPoint y: 1, endPoint x: 1171, endPoint y: 255, distance: 255.5
click at [783, 255] on td "Sin conciliar" at bounding box center [1077, 263] width 226 height 35
click at [783, 120] on button at bounding box center [1541, 120] width 25 height 25
click at [783, 115] on div "Movimientos cumbre Filtros Conciliación bancaria Descargar Excel Eliminar cuenta" at bounding box center [813, 120] width 1509 height 44
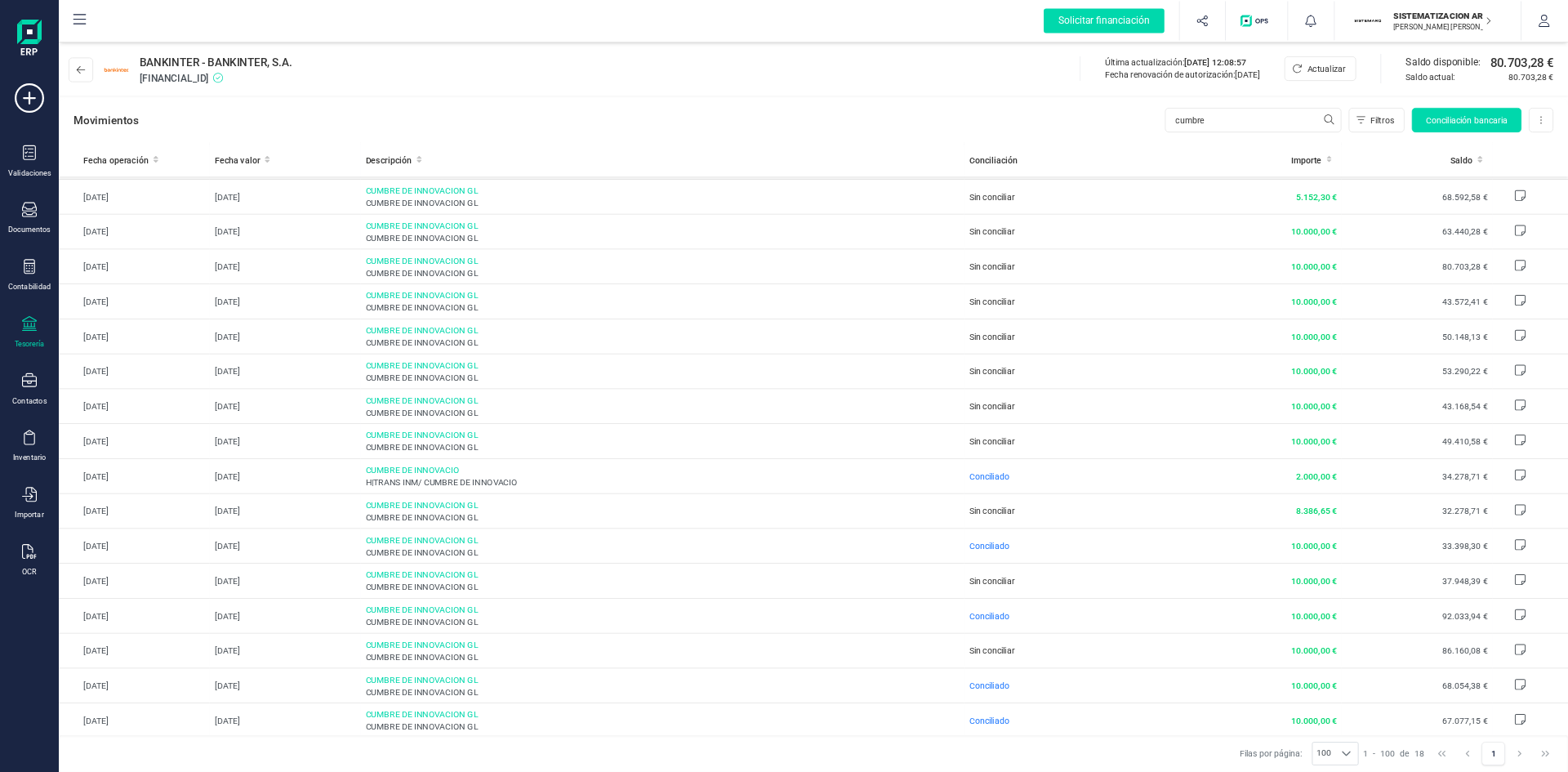
scroll to position [0, 0]
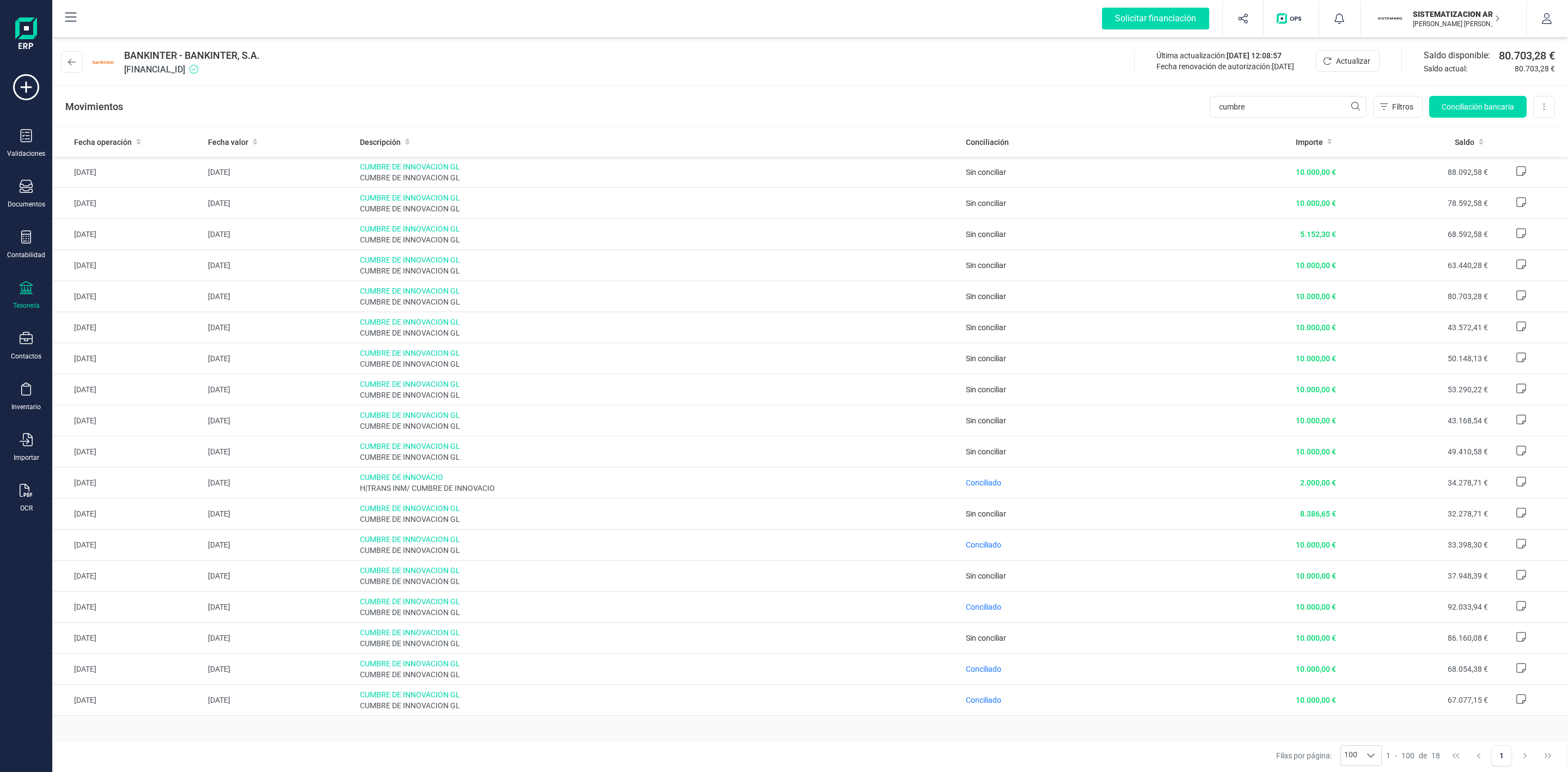
click at [696, 88] on div "Movimientos cumbre Filtros Conciliación bancaria Descargar Excel Eliminar cuenta" at bounding box center [810, 107] width 1516 height 39
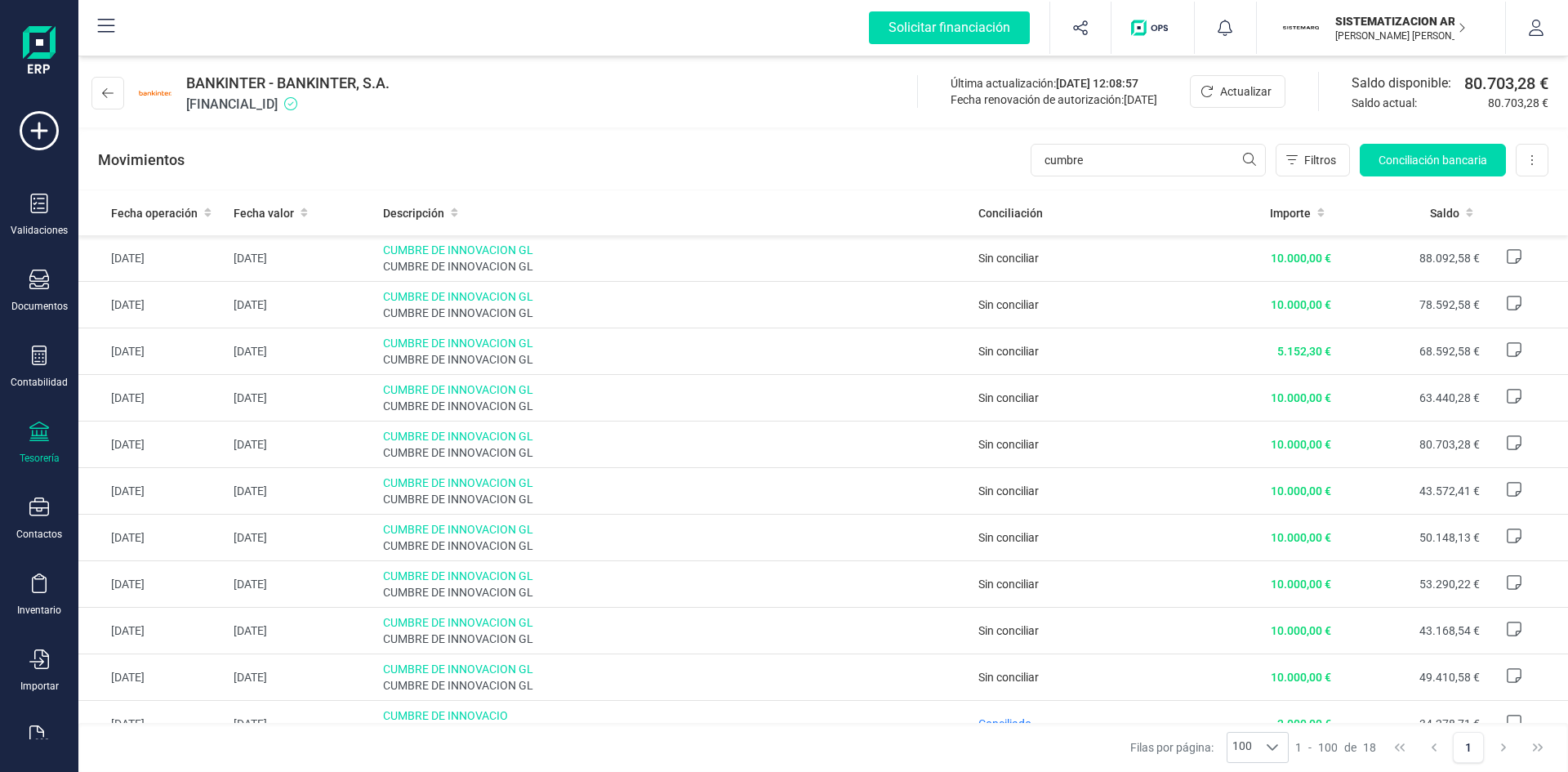
click at [698, 150] on div "Movimientos cumbre Filtros Conciliación bancaria Descargar Excel Eliminar cuenta" at bounding box center [823, 160] width 1490 height 59
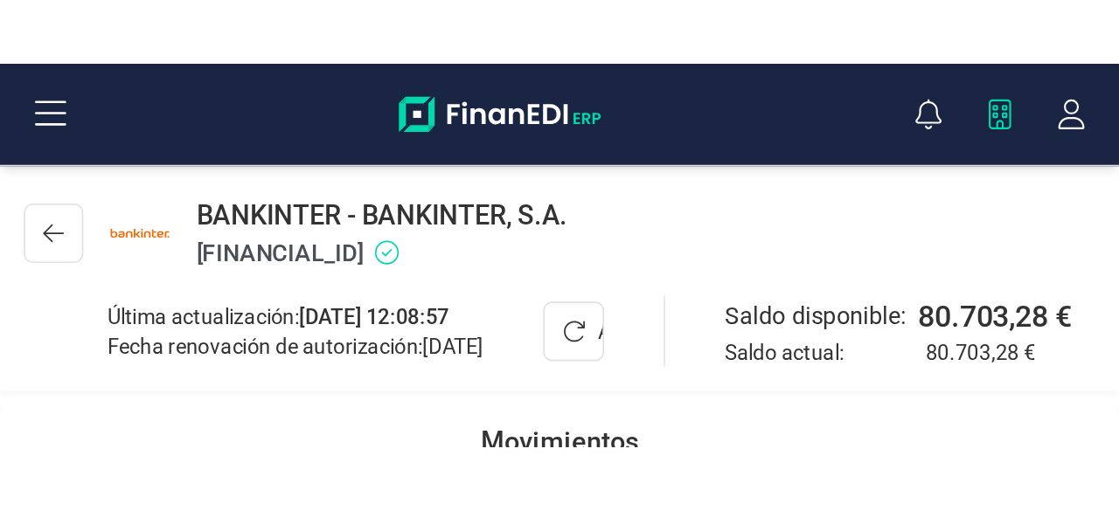
scroll to position [493, 0]
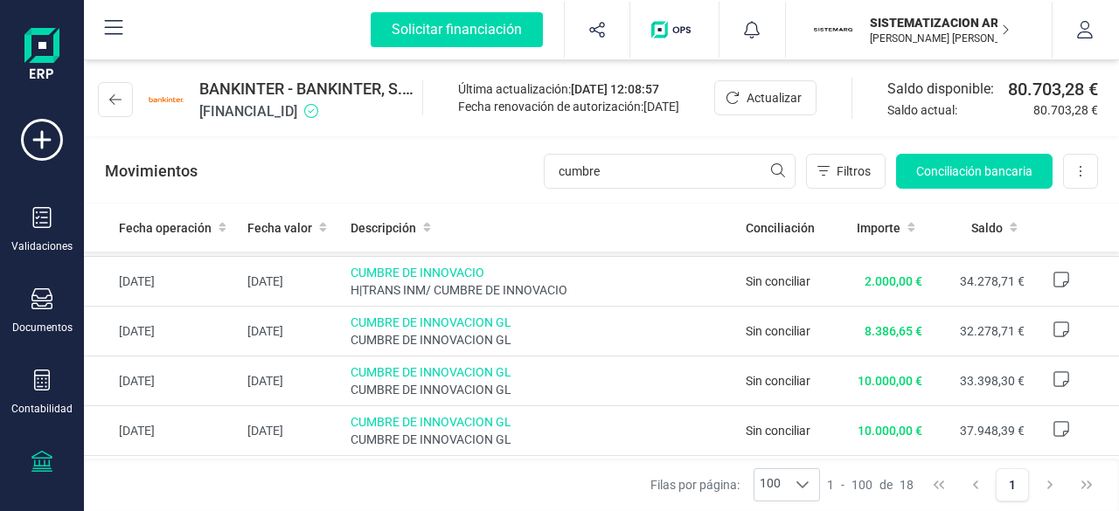
click at [52, 441] on div "Validaciones Documentos Documentos Presupuestos Pedidos Albaranes Facturas Fact…" at bounding box center [42, 478] width 70 height 718
click at [44, 458] on icon at bounding box center [41, 461] width 21 height 21
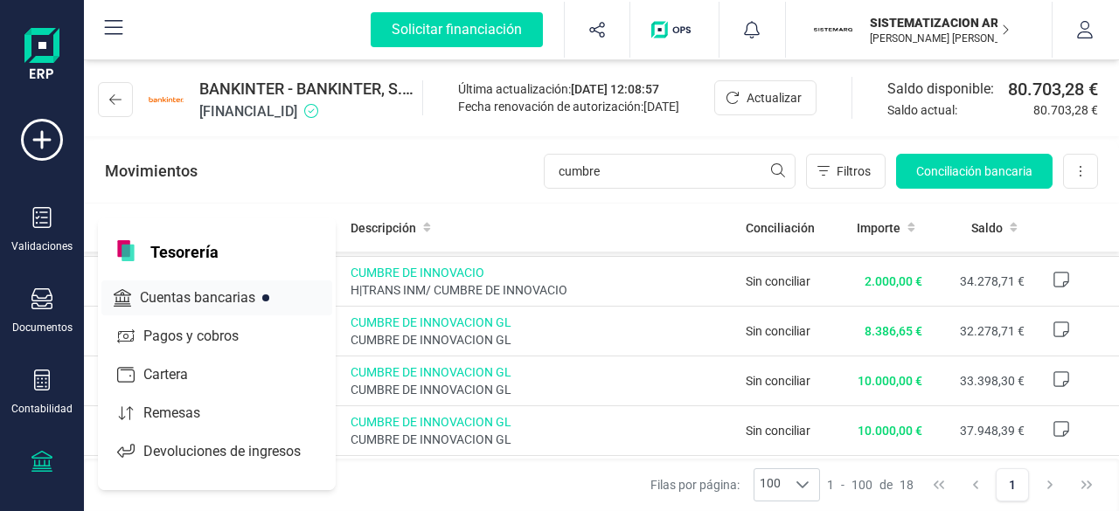
click at [240, 302] on span "Cuentas bancarias" at bounding box center [210, 298] width 154 height 21
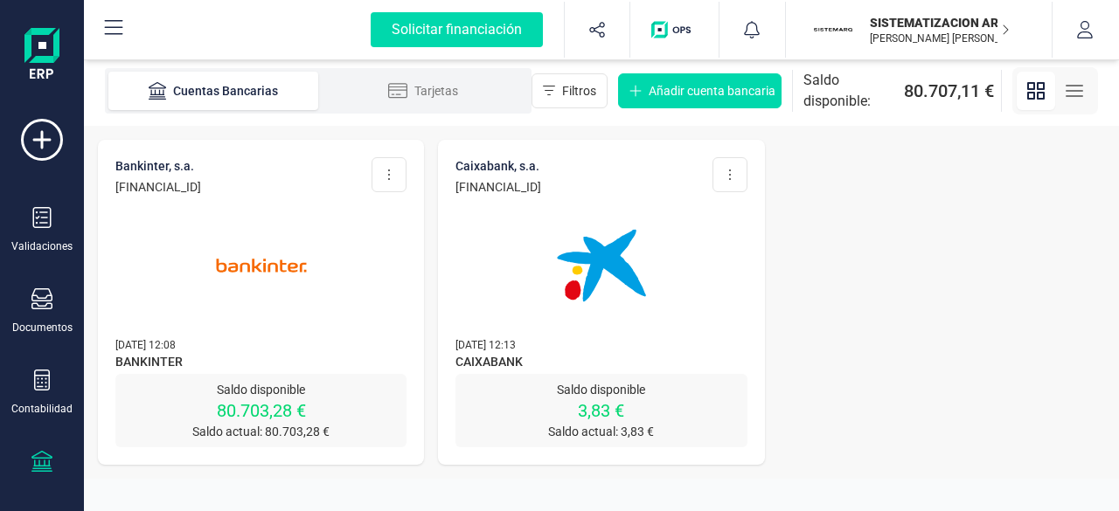
click at [321, 295] on img at bounding box center [261, 265] width 147 height 147
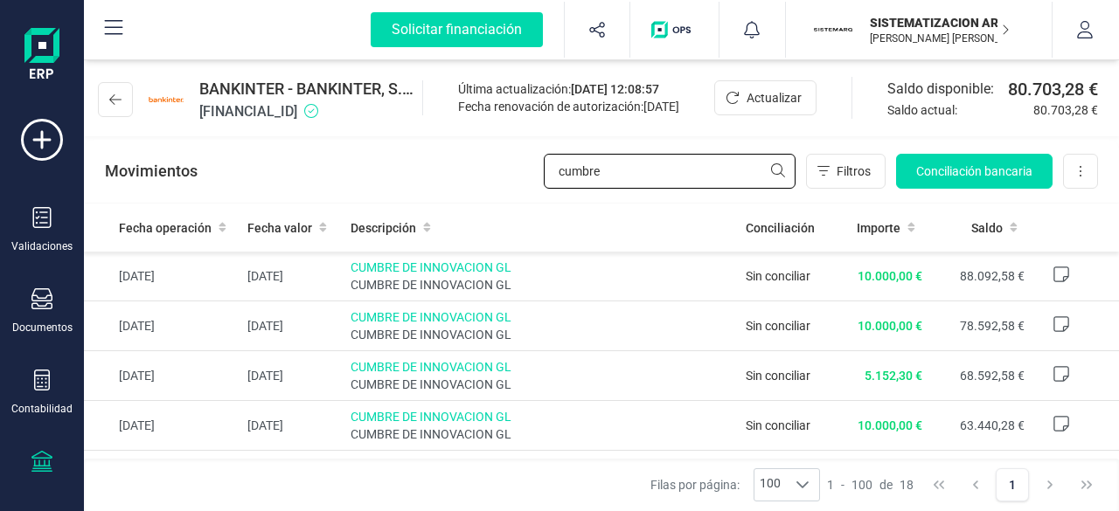
drag, startPoint x: 525, startPoint y: 177, endPoint x: 337, endPoint y: 184, distance: 187.2
click at [337, 184] on div "Movimientos cumbre Filtros Conciliación bancaria Descargar Excel Eliminar cuenta" at bounding box center [601, 171] width 1035 height 63
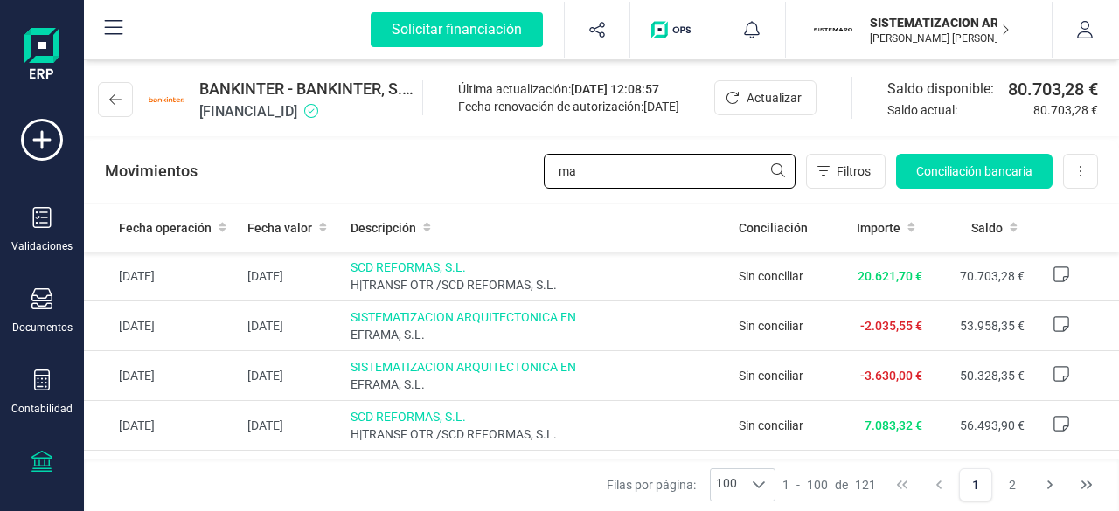
type input "m"
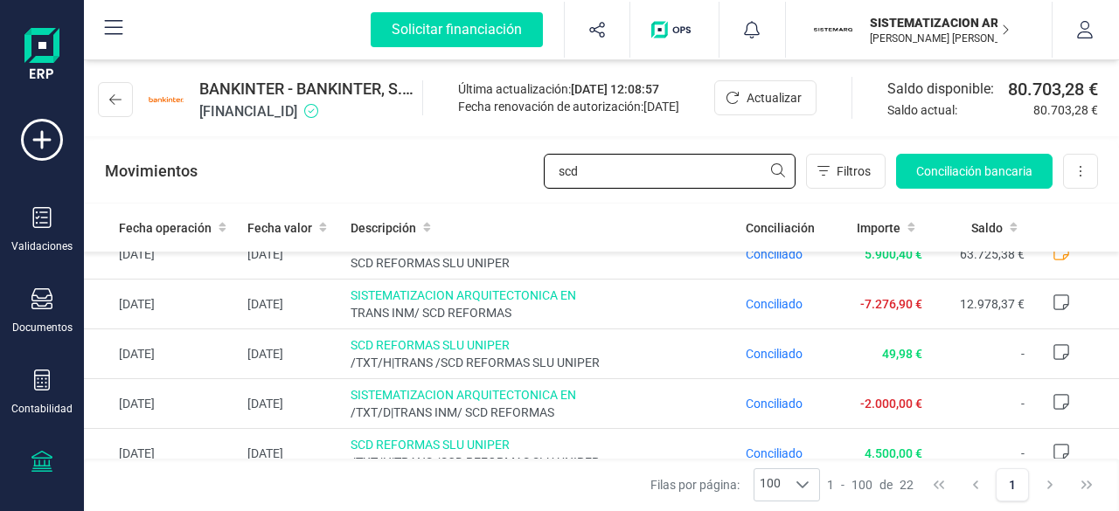
scroll to position [554, 0]
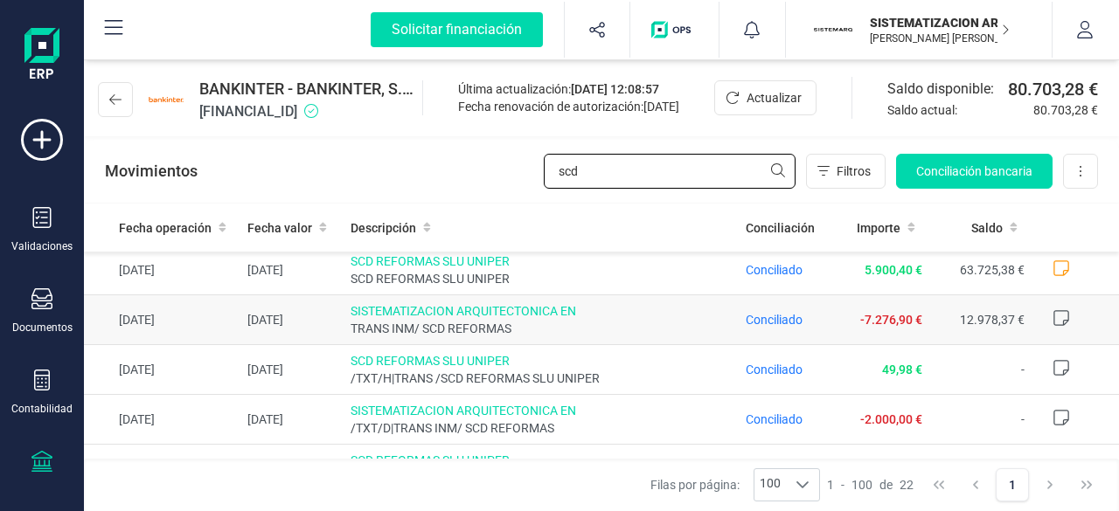
type input "scd"
click at [754, 326] on td "Conciliado" at bounding box center [782, 320] width 87 height 50
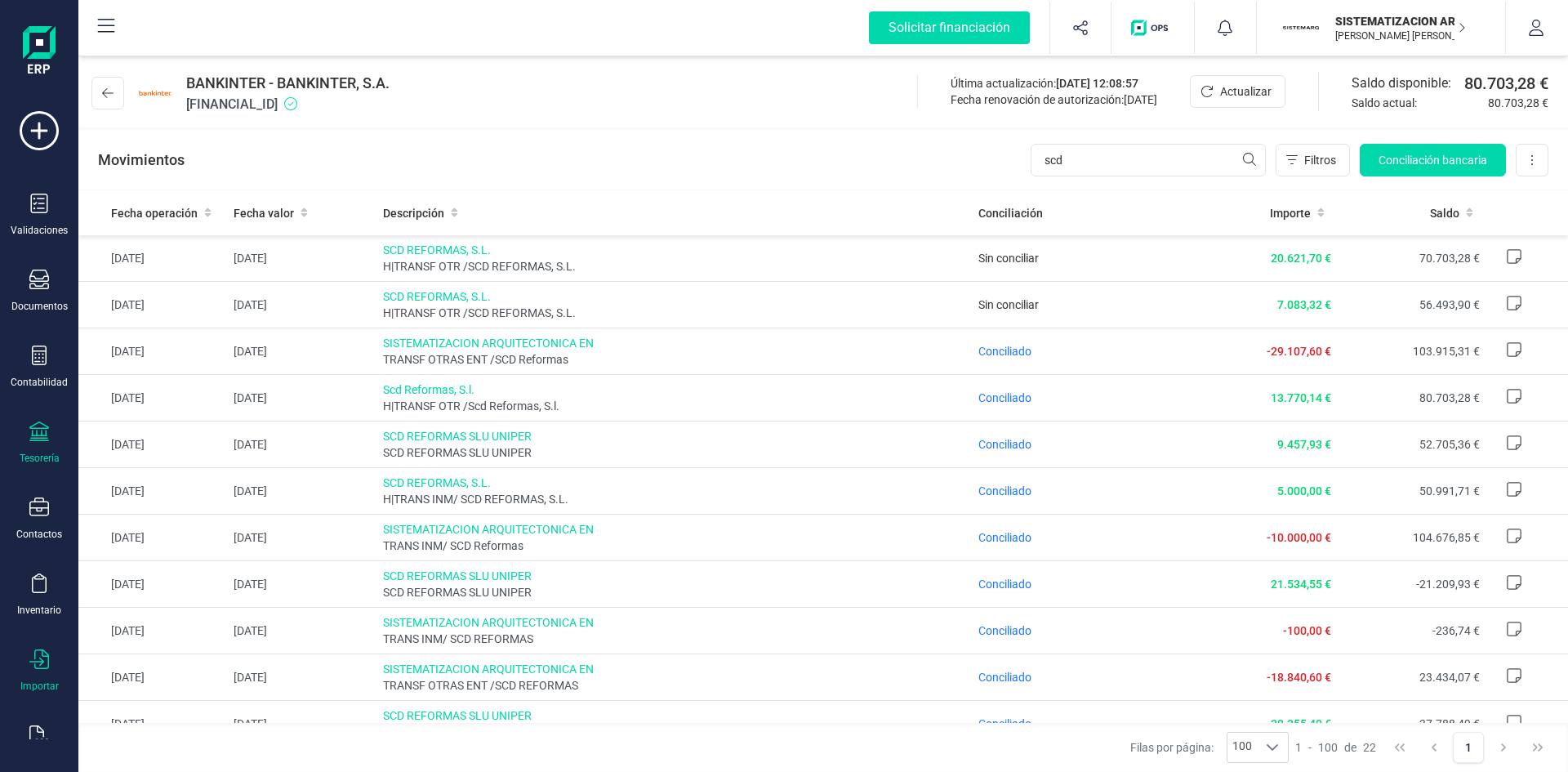
scroll to position [42, 0]
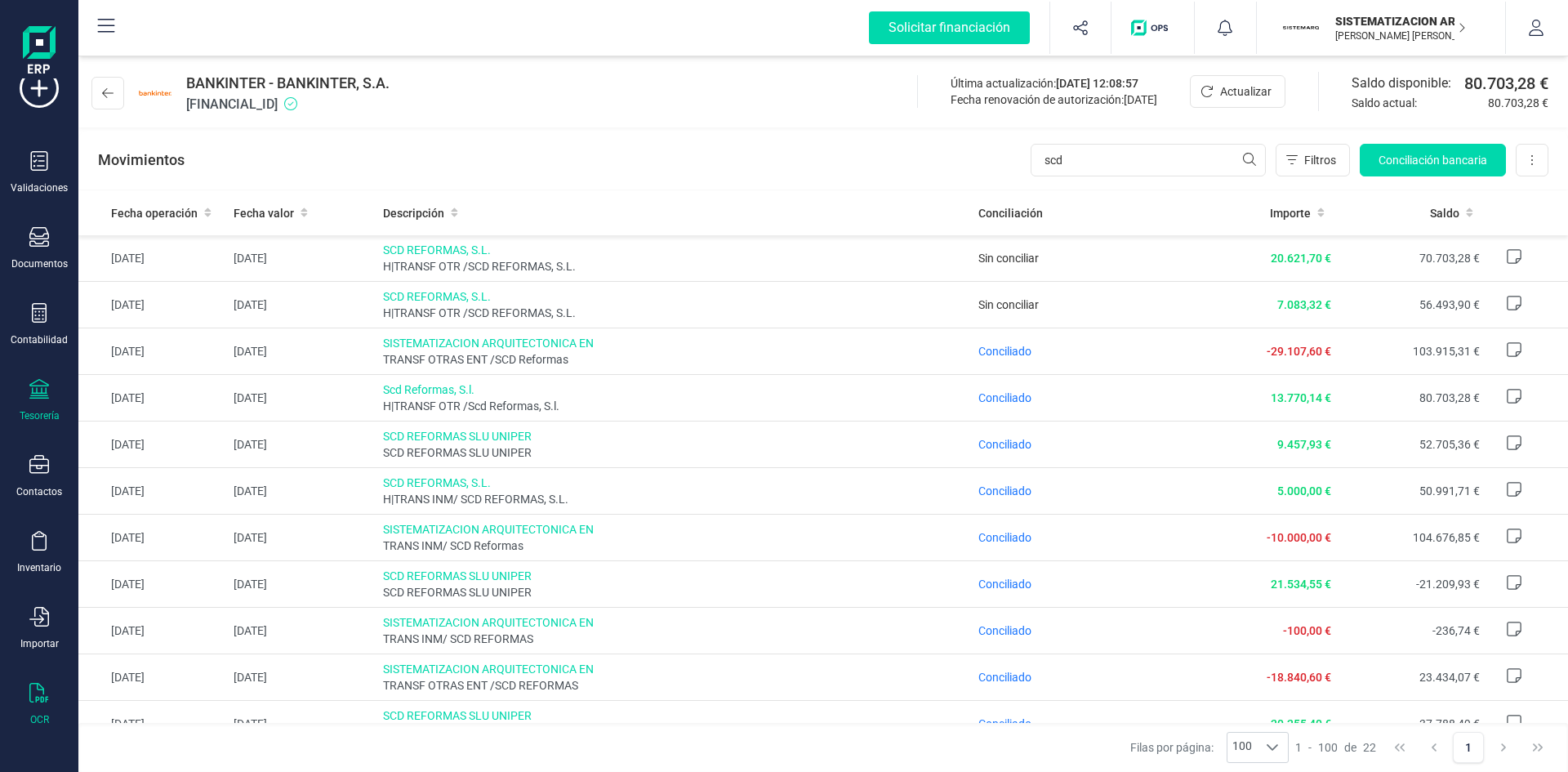
click at [50, 721] on div "OCR" at bounding box center [39, 705] width 65 height 43
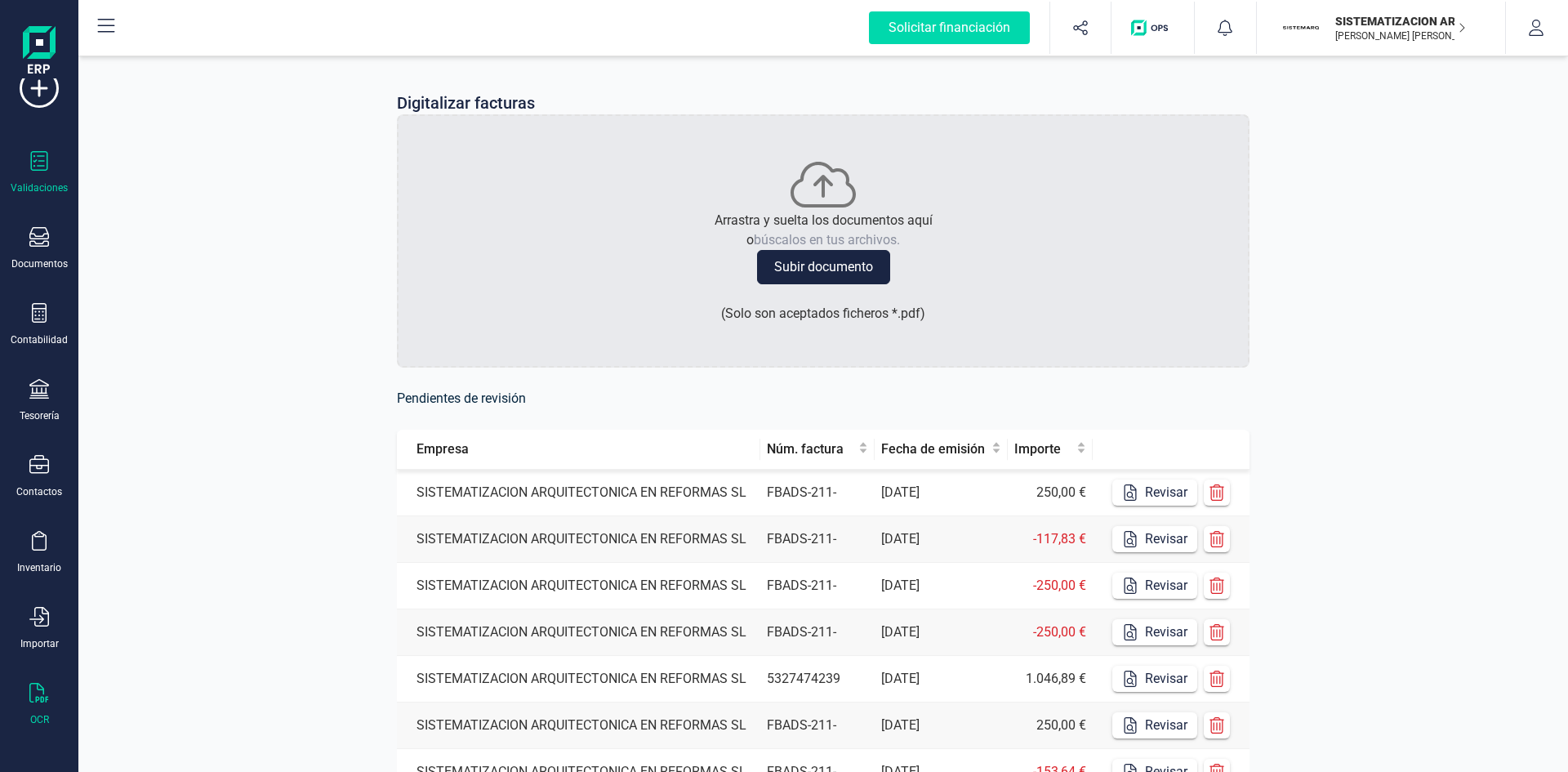
click at [39, 154] on icon at bounding box center [38, 161] width 20 height 20
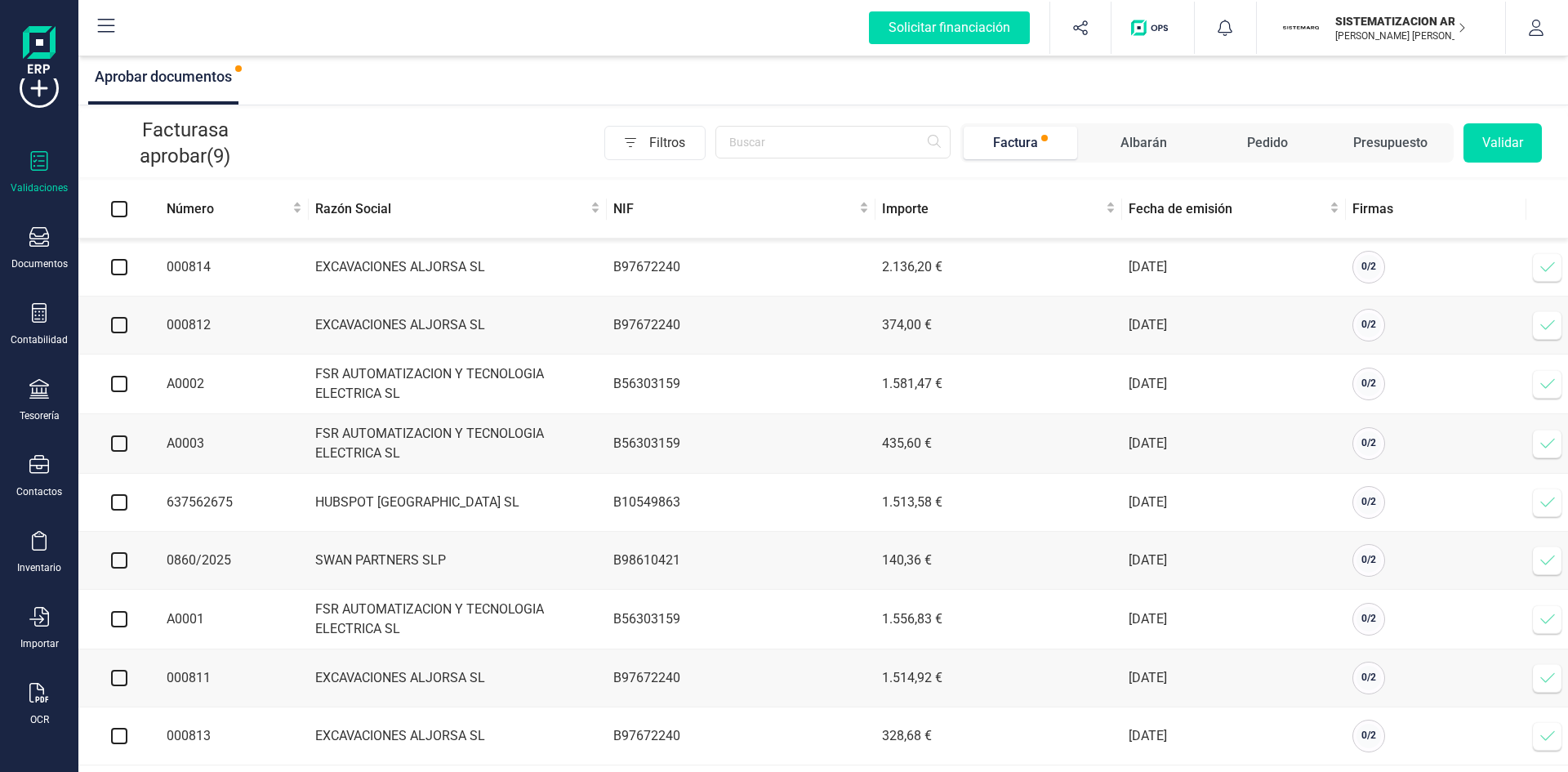
scroll to position [19, 0]
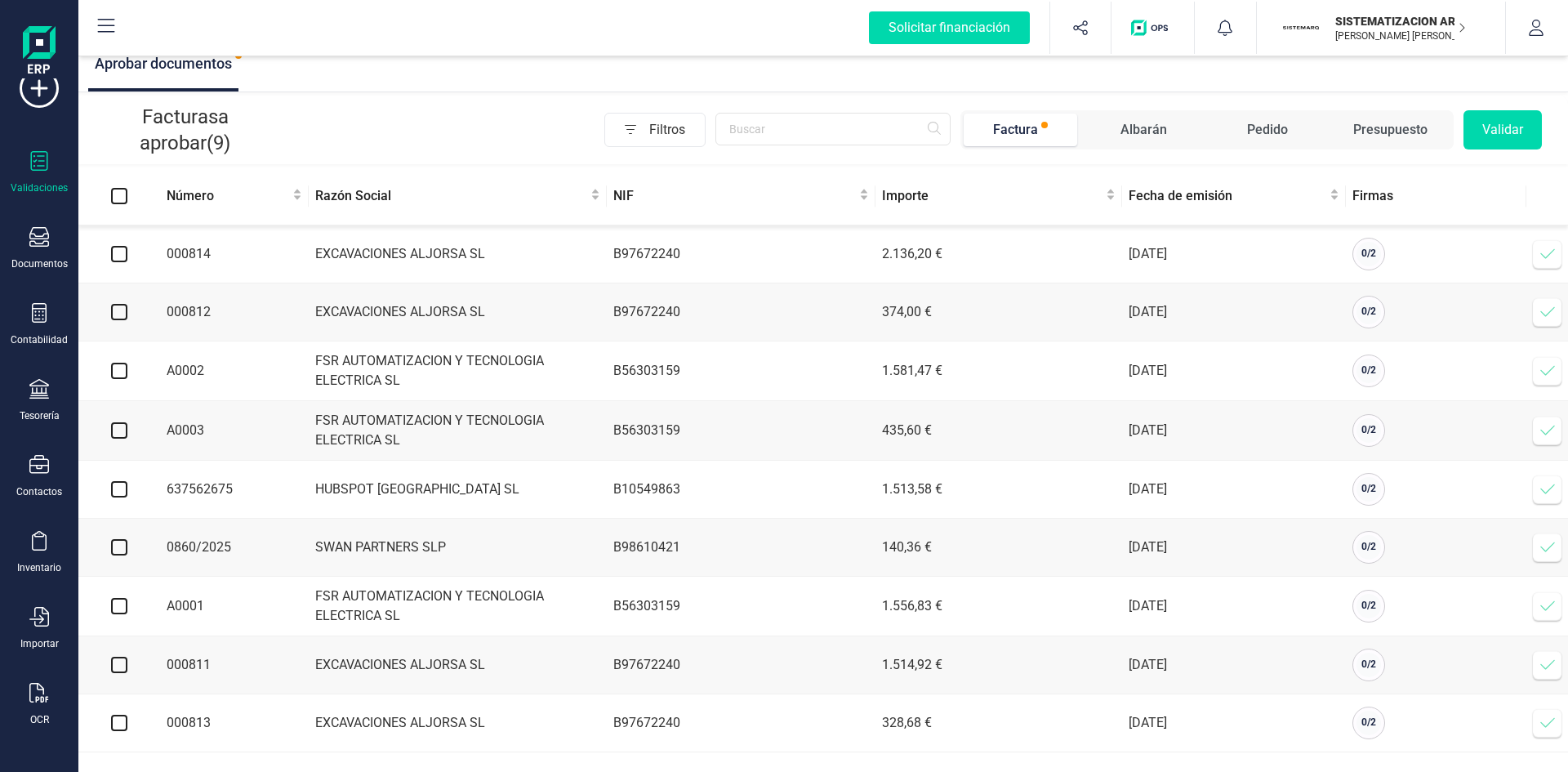
drag, startPoint x: 123, startPoint y: 727, endPoint x: 121, endPoint y: 717, distance: 10.2
click at [121, 717] on input "checkbox" at bounding box center [119, 722] width 16 height 16
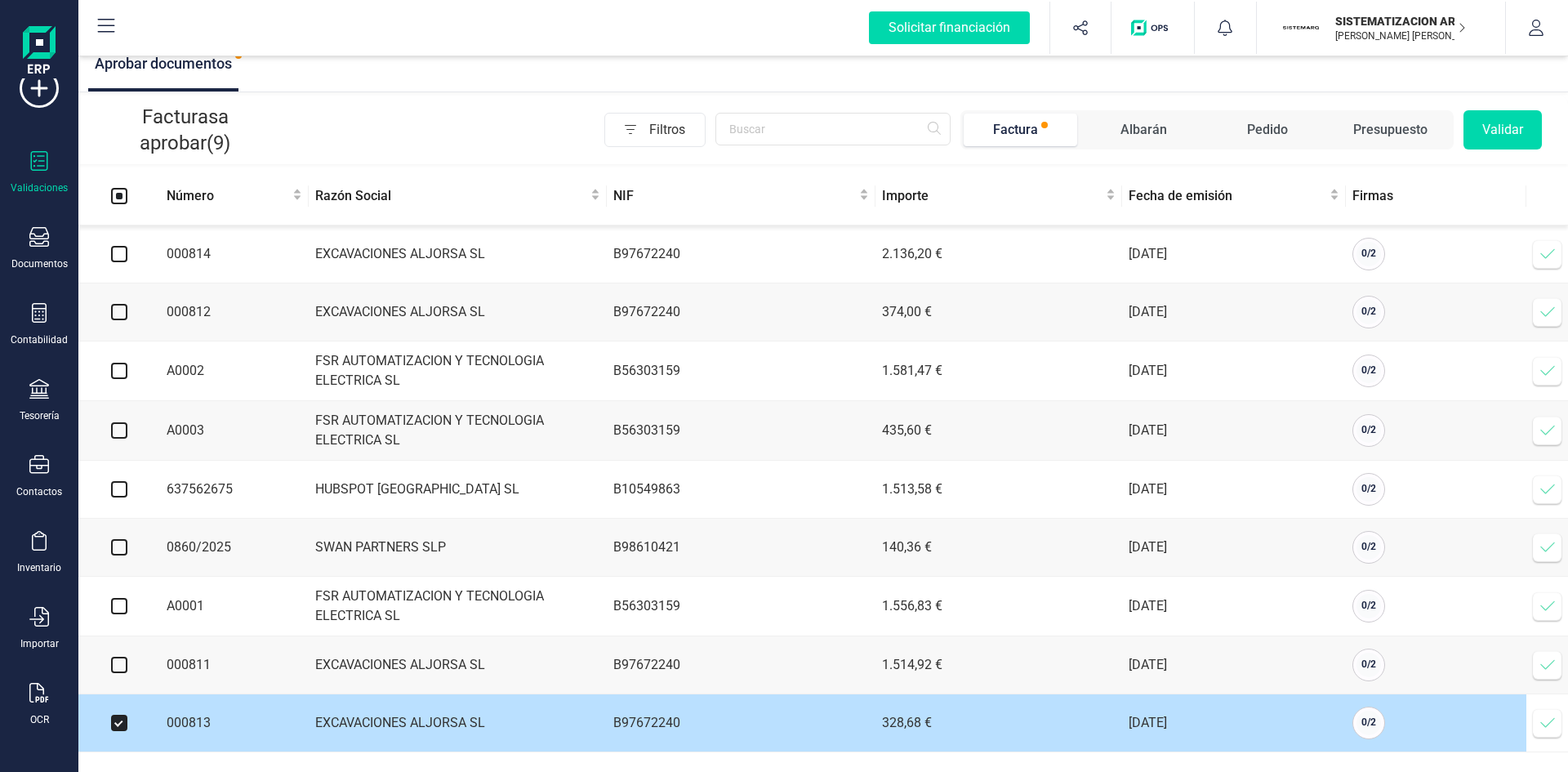
click at [121, 717] on input "checkbox" at bounding box center [119, 722] width 16 height 16
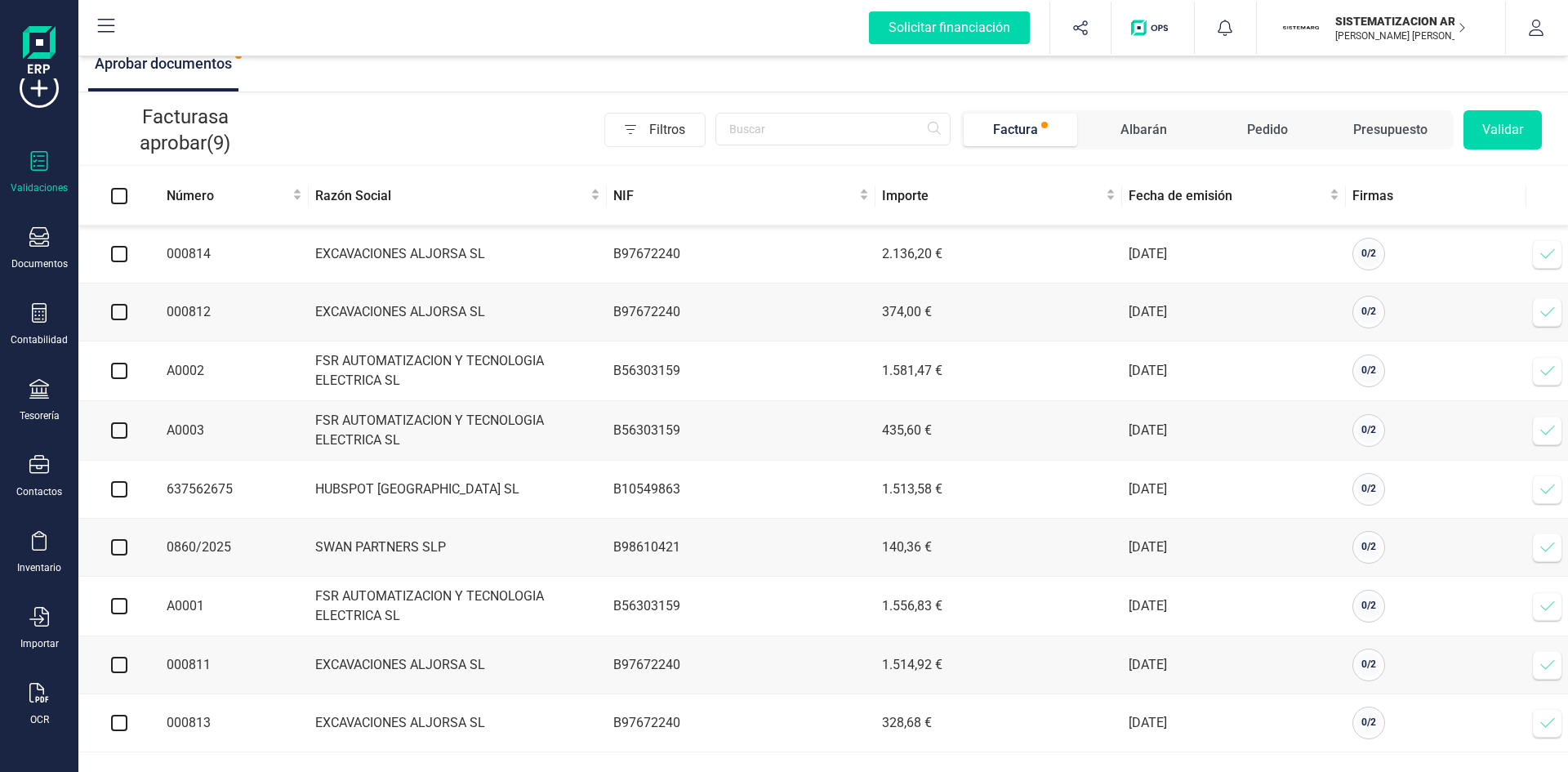
click at [121, 717] on input "checkbox" at bounding box center [119, 722] width 16 height 16
checkbox input "true"
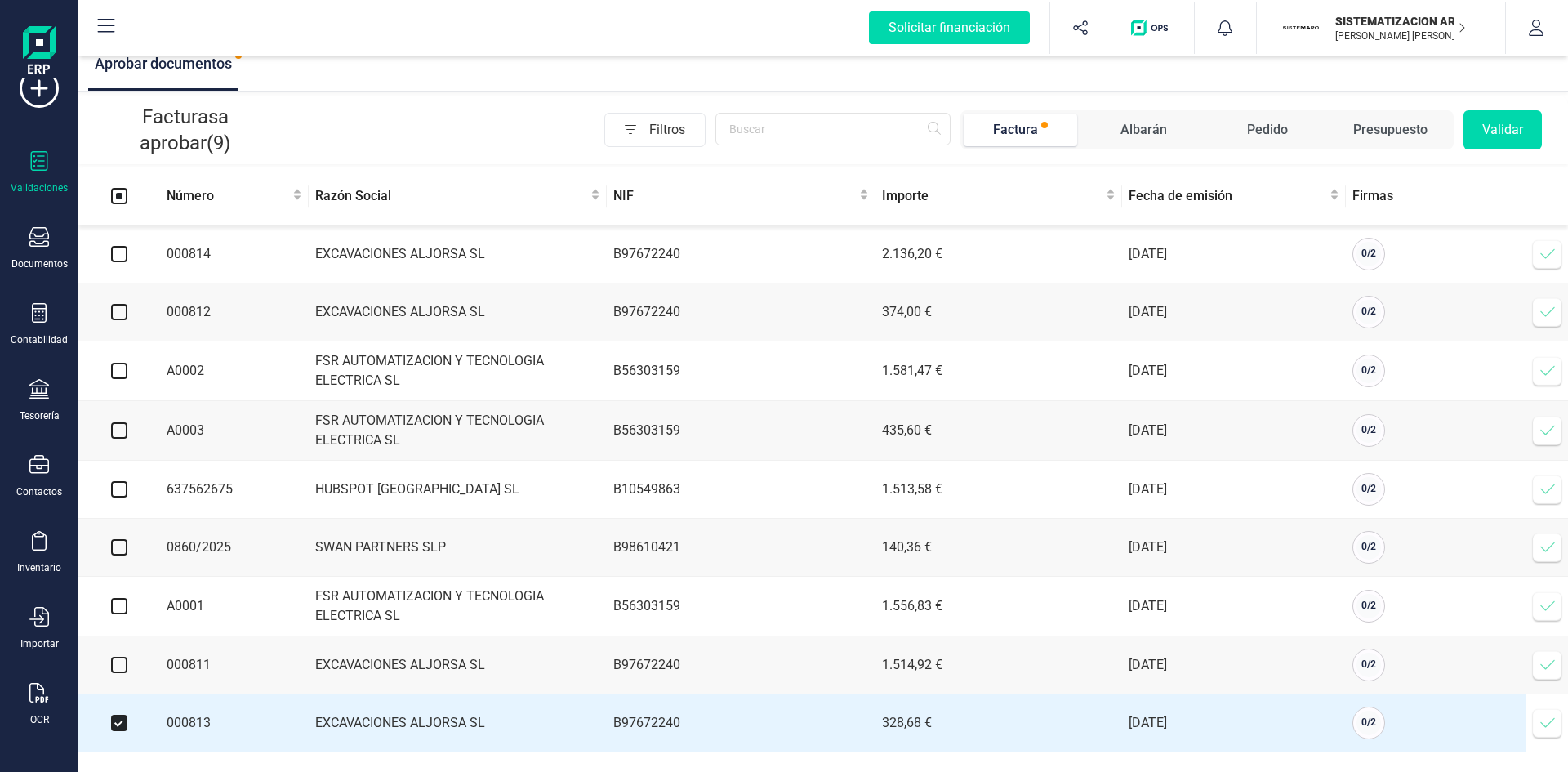
click at [120, 667] on input "checkbox" at bounding box center [119, 665] width 16 height 16
checkbox input "true"
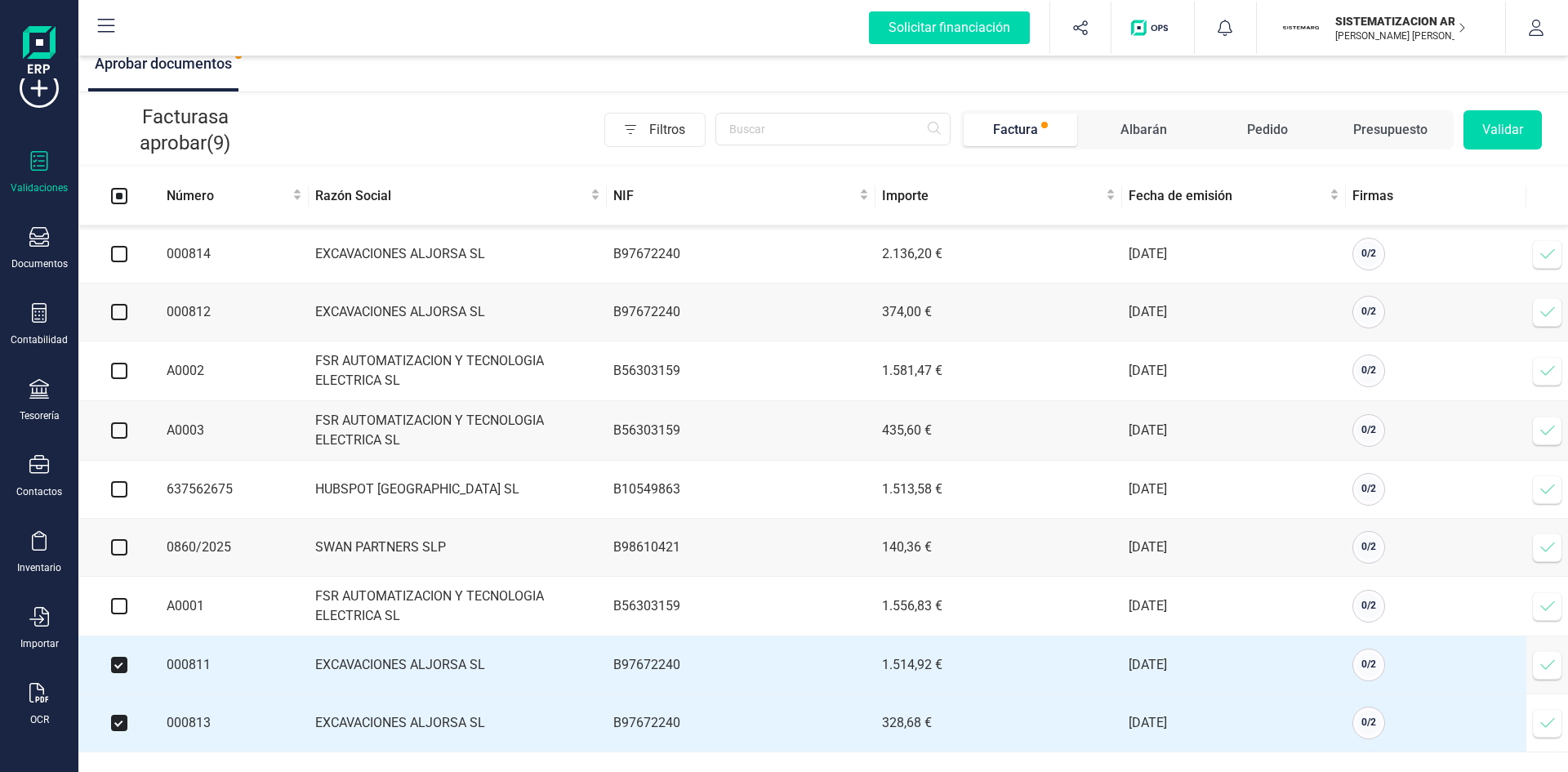
click at [121, 614] on td at bounding box center [119, 607] width 81 height 60
click at [116, 601] on input "checkbox" at bounding box center [119, 606] width 16 height 16
checkbox input "true"
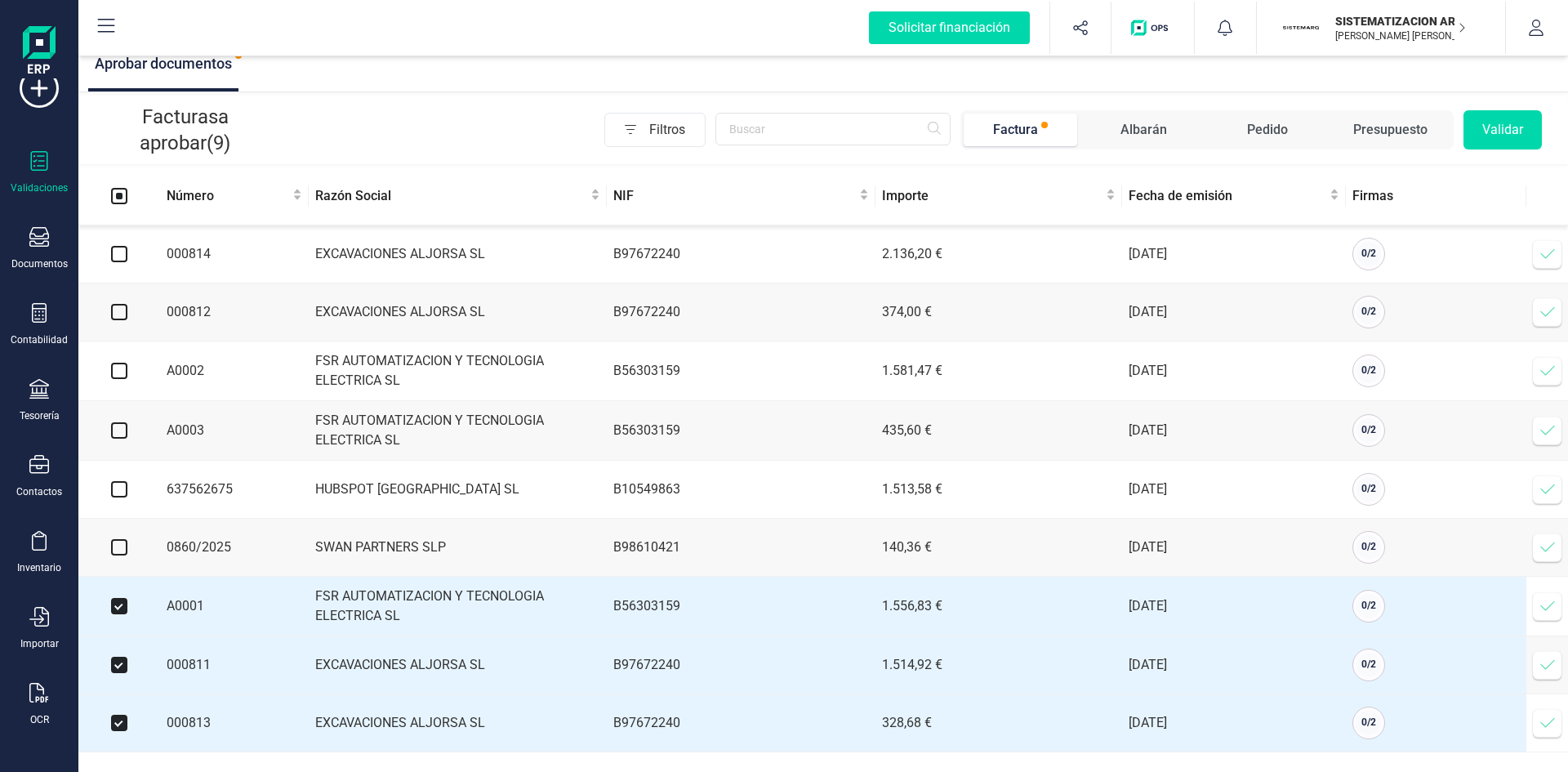
click at [122, 546] on input "checkbox" at bounding box center [119, 547] width 16 height 16
checkbox input "true"
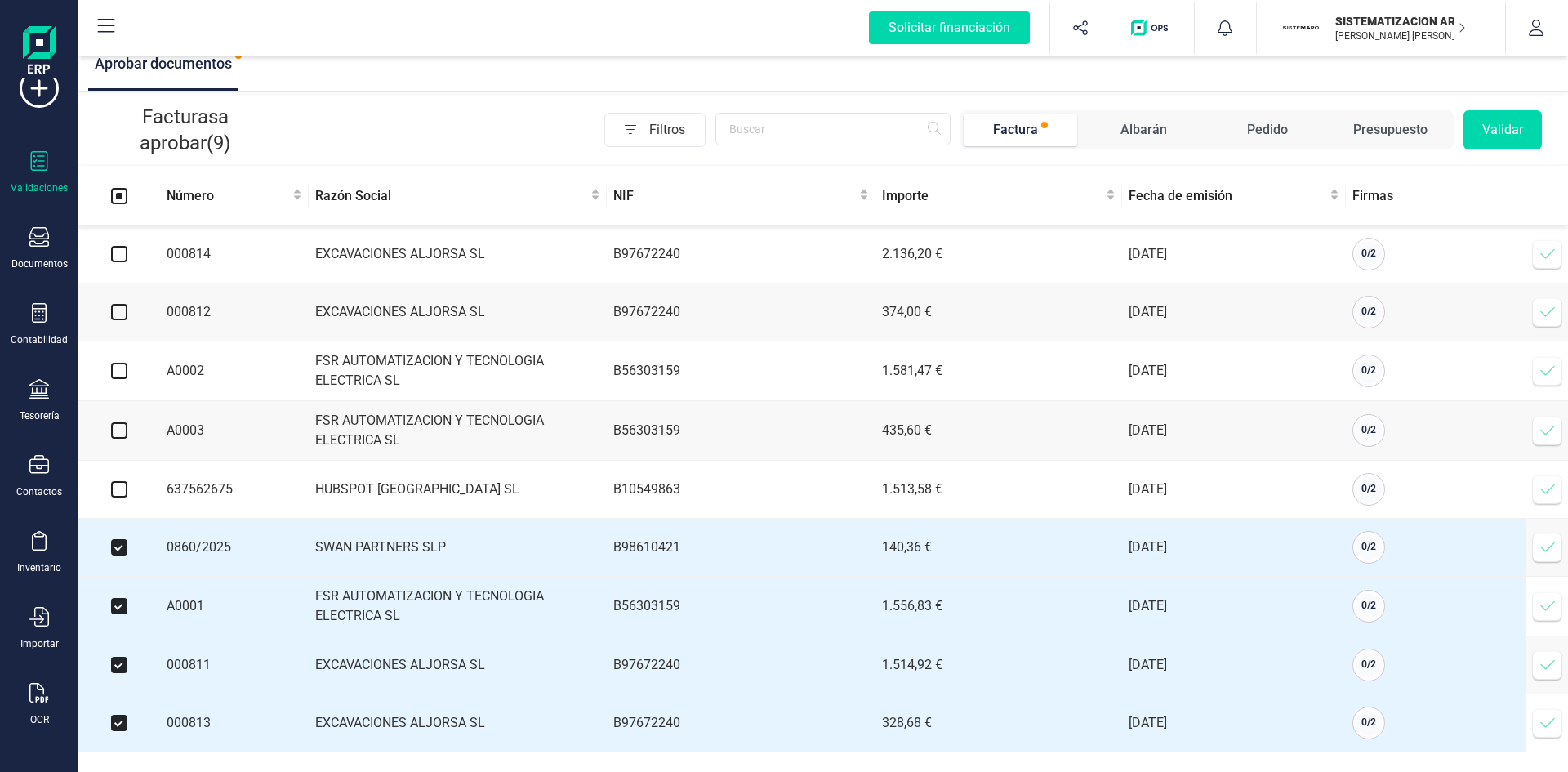
click at [113, 492] on input "checkbox" at bounding box center [119, 489] width 16 height 16
checkbox input "true"
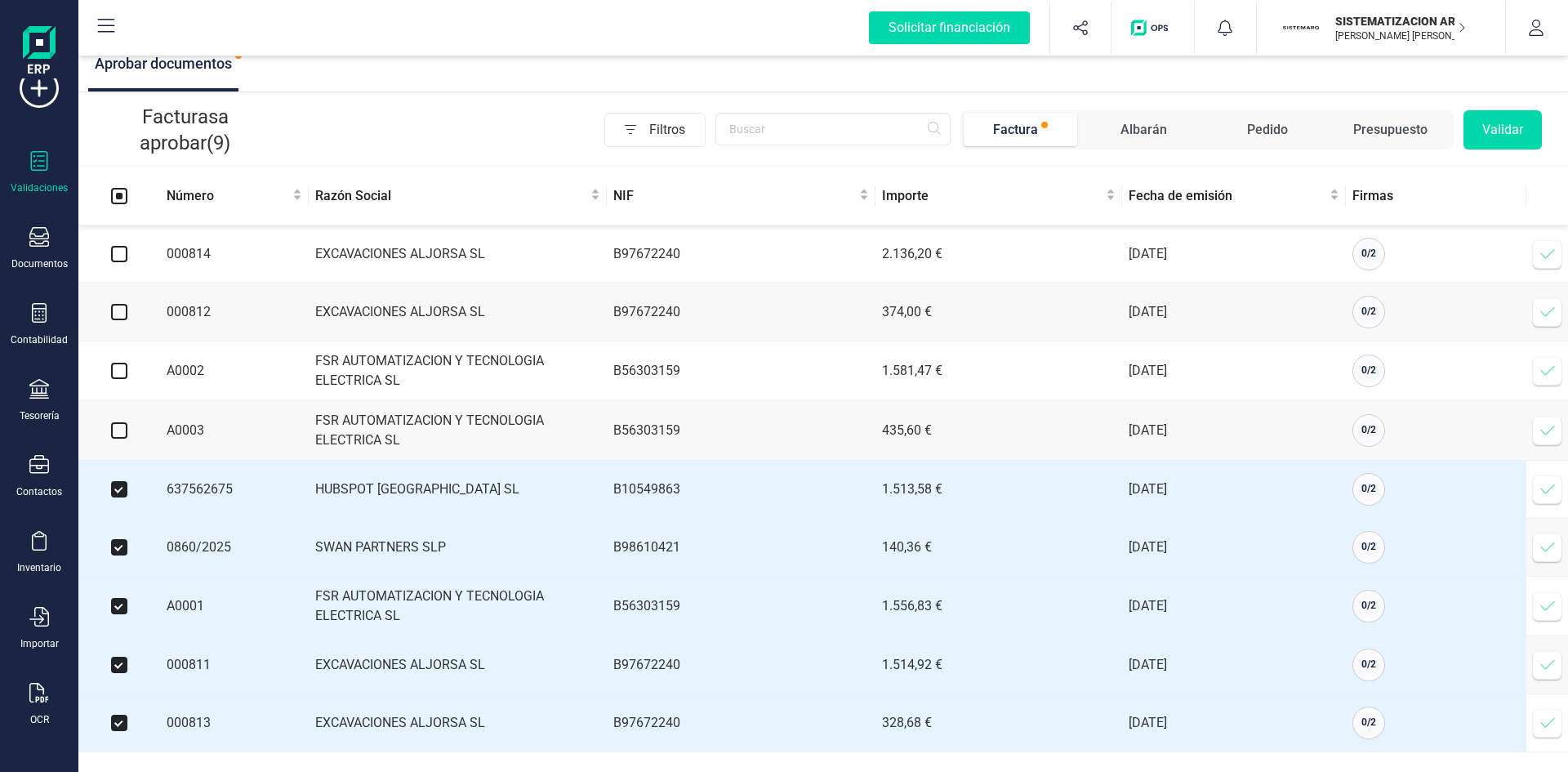
click at [118, 429] on input "checkbox" at bounding box center [119, 430] width 16 height 16
checkbox input "true"
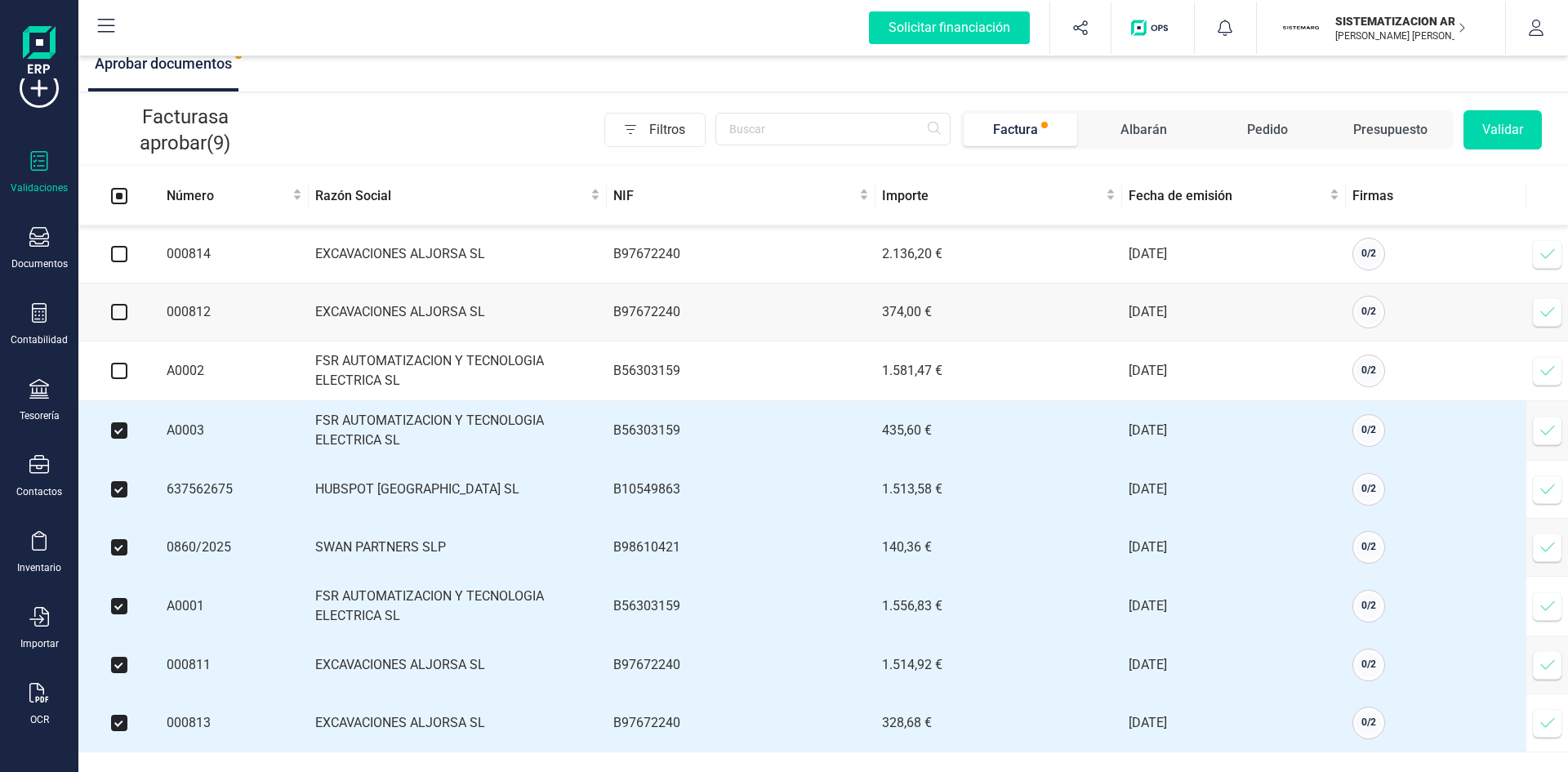
click at [116, 362] on label at bounding box center [119, 370] width 16 height 18
click at [116, 363] on input "checkbox" at bounding box center [119, 370] width 16 height 16
checkbox input "true"
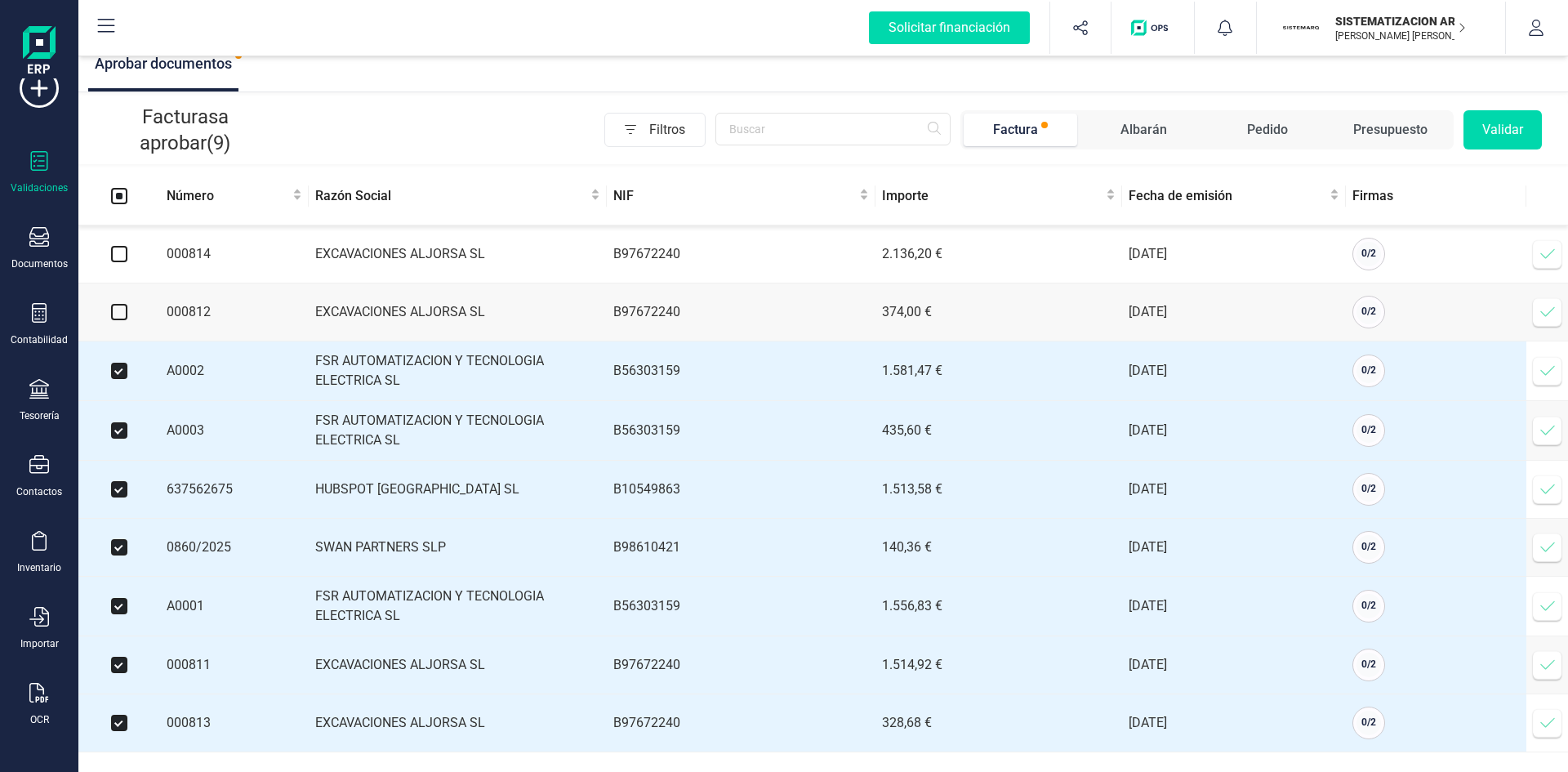
click at [121, 305] on input "checkbox" at bounding box center [119, 311] width 16 height 16
checkbox input "true"
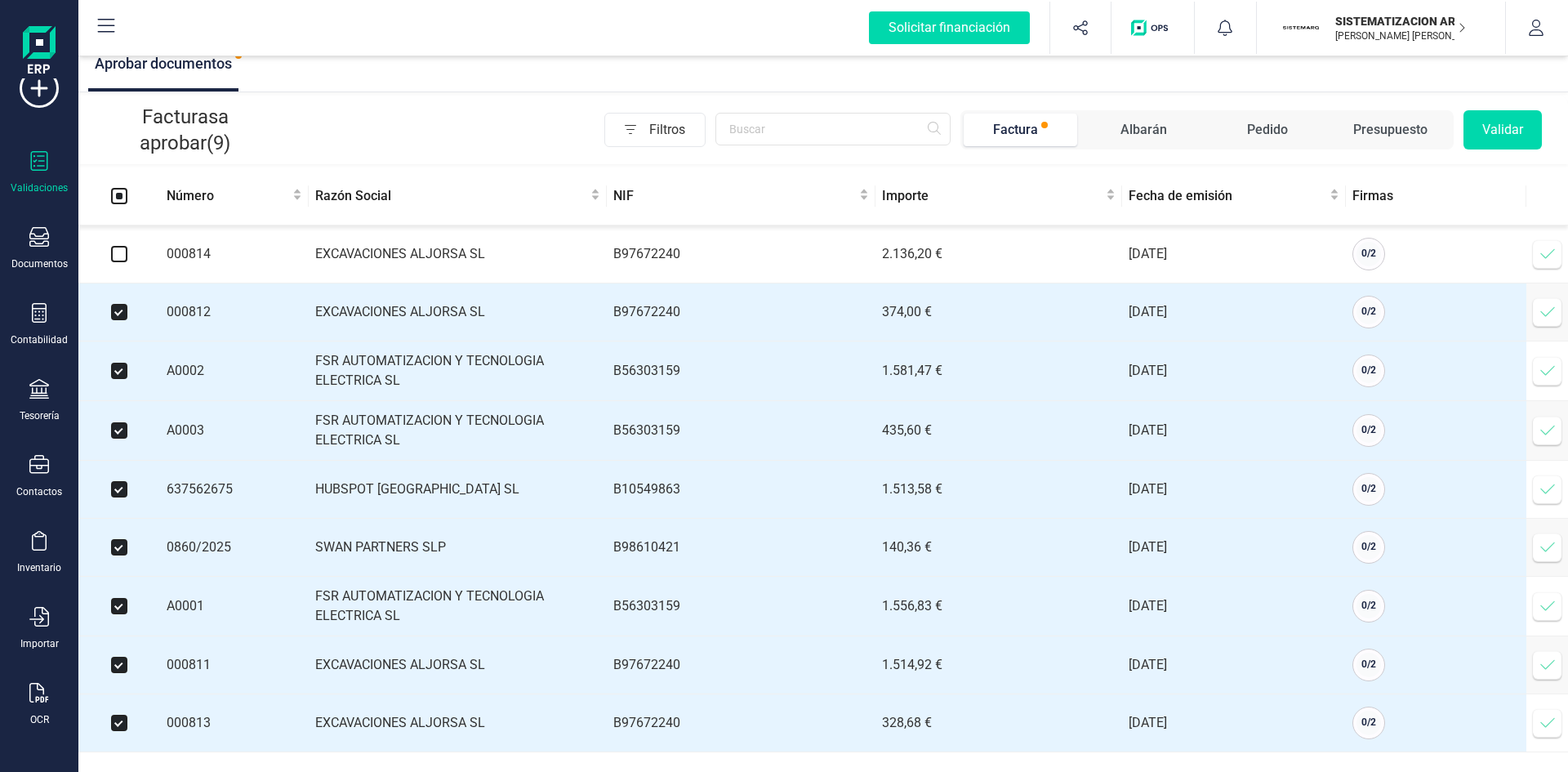
click at [119, 246] on input "checkbox" at bounding box center [119, 253] width 16 height 16
checkbox input "true"
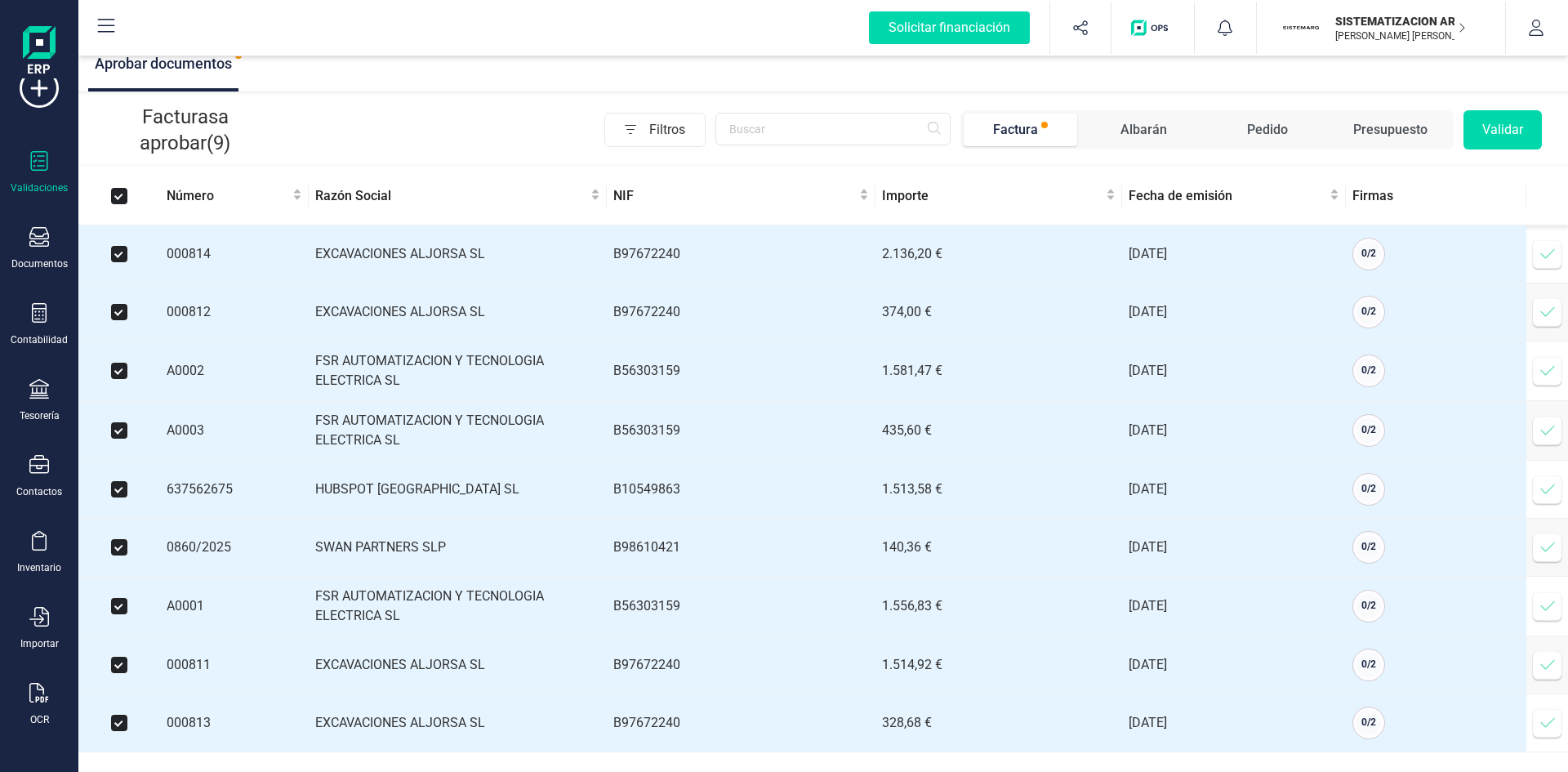
click at [1497, 123] on button "Validar" at bounding box center [1504, 130] width 78 height 39
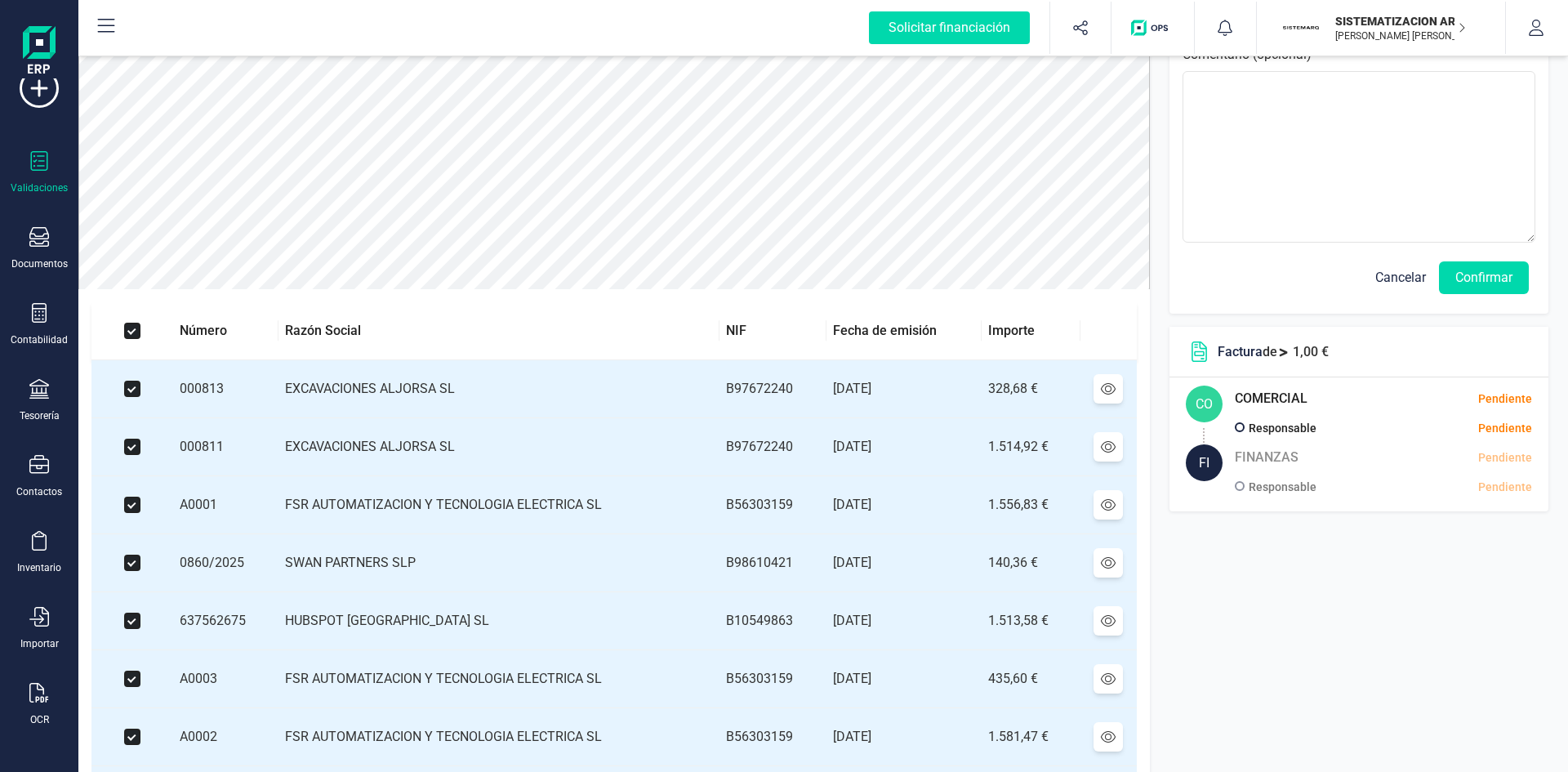
scroll to position [155, 0]
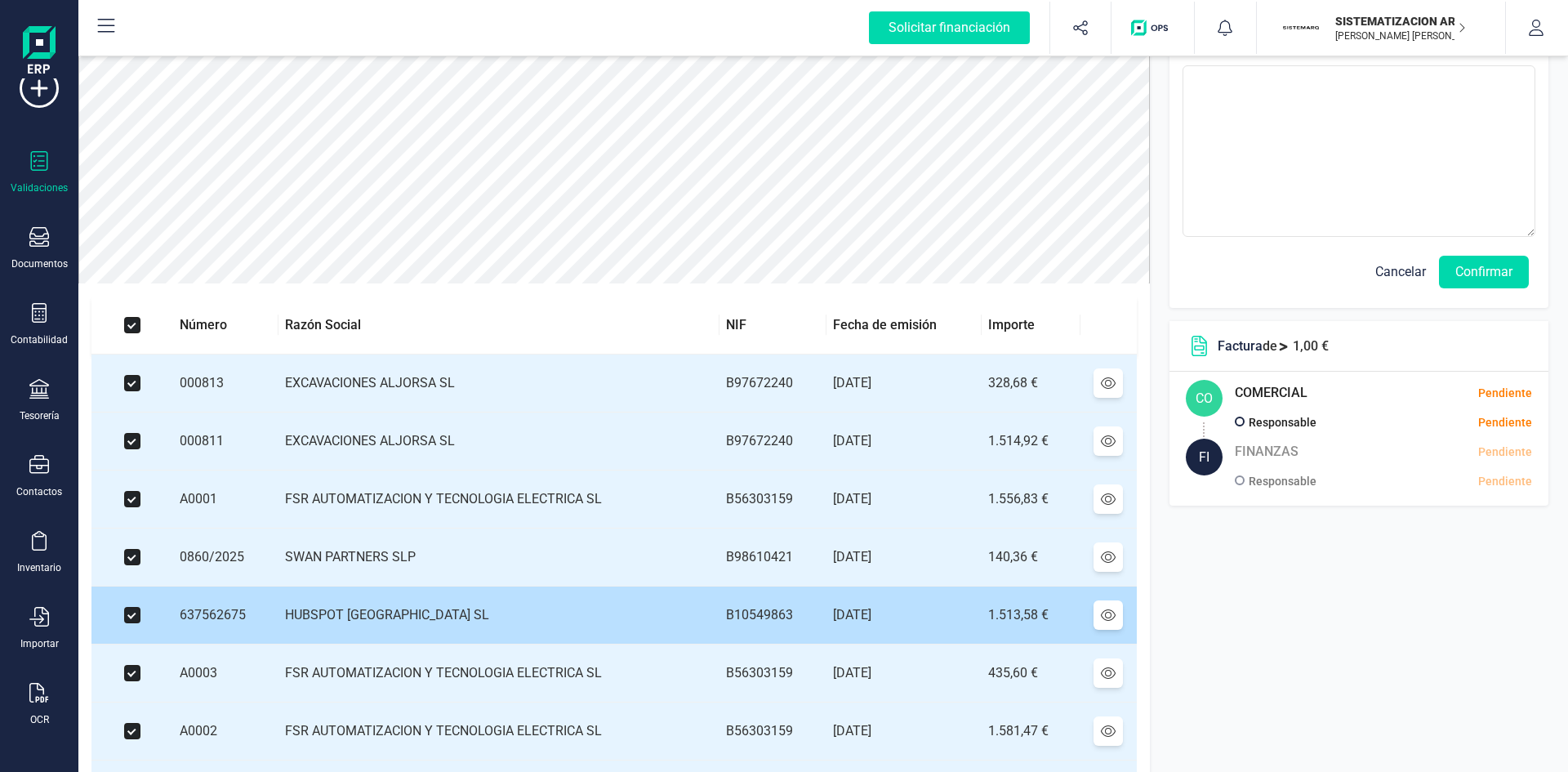
click at [384, 621] on td "HUBSPOT [GEOGRAPHIC_DATA] SL" at bounding box center [498, 616] width 440 height 58
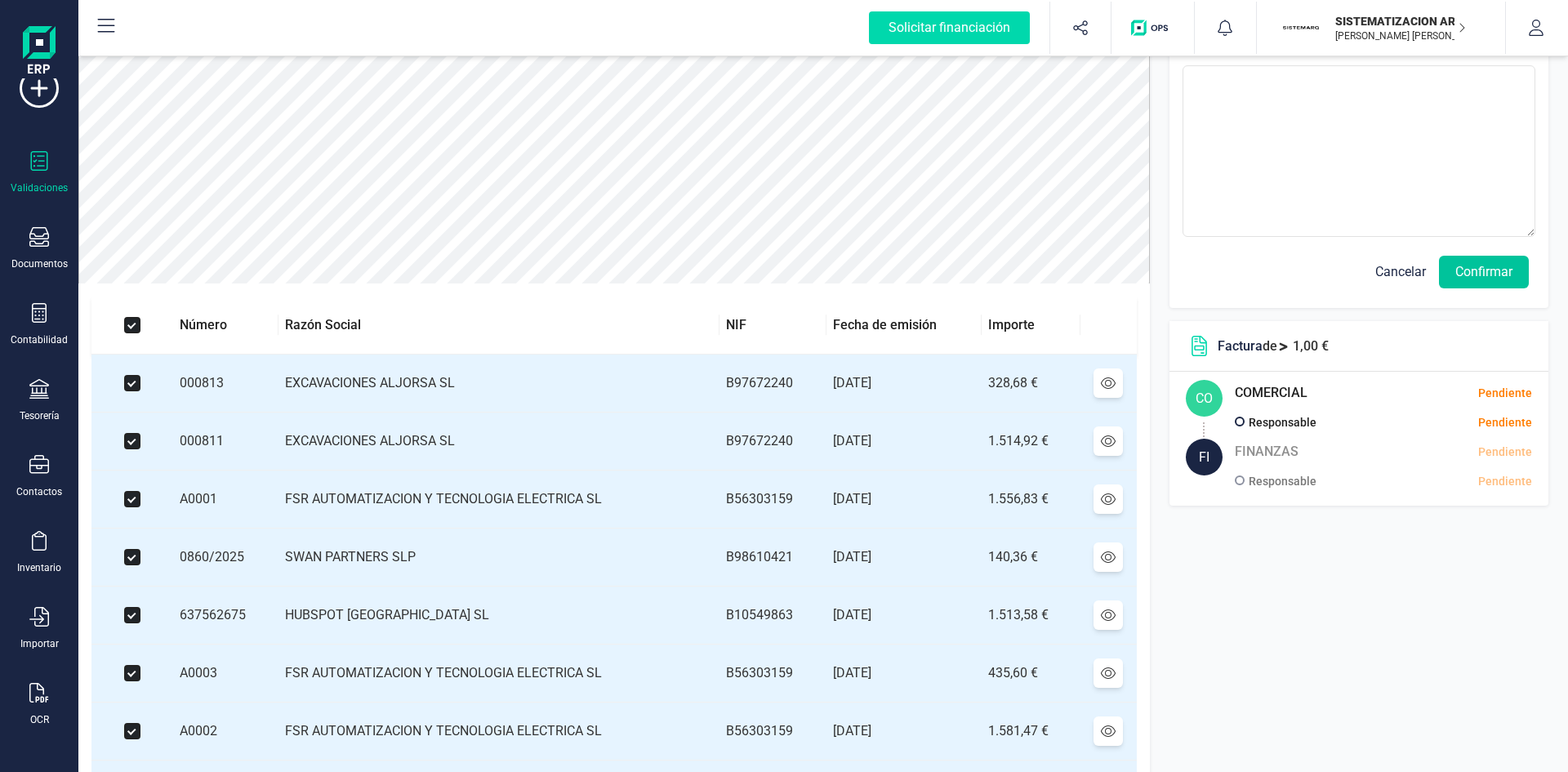
click at [1491, 279] on button "Confirmar" at bounding box center [1484, 272] width 90 height 33
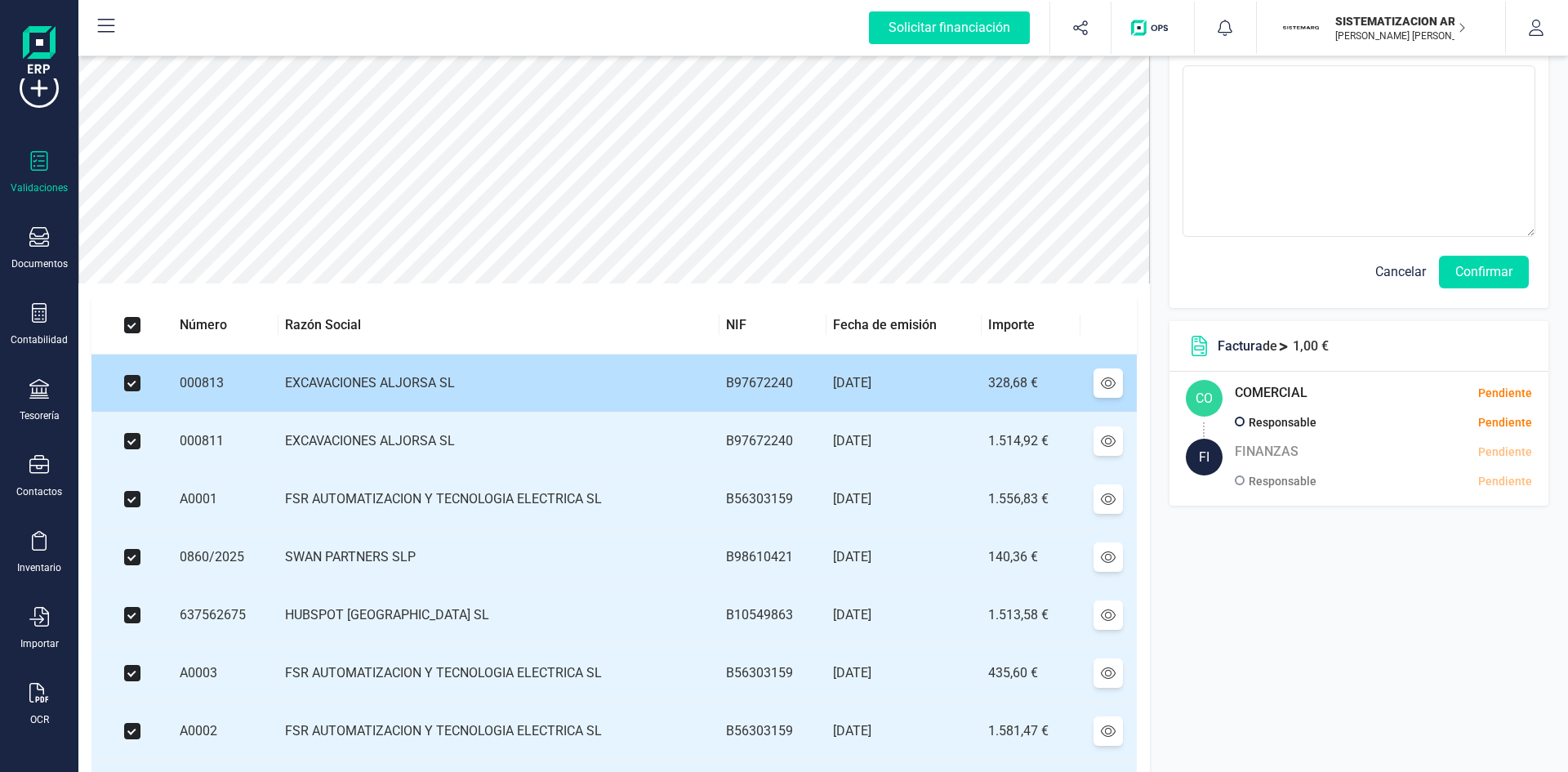
scroll to position [0, 0]
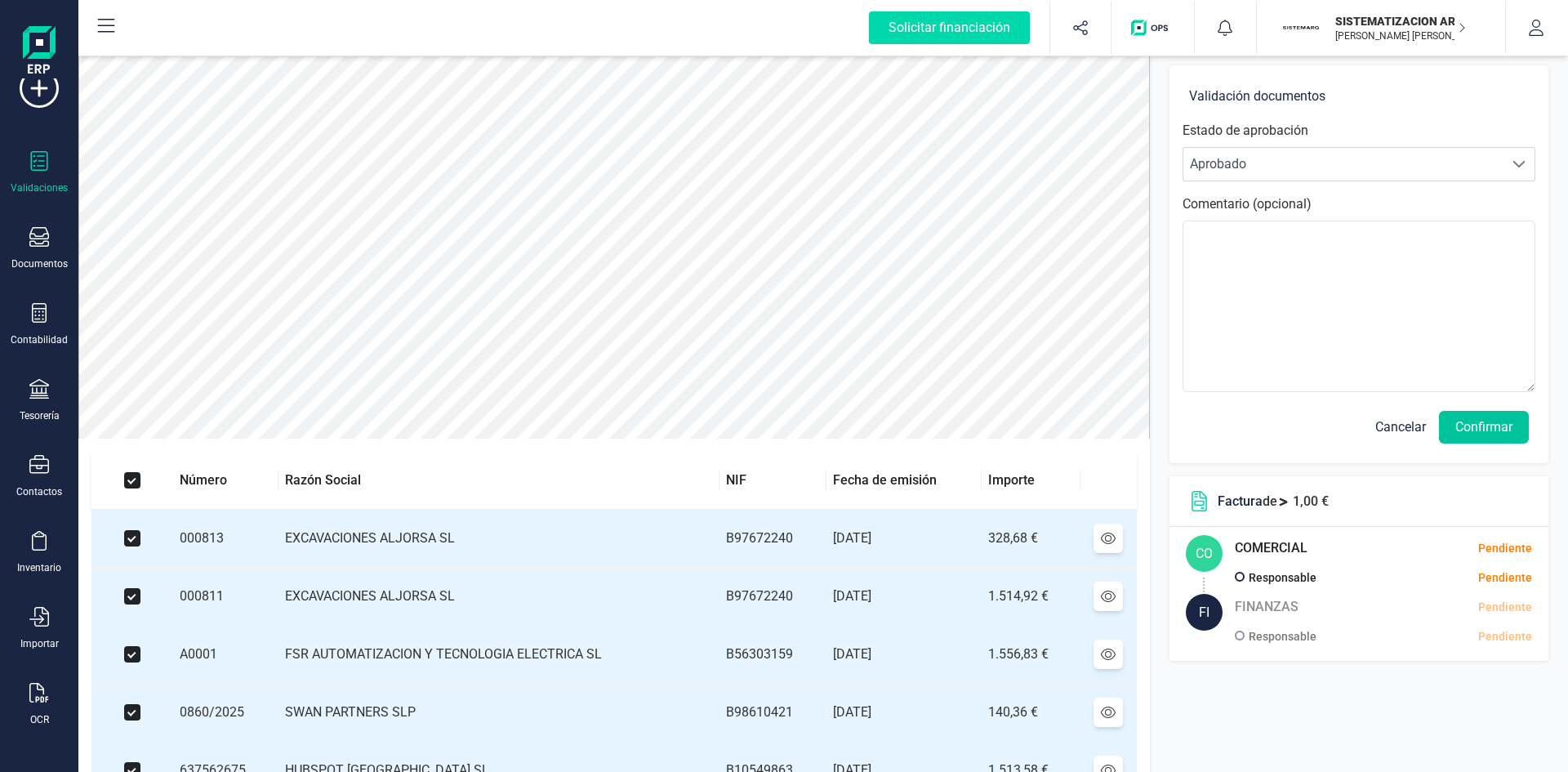
click at [1484, 422] on button "Confirmar" at bounding box center [1484, 427] width 90 height 33
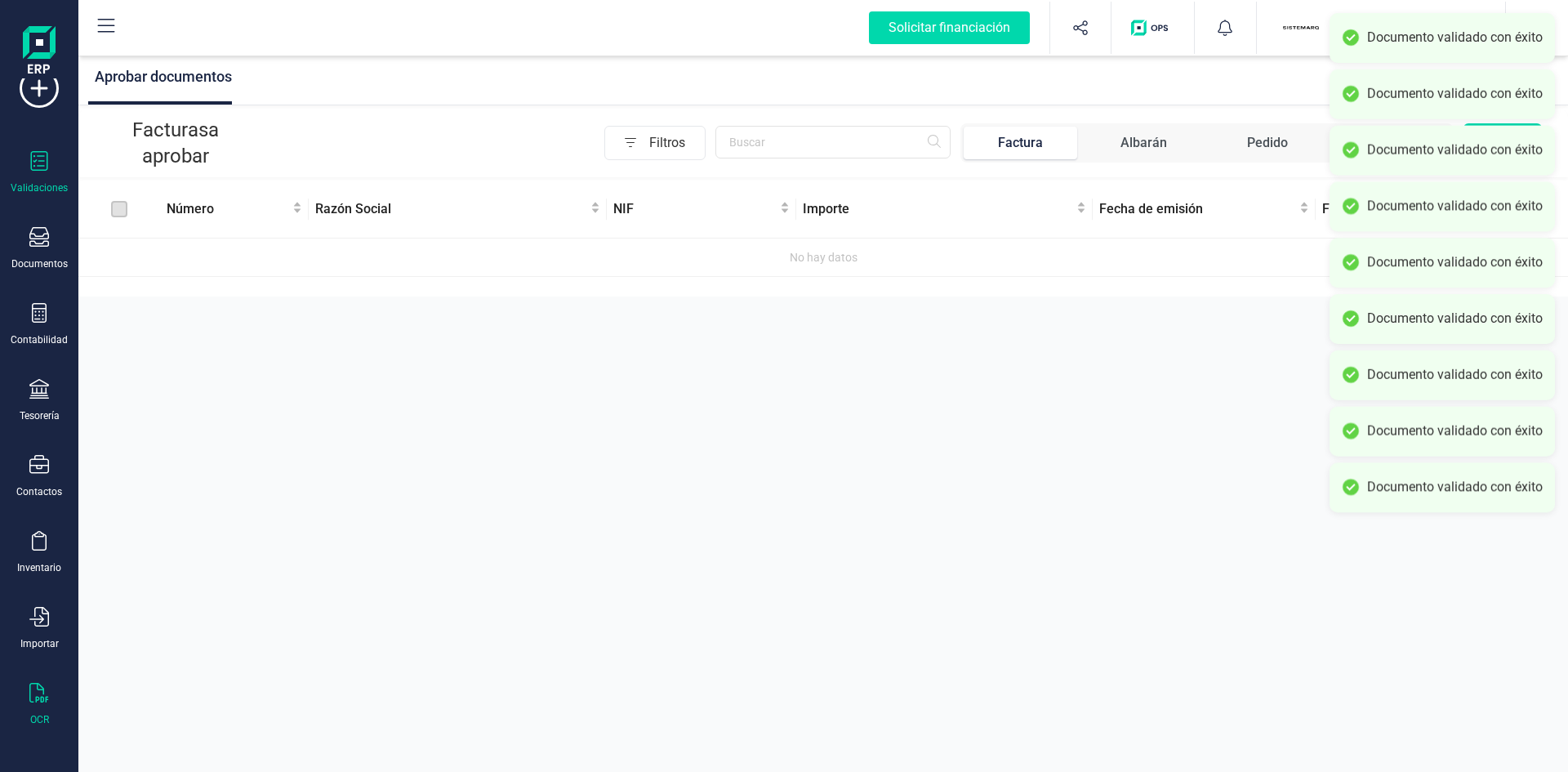
click at [31, 700] on icon at bounding box center [38, 693] width 20 height 20
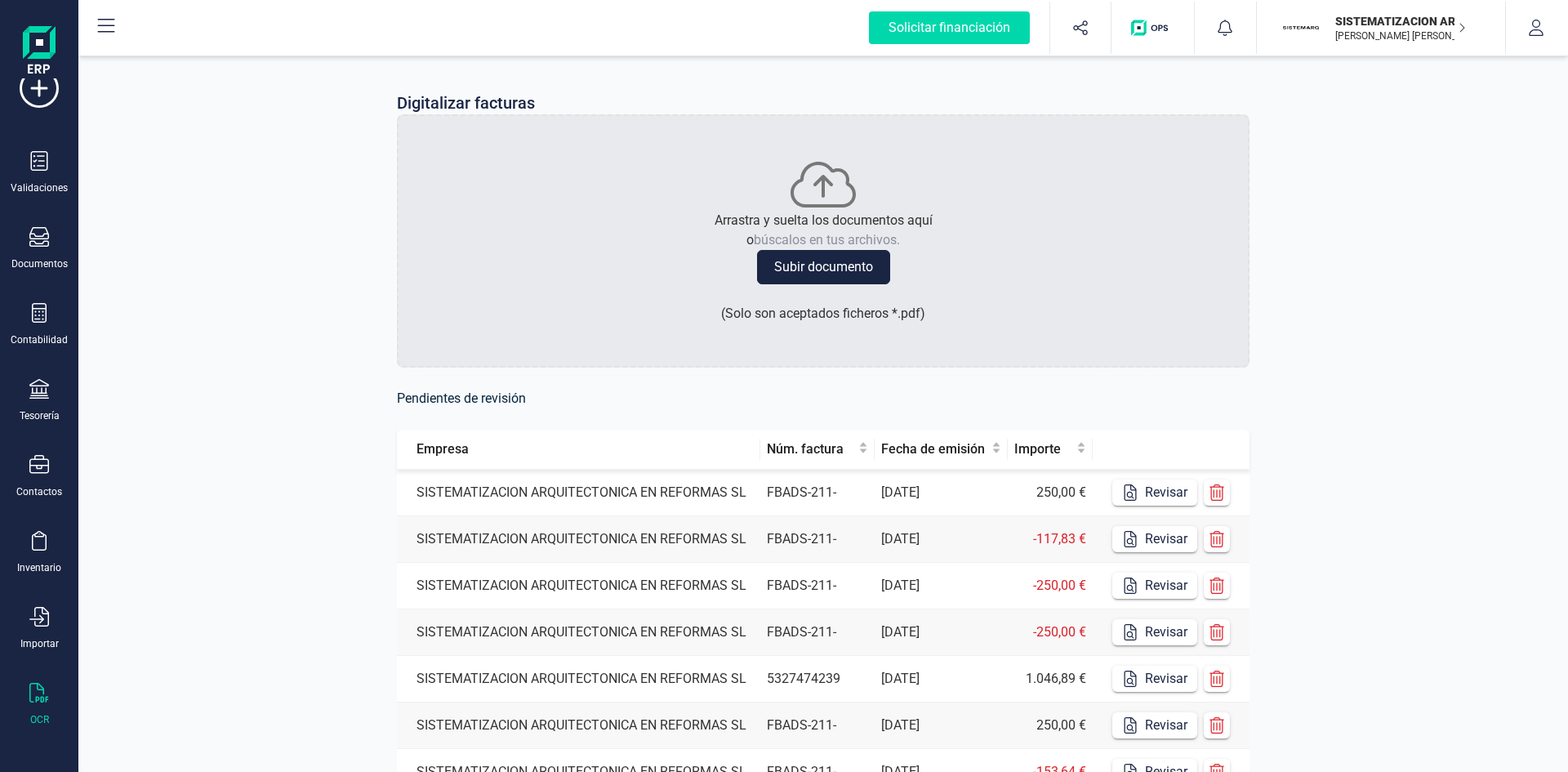
scroll to position [268, 0]
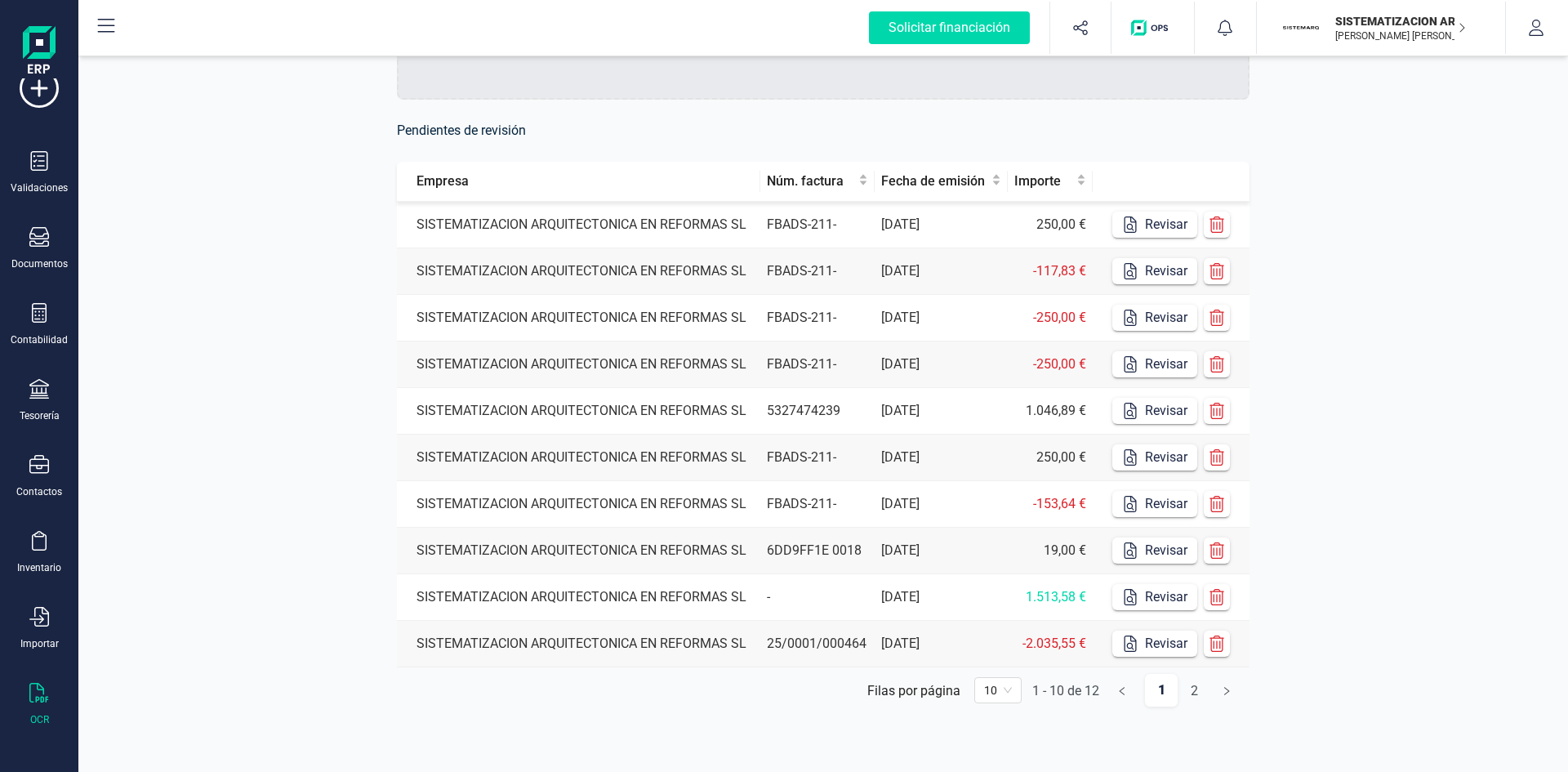
click at [563, 651] on td "SISTEMATIZACION ARQUITECTONICA EN REFORMAS SL" at bounding box center [578, 644] width 363 height 47
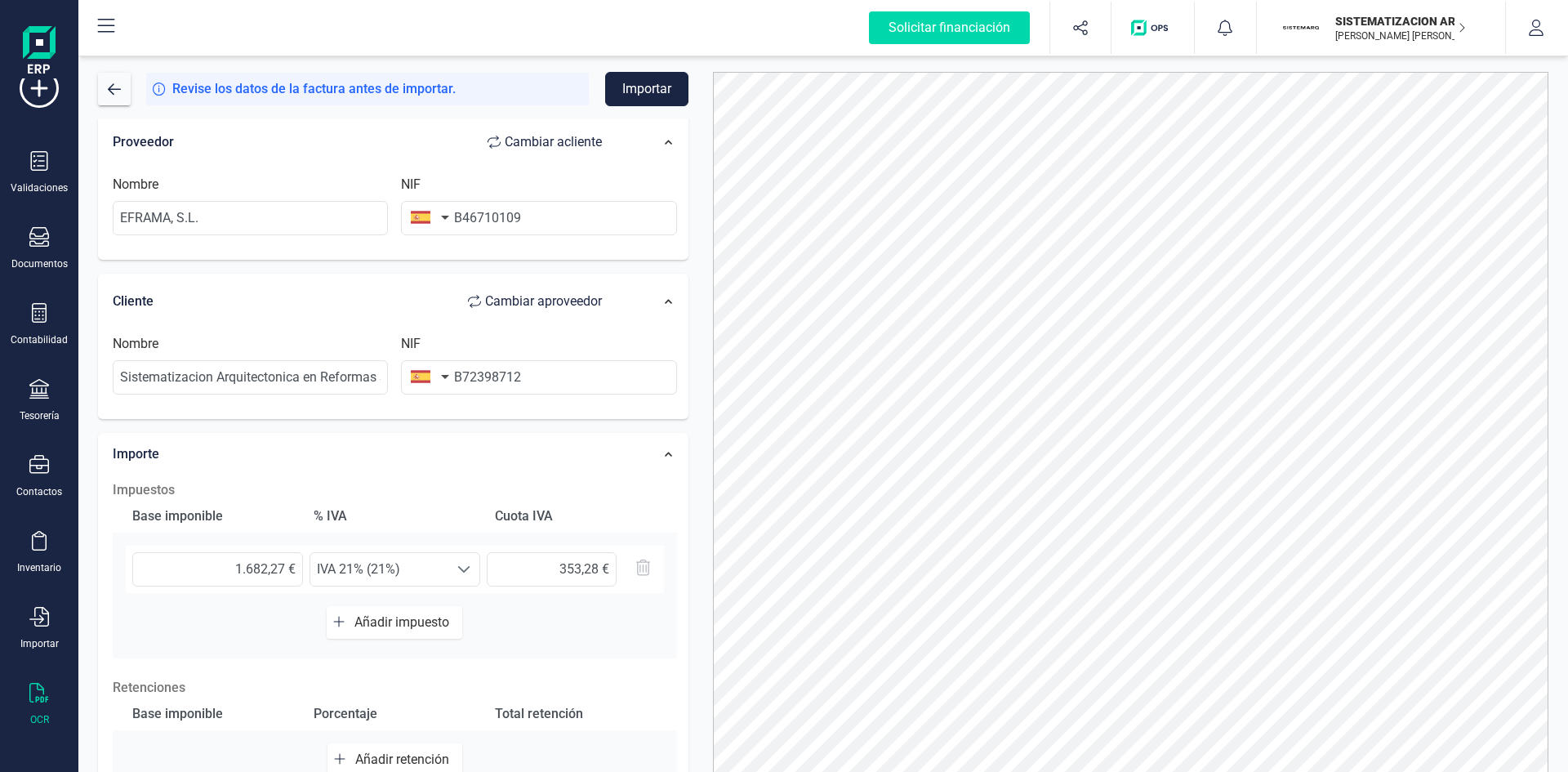
scroll to position [167, 0]
click at [373, 371] on input "Sistematizacion Arquitectonica en Reformas SL" at bounding box center [250, 374] width 276 height 35
drag, startPoint x: 378, startPoint y: 373, endPoint x: 0, endPoint y: 478, distance: 392.3
click at [0, 478] on div "Solicitar financiación Importaciones completadas 0 / 0 SISTEMATIZACION ARQUITEC…" at bounding box center [784, 386] width 1568 height 772
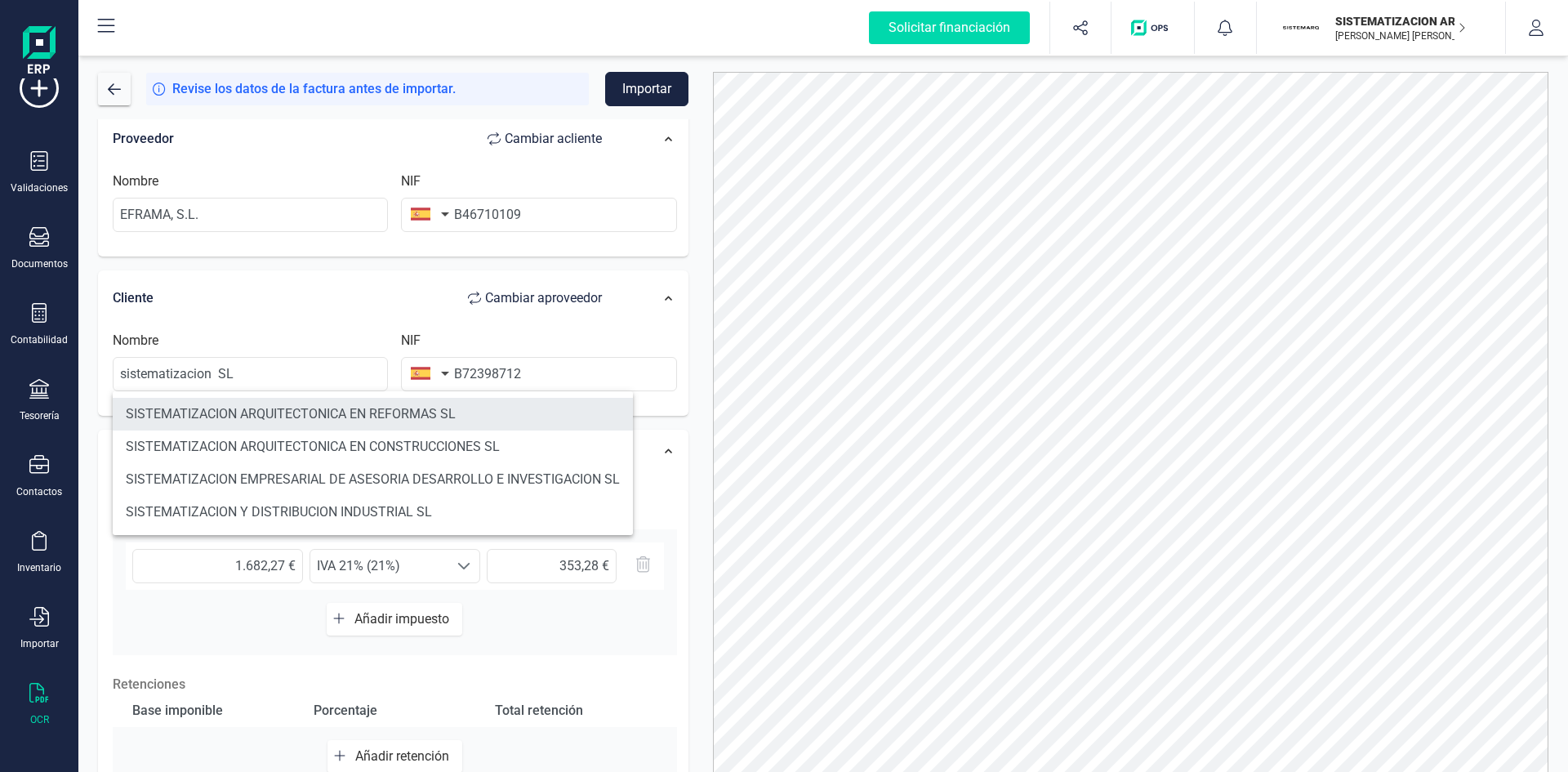
click at [321, 406] on li "SISTEMATIZACION ARQUITECTONICA EN REFORMAS SL" at bounding box center [373, 414] width 520 height 33
type input "SISTEMATIZACION ARQUITECTONICA EN REFORMAS SL"
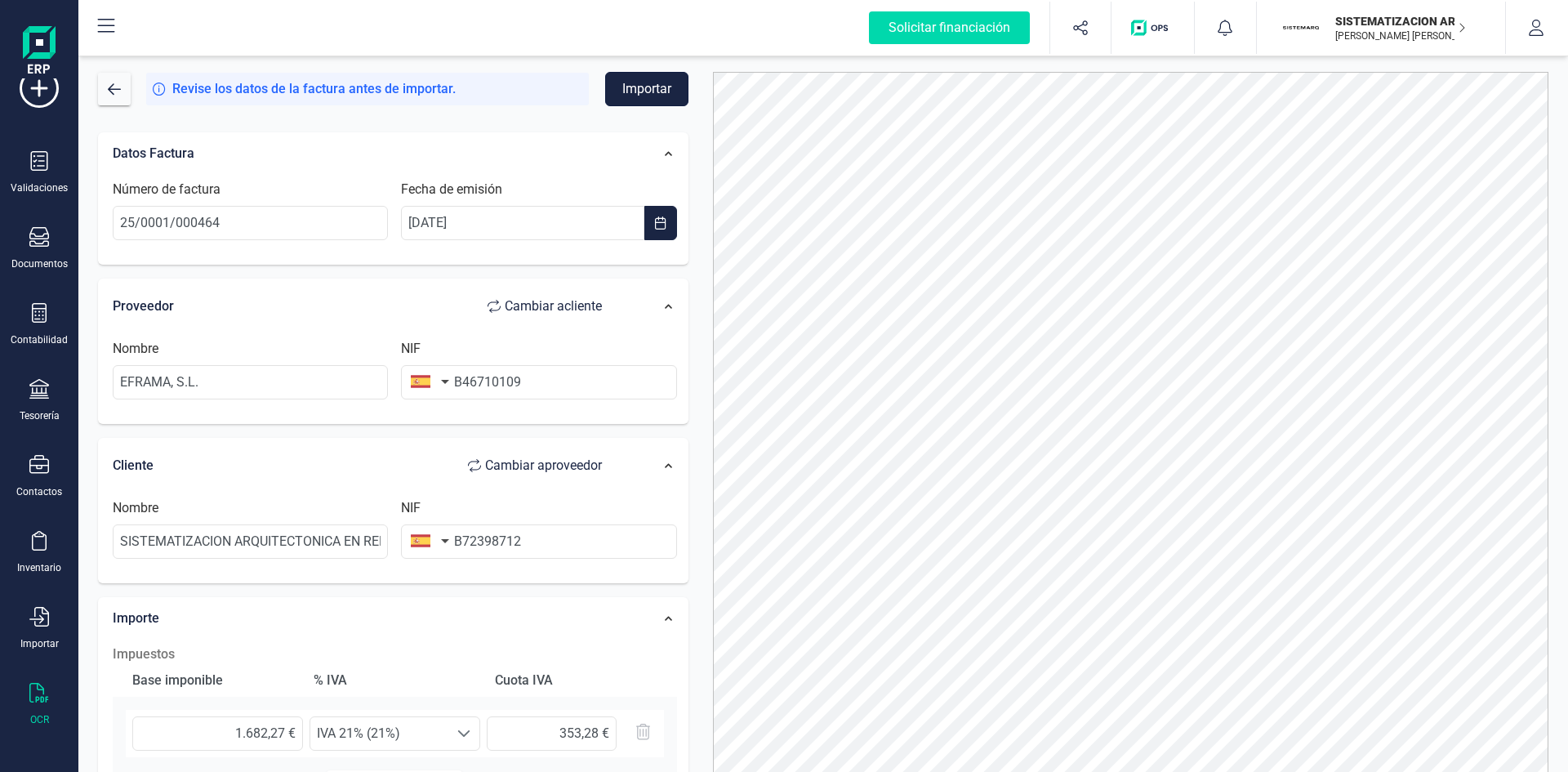
click at [628, 83] on button "Importar" at bounding box center [647, 89] width 83 height 35
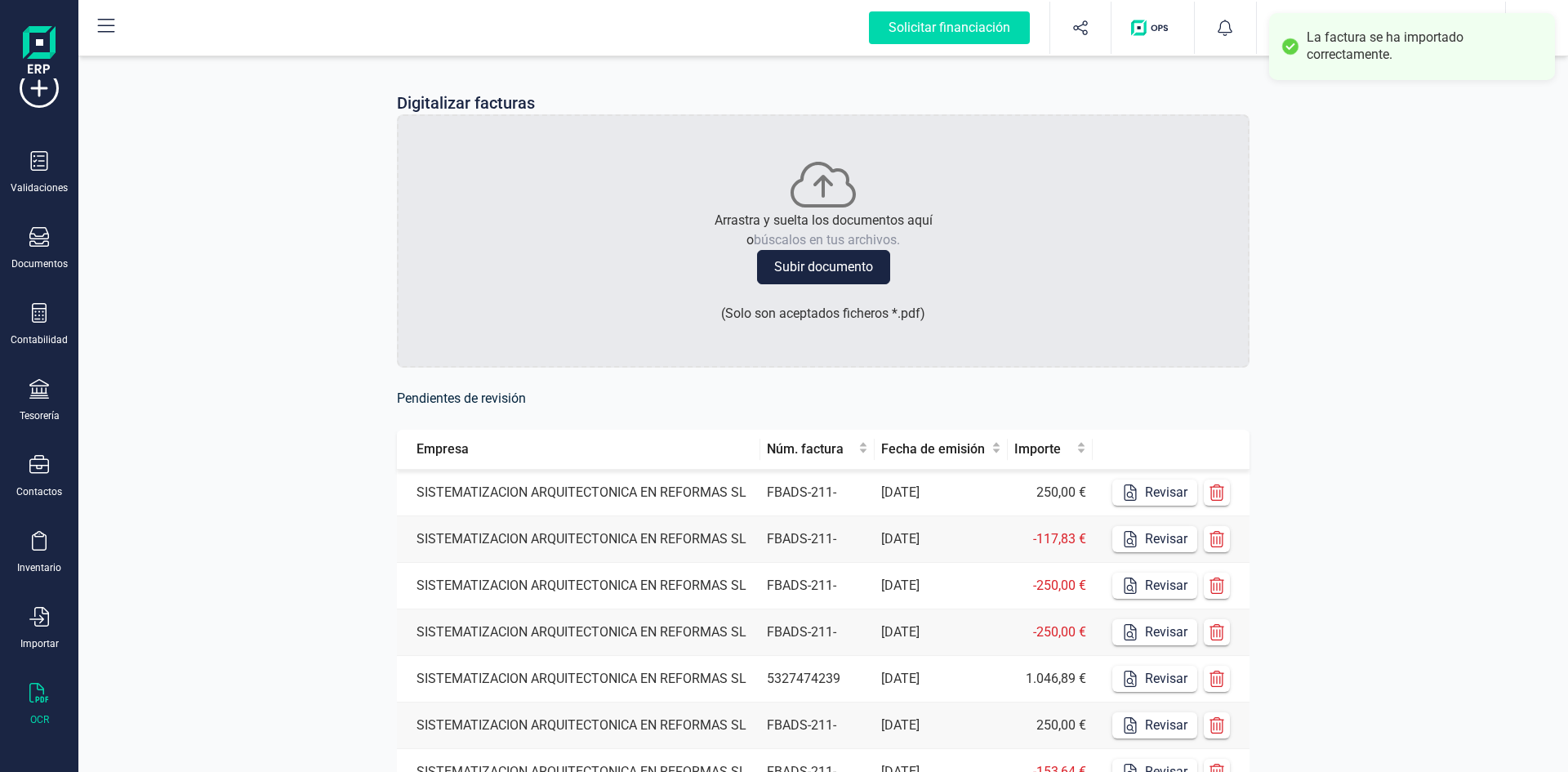
click at [689, 493] on td "SISTEMATIZACION ARQUITECTONICA EN REFORMAS SL" at bounding box center [578, 493] width 363 height 47
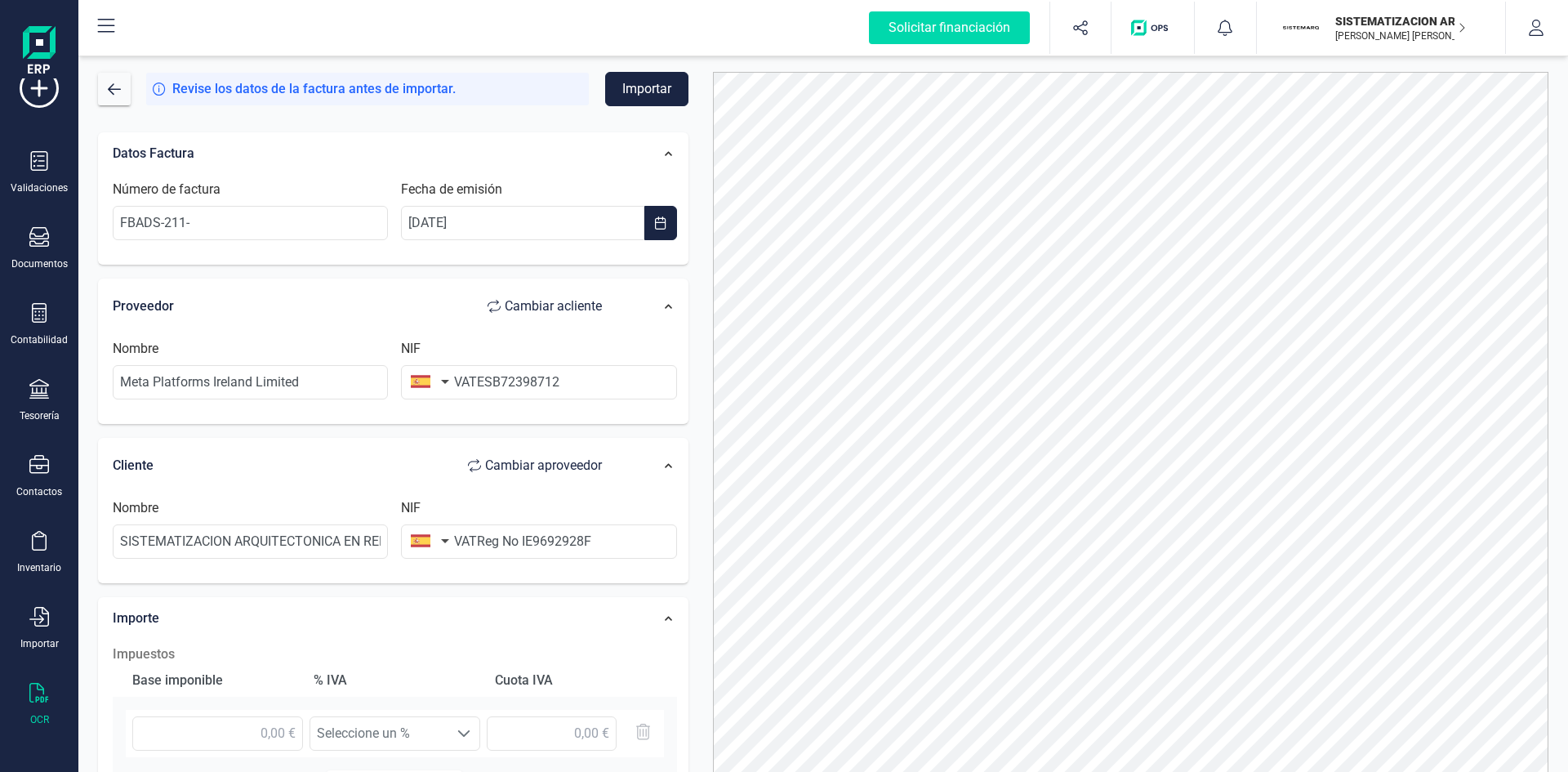
scroll to position [81, 0]
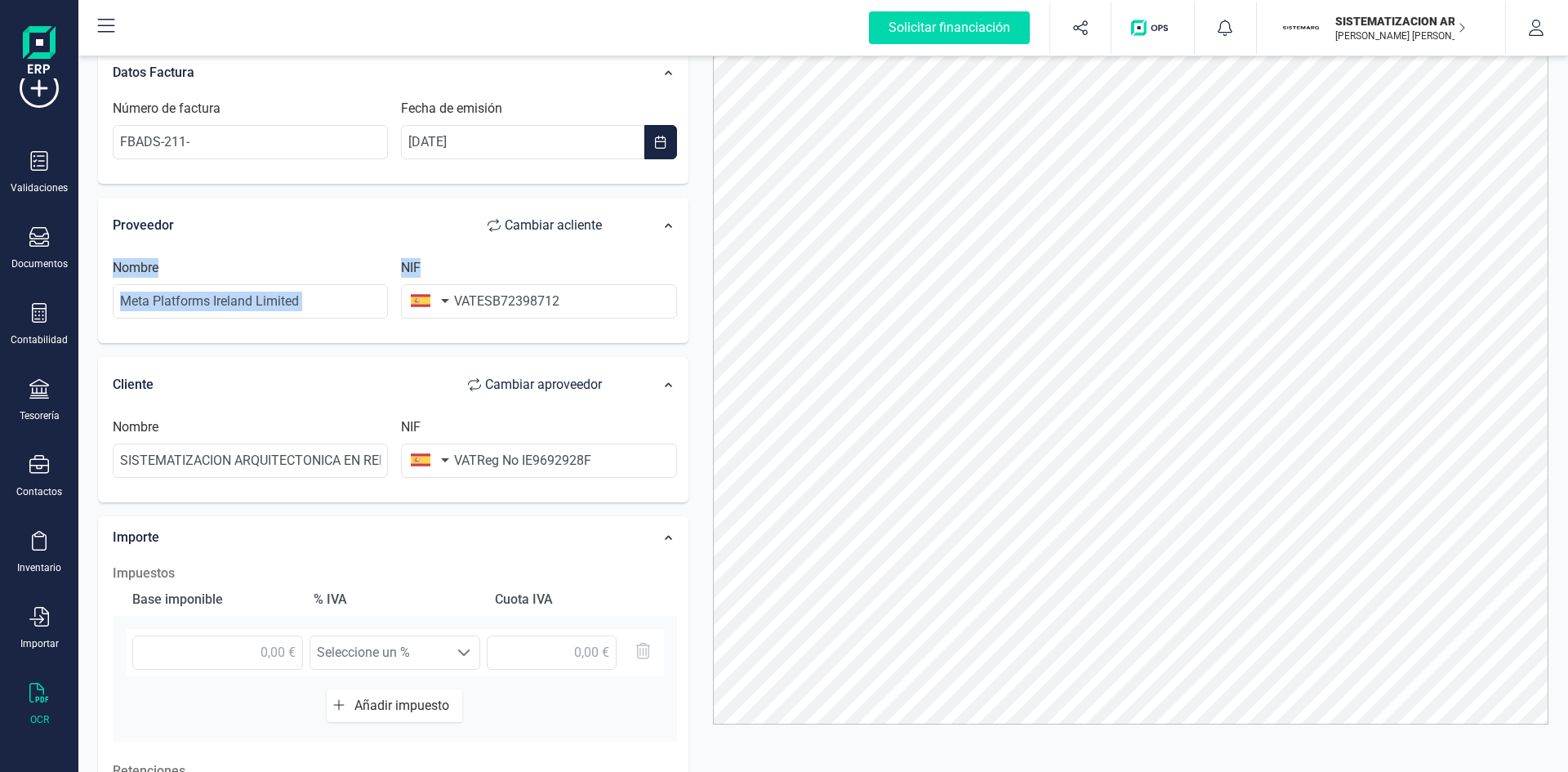
drag, startPoint x: 399, startPoint y: 296, endPoint x: 86, endPoint y: 283, distance: 313.3
click at [86, 283] on div "Datos Factura Número de factura FBADS-211- Fecha de emisión 08/07/2025 Proveedo…" at bounding box center [393, 519] width 615 height 962
click at [314, 310] on input "Meta Platforms Ireland Limited" at bounding box center [250, 301] width 276 height 35
type input "M"
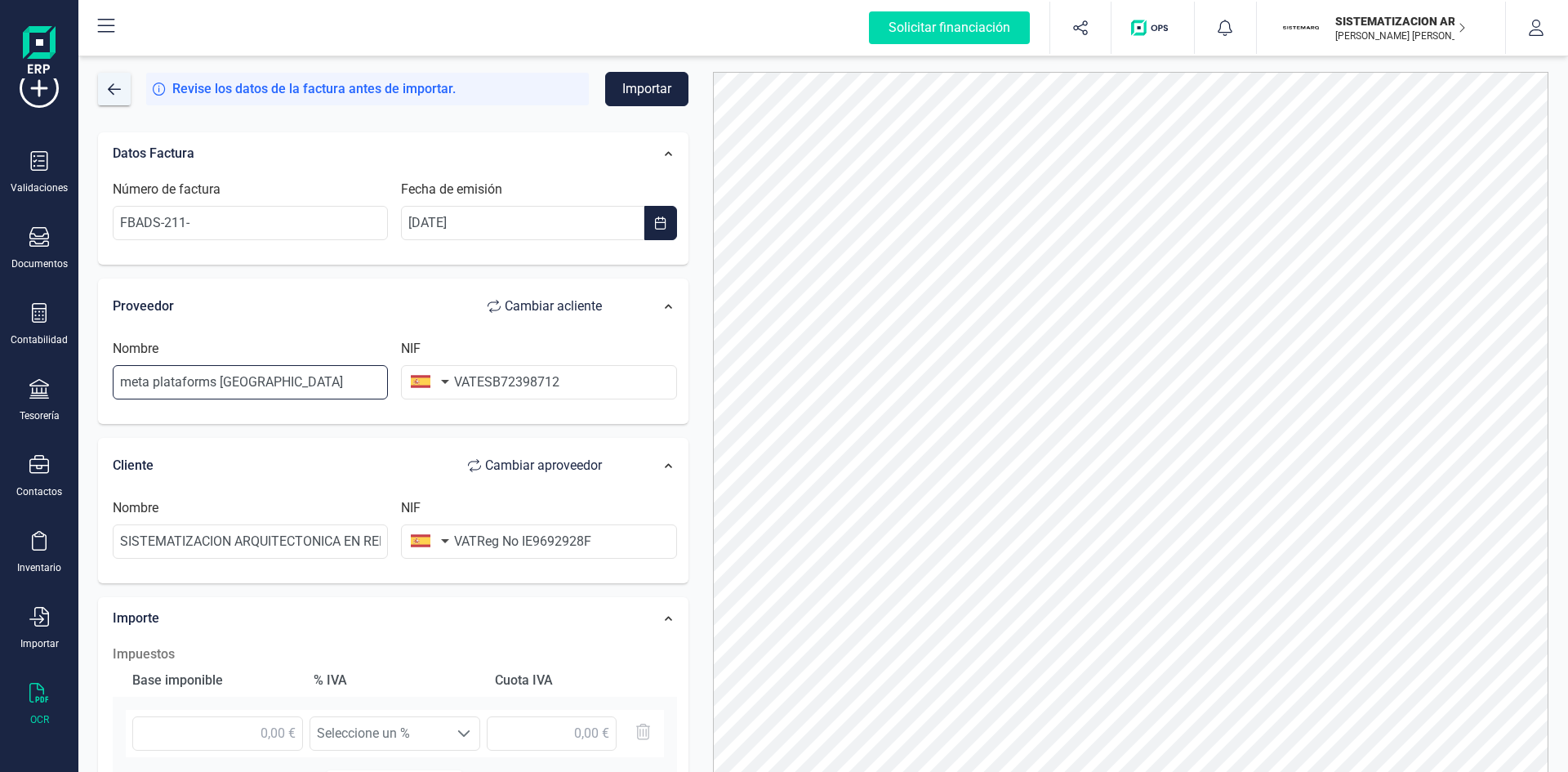
type input "meta plataforms Ireland"
click at [116, 75] on button "button" at bounding box center [114, 89] width 33 height 33
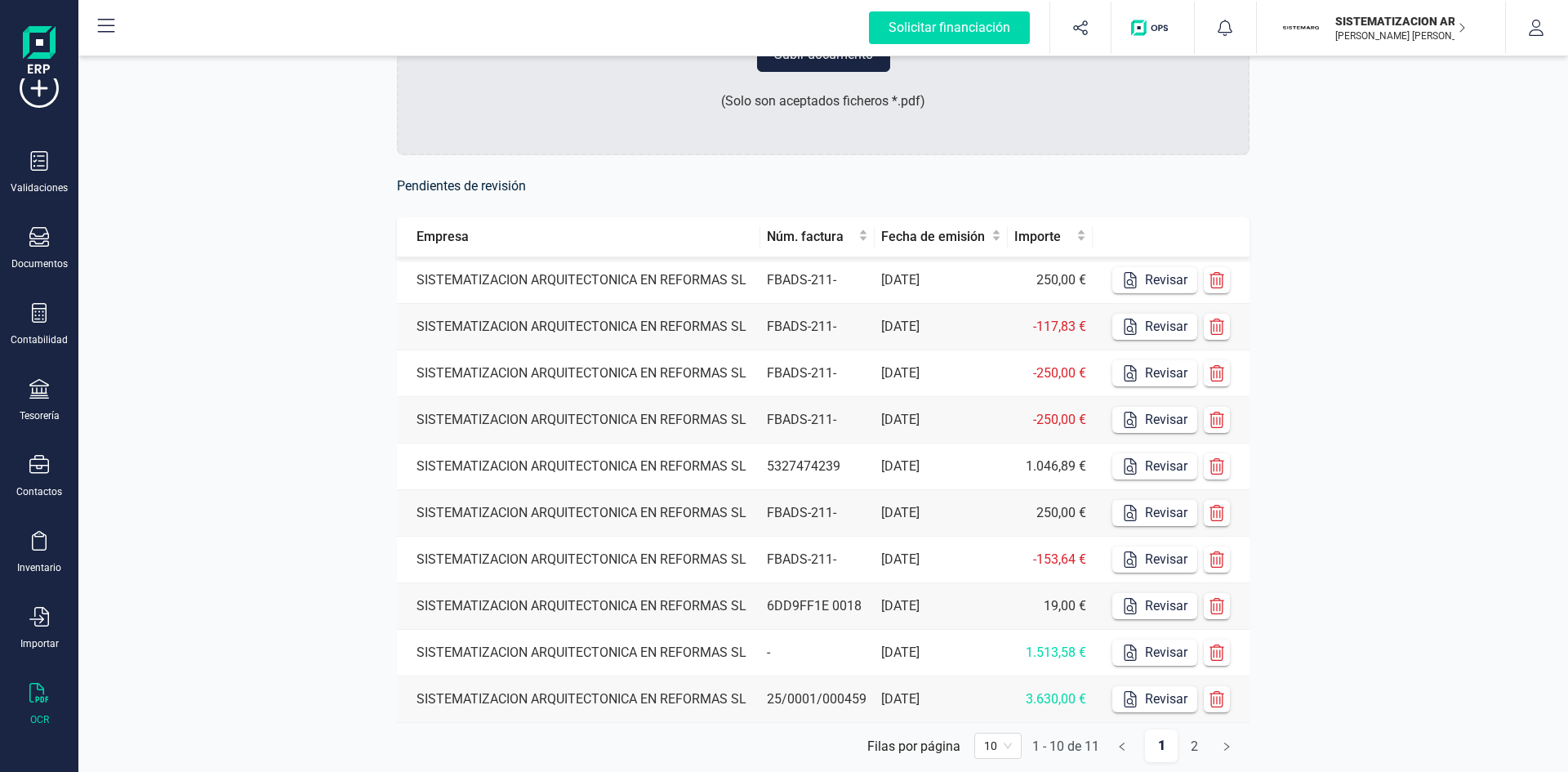
scroll to position [215, 0]
click at [622, 336] on td "SISTEMATIZACION ARQUITECTONICA EN REFORMAS SL" at bounding box center [578, 325] width 363 height 47
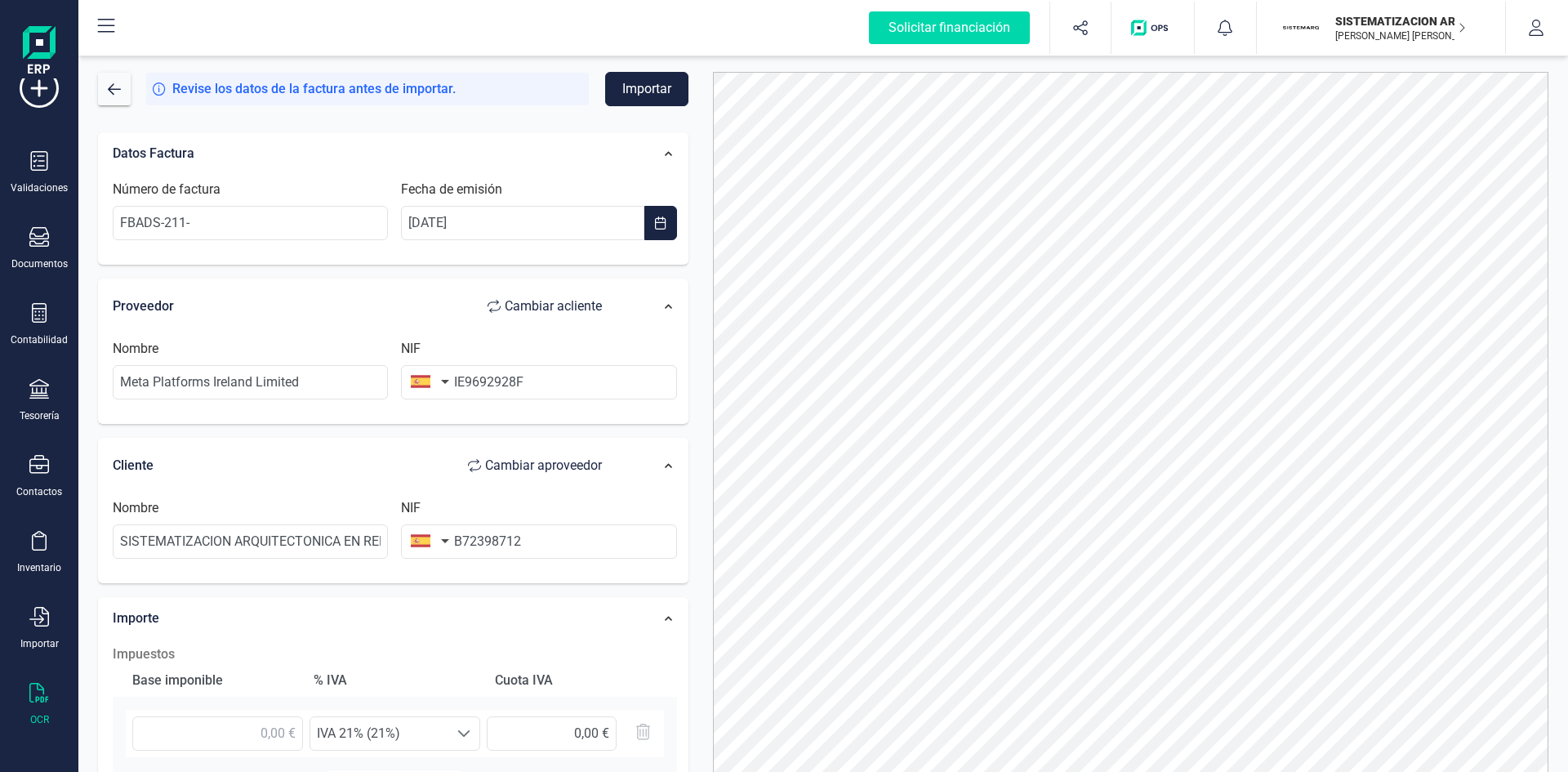
scroll to position [81, 0]
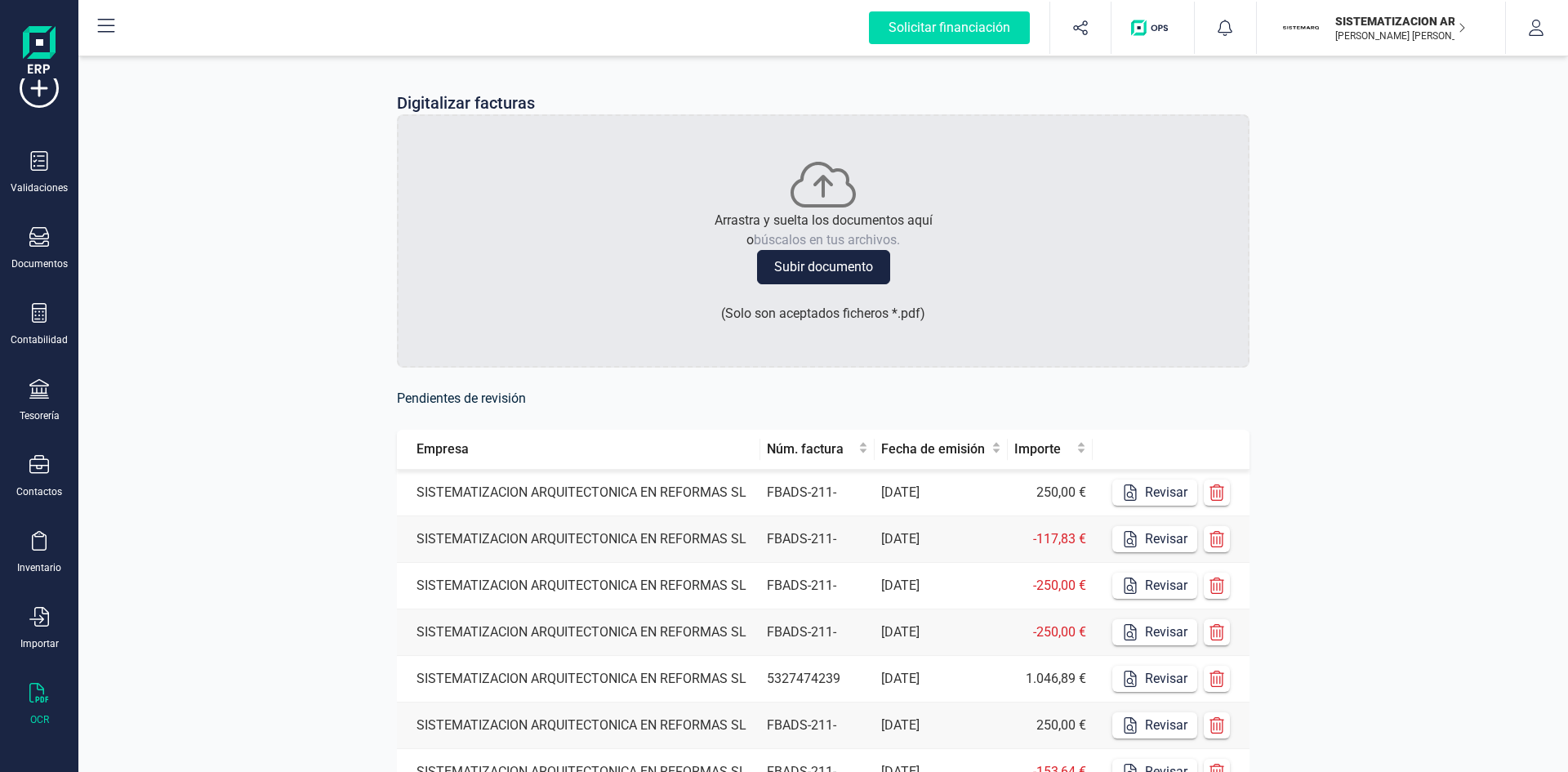
scroll to position [268, 0]
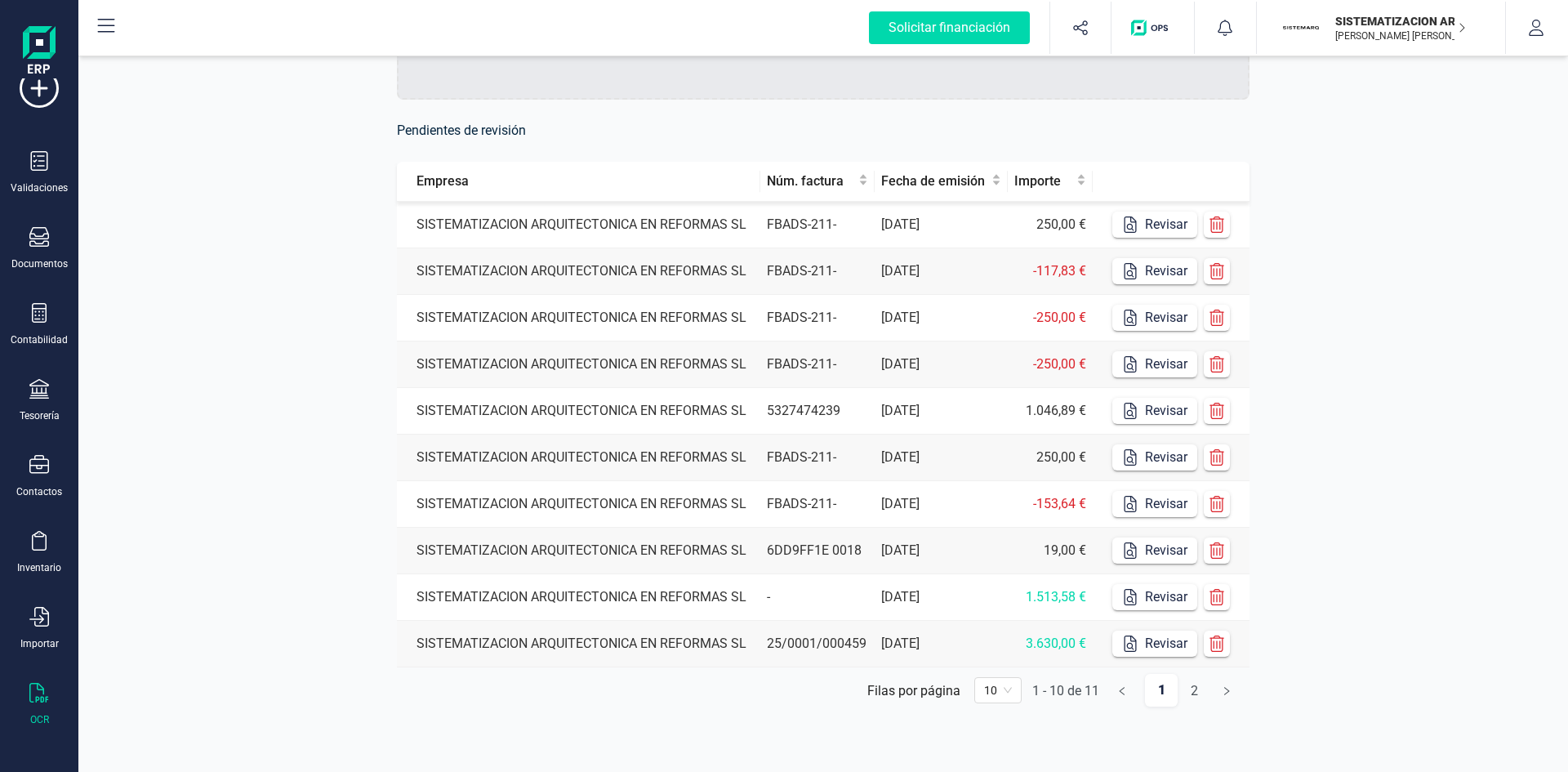
click at [638, 639] on td "SISTEMATIZACION ARQUITECTONICA EN REFORMAS SL" at bounding box center [578, 644] width 363 height 47
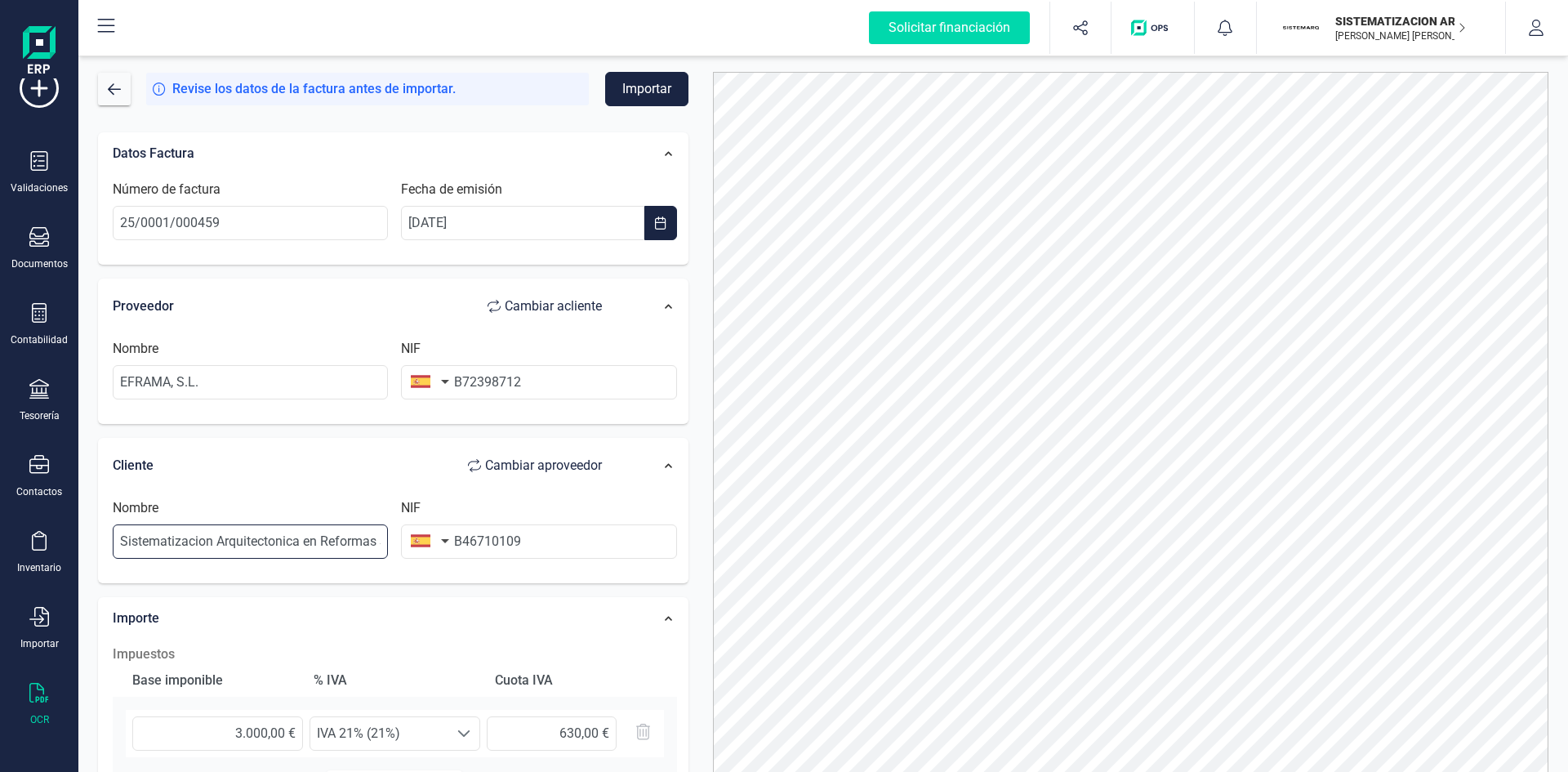
drag, startPoint x: 376, startPoint y: 540, endPoint x: 0, endPoint y: 537, distance: 376.0
click at [0, 537] on div "Solicitar financiación Importaciones completadas 0 / 0 SISTEMATIZACION ARQUITEC…" at bounding box center [784, 386] width 1568 height 772
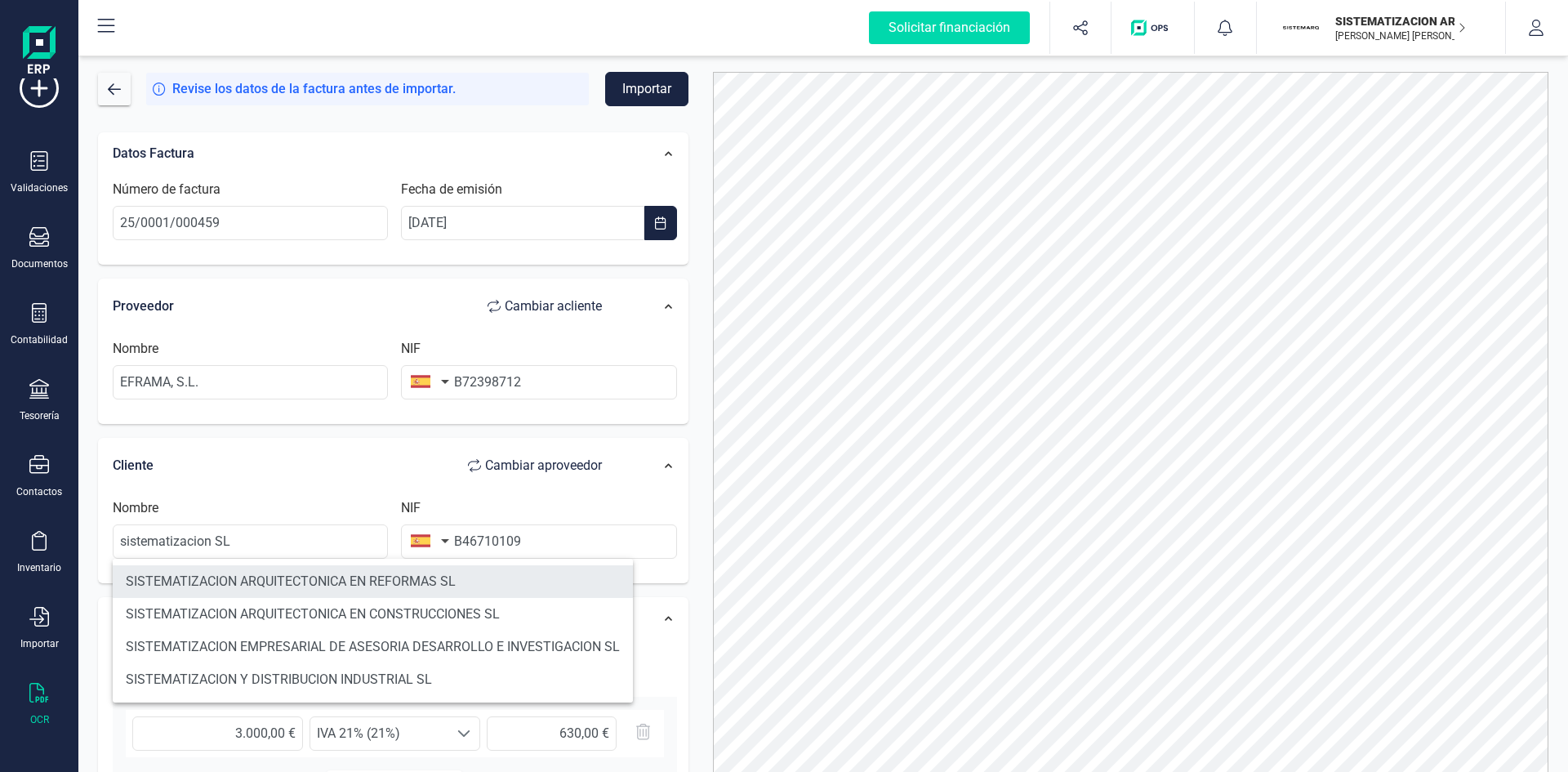
click at [253, 593] on li "SISTEMATIZACION ARQUITECTONICA EN REFORMAS SL" at bounding box center [373, 581] width 520 height 33
type input "SISTEMATIZACION ARQUITECTONICA EN REFORMAS SL"
type input "B72398712"
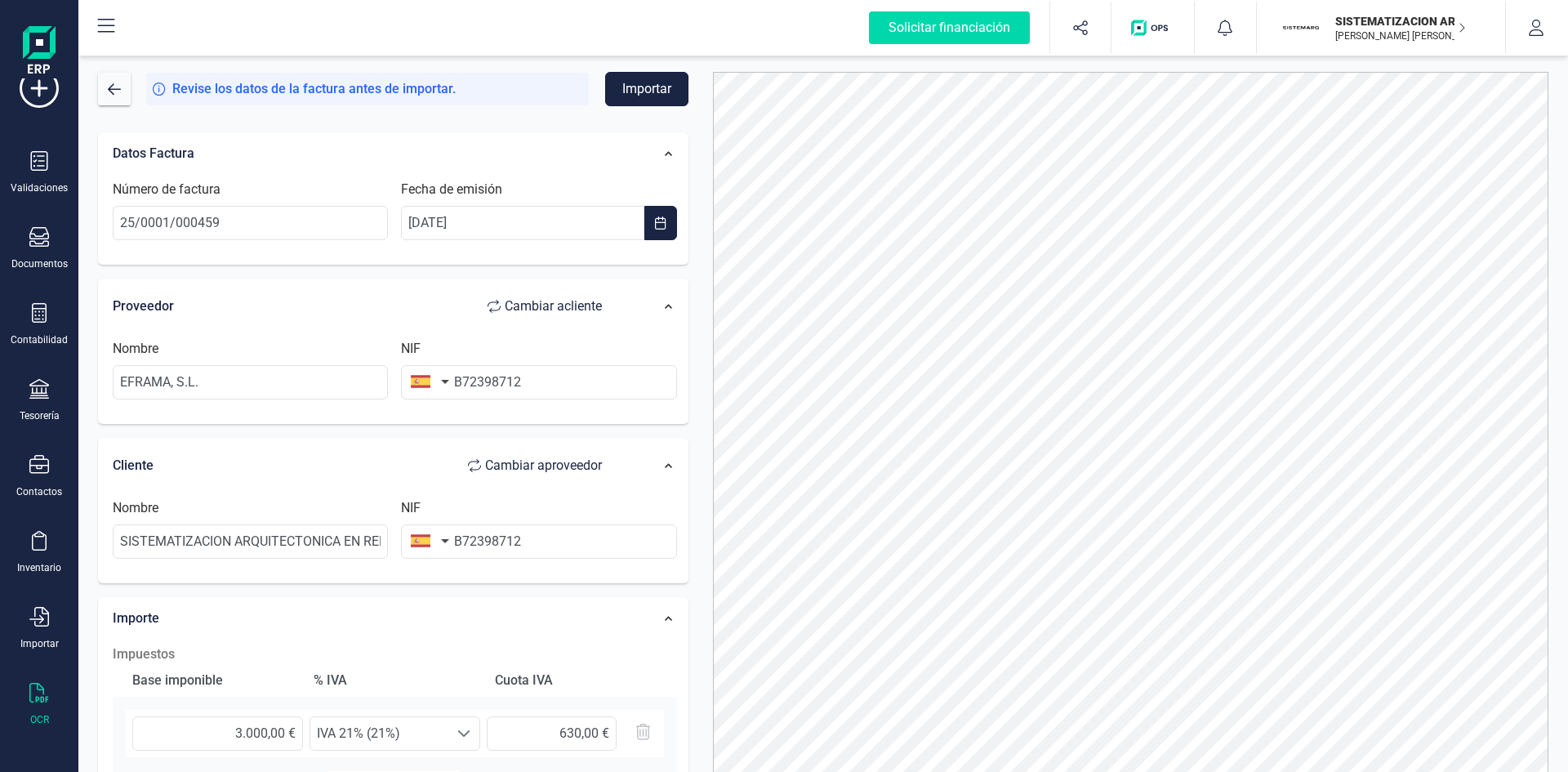
click at [641, 86] on button "Importar" at bounding box center [647, 89] width 83 height 35
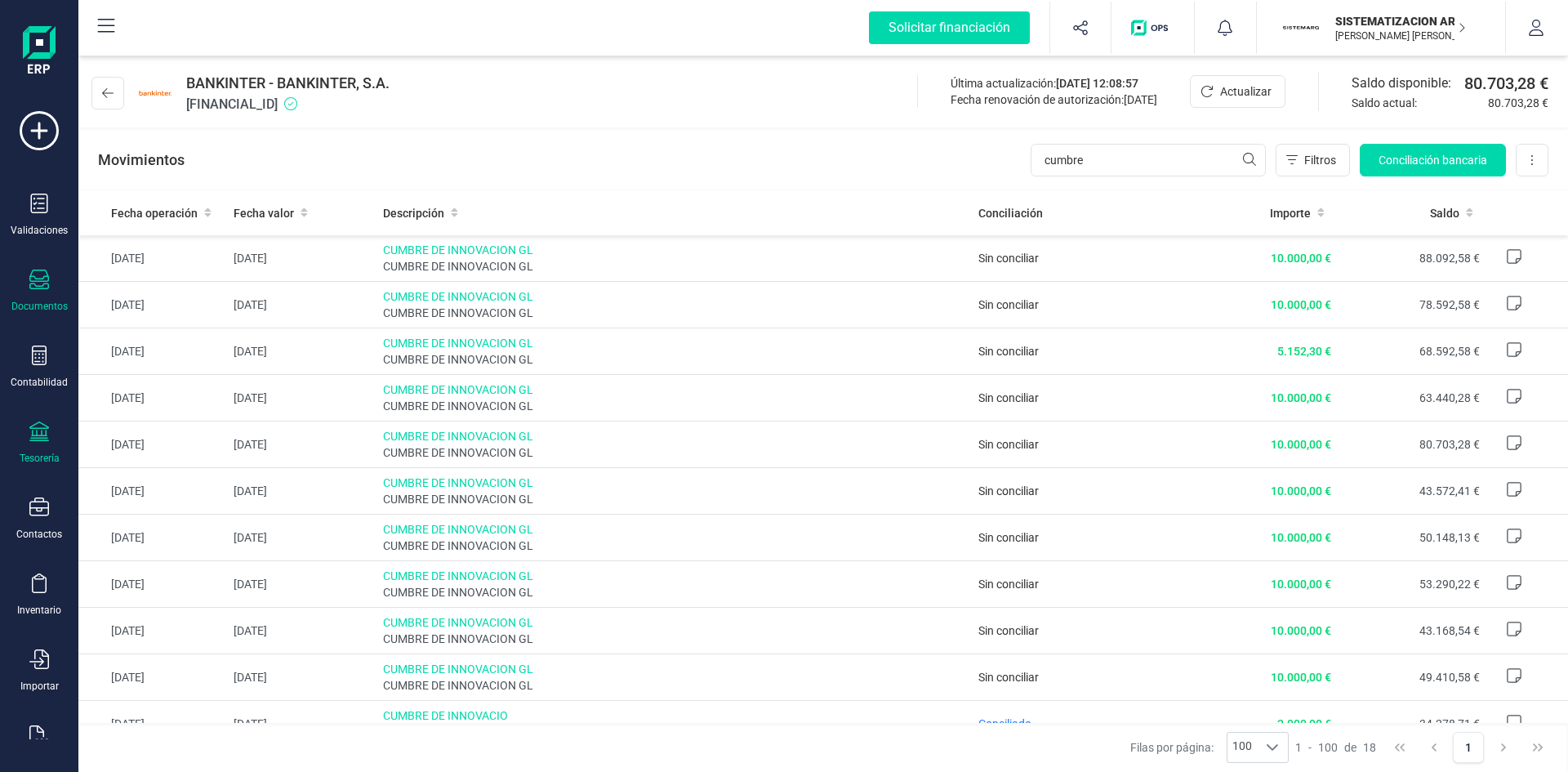
click at [40, 282] on icon at bounding box center [38, 279] width 20 height 20
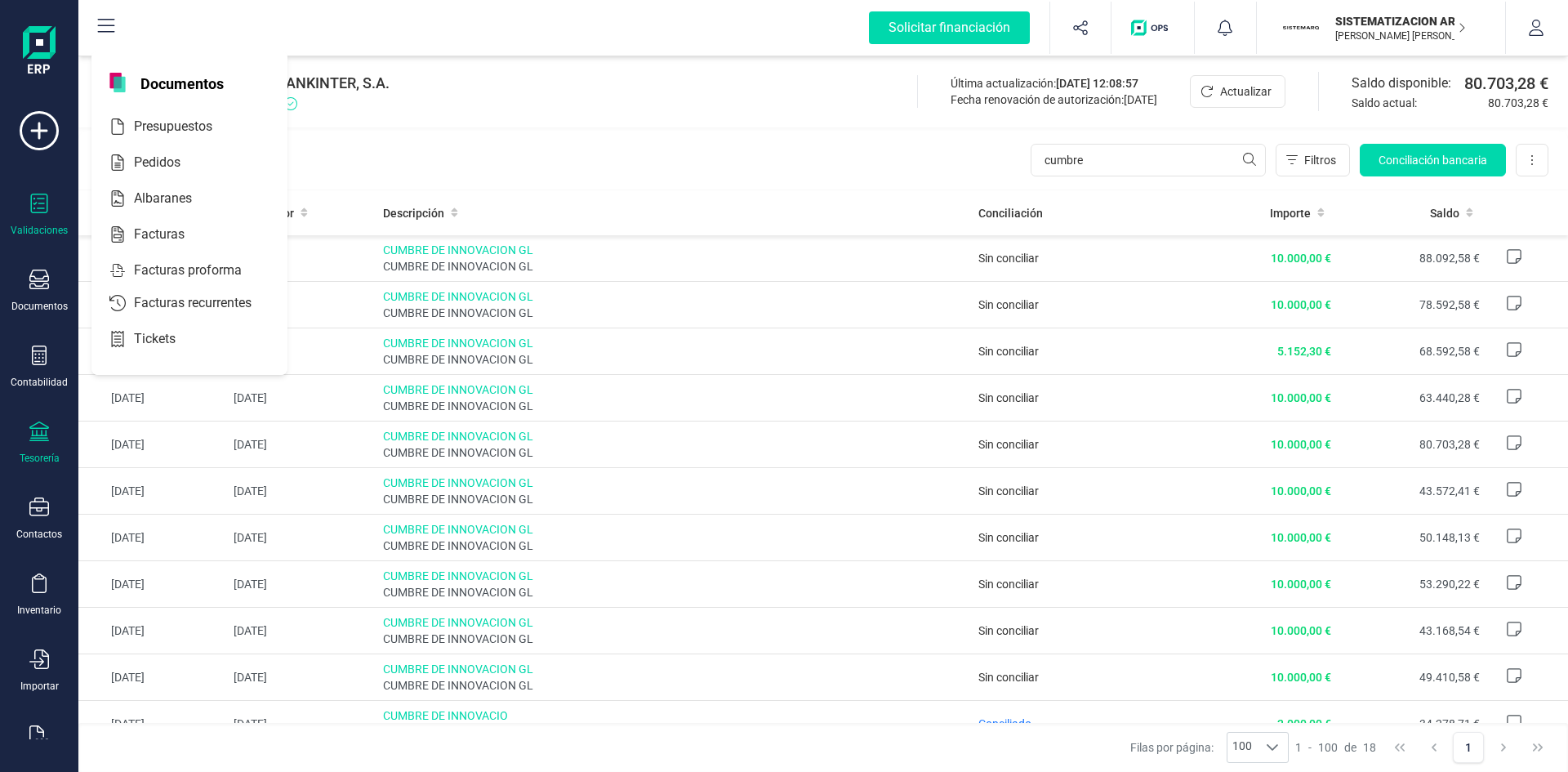
click at [34, 235] on div "Validaciones" at bounding box center [38, 231] width 57 height 13
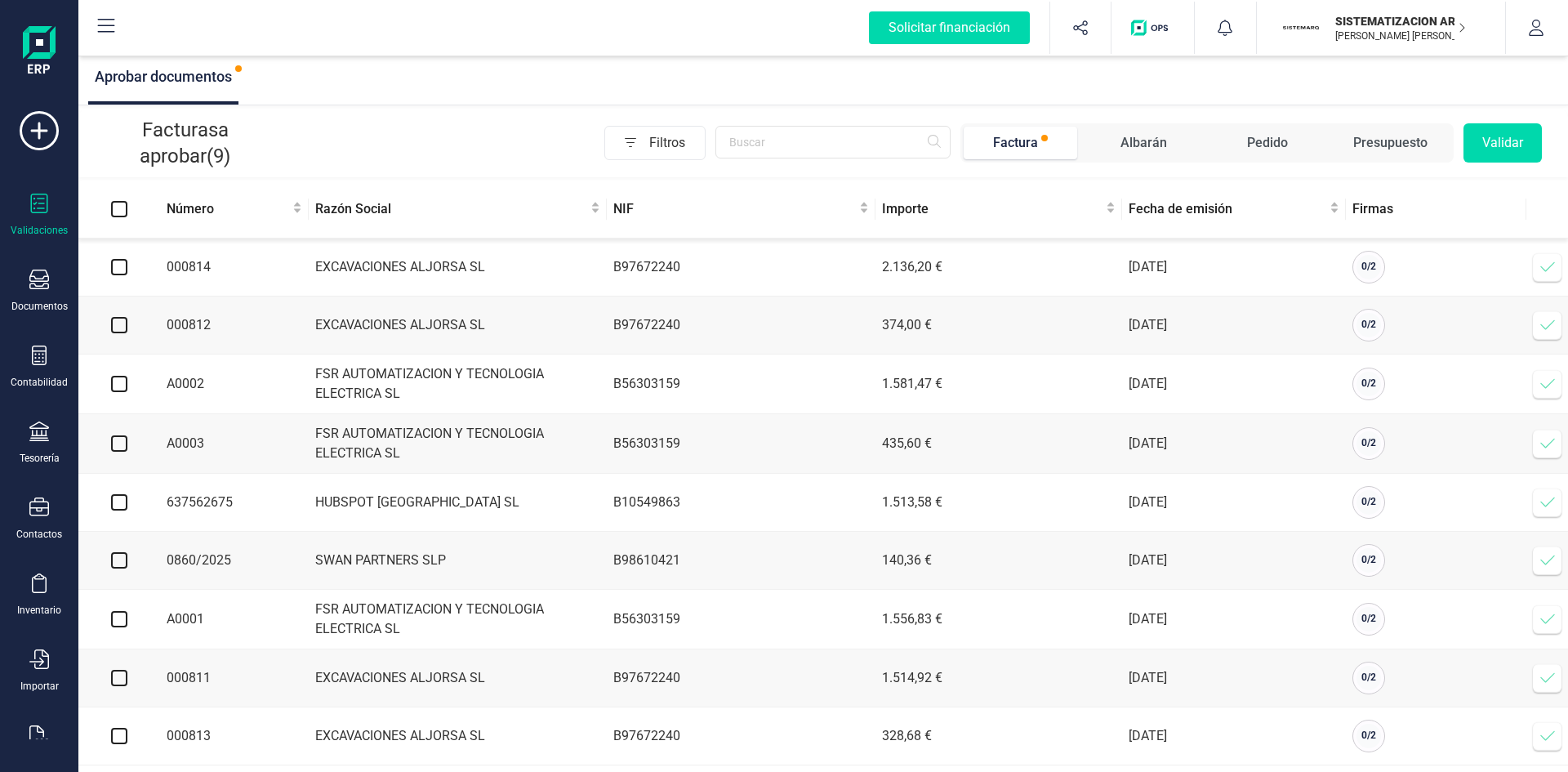
click at [700, 283] on td "B97672240" at bounding box center [742, 267] width 269 height 58
click at [771, 276] on td "B97672240" at bounding box center [742, 267] width 269 height 58
click at [1514, 144] on button "Validar" at bounding box center [1504, 143] width 78 height 39
click at [118, 266] on input "checkbox" at bounding box center [119, 266] width 16 height 16
checkbox input "true"
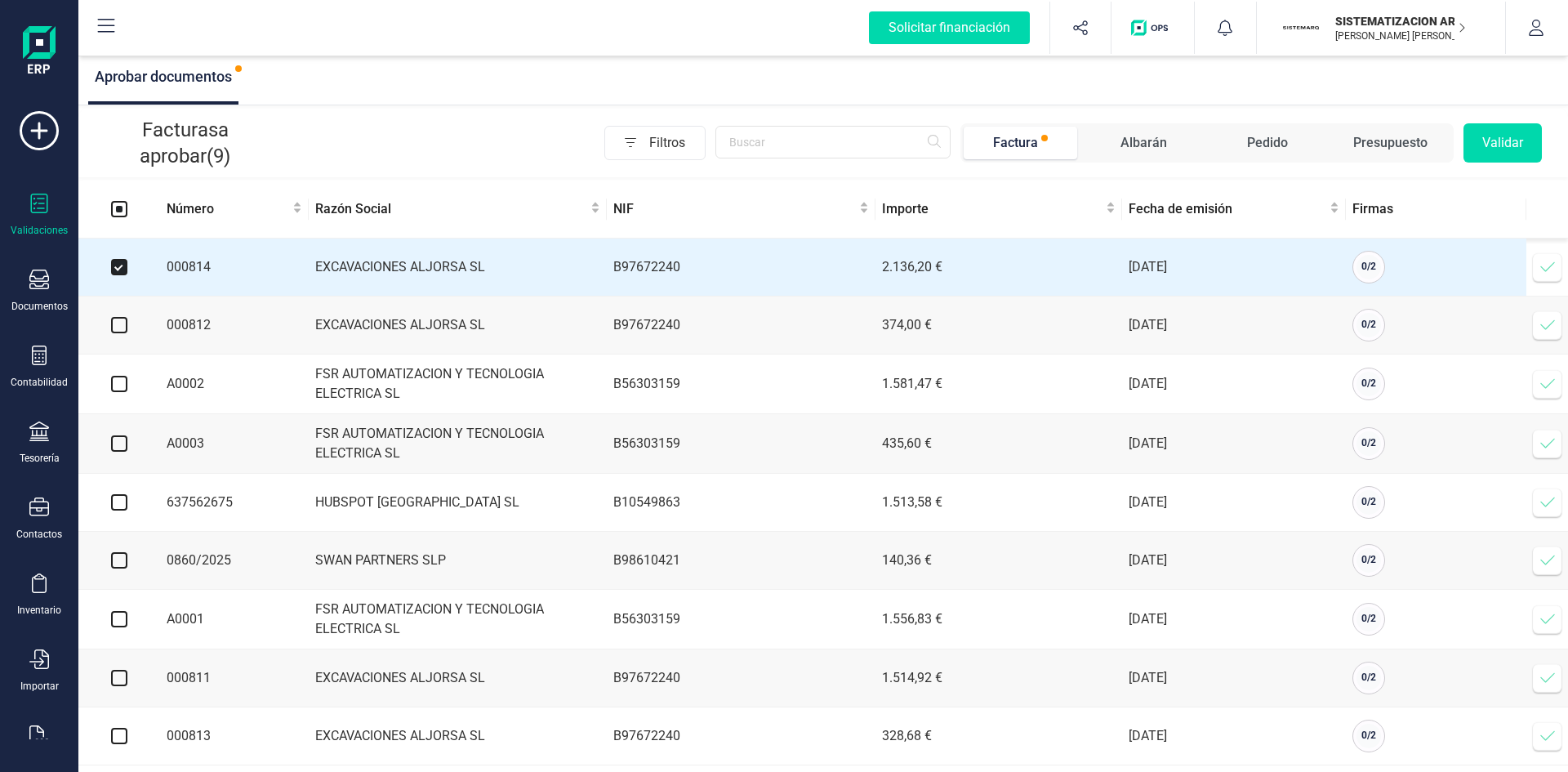
click at [1482, 153] on button "Validar" at bounding box center [1504, 143] width 78 height 39
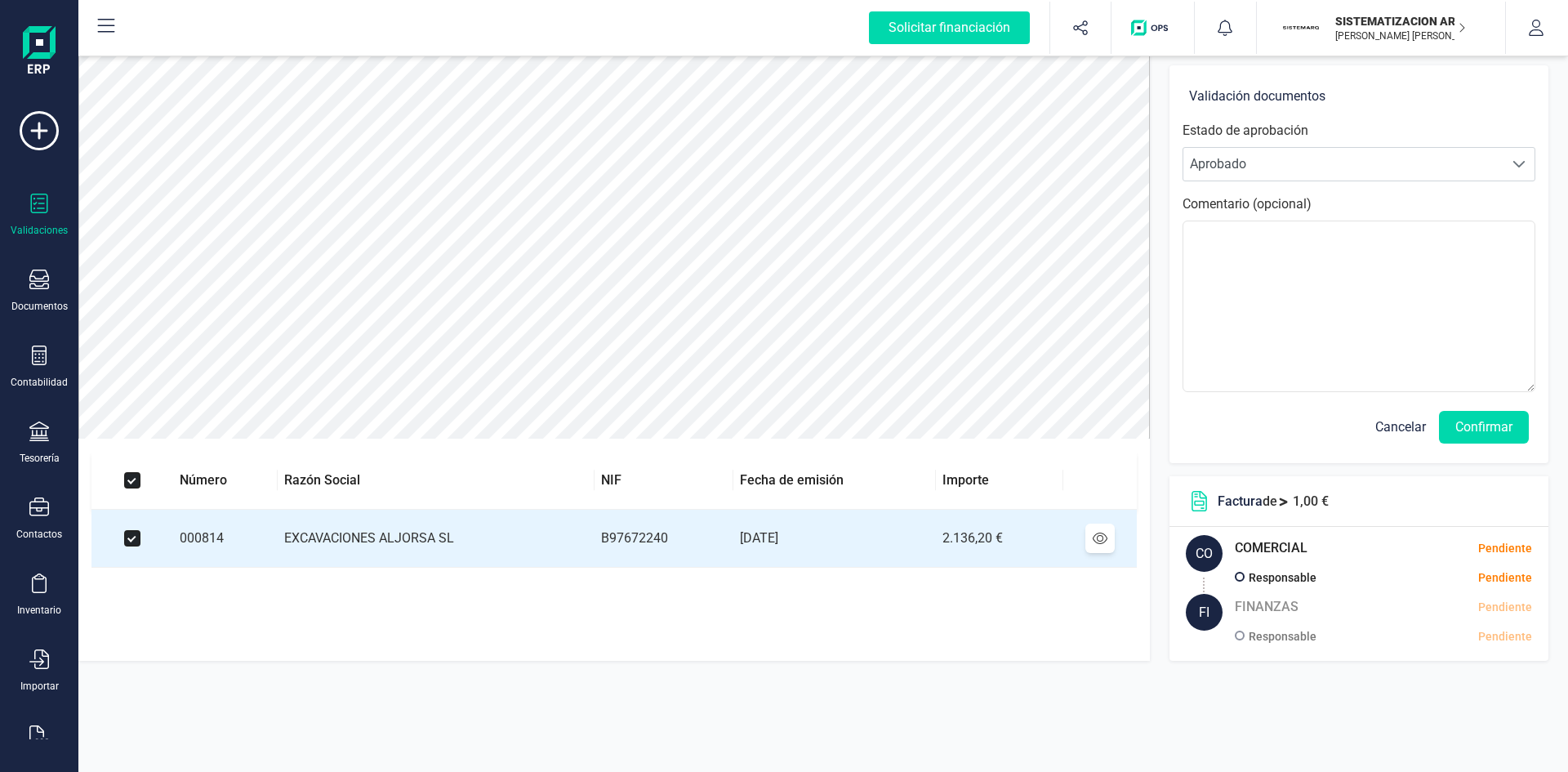
click at [1482, 153] on span "Aprobado" at bounding box center [1344, 164] width 321 height 33
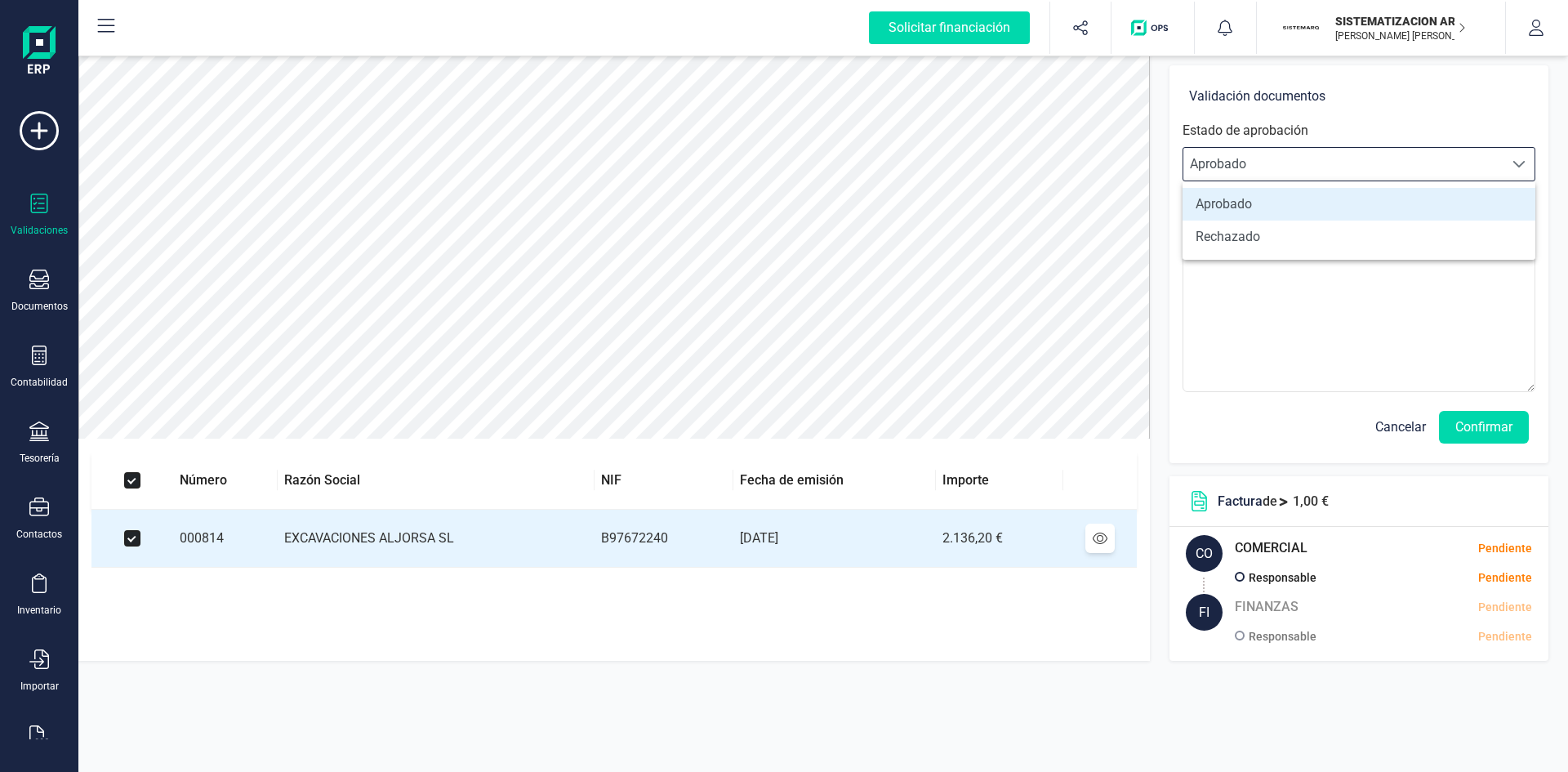
scroll to position [9, 72]
click at [1096, 705] on div "Número Razón Social NIF Fecha de emisión Importe 000814 EXCAVACIONES ALJORSA SL…" at bounding box center [823, 412] width 1490 height 720
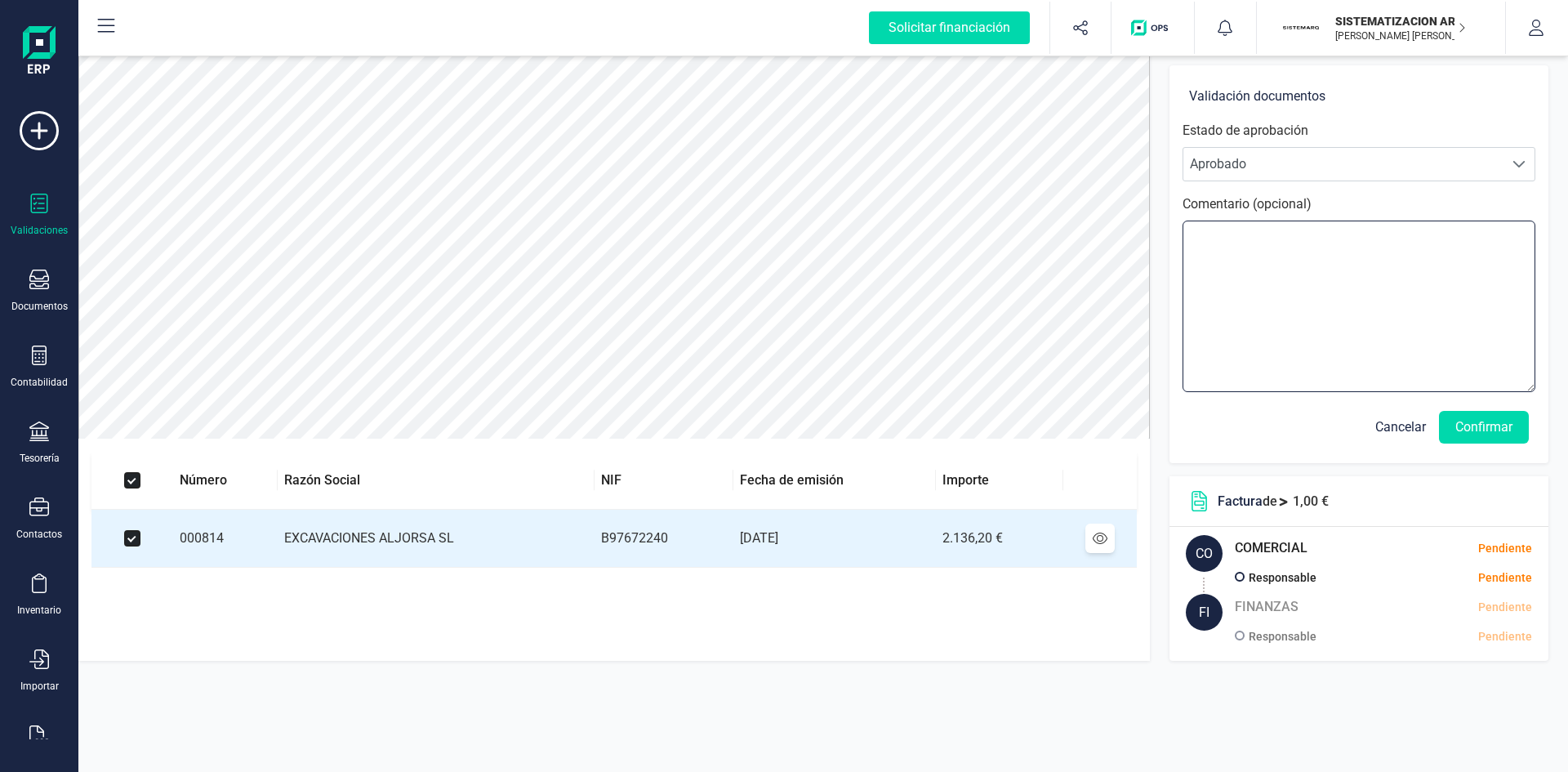
click at [1313, 276] on textarea at bounding box center [1360, 307] width 353 height 172
click at [22, 293] on div "Documentos" at bounding box center [39, 291] width 65 height 43
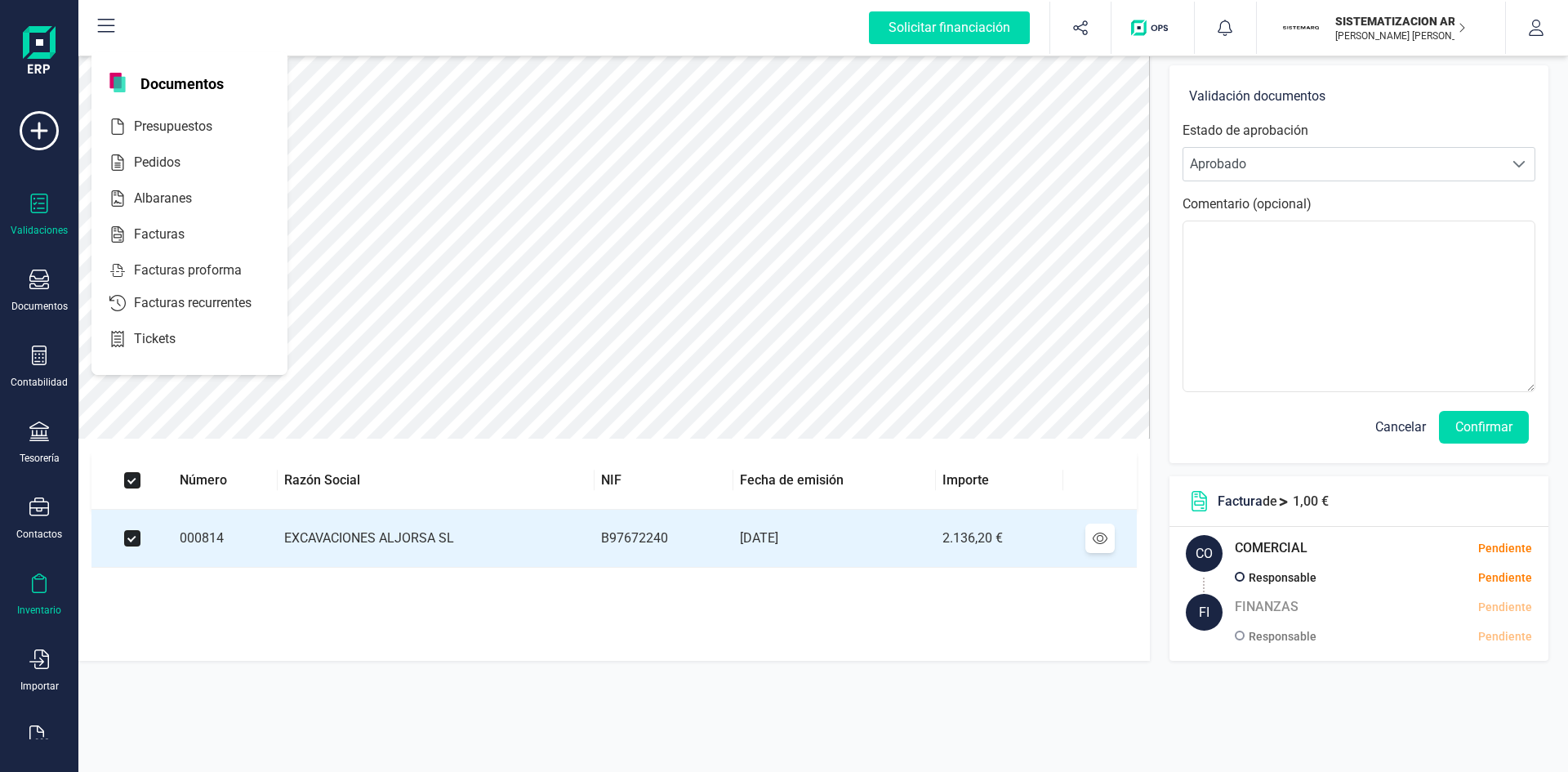
scroll to position [42, 0]
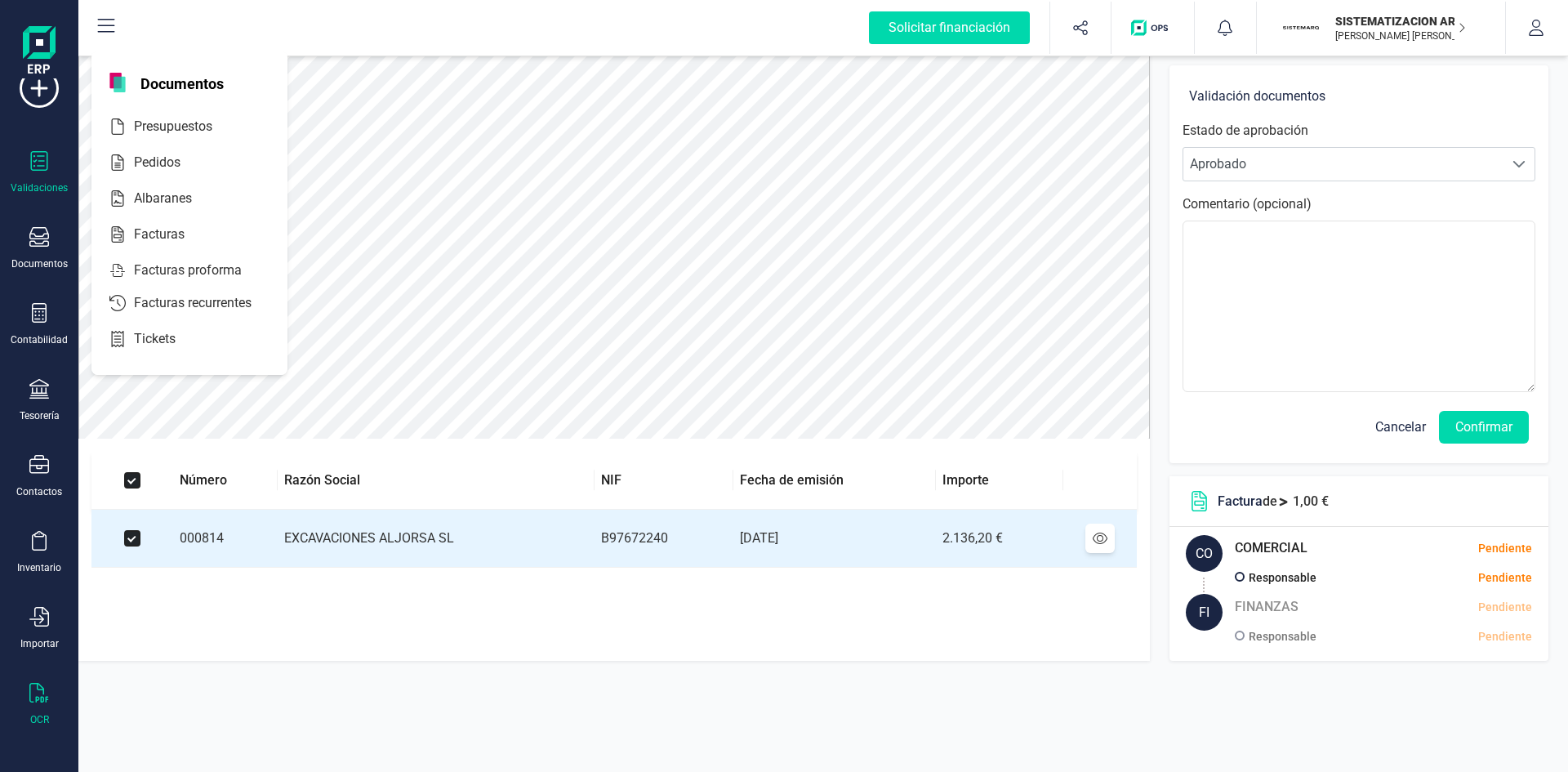
click at [29, 688] on div "OCR" at bounding box center [39, 705] width 65 height 43
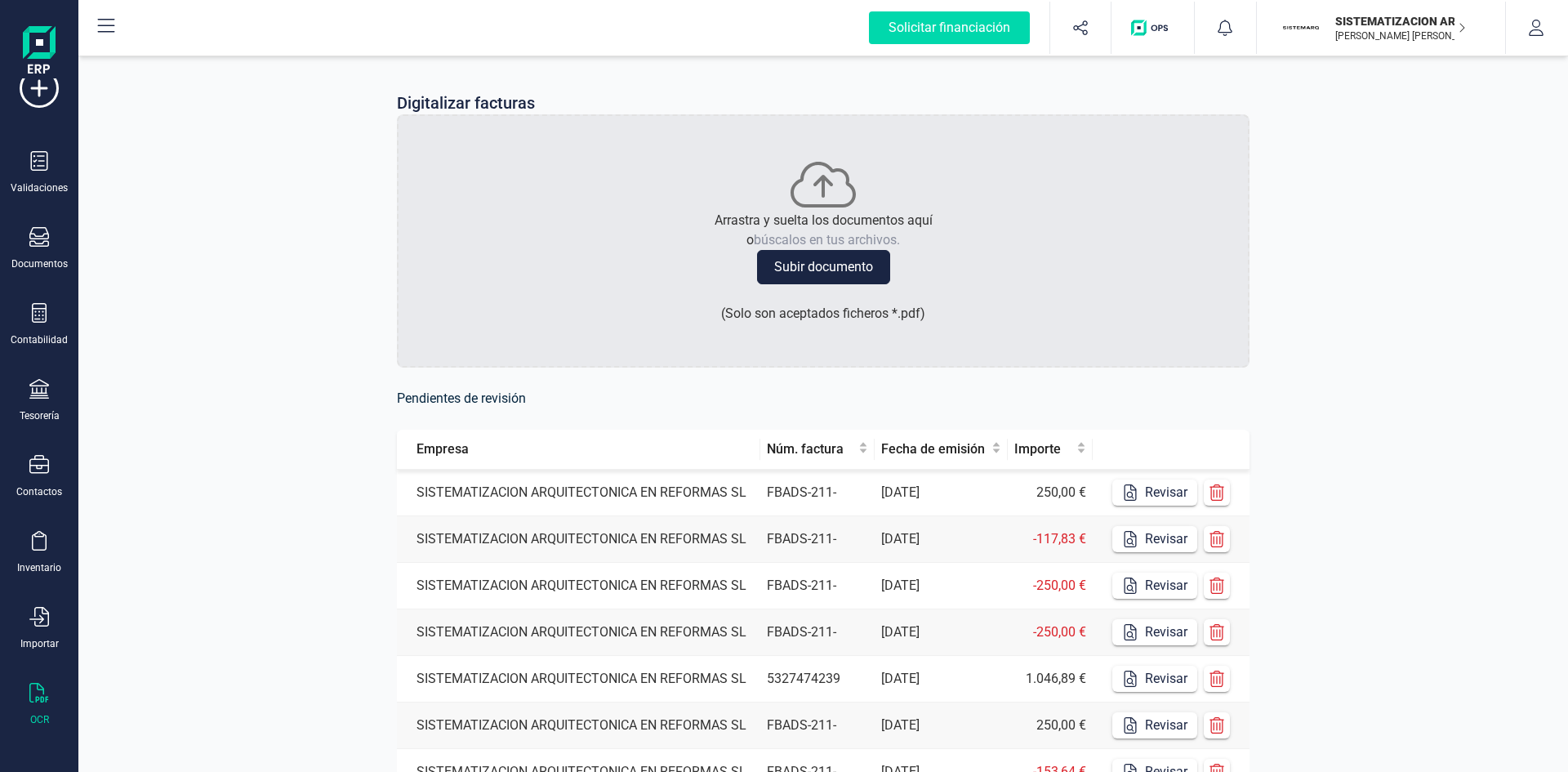
click at [595, 490] on td "SISTEMATIZACION ARQUITECTONICA EN REFORMAS SL" at bounding box center [578, 493] width 363 height 47
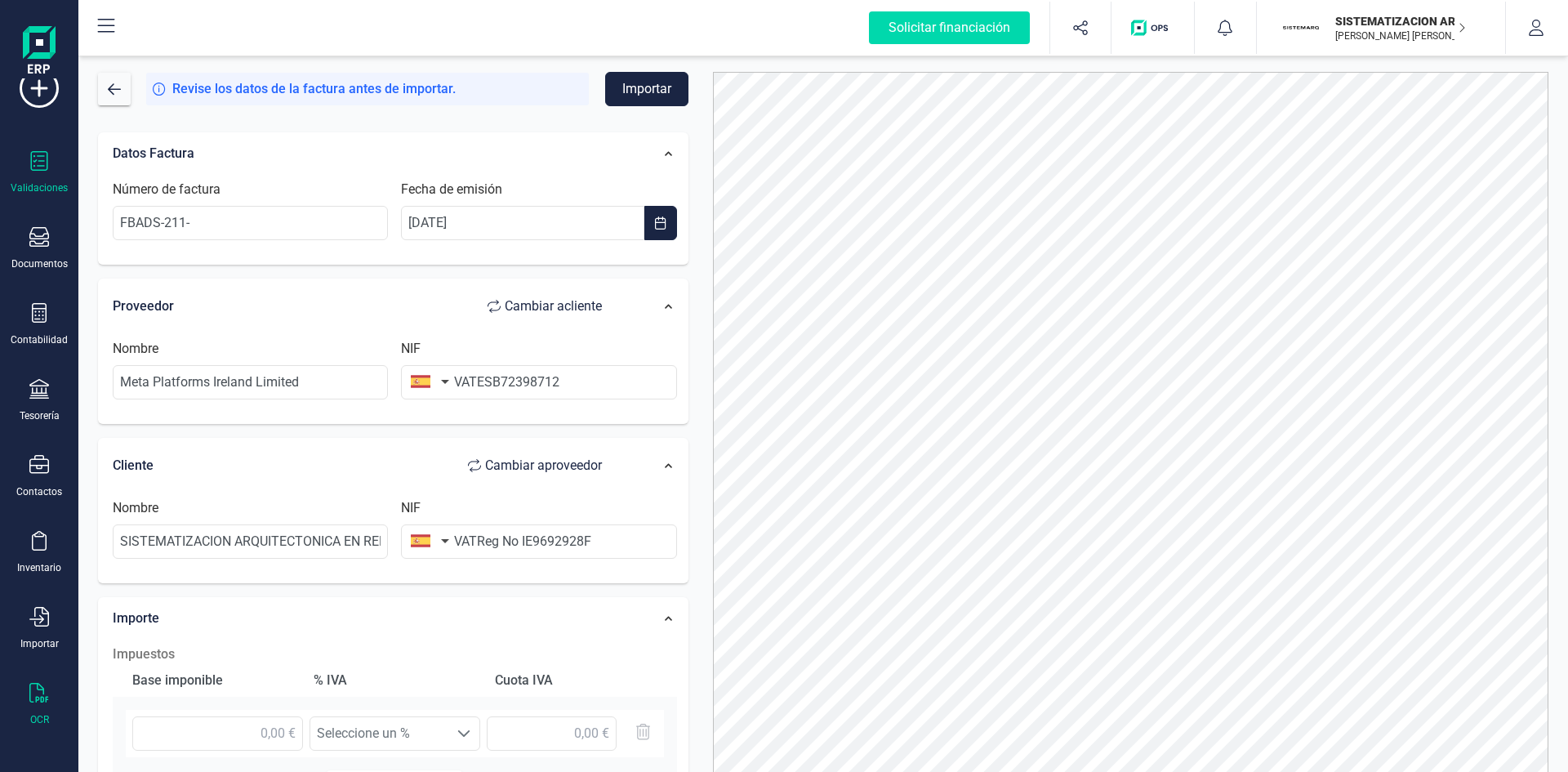
click at [36, 155] on icon at bounding box center [38, 161] width 20 height 20
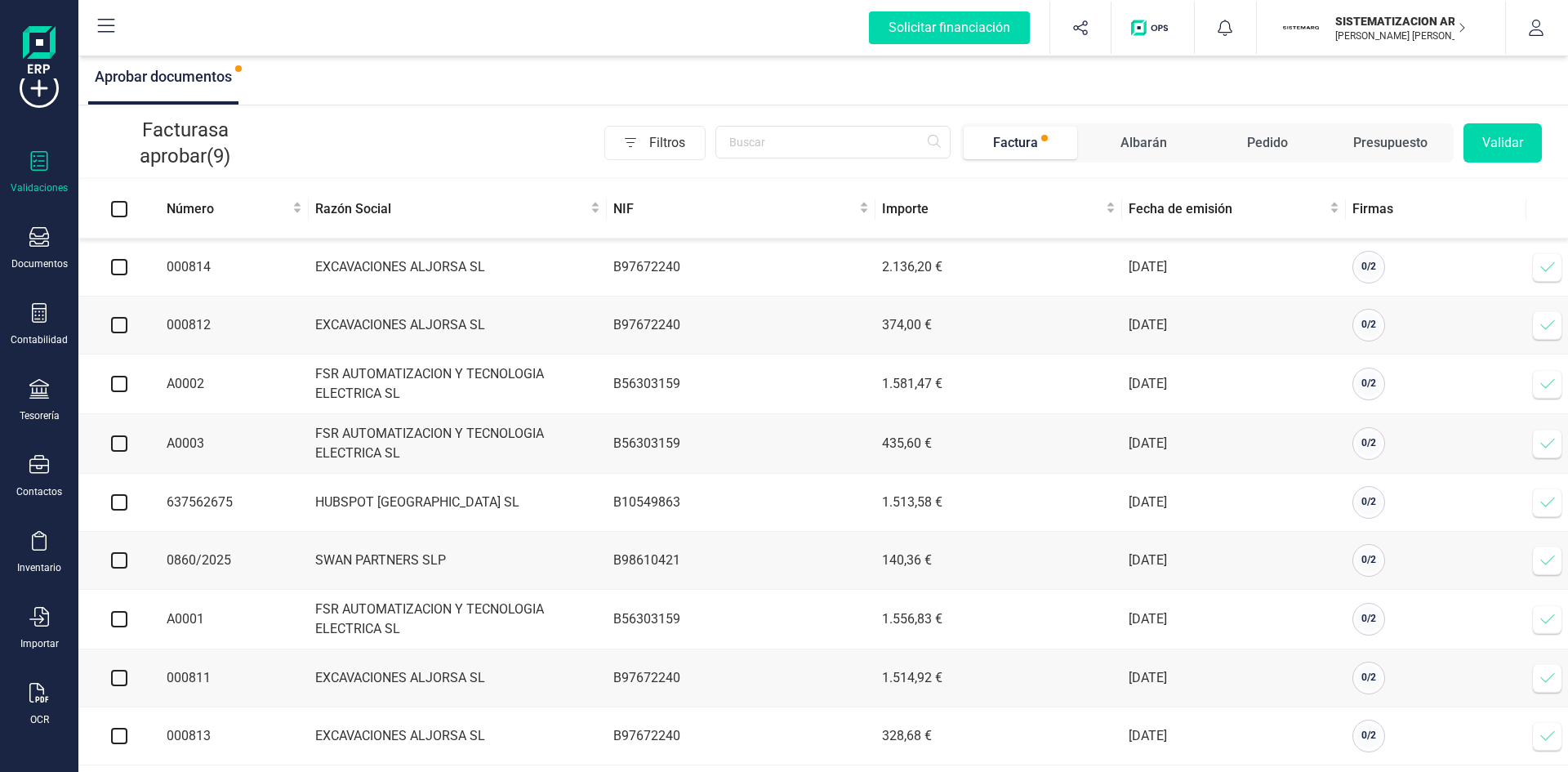
click at [501, 294] on td "EXCAVACIONES ALJORSA SL" at bounding box center [457, 267] width 298 height 58
click at [520, 275] on td "EXCAVACIONES ALJORSA SL" at bounding box center [457, 267] width 298 height 58
click at [112, 277] on td at bounding box center [119, 267] width 81 height 58
click at [121, 269] on input "checkbox" at bounding box center [119, 266] width 16 height 16
checkbox input "true"
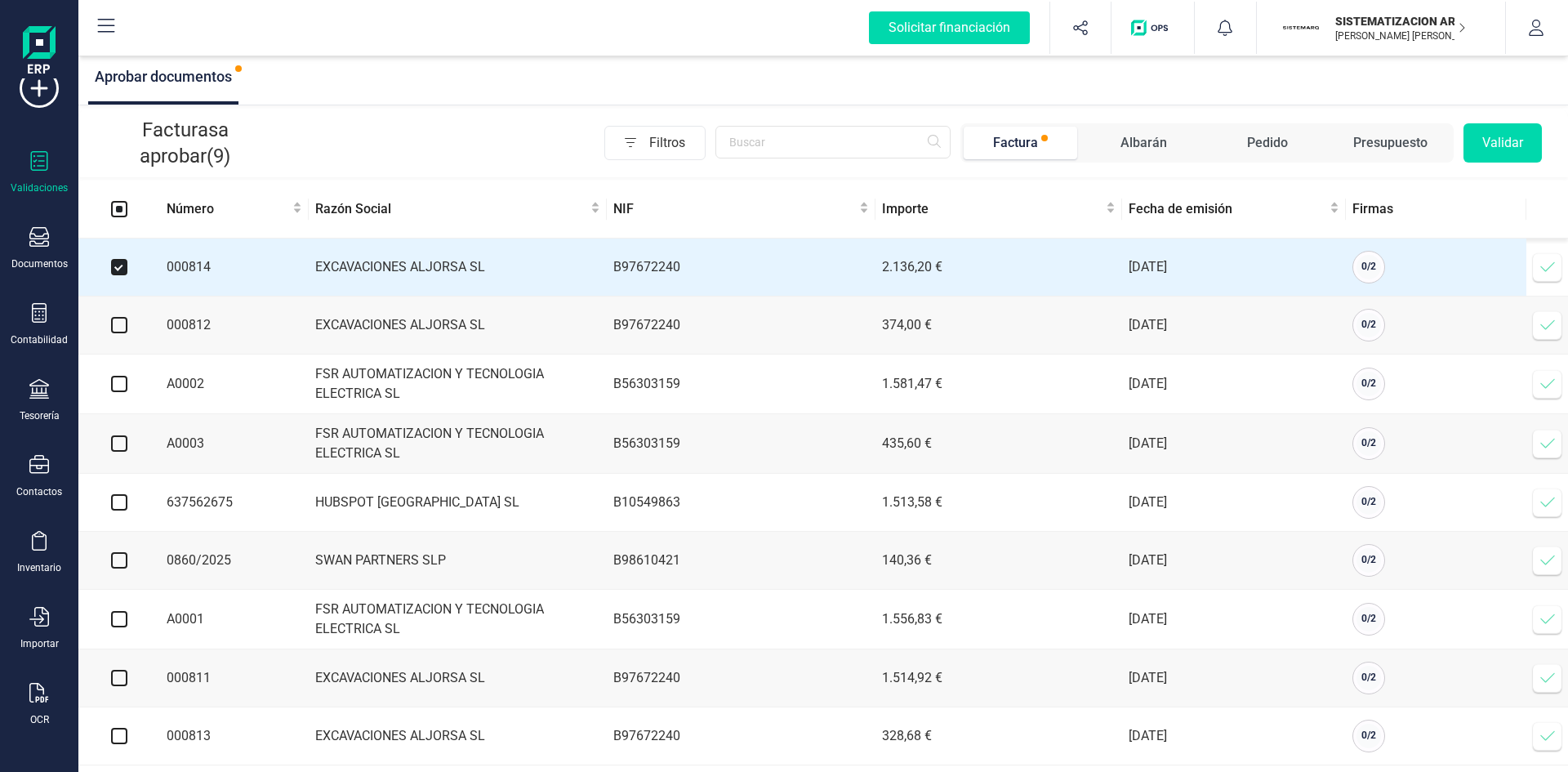
click at [1529, 137] on button "Validar" at bounding box center [1504, 143] width 78 height 39
